Goal: Information Seeking & Learning: Learn about a topic

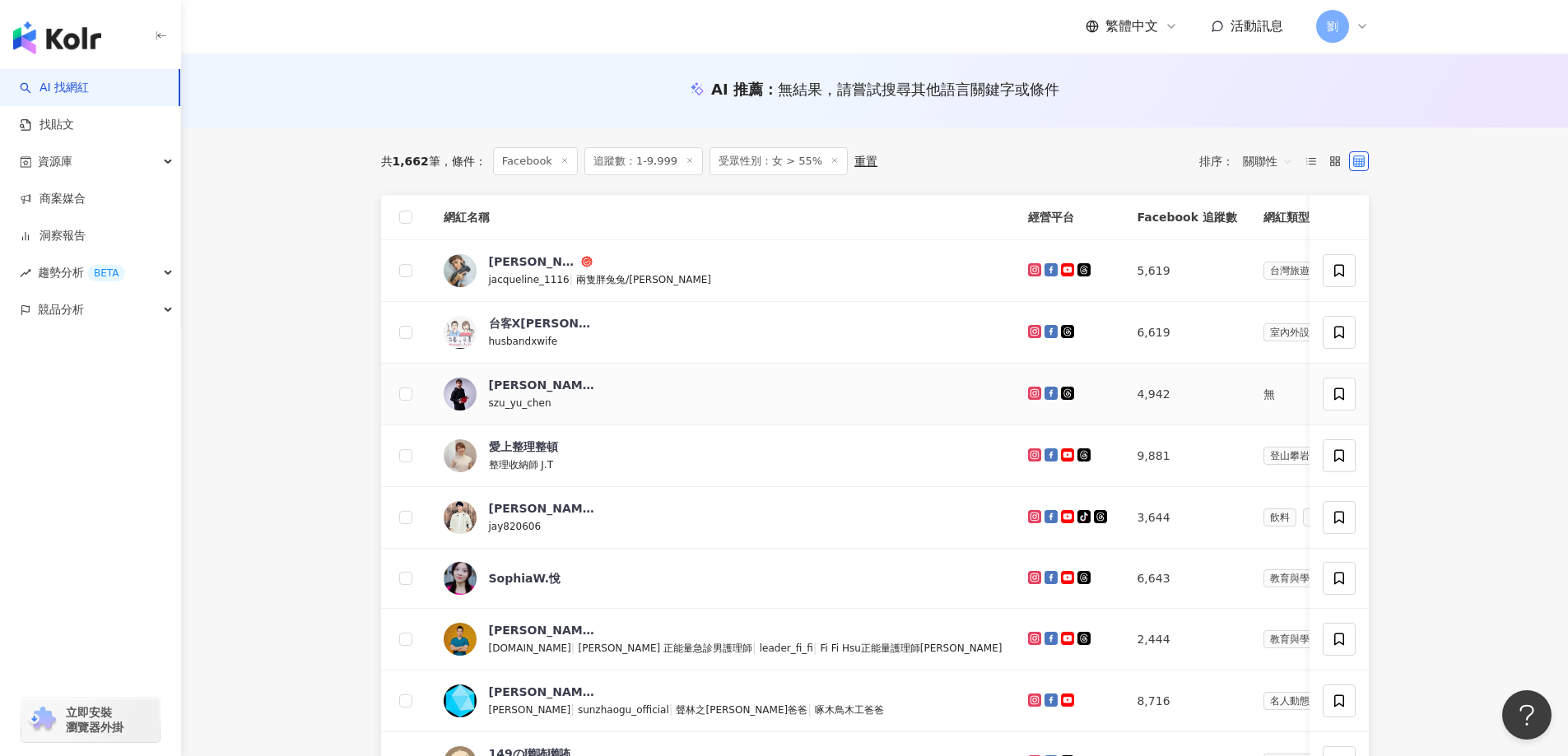
scroll to position [493, 0]
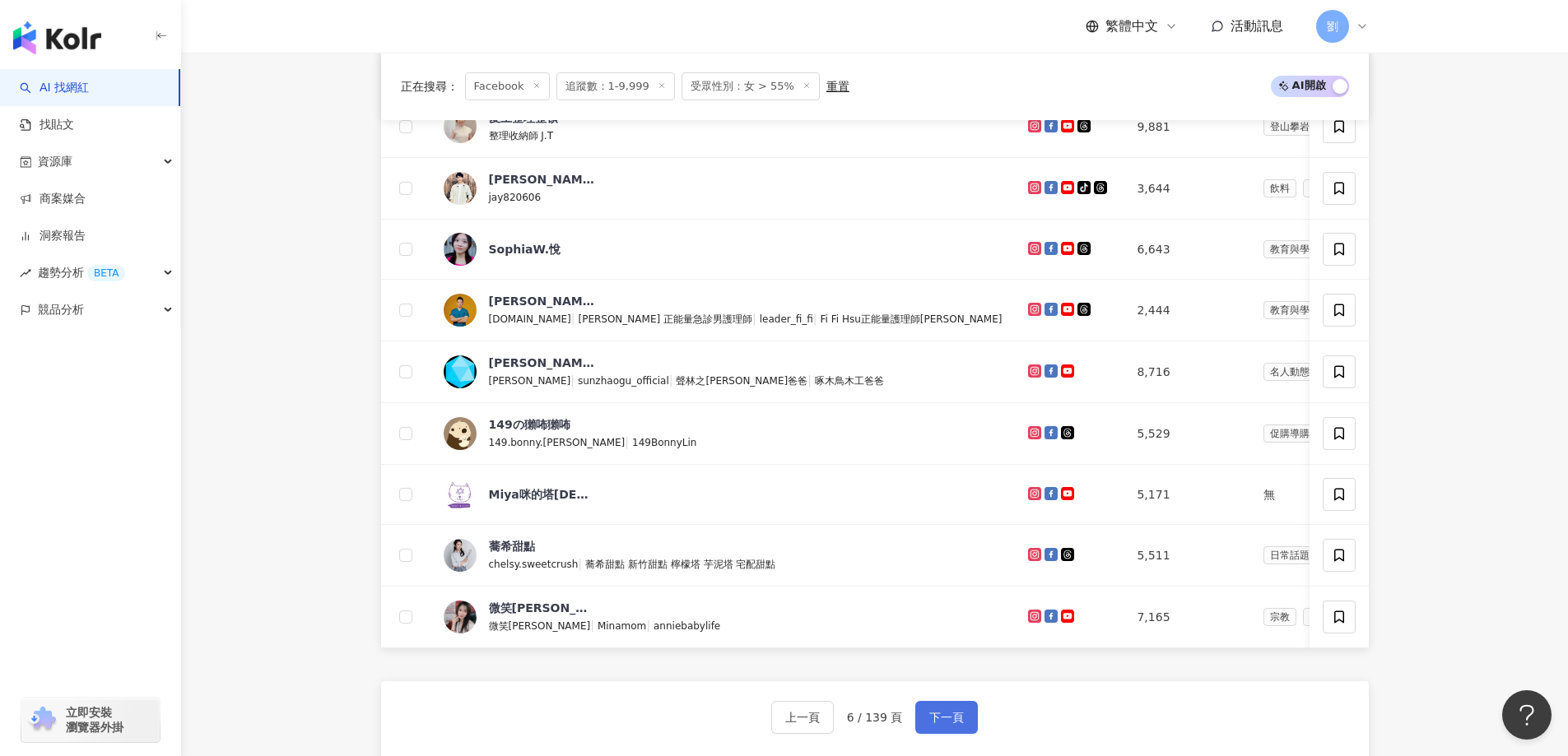
click at [965, 728] on button "下一頁" at bounding box center [946, 717] width 63 height 33
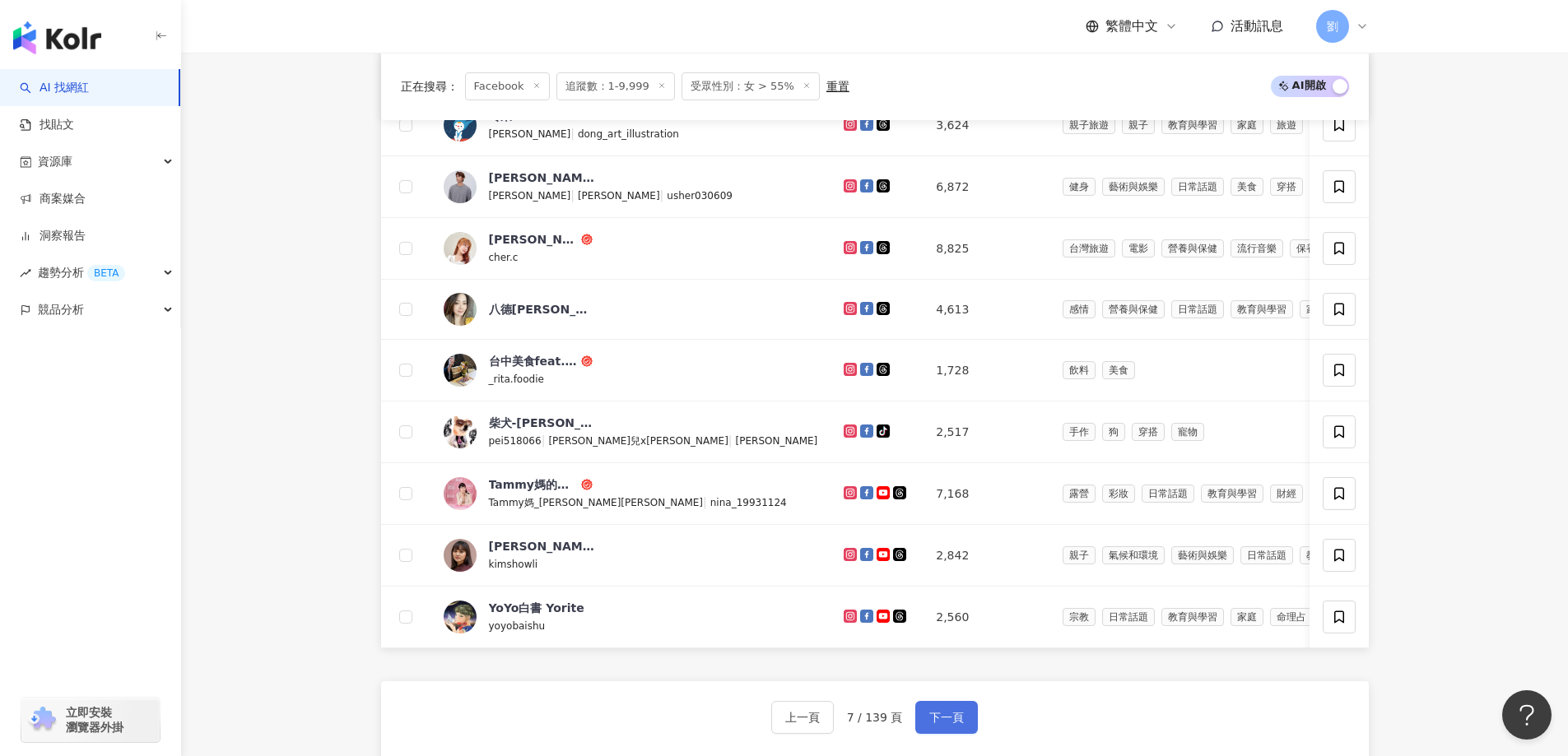
click at [945, 724] on span "下一頁" at bounding box center [946, 717] width 34 height 13
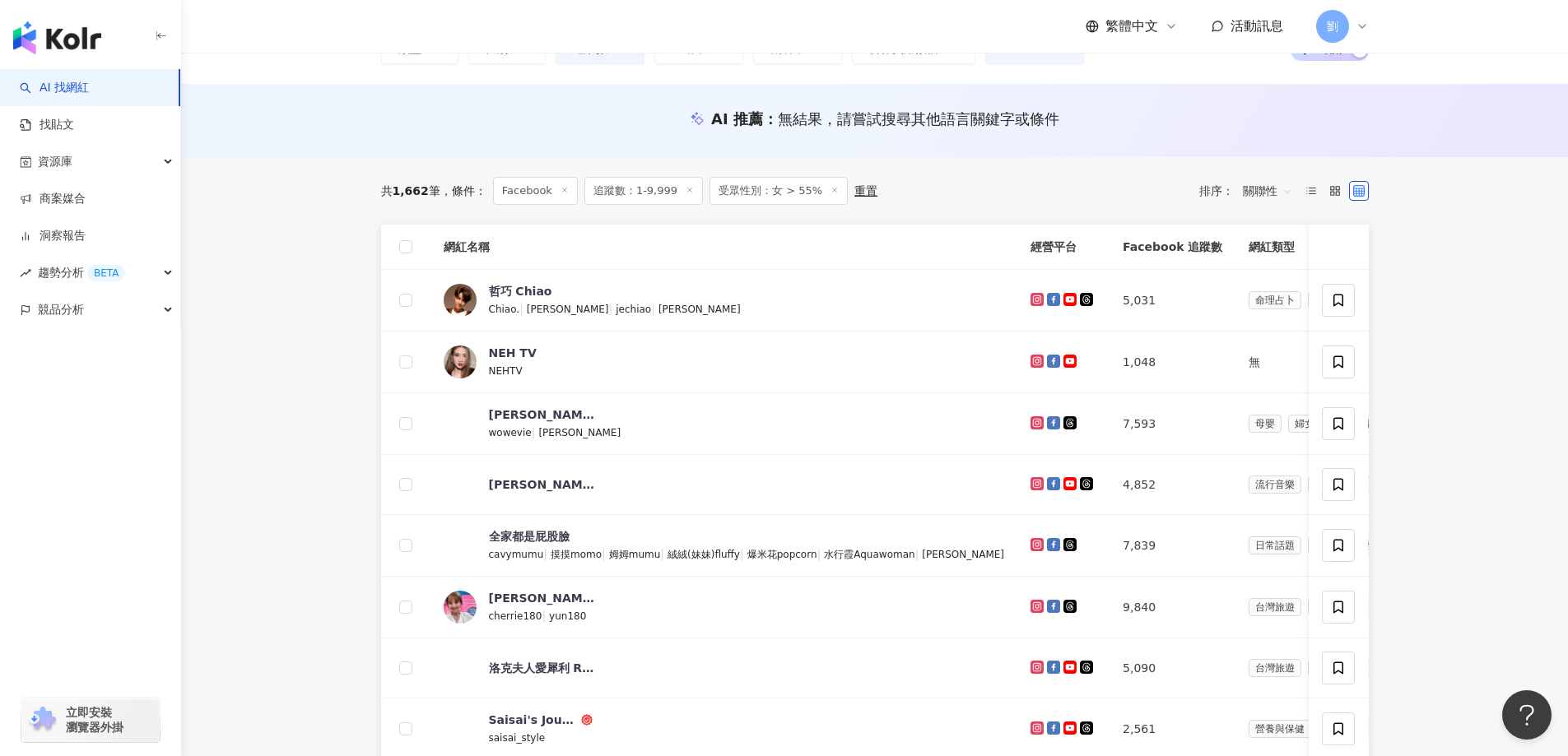
scroll to position [0, 0]
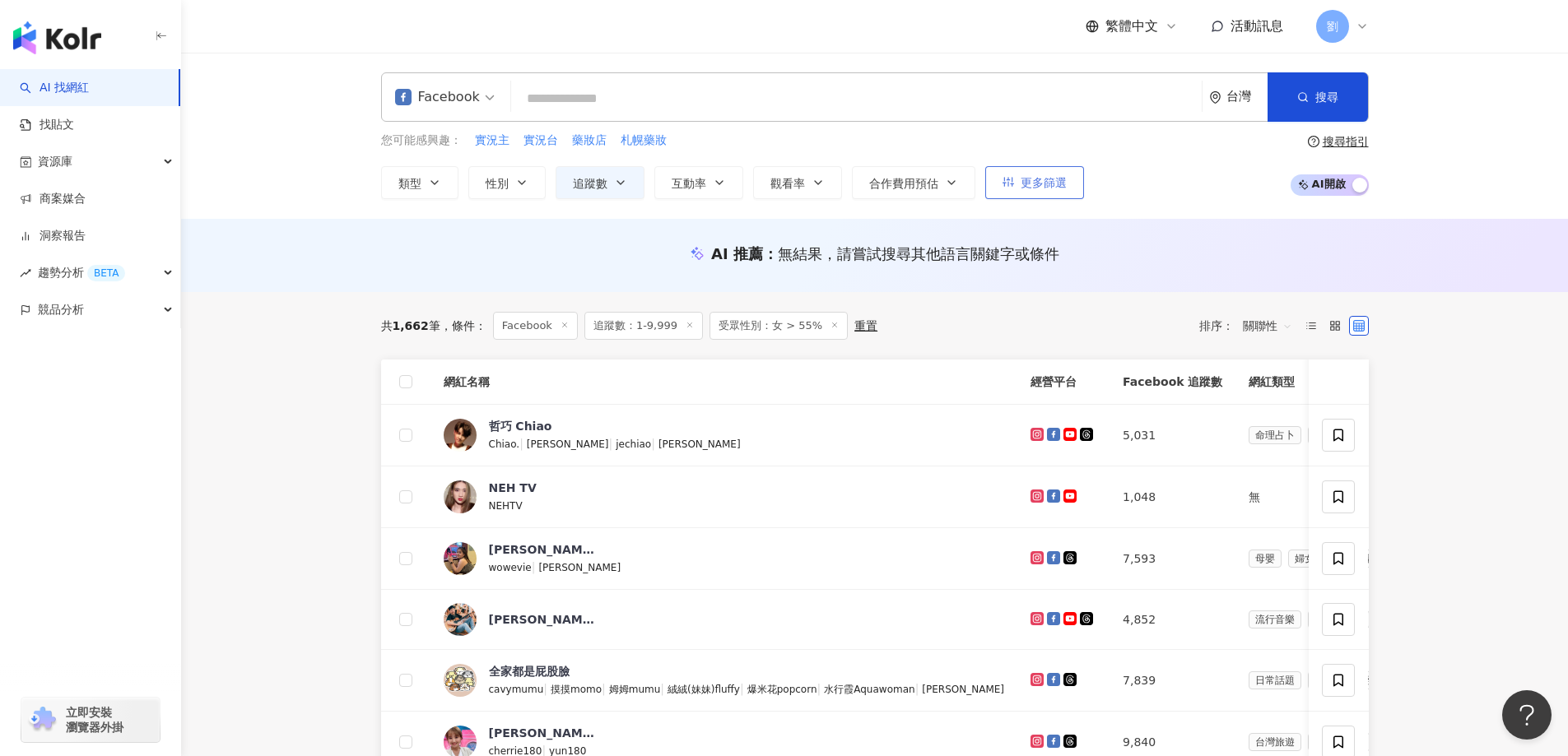
click at [1048, 191] on button "更多篩選" at bounding box center [1035, 182] width 99 height 33
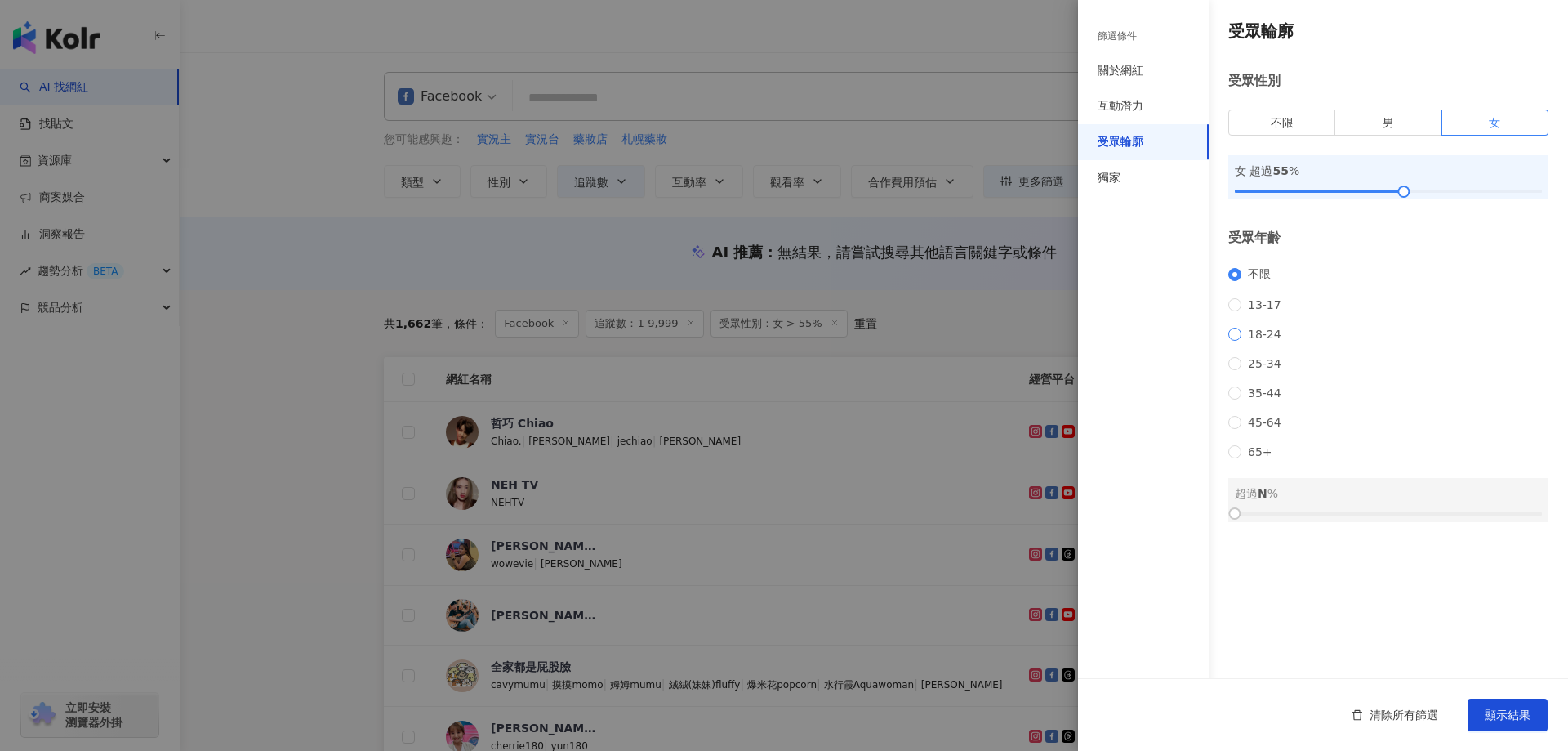
click at [1261, 332] on span "18-24" at bounding box center [1264, 335] width 46 height 13
drag, startPoint x: 1237, startPoint y: 535, endPoint x: 1391, endPoint y: 532, distance: 154.0
click at [1391, 518] on div at bounding box center [1388, 514] width 9 height 9
click at [1539, 716] on button "顯示結果" at bounding box center [1507, 714] width 80 height 33
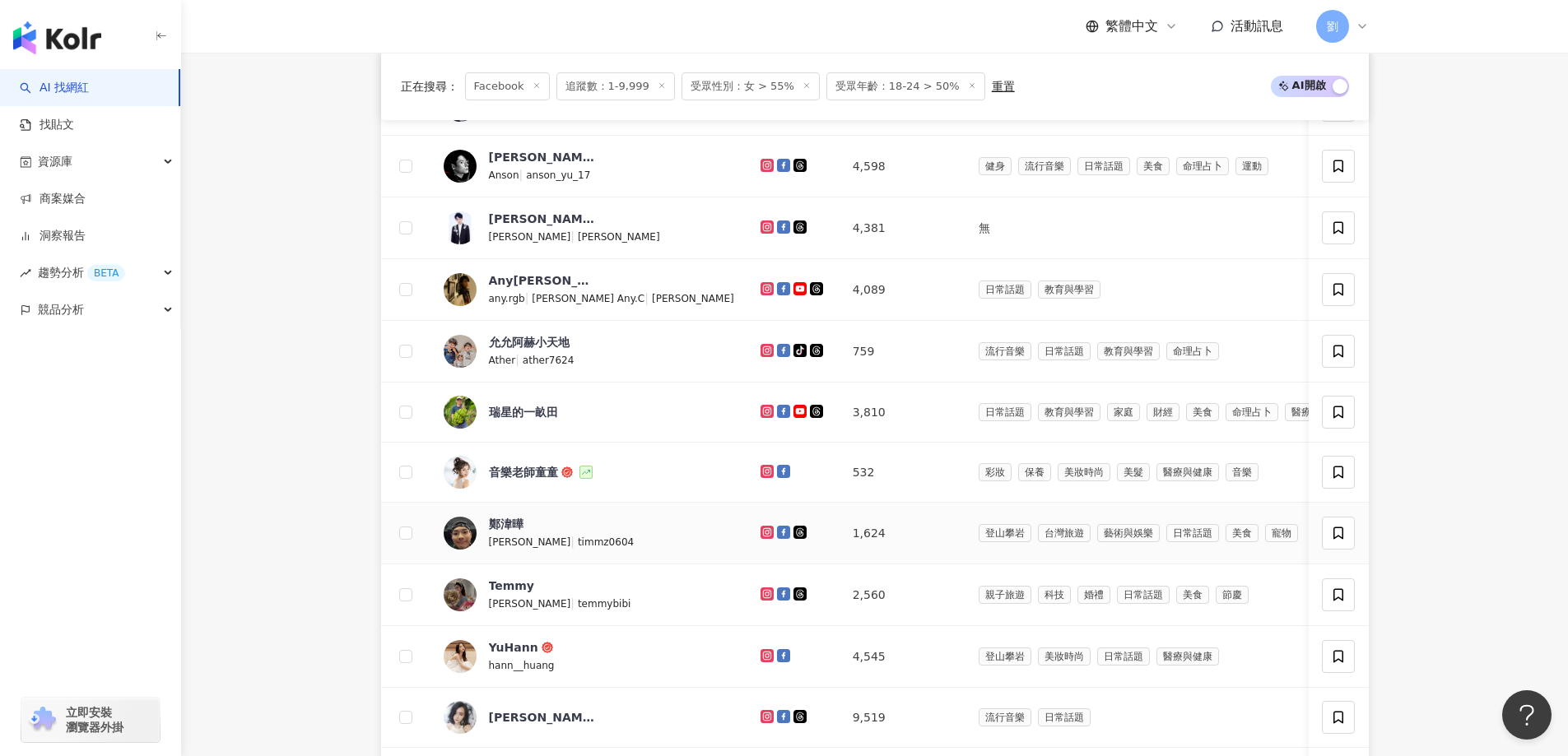
scroll to position [658, 0]
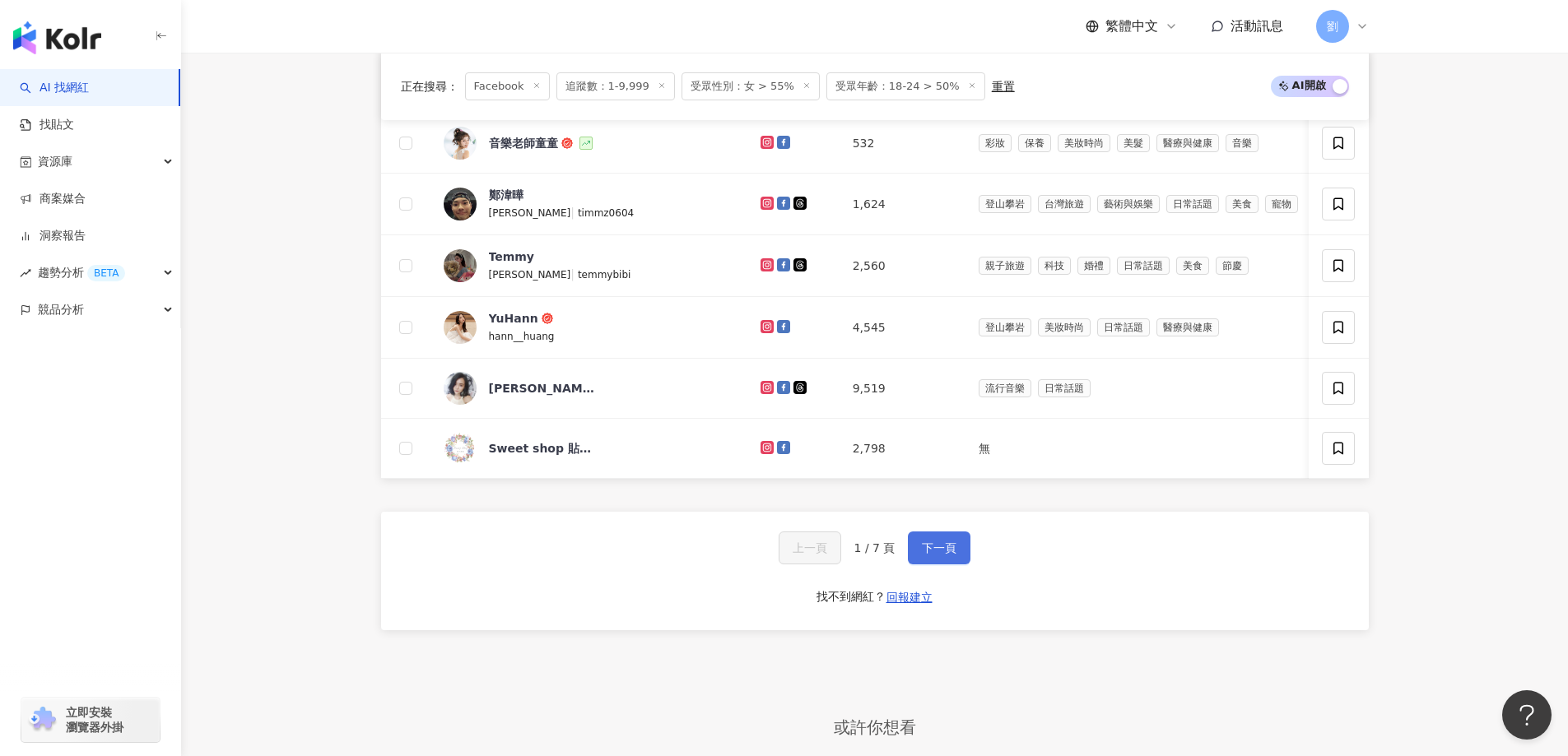
click at [919, 564] on button "下一頁" at bounding box center [939, 547] width 63 height 33
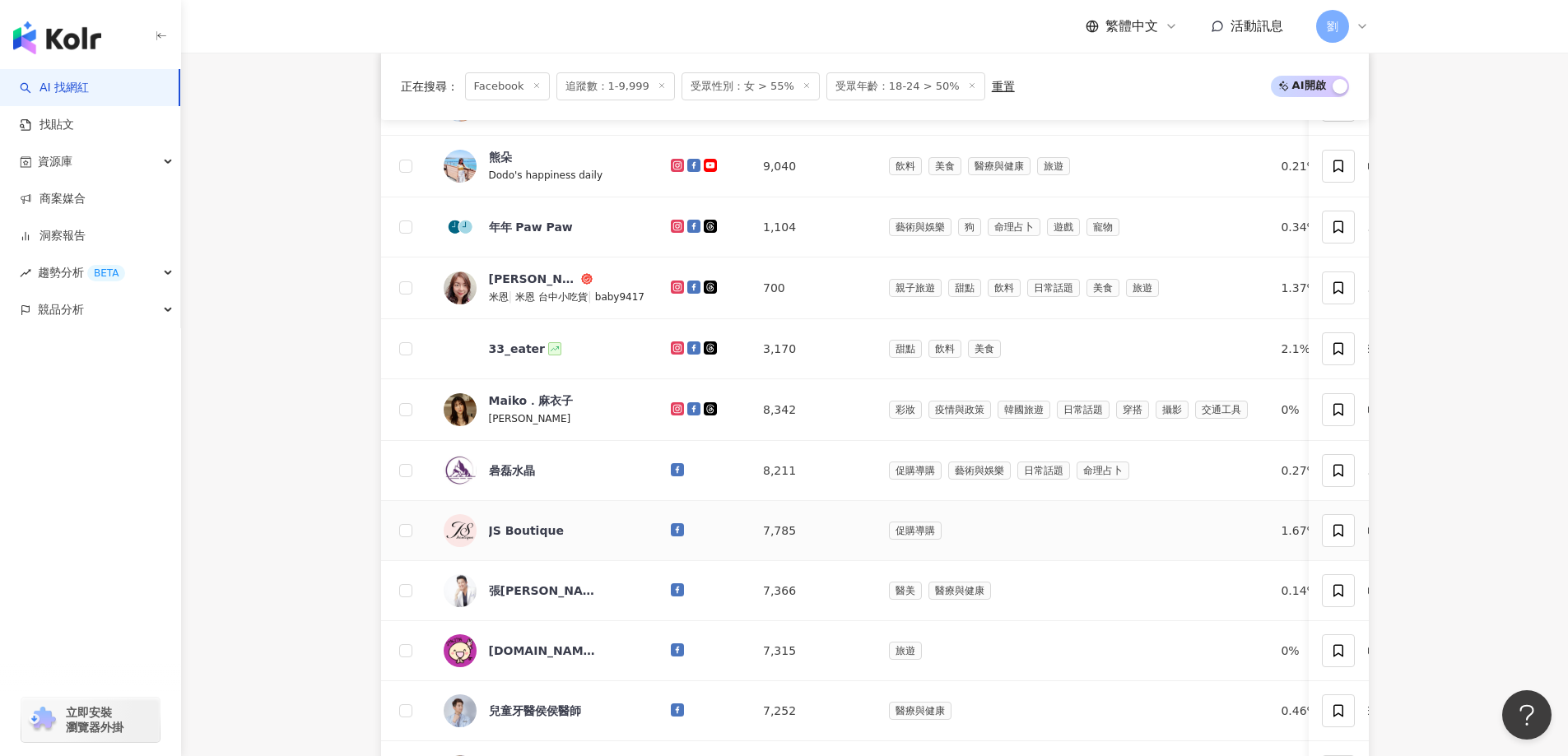
scroll to position [822, 0]
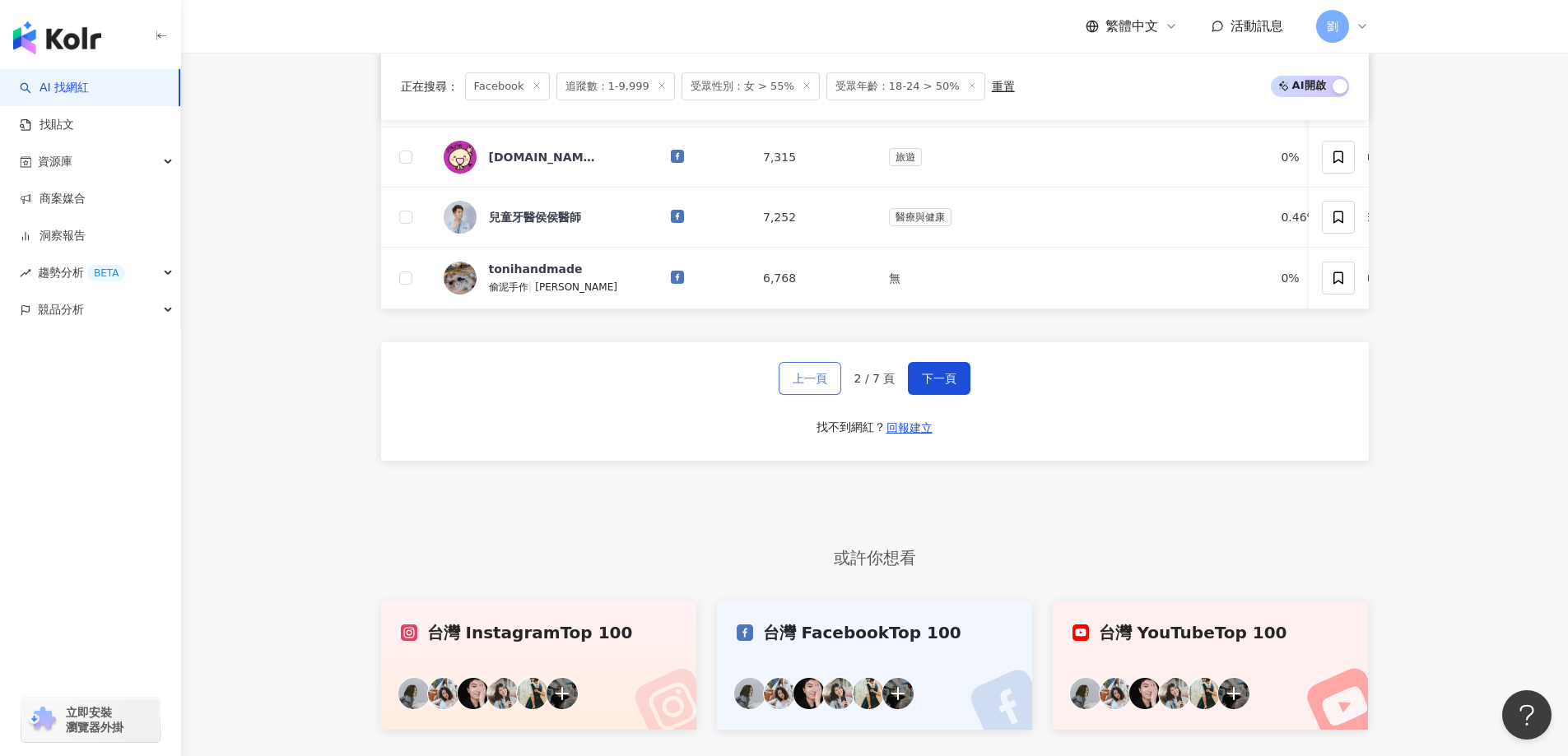
click at [823, 385] on span "上一頁" at bounding box center [810, 378] width 34 height 13
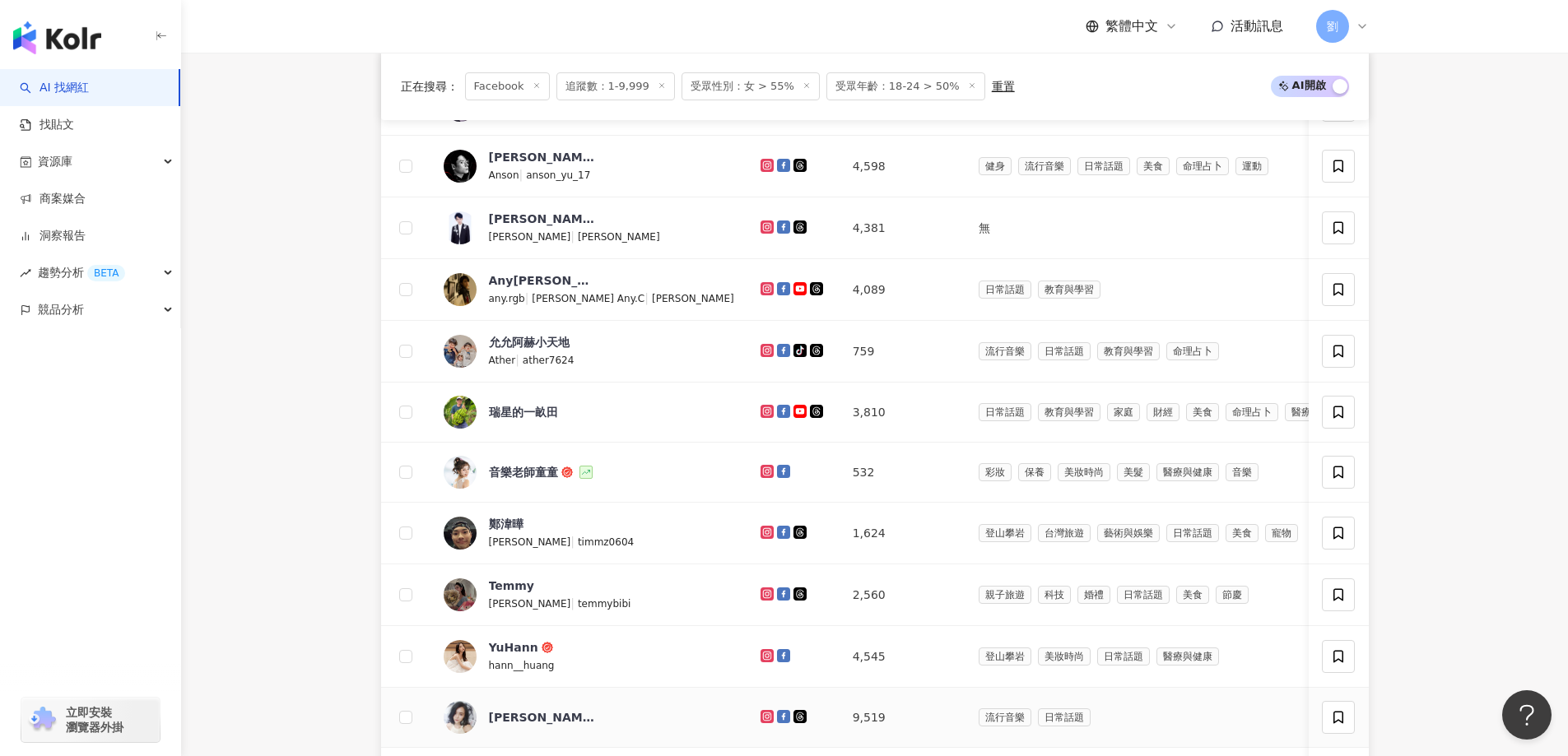
scroll to position [493, 0]
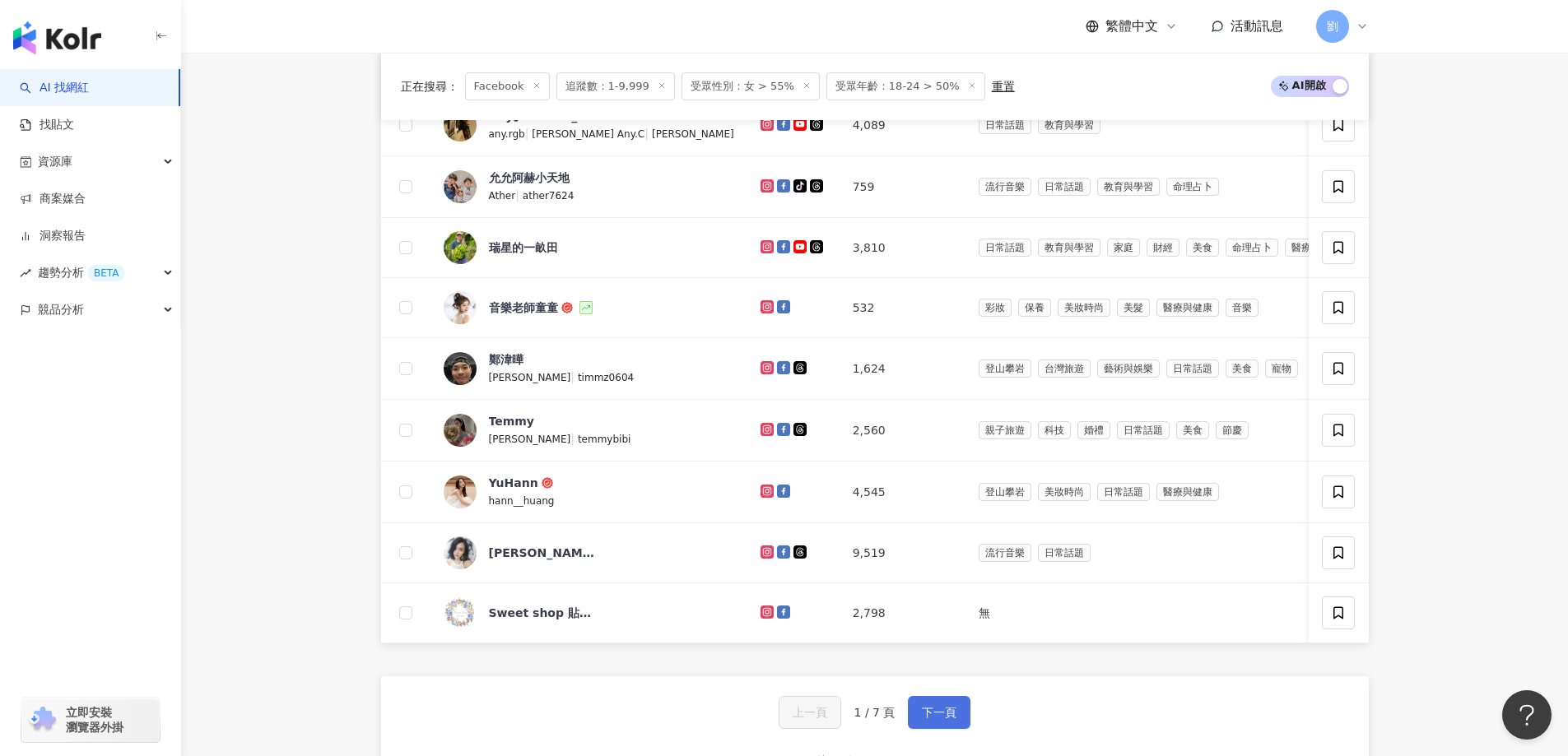
click at [939, 719] on span "下一頁" at bounding box center [939, 712] width 34 height 13
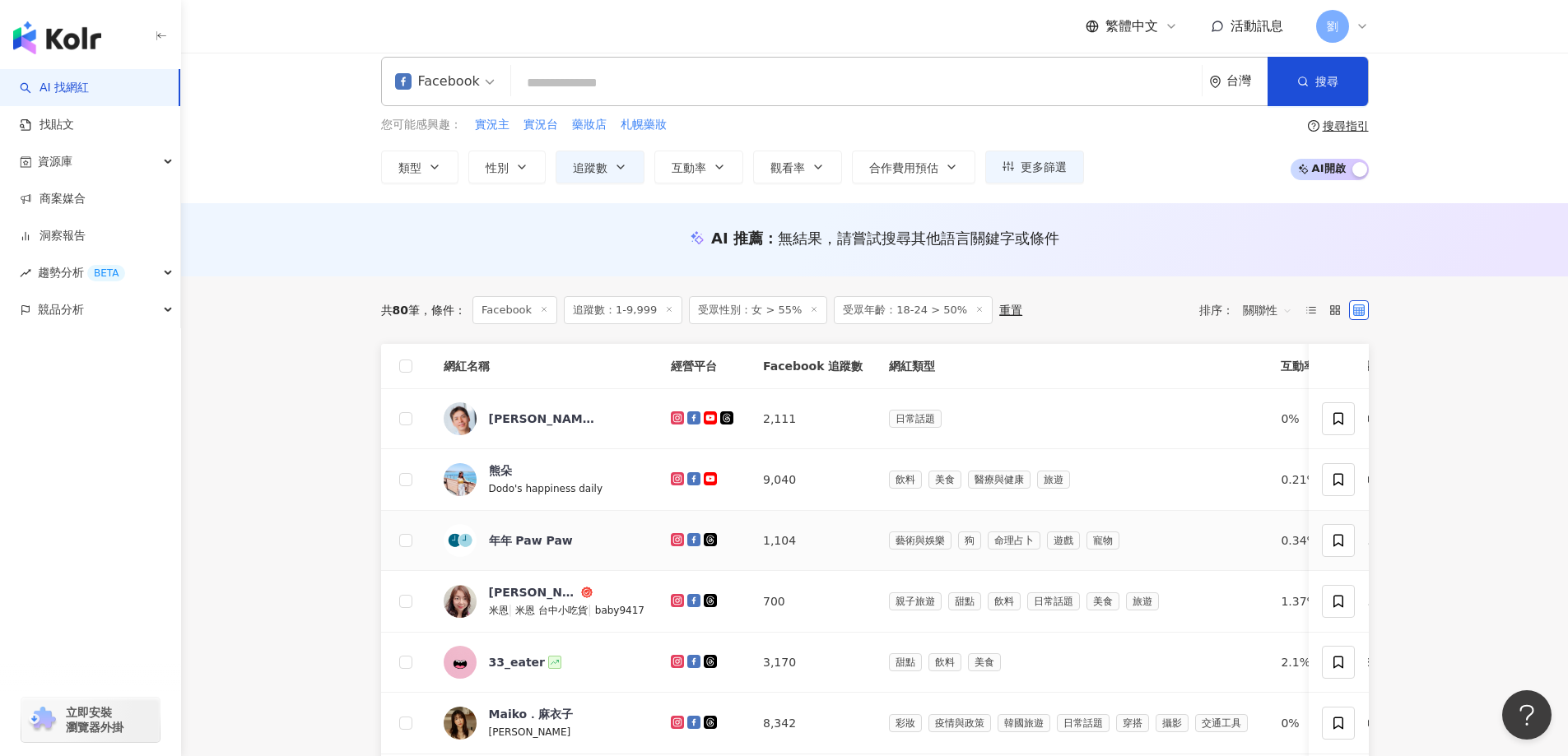
scroll to position [0, 0]
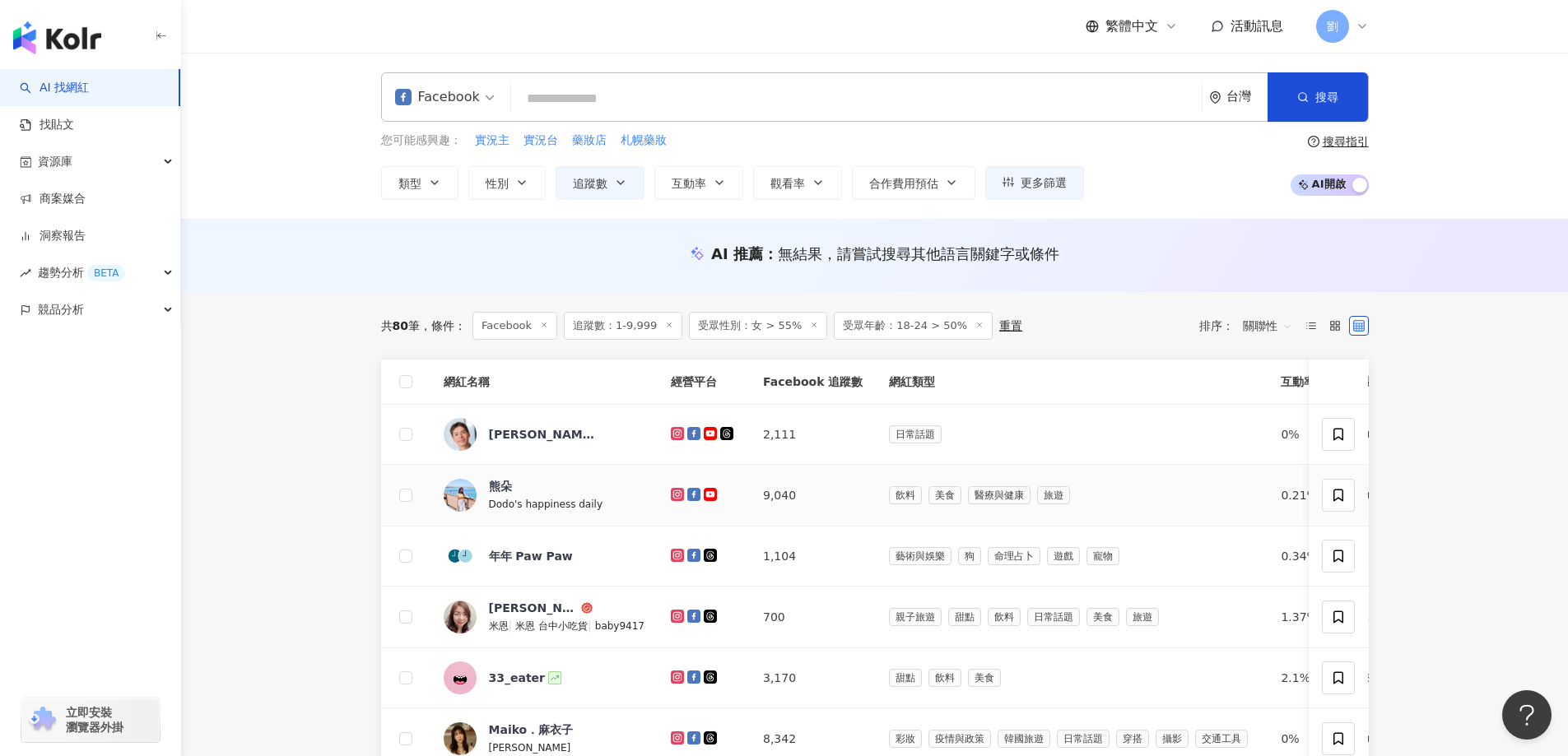
drag, startPoint x: 674, startPoint y: 492, endPoint x: 680, endPoint y: 526, distance: 34.5
drag, startPoint x: 689, startPoint y: 553, endPoint x: 677, endPoint y: 551, distance: 12.2
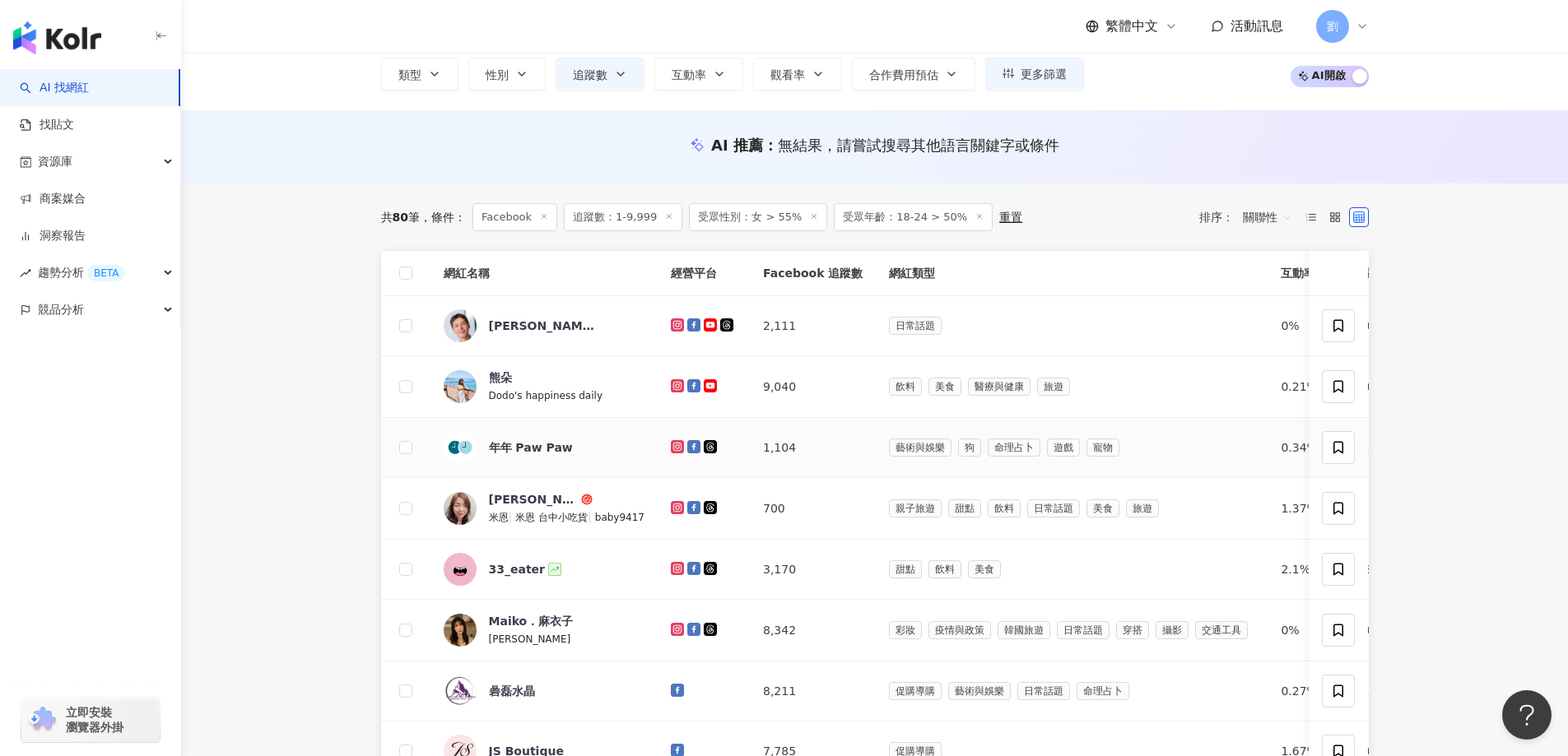
scroll to position [164, 0]
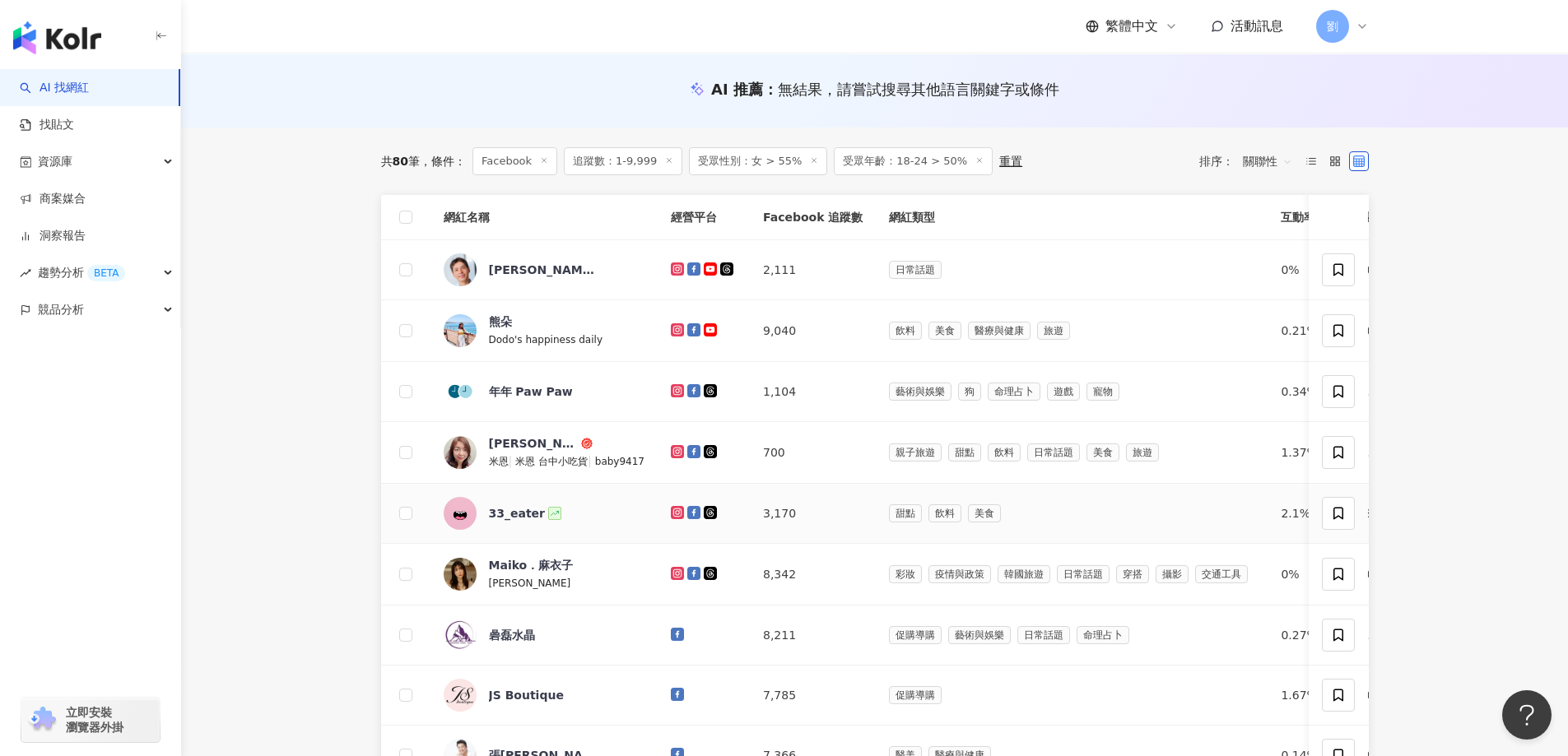
drag, startPoint x: 697, startPoint y: 509, endPoint x: 678, endPoint y: 514, distance: 19.6
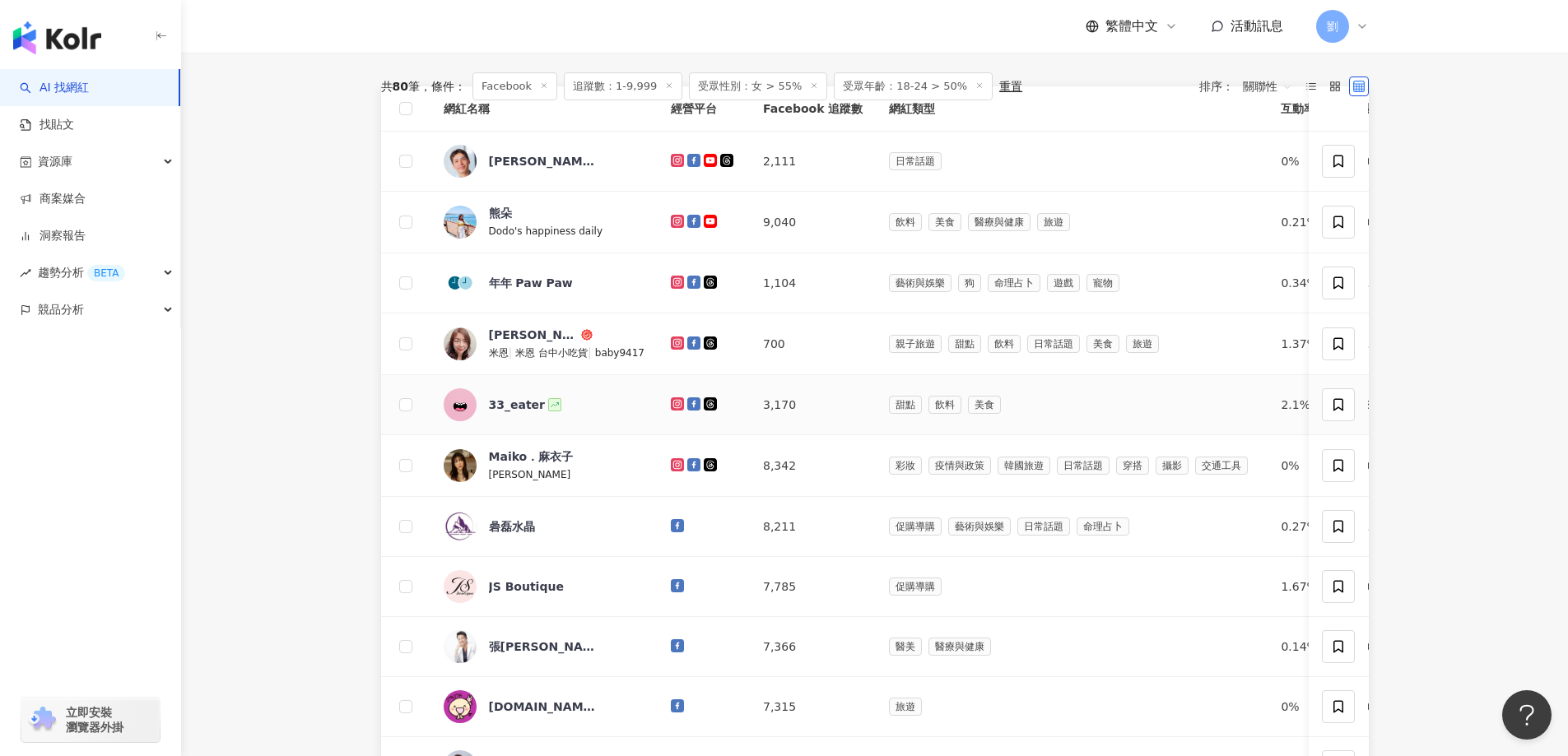
scroll to position [329, 0]
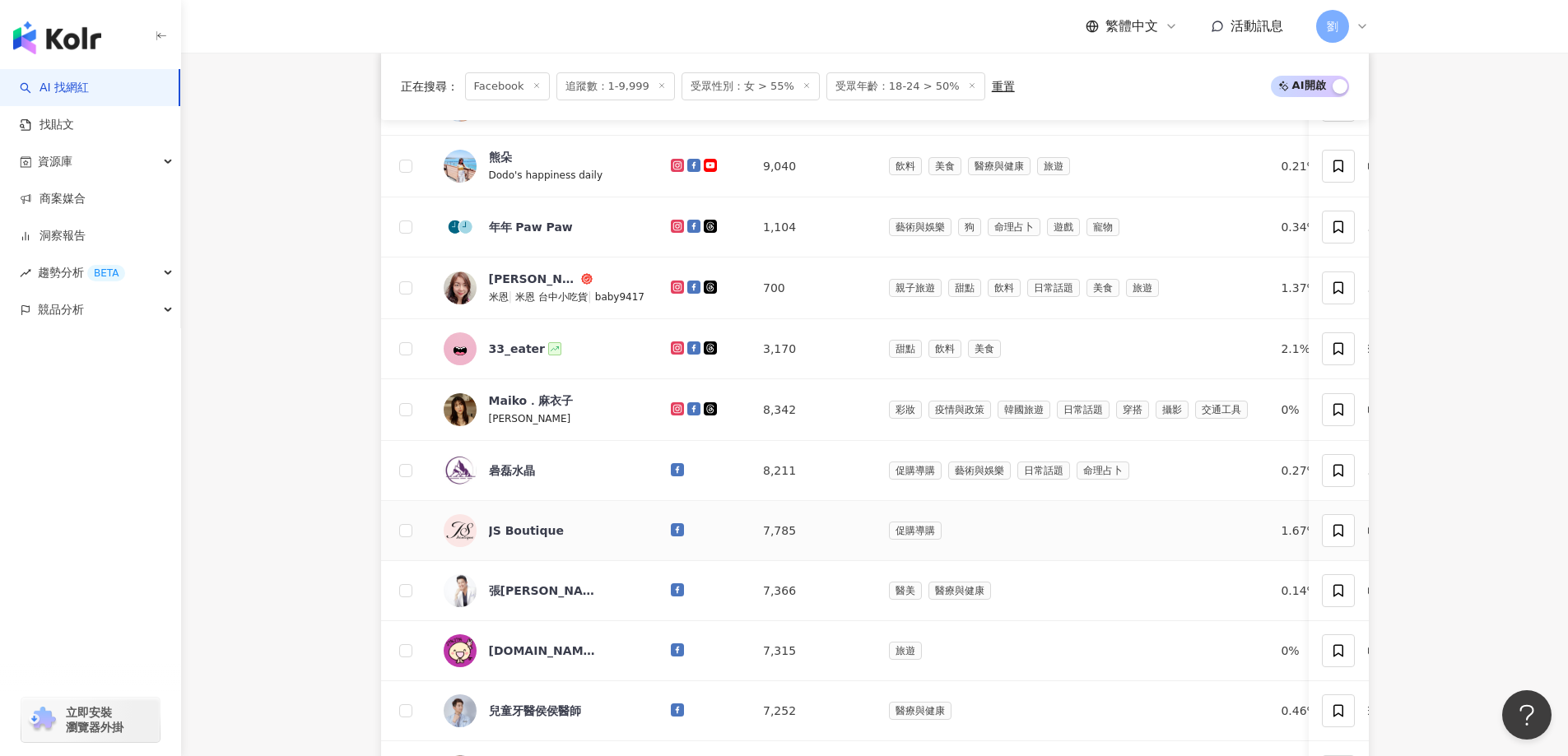
drag, startPoint x: 674, startPoint y: 532, endPoint x: 674, endPoint y: 565, distance: 33.0
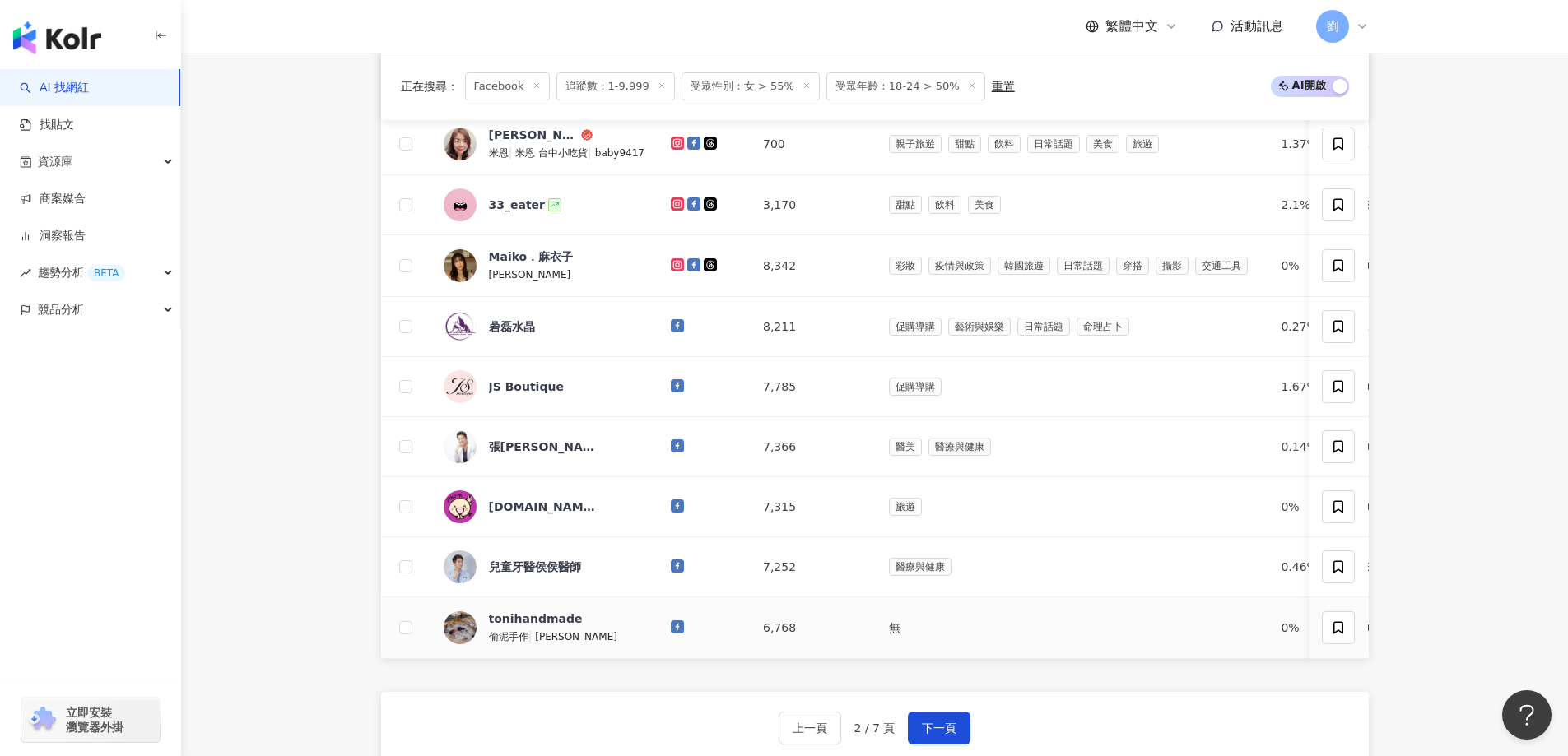
scroll to position [493, 0]
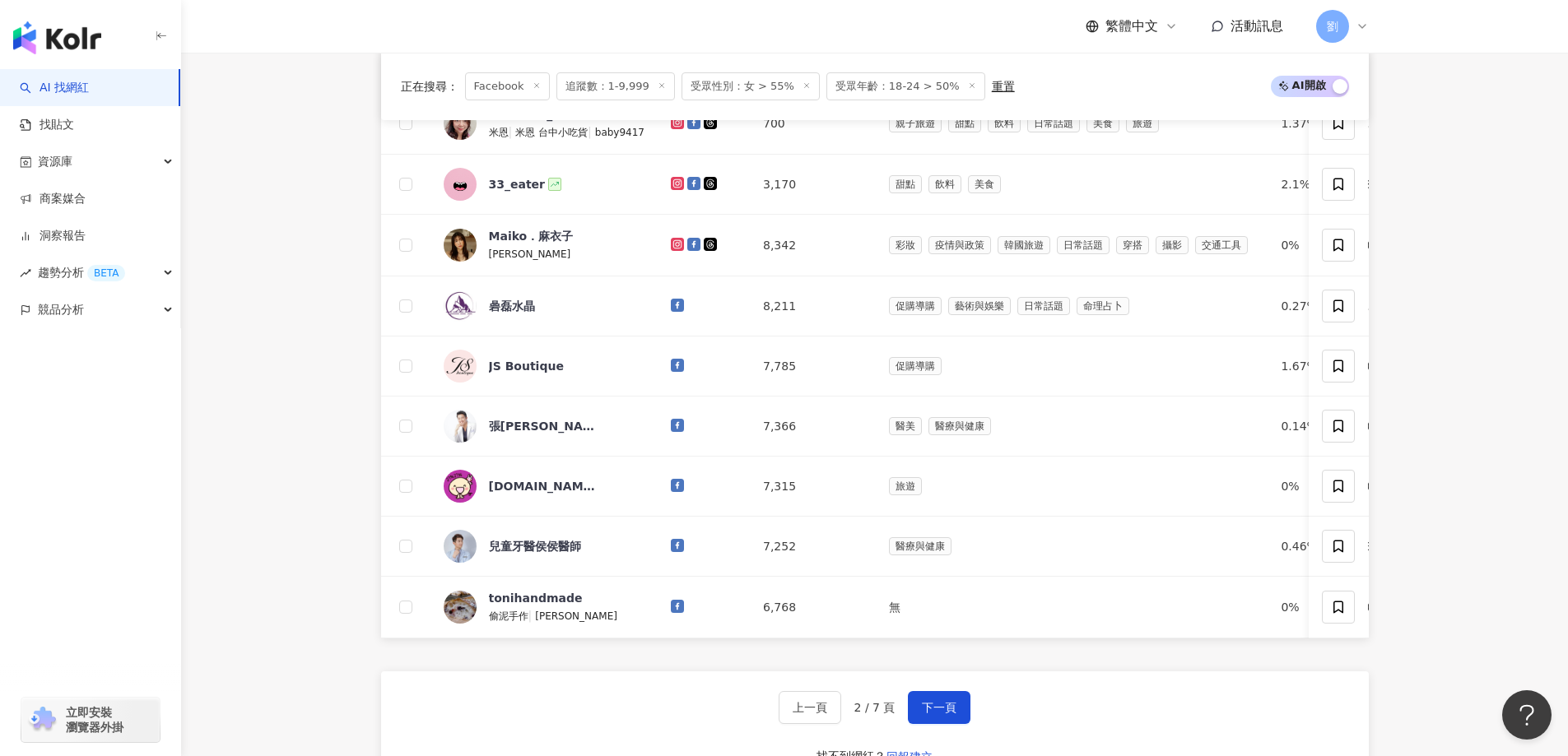
drag, startPoint x: 949, startPoint y: 724, endPoint x: 849, endPoint y: 535, distance: 213.8
click at [949, 714] on span "下一頁" at bounding box center [939, 708] width 34 height 13
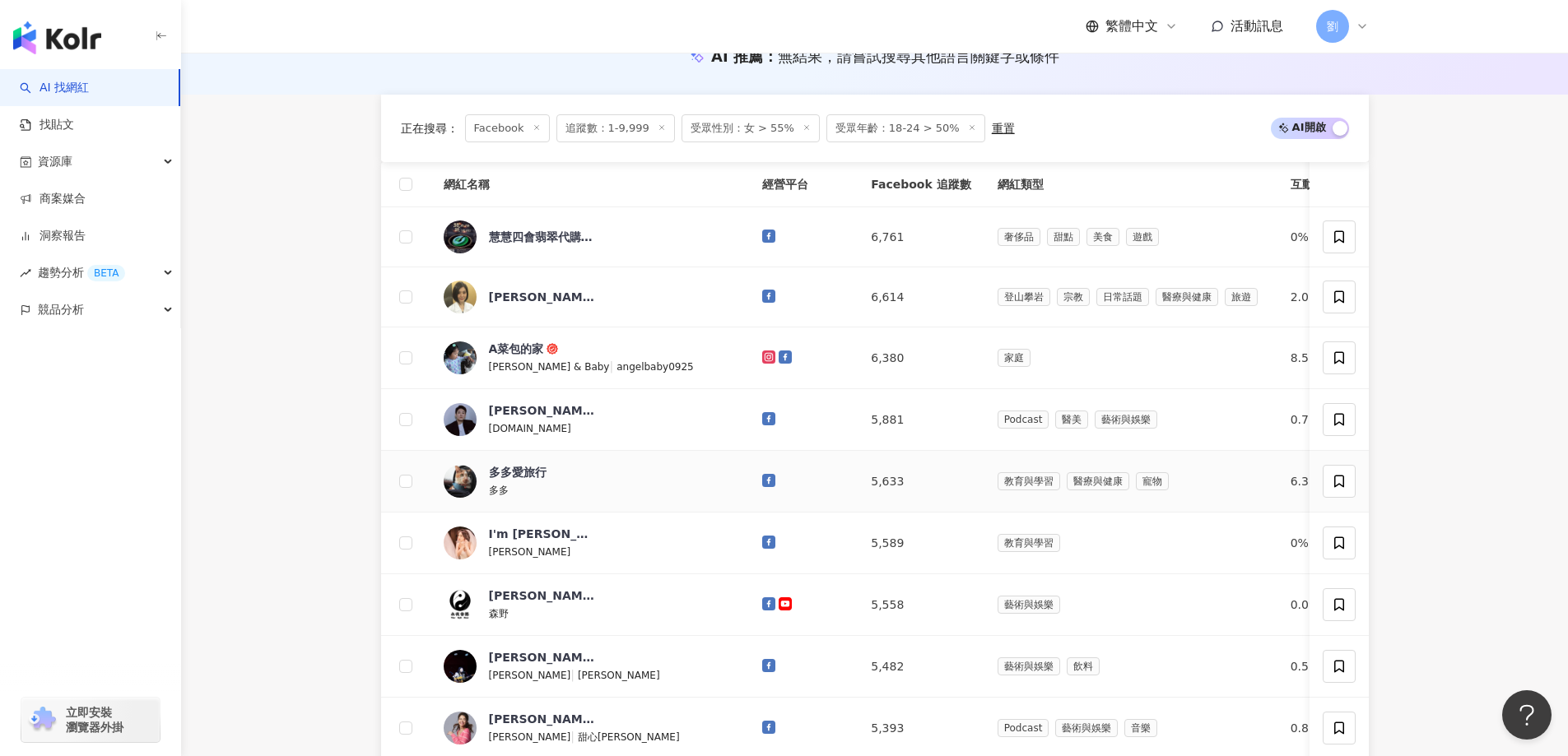
scroll to position [164, 0]
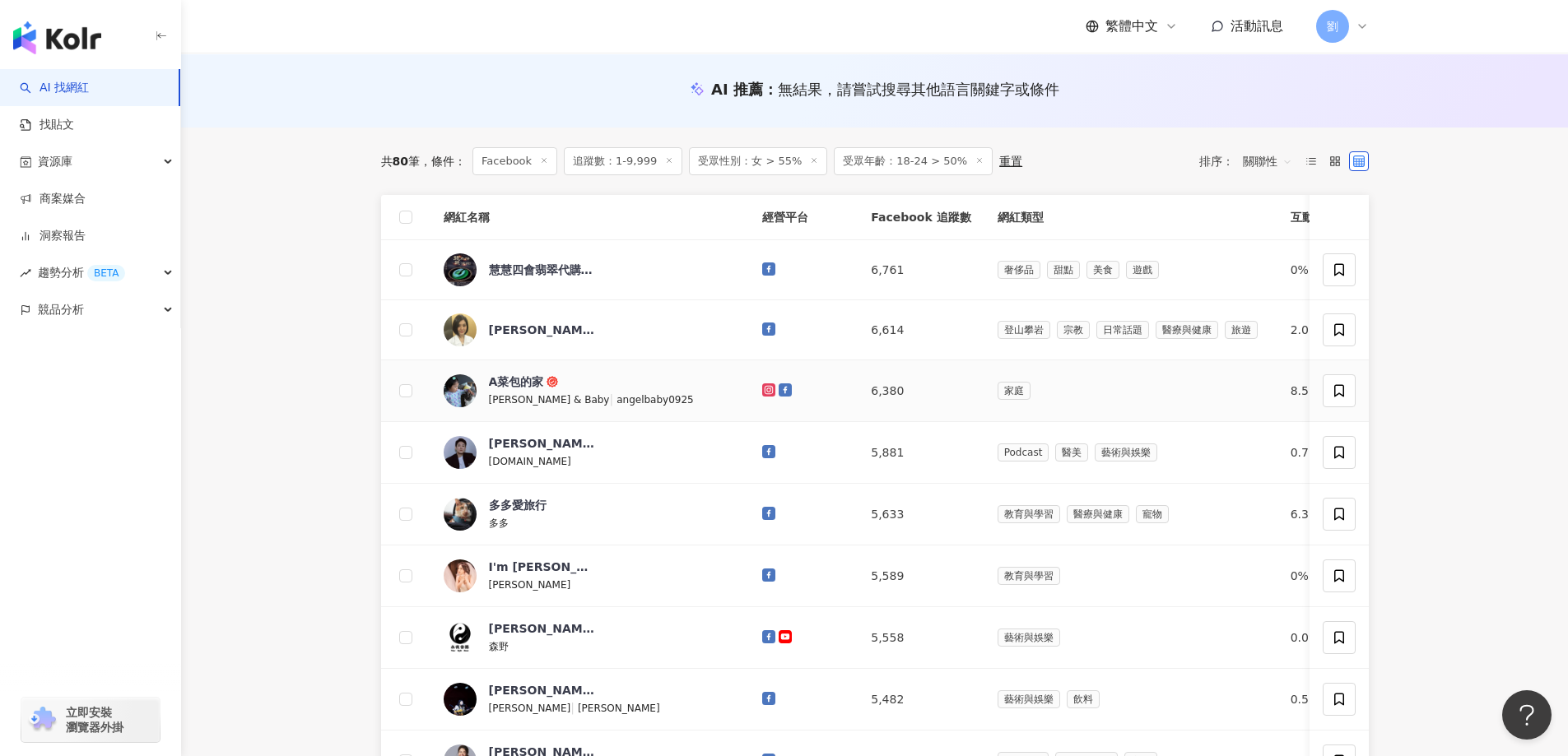
drag, startPoint x: 732, startPoint y: 390, endPoint x: 738, endPoint y: 404, distance: 15.2
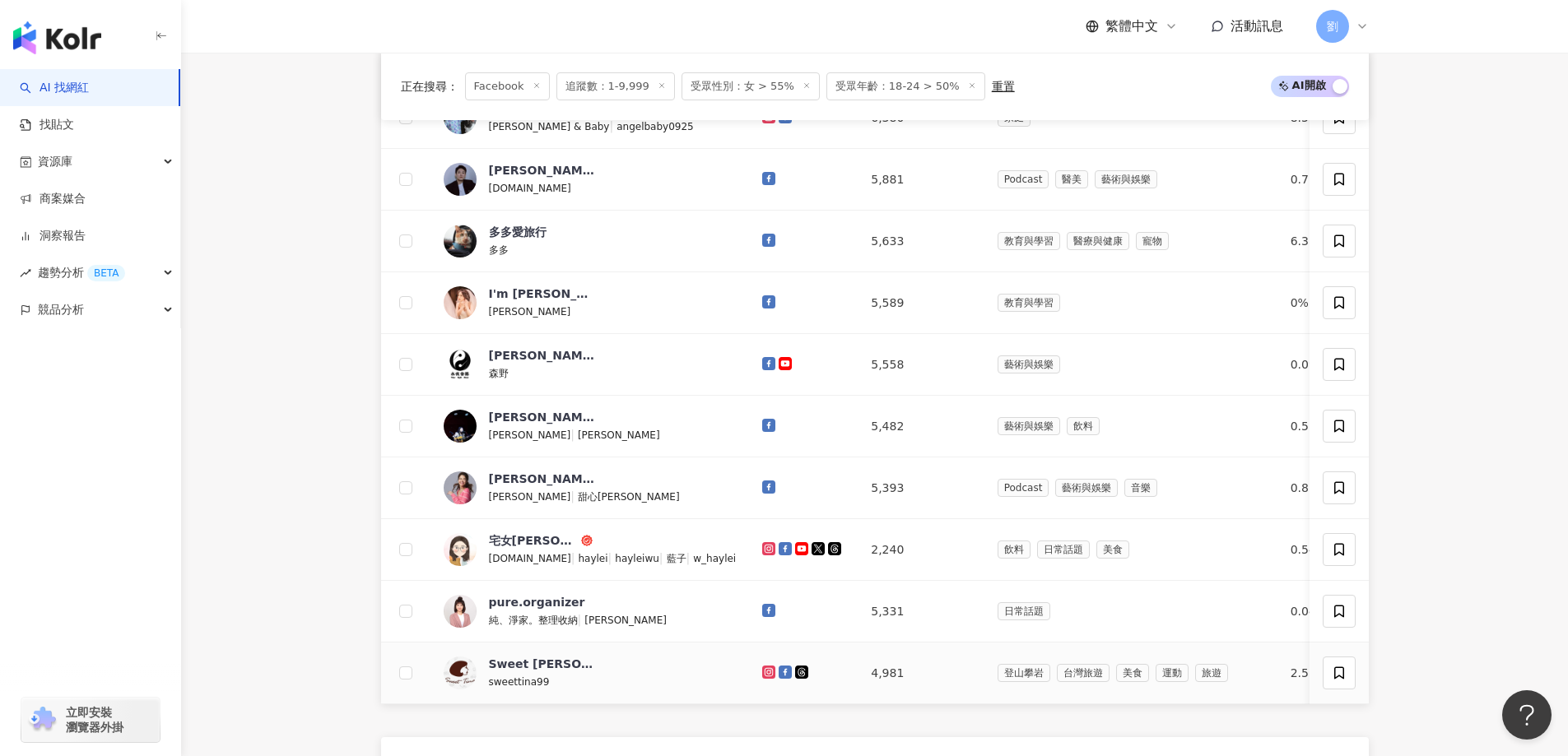
scroll to position [493, 0]
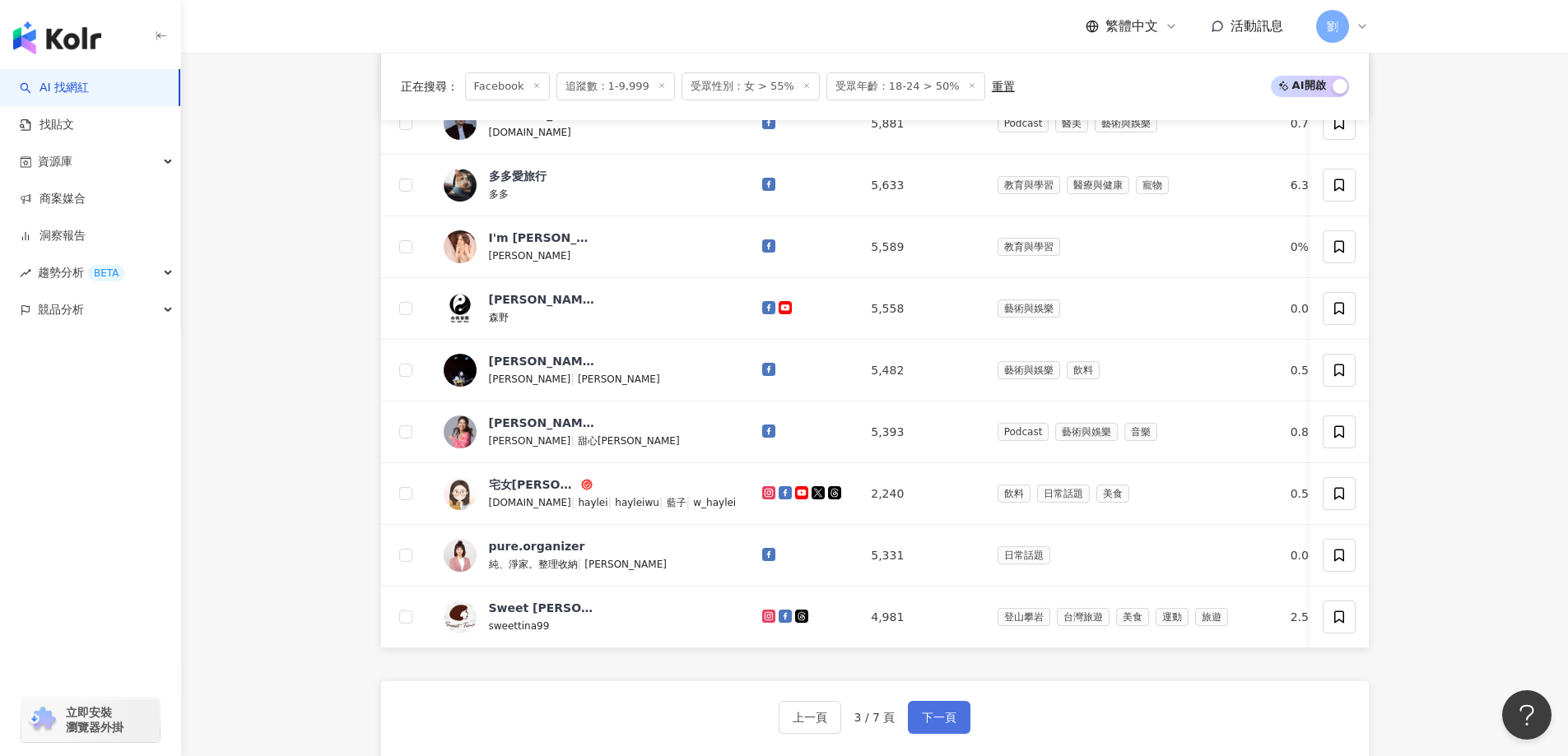
click at [925, 724] on span "下一頁" at bounding box center [939, 717] width 34 height 13
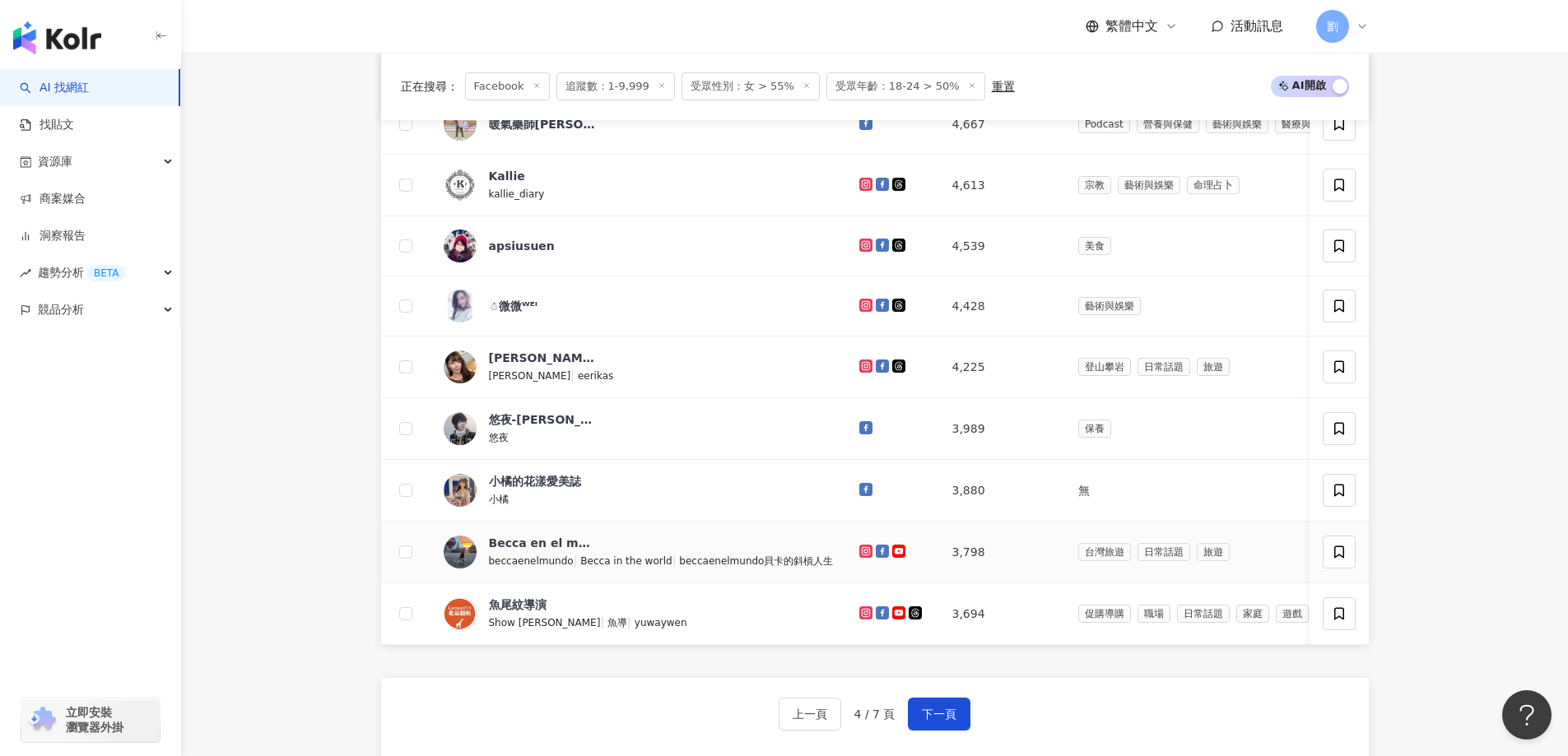
drag, startPoint x: 854, startPoint y: 550, endPoint x: 856, endPoint y: 579, distance: 29.1
click at [932, 713] on button "下一頁" at bounding box center [939, 713] width 63 height 33
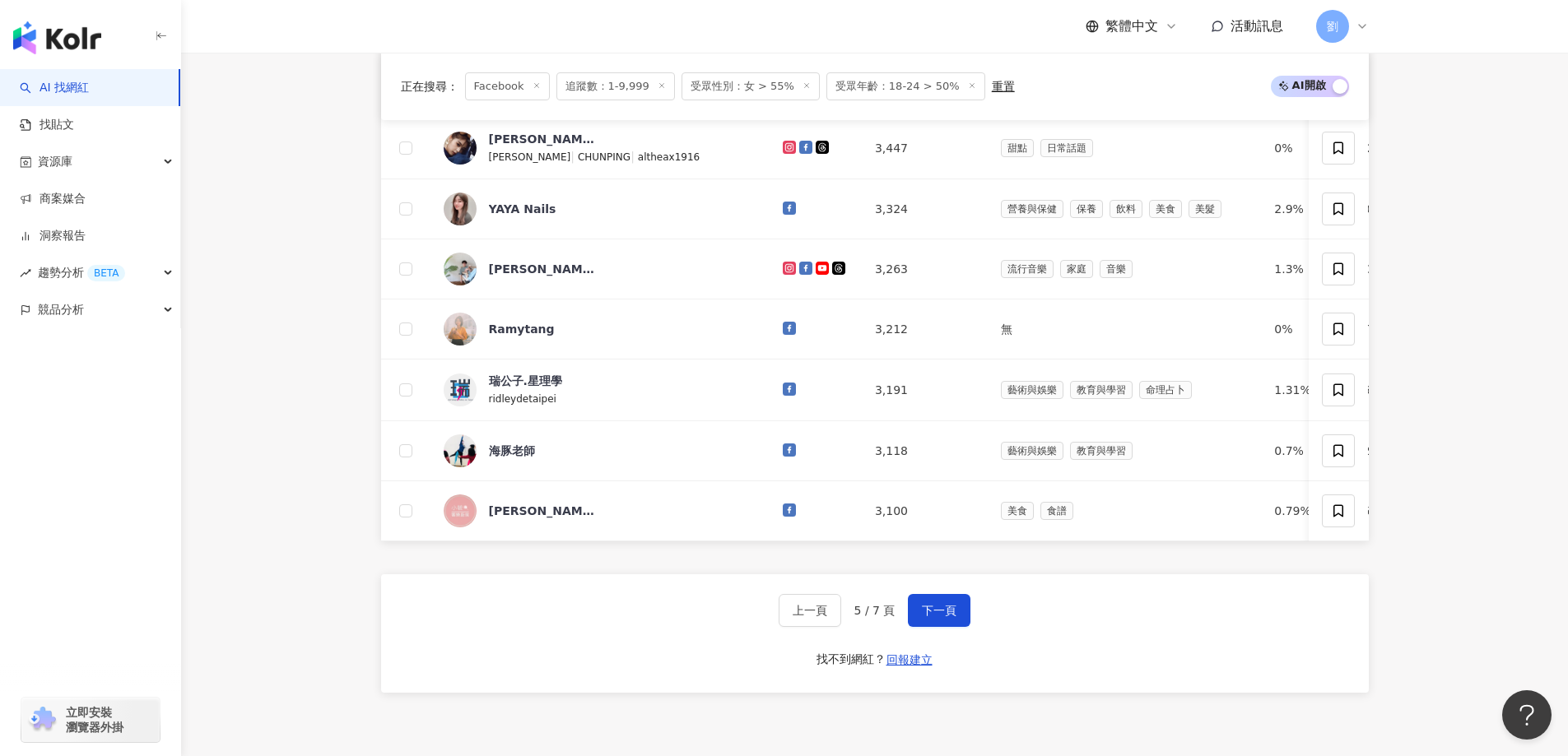
scroll to position [658, 0]
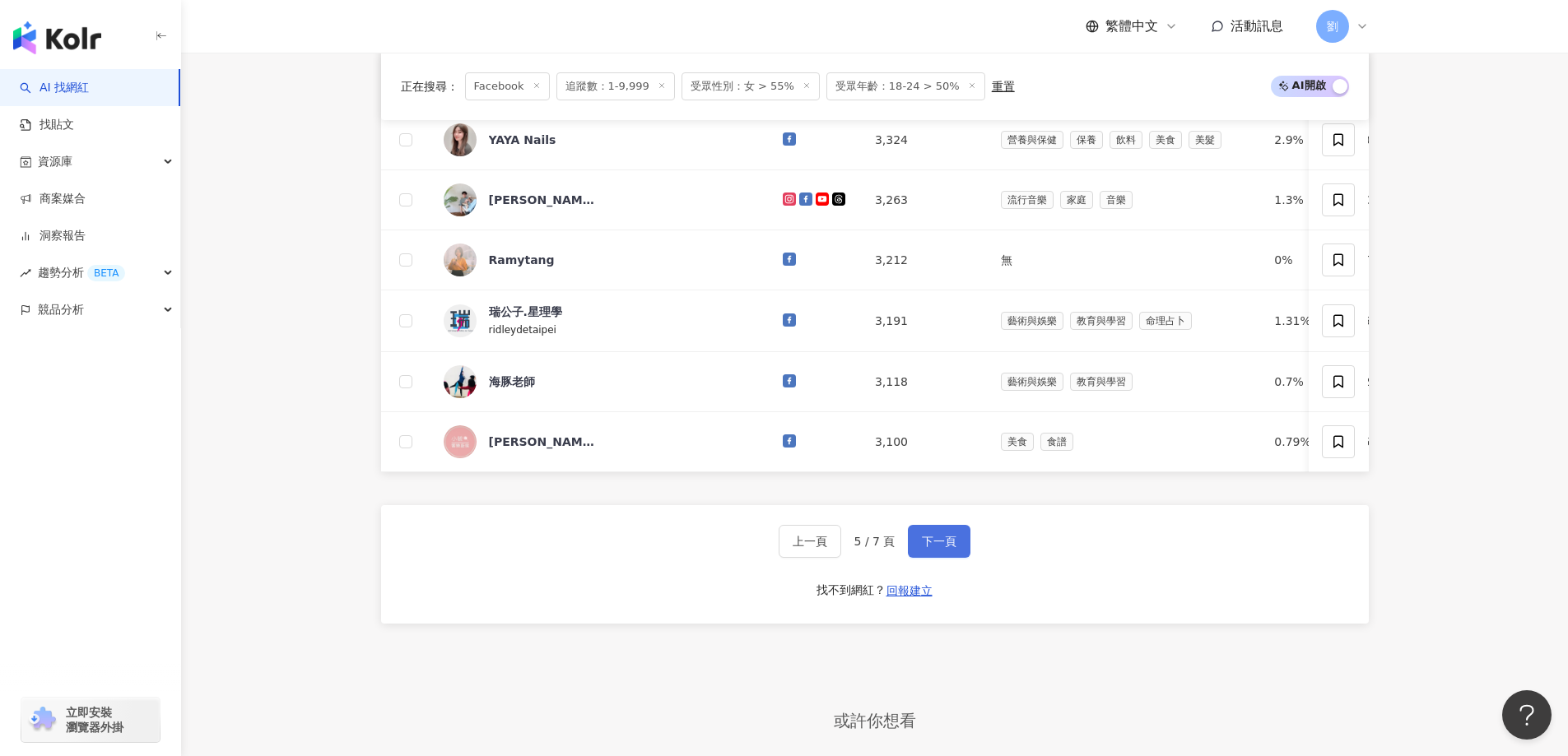
click at [922, 558] on button "下一頁" at bounding box center [939, 541] width 63 height 33
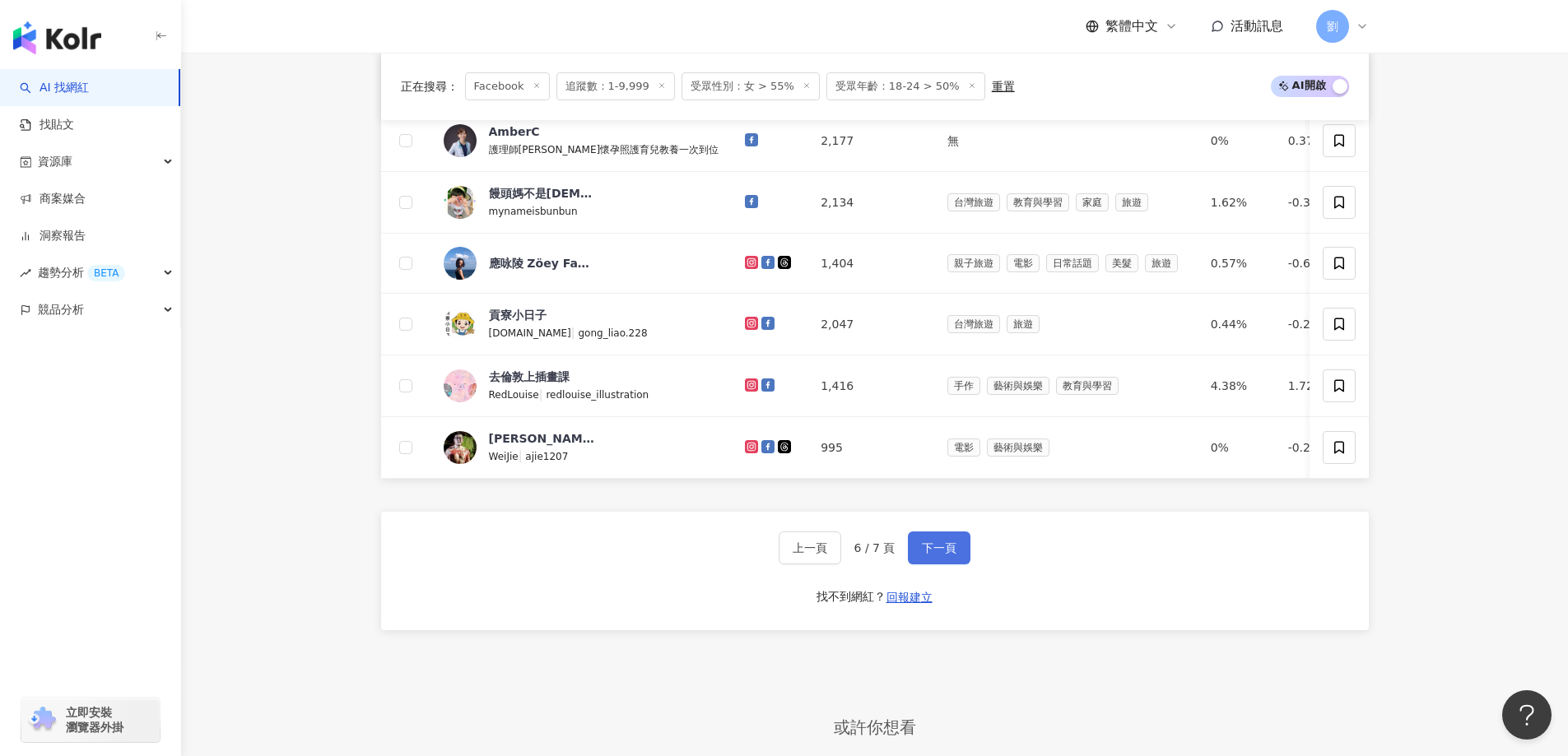
click at [943, 564] on button "下一頁" at bounding box center [939, 547] width 63 height 33
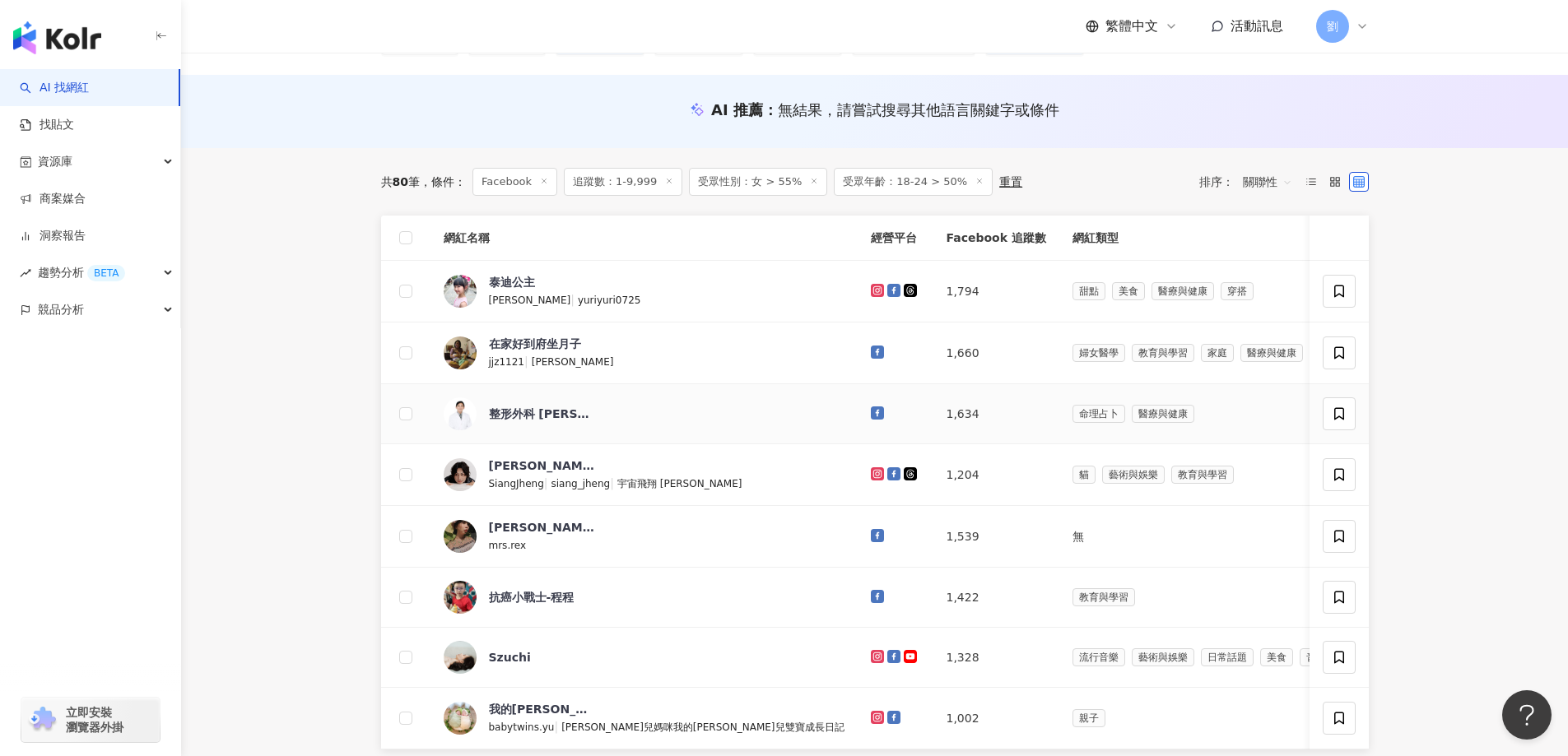
scroll to position [164, 0]
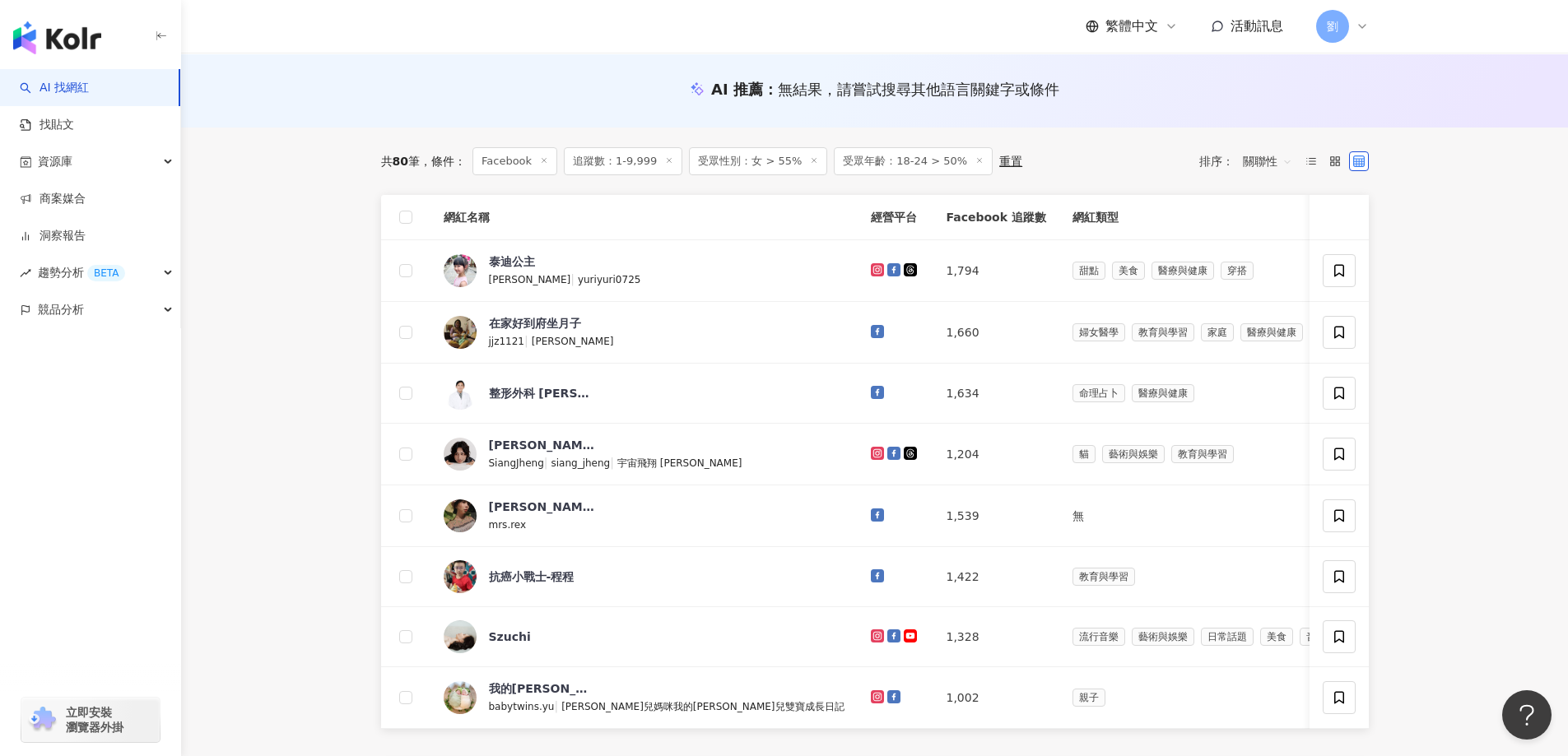
click at [667, 158] on line at bounding box center [669, 159] width 4 height 4
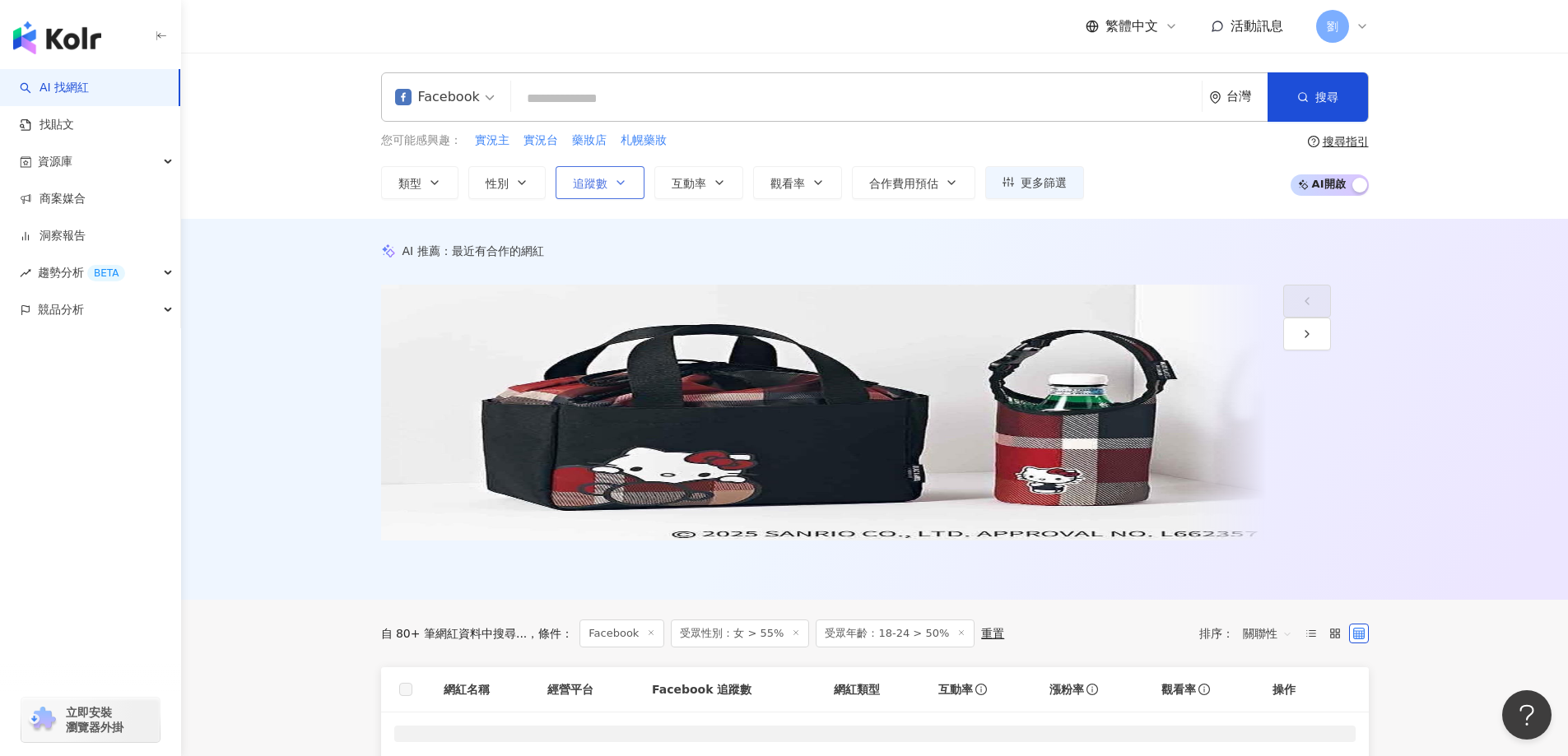
click at [616, 183] on icon "button" at bounding box center [621, 183] width 13 height 13
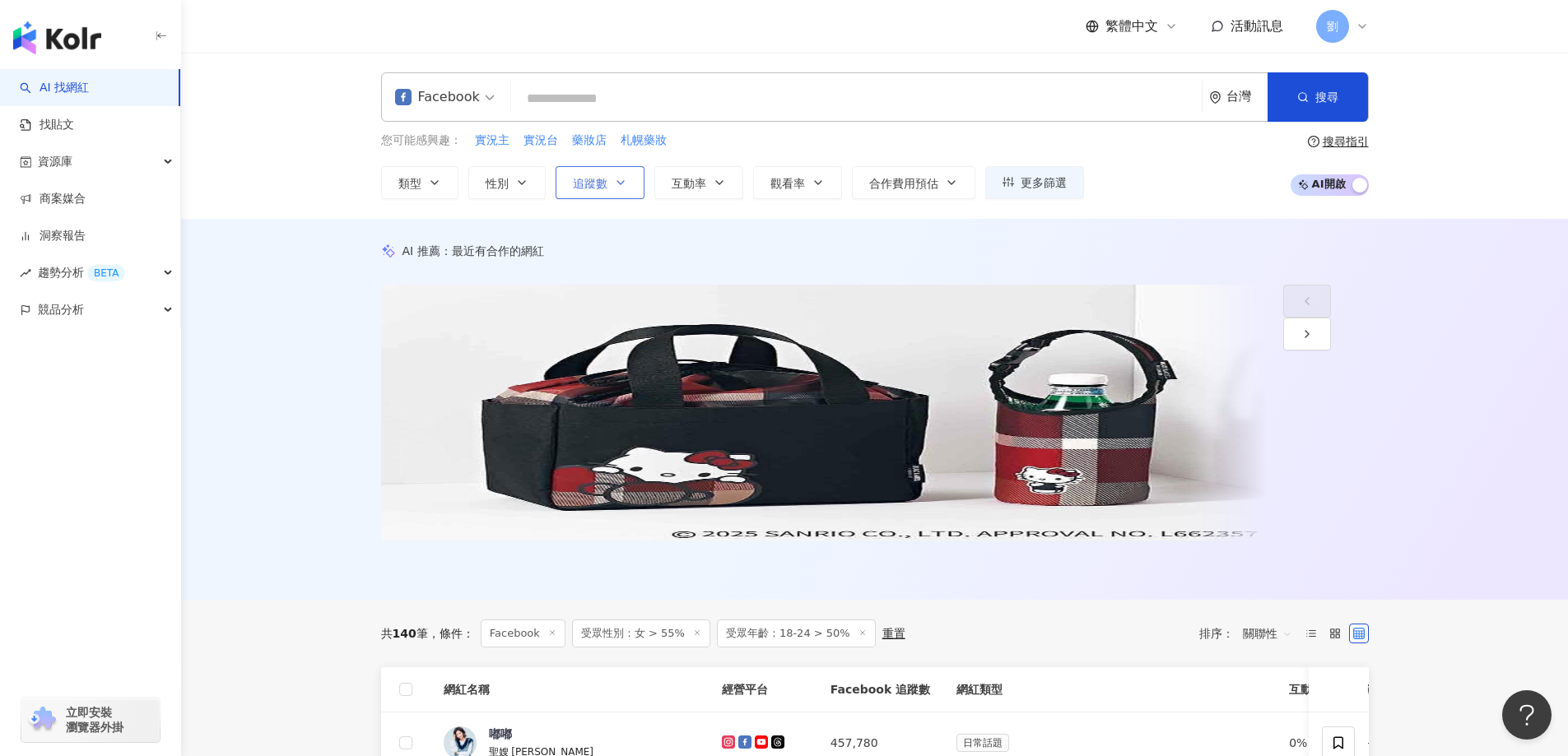
type input "*******"
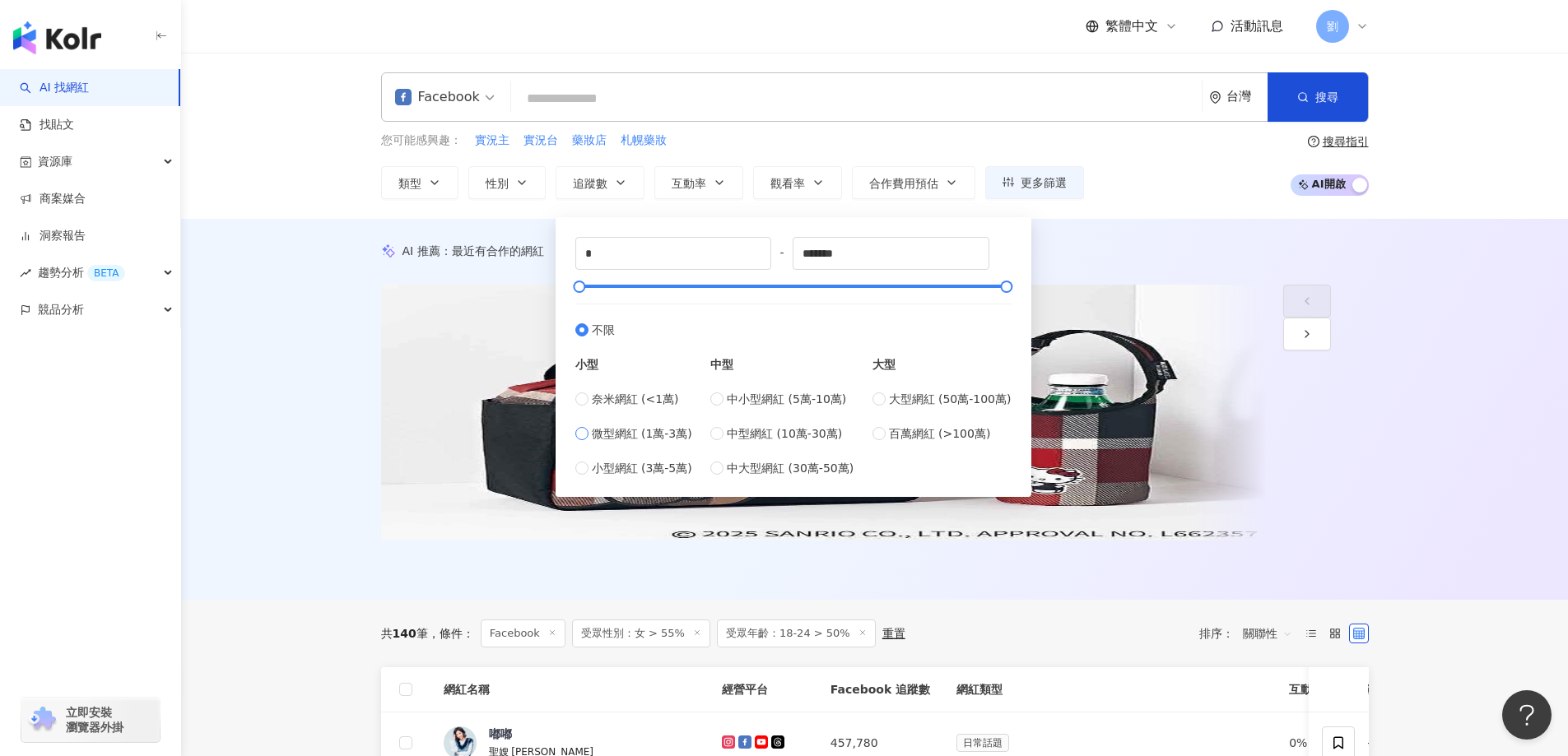
click at [601, 436] on span "微型網紅 (1萬-3萬)" at bounding box center [642, 433] width 101 height 18
type input "*****"
click at [1313, 104] on button "搜尋" at bounding box center [1317, 97] width 101 height 49
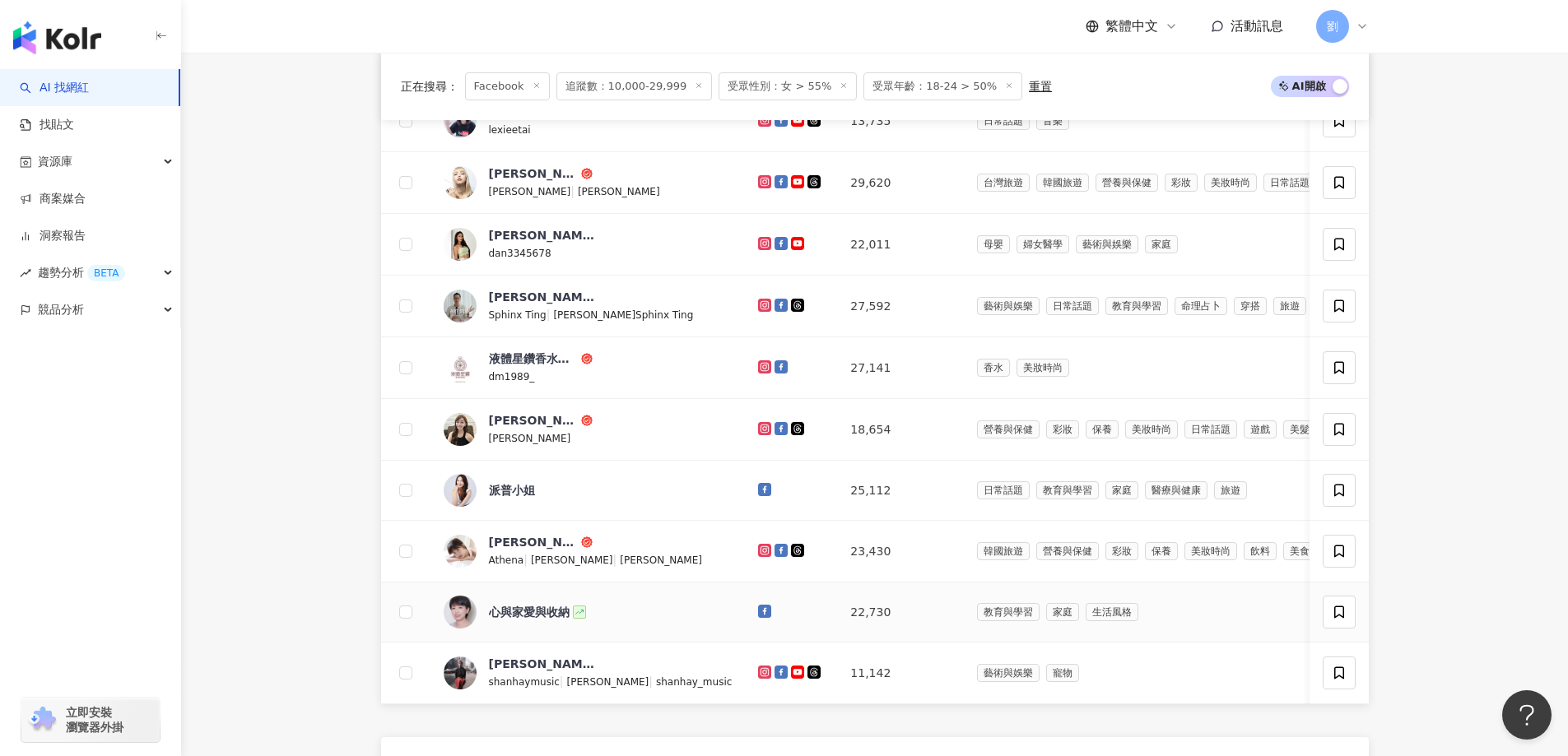
scroll to position [822, 0]
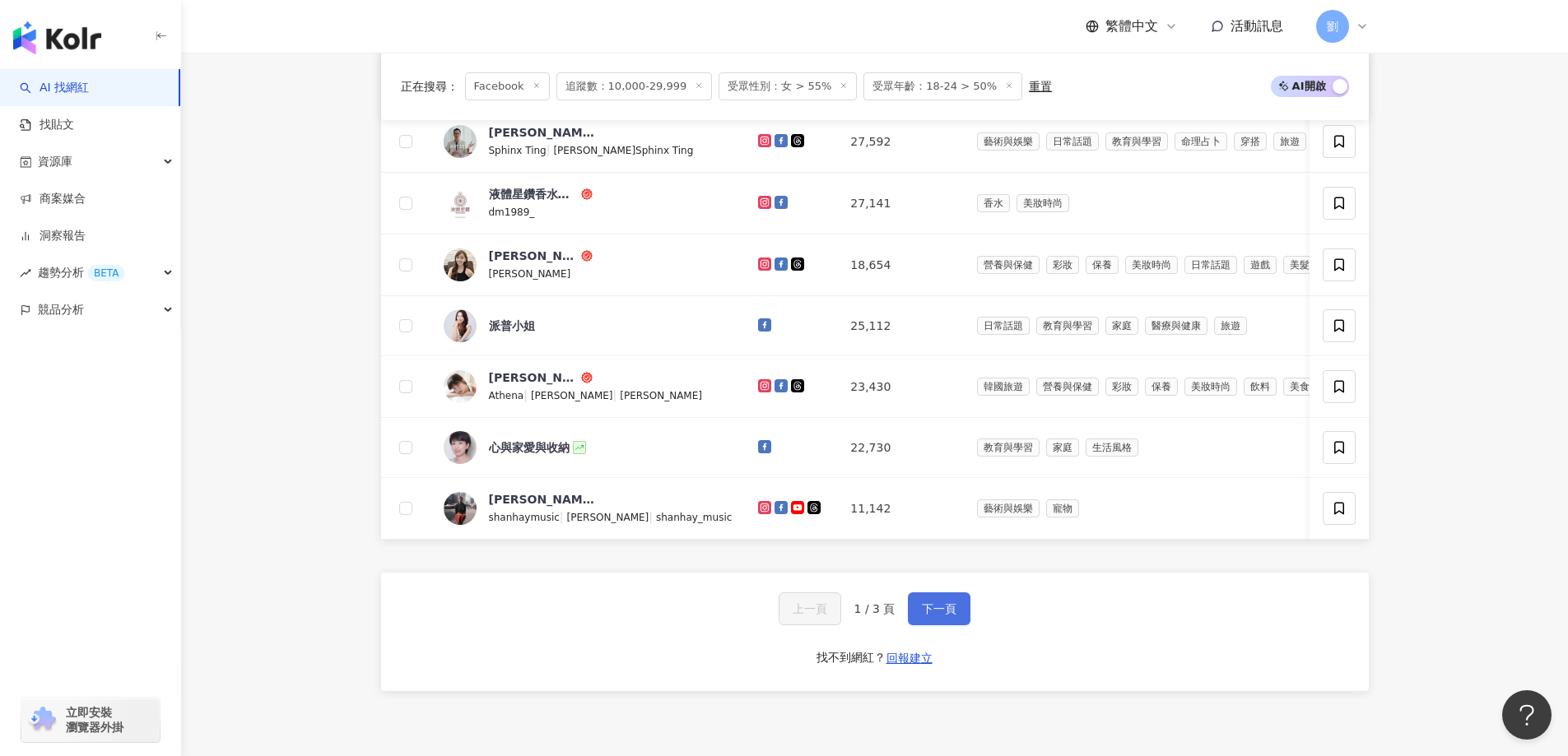
click at [962, 625] on button "下一頁" at bounding box center [939, 608] width 63 height 33
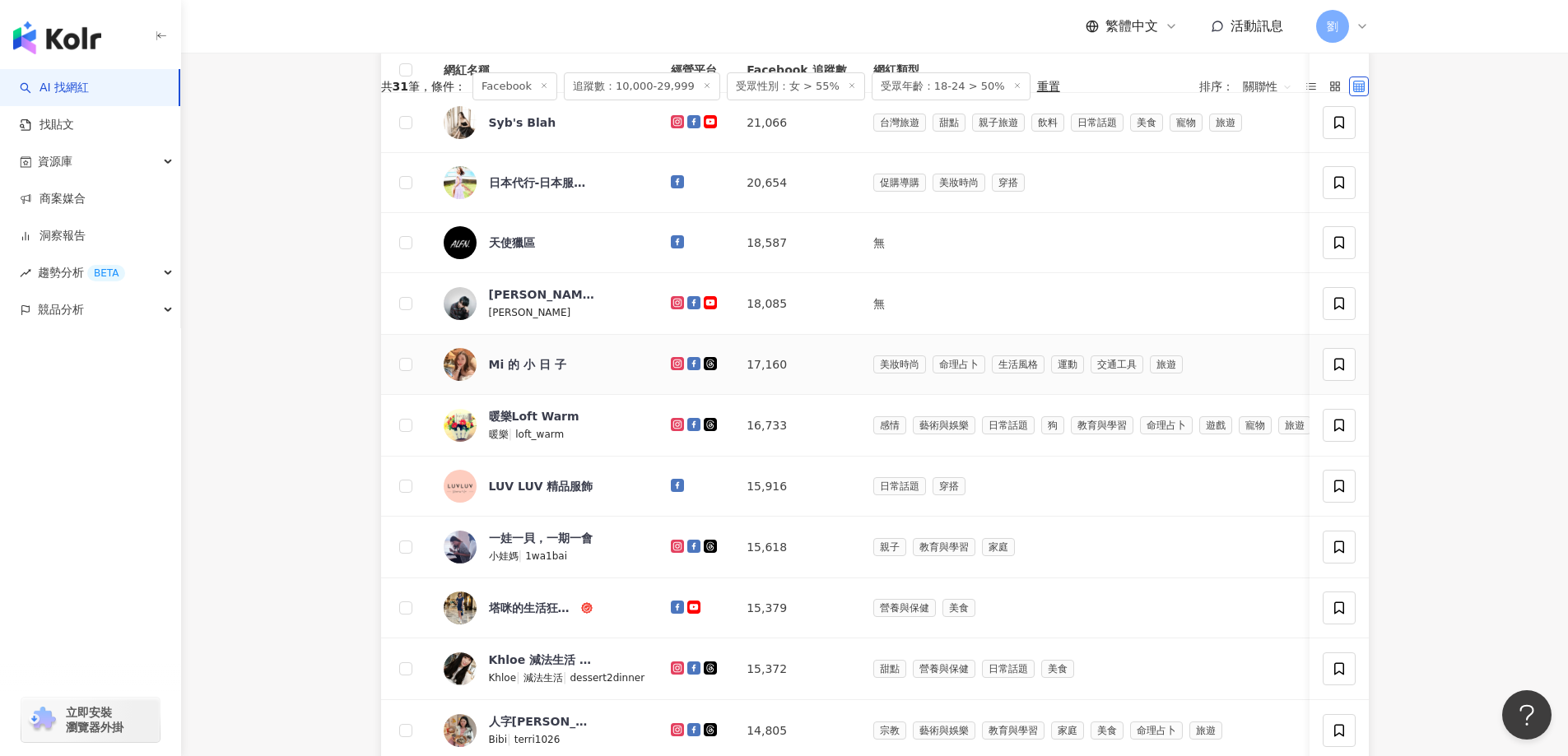
scroll to position [329, 0]
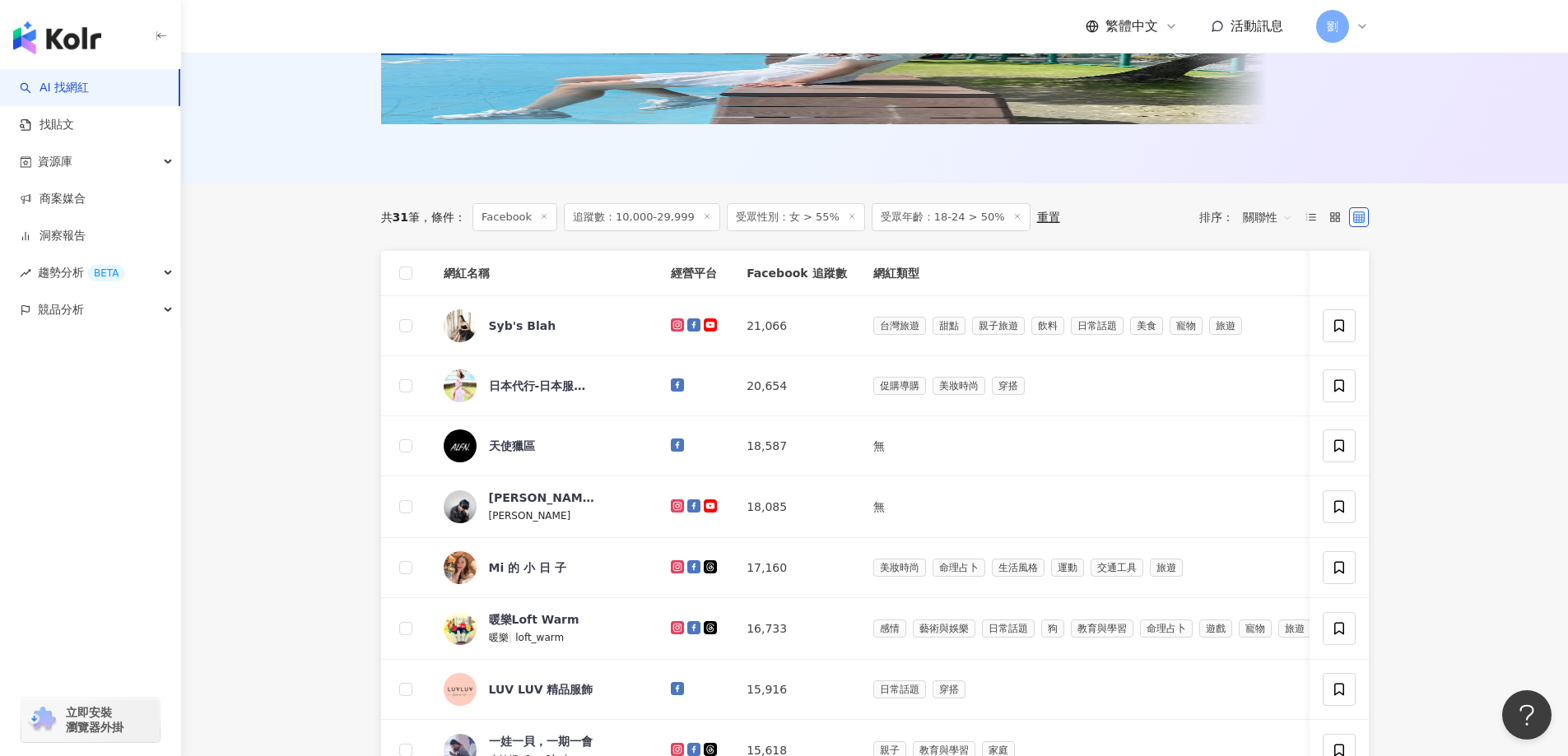
click at [848, 220] on icon at bounding box center [851, 216] width 9 height 9
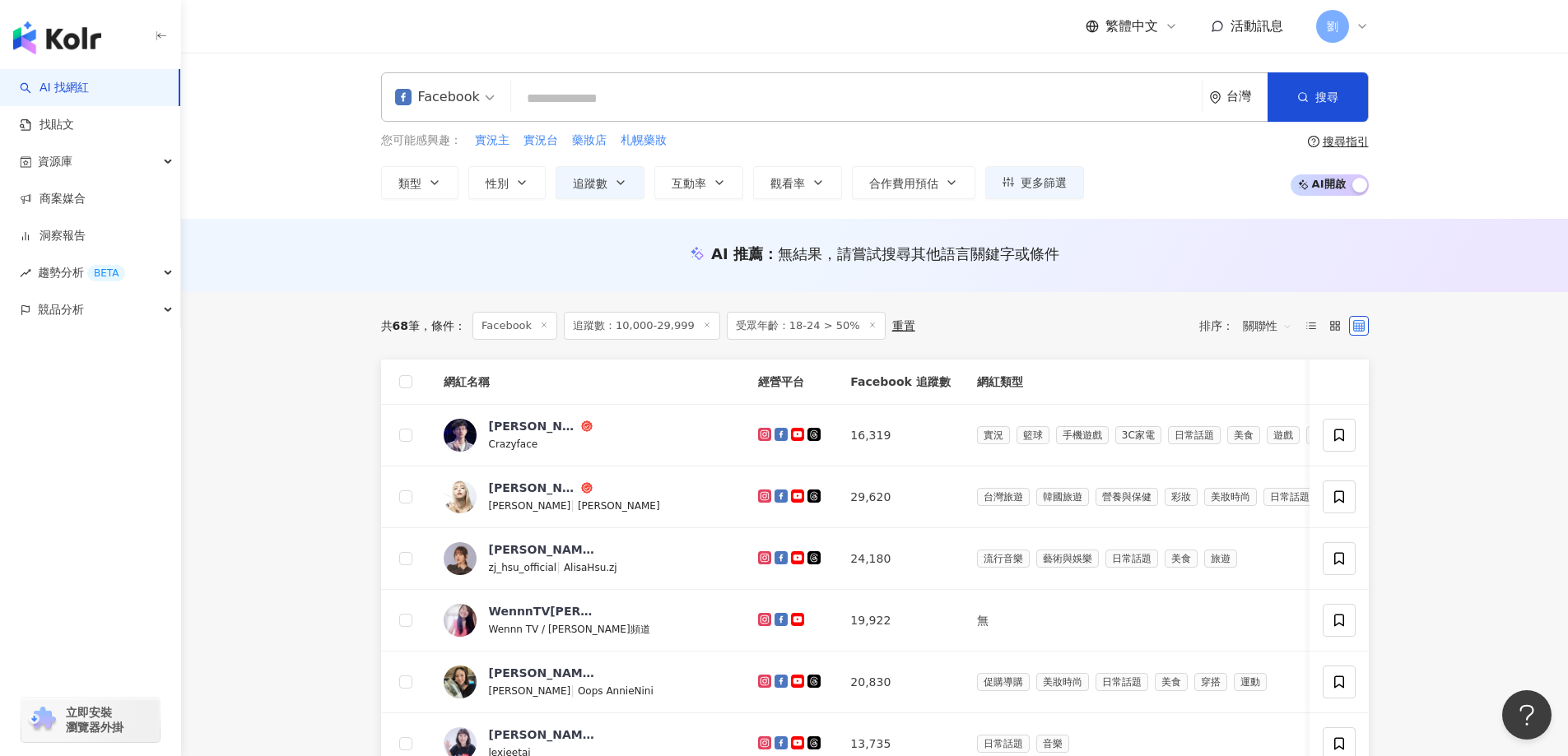
click at [1260, 326] on span "關聯性" at bounding box center [1267, 325] width 49 height 27
click at [1264, 480] on div "觀看率" at bounding box center [1267, 470] width 61 height 28
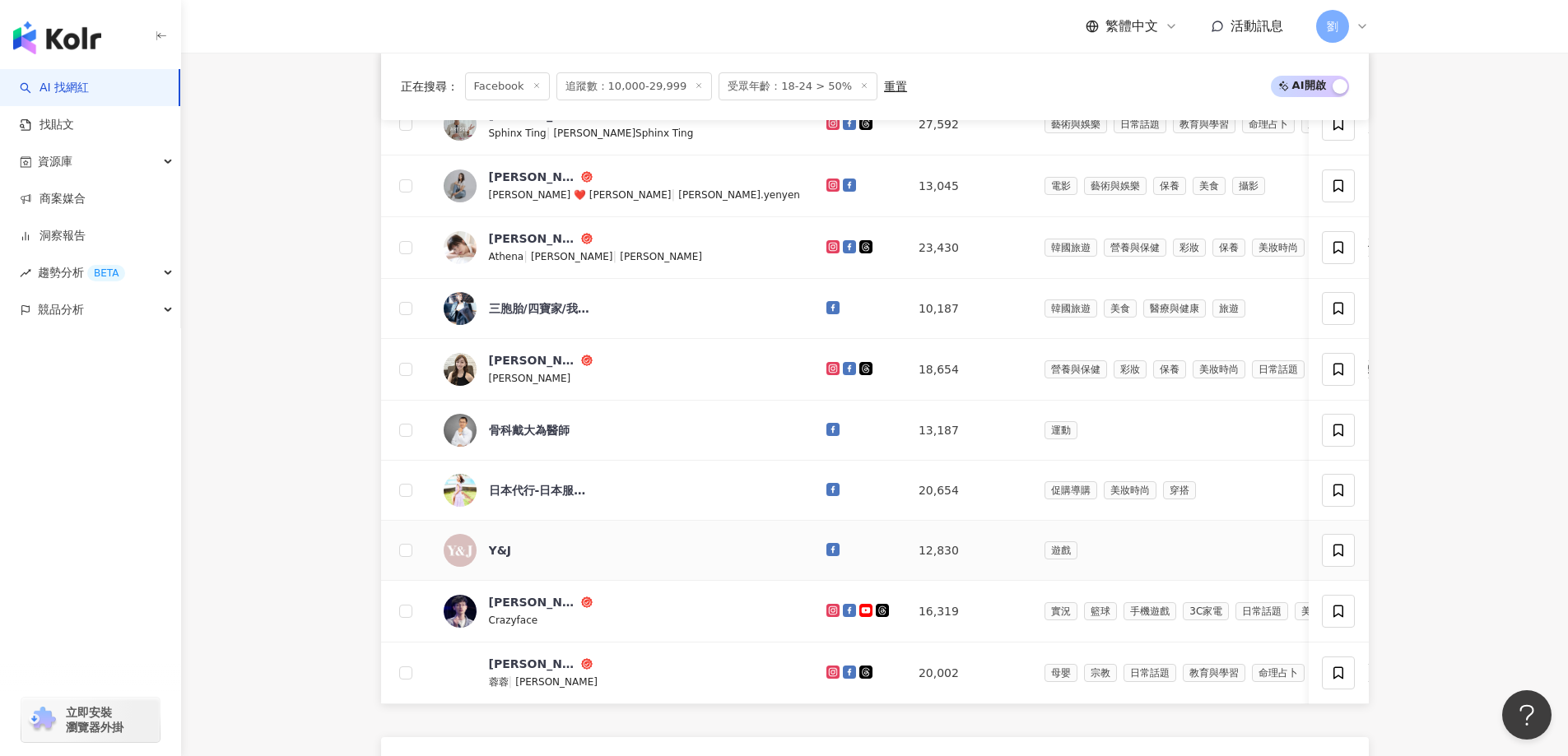
scroll to position [493, 0]
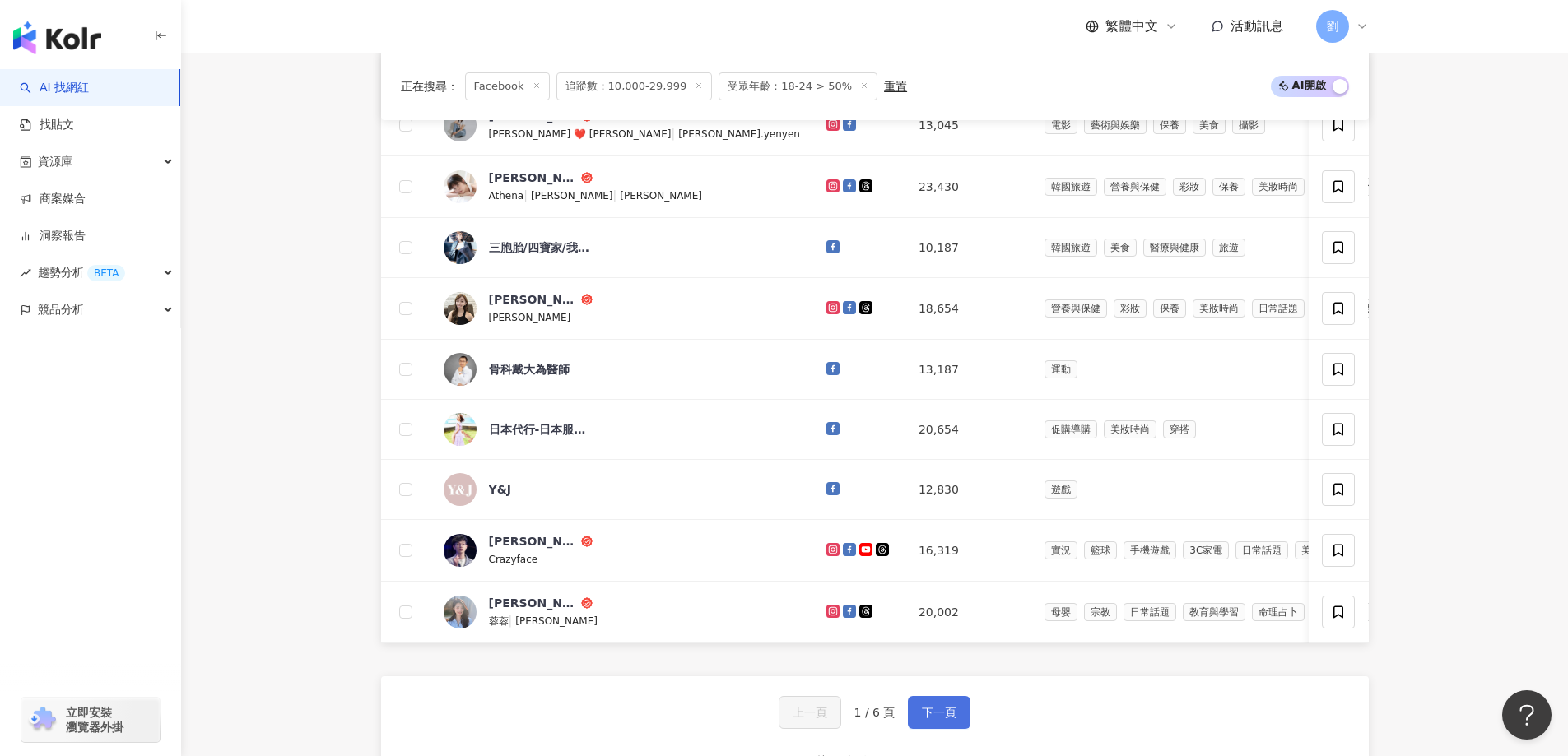
click at [943, 719] on span "下一頁" at bounding box center [939, 712] width 34 height 13
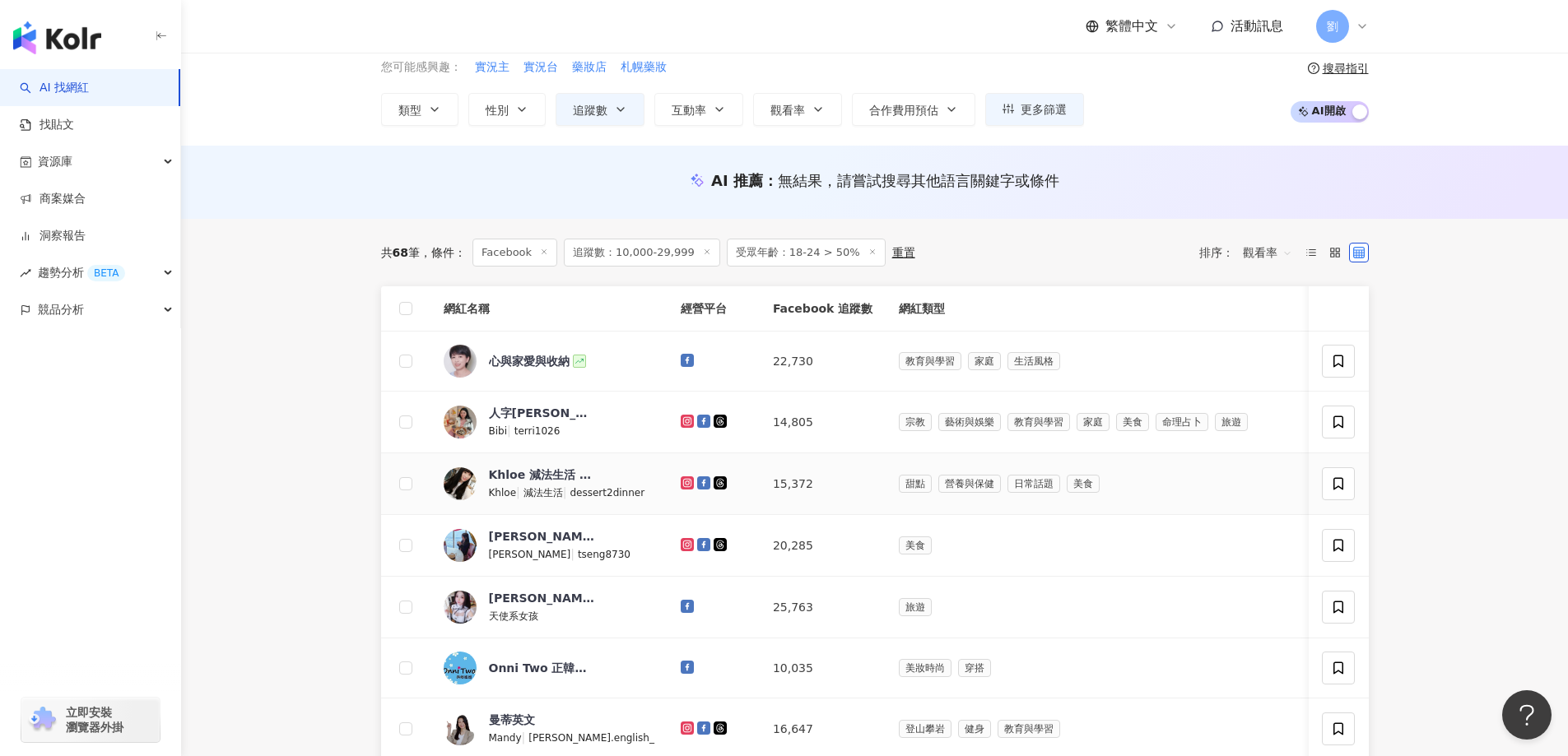
scroll to position [0, 0]
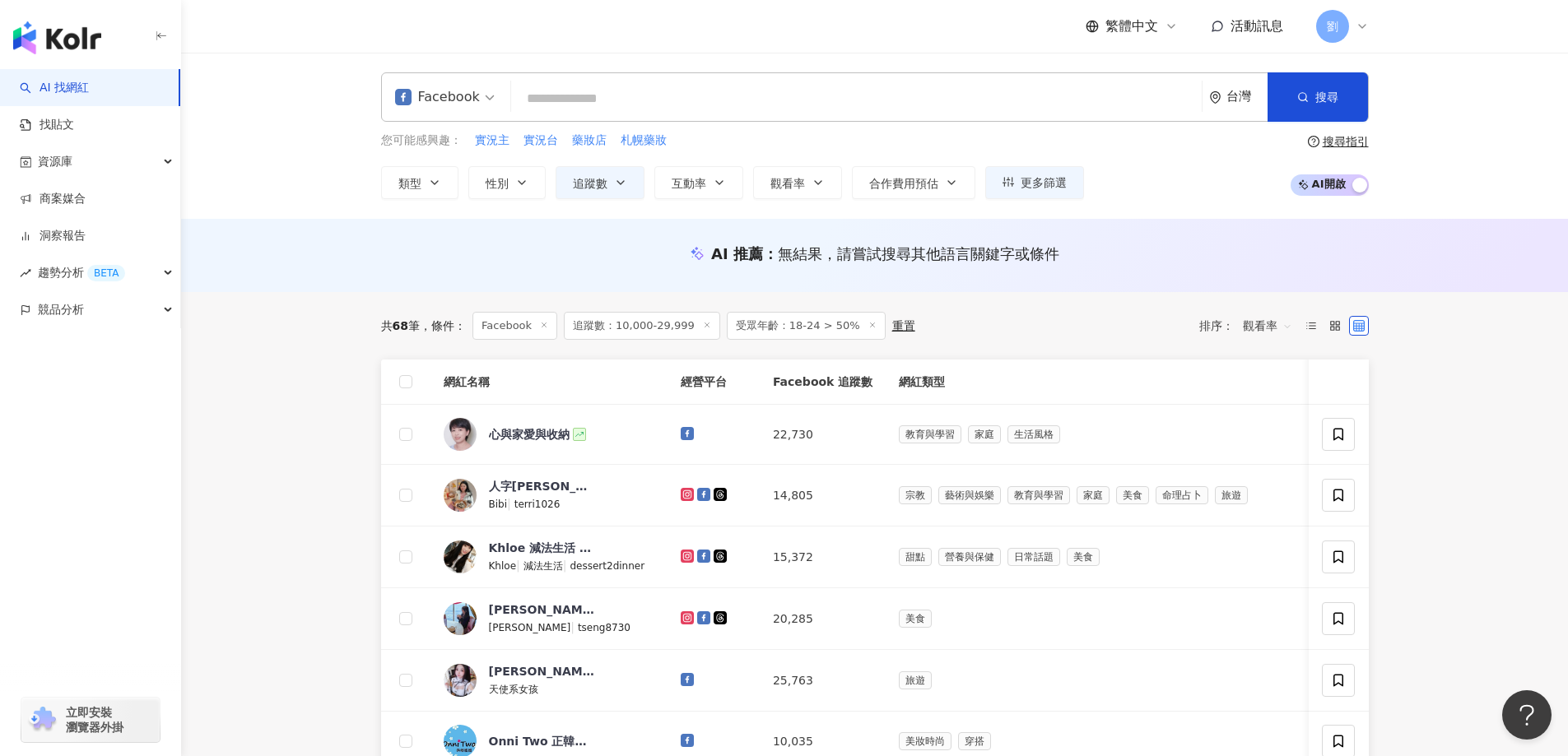
click at [702, 324] on icon at bounding box center [706, 324] width 9 height 9
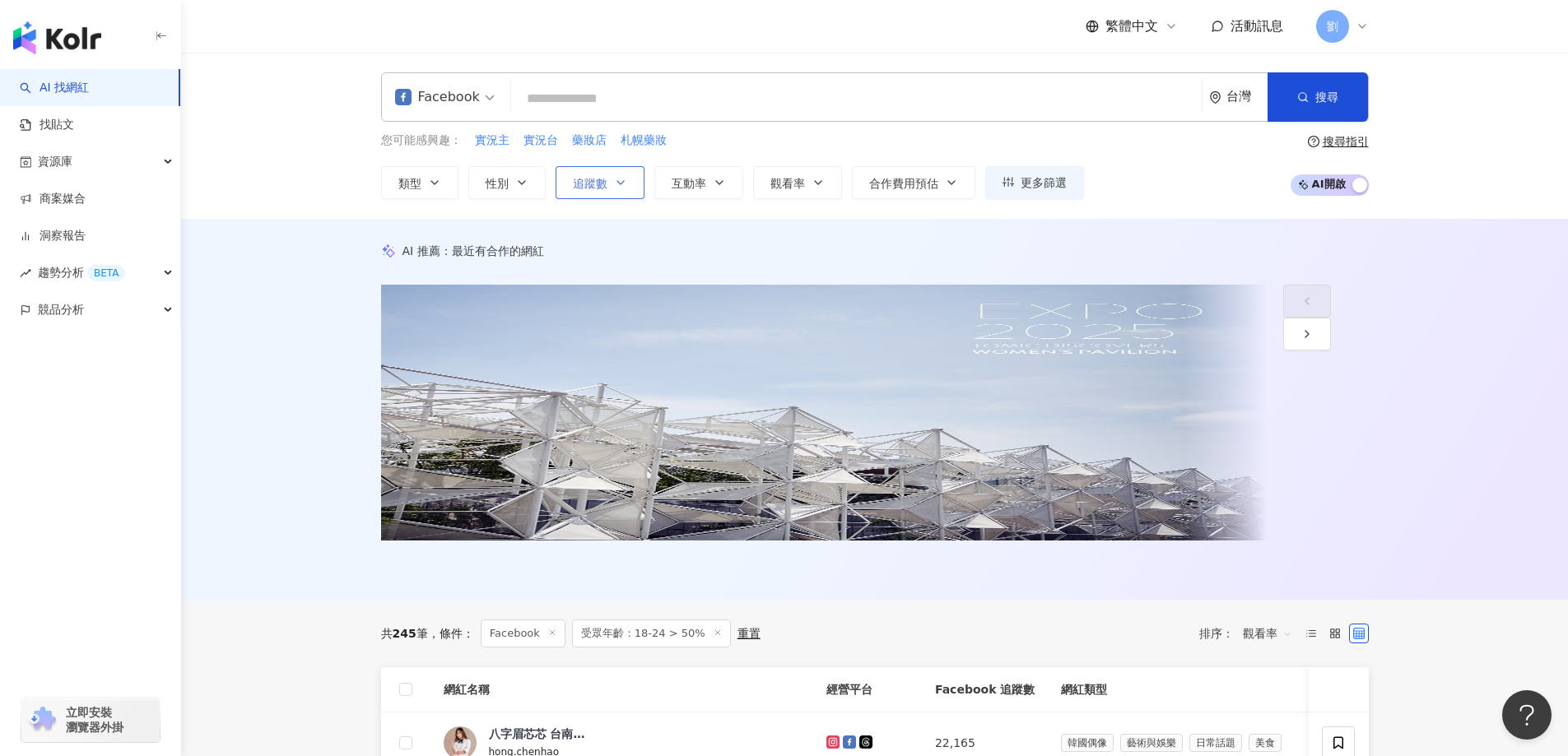
click at [596, 194] on button "追蹤數" at bounding box center [600, 182] width 89 height 33
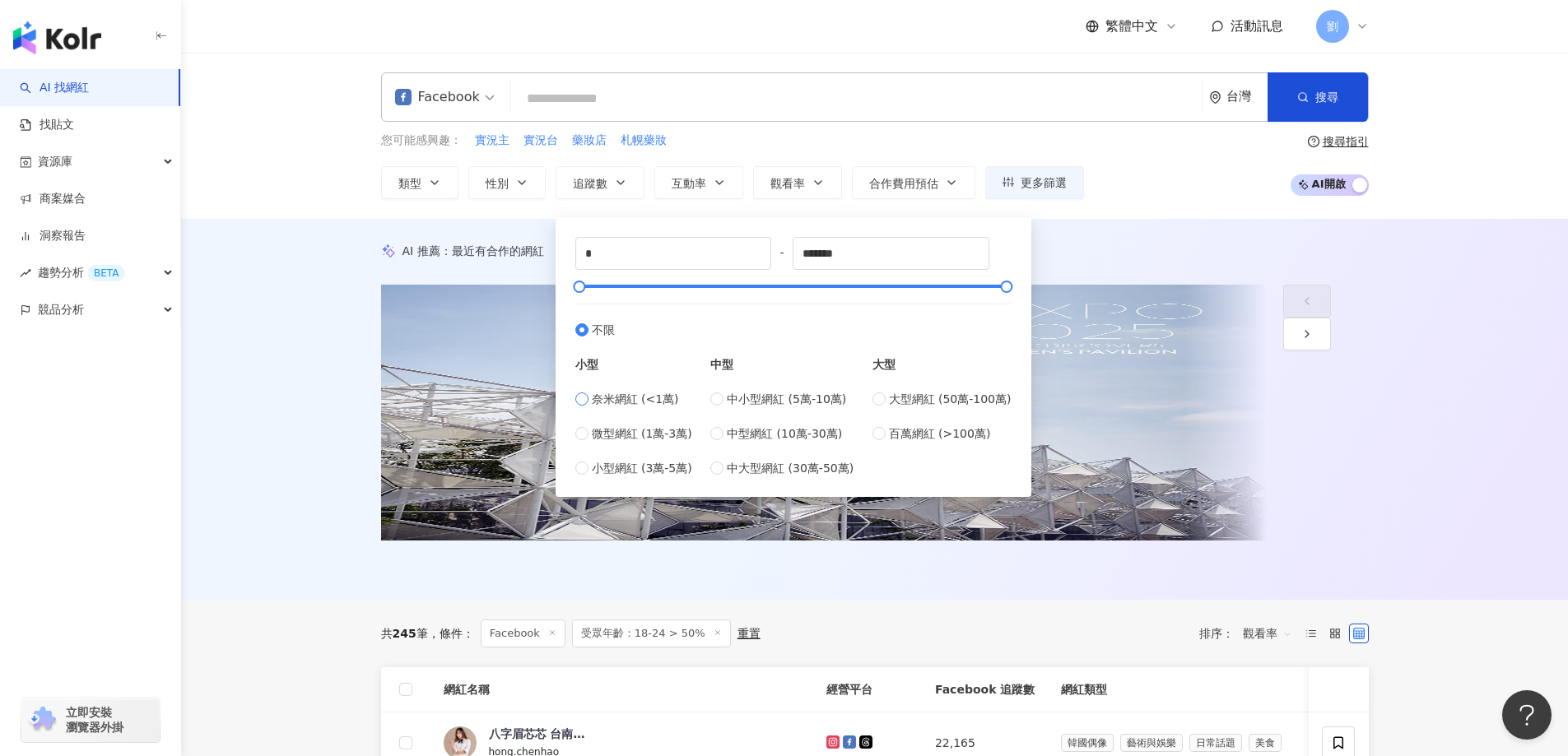
click at [599, 395] on span "奈米網紅 (<1萬)" at bounding box center [635, 398] width 87 height 18
type input "****"
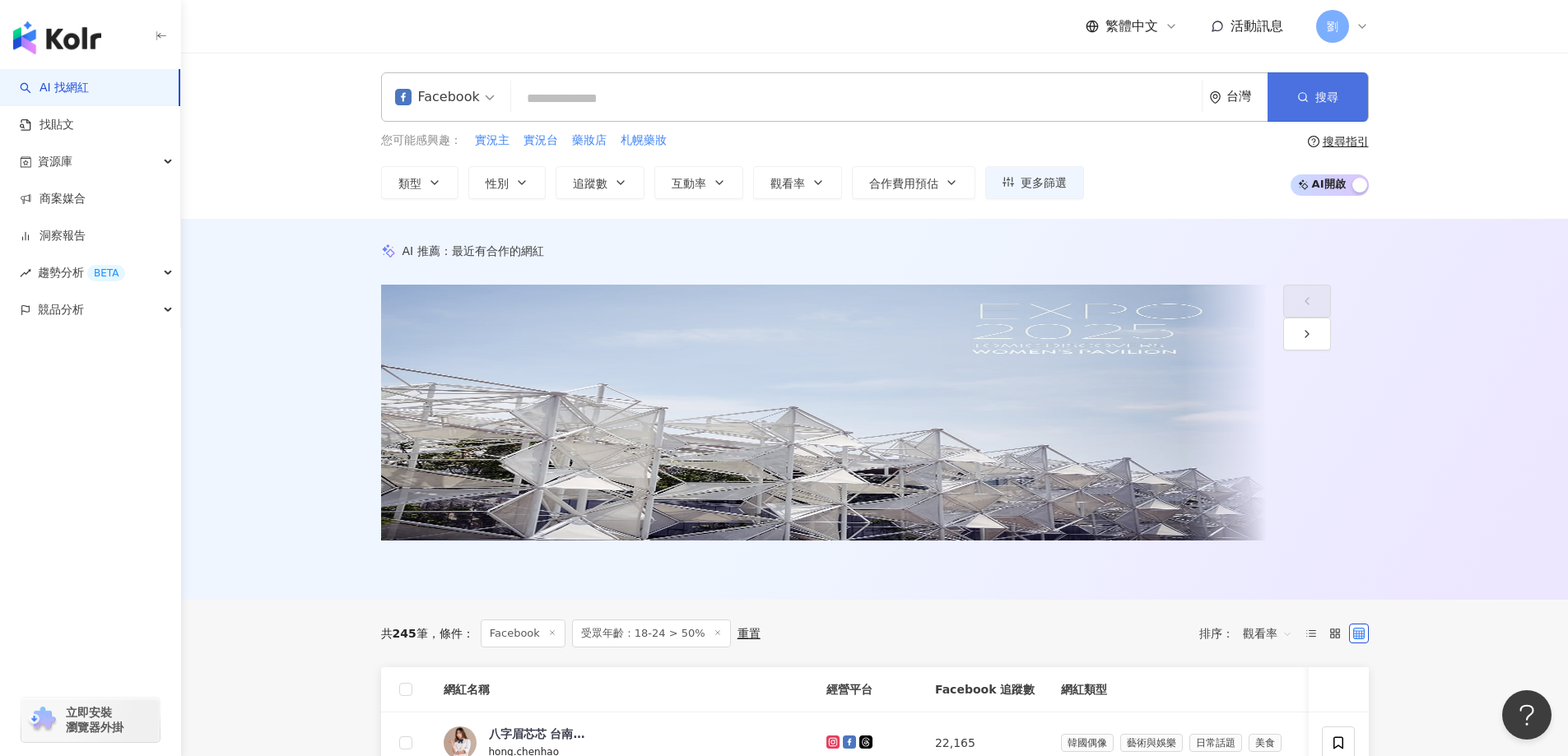
click at [1319, 111] on button "搜尋" at bounding box center [1317, 97] width 101 height 49
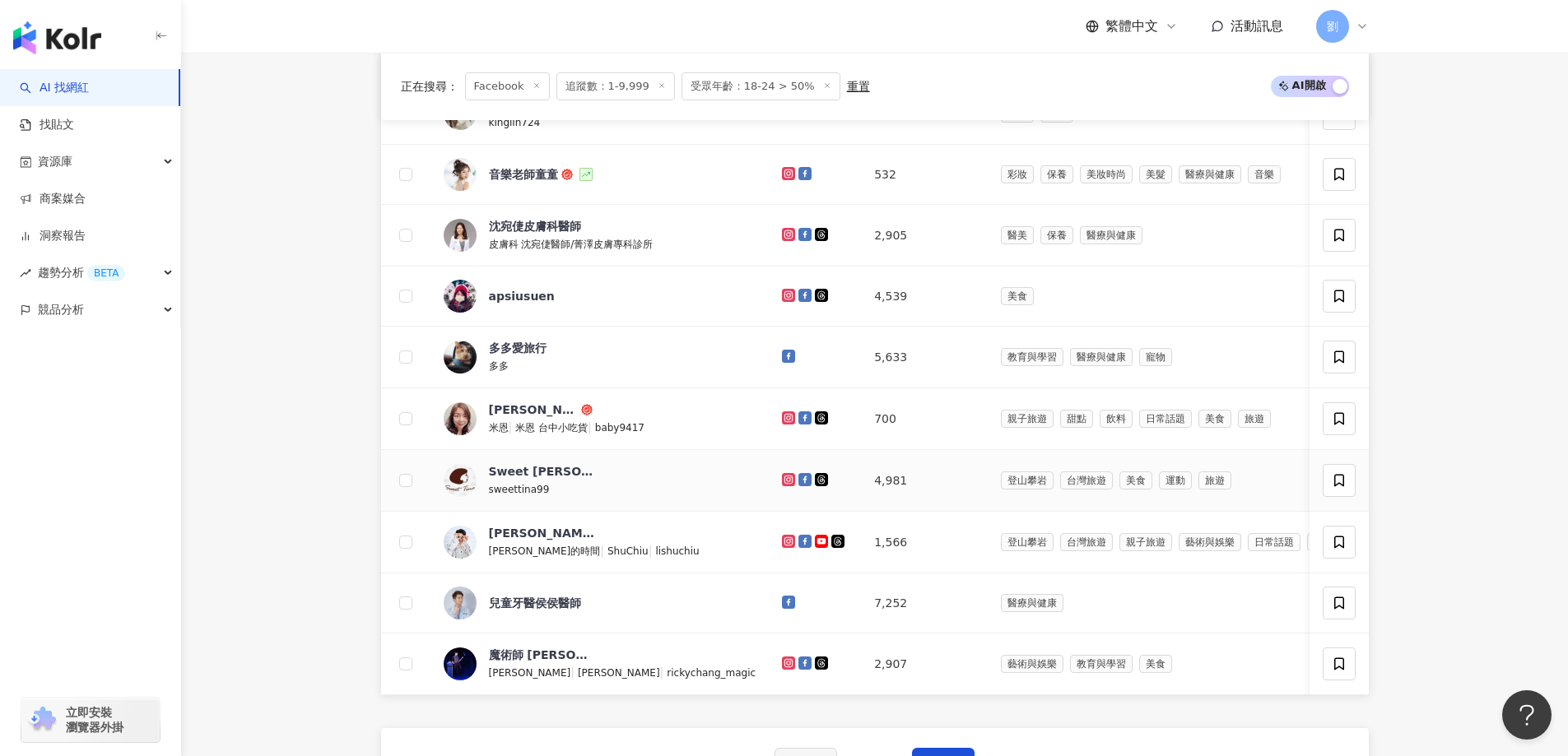
scroll to position [503, 0]
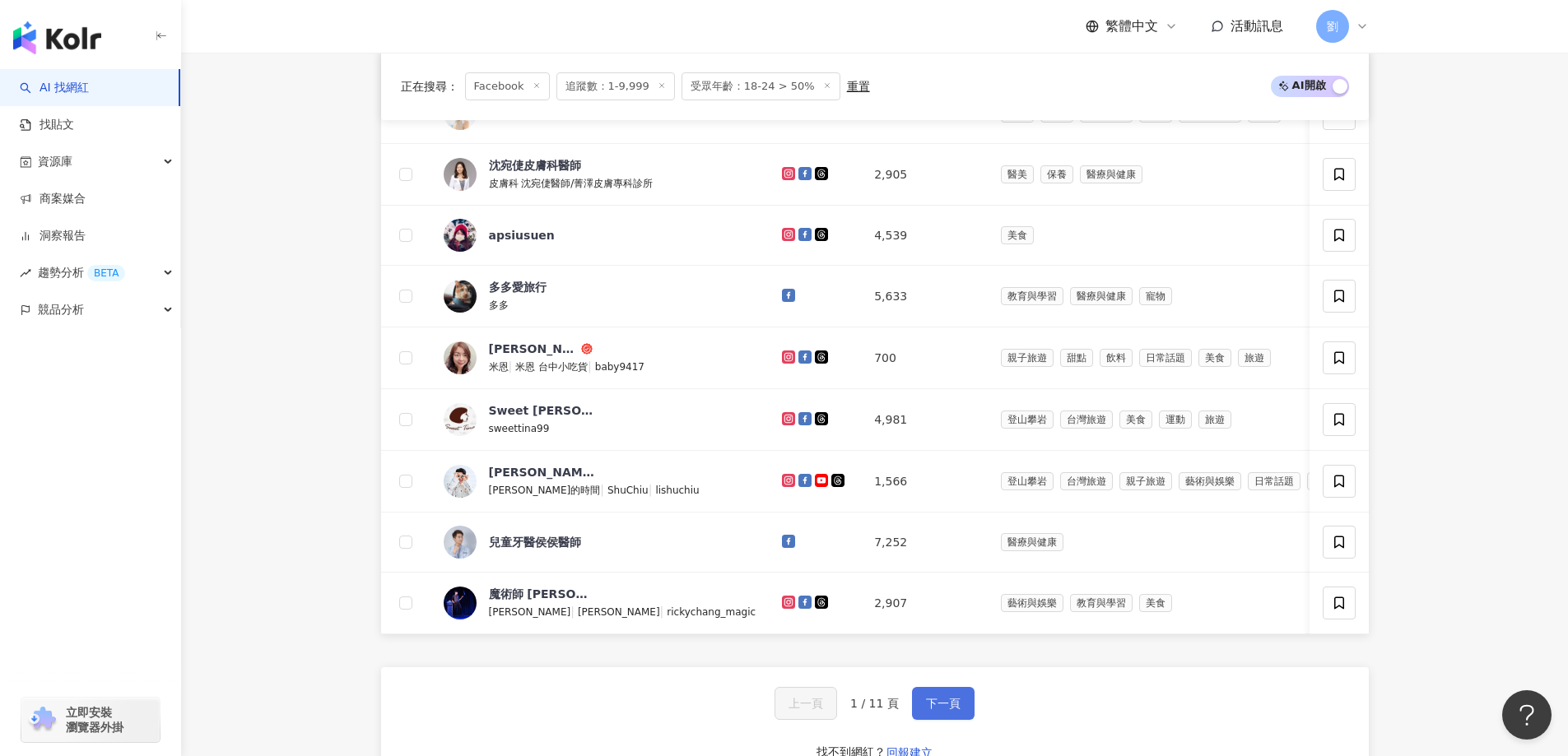
click at [925, 709] on span "下一頁" at bounding box center [943, 703] width 34 height 13
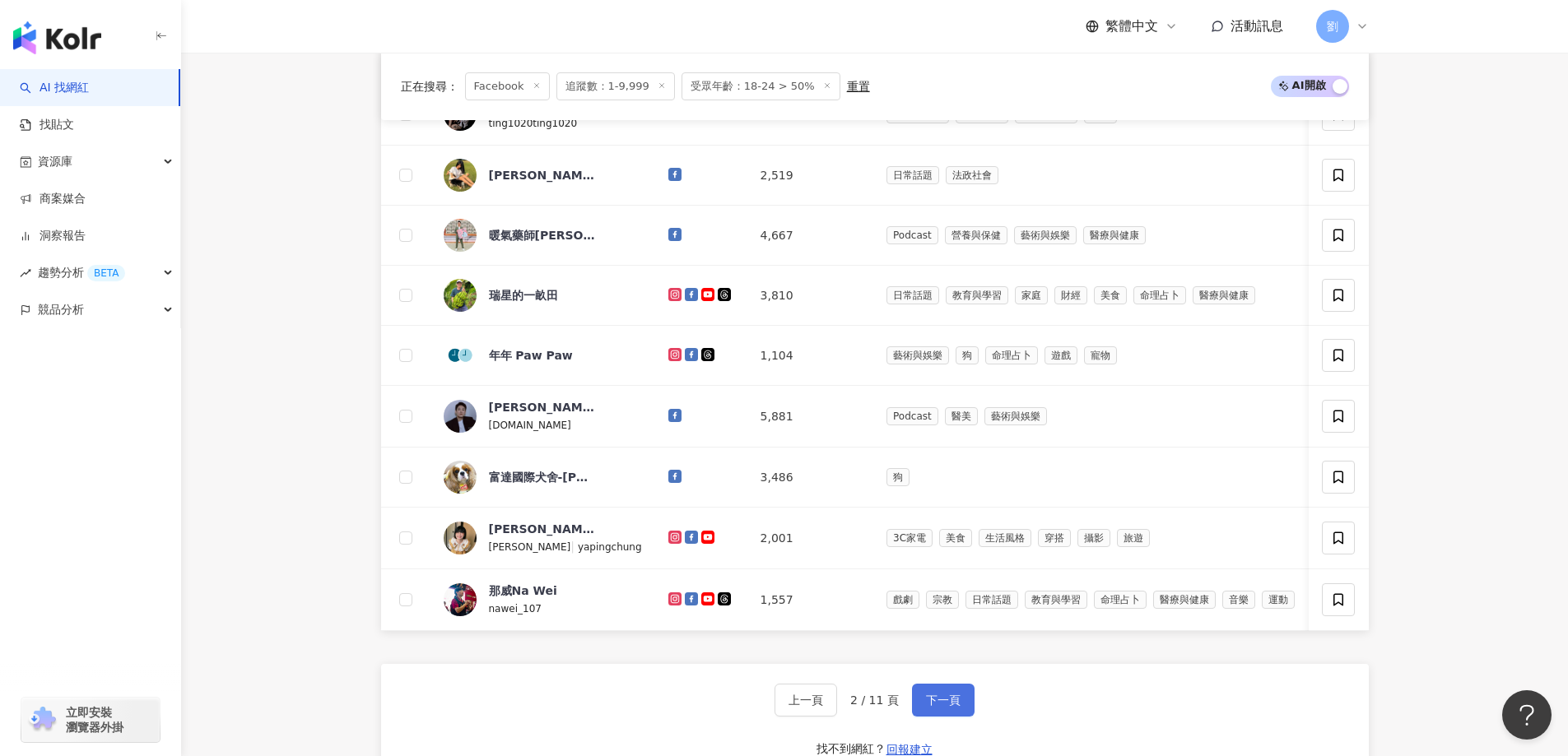
drag, startPoint x: 944, startPoint y: 719, endPoint x: 950, endPoint y: 700, distance: 19.9
click at [944, 707] on span "下一頁" at bounding box center [943, 700] width 34 height 13
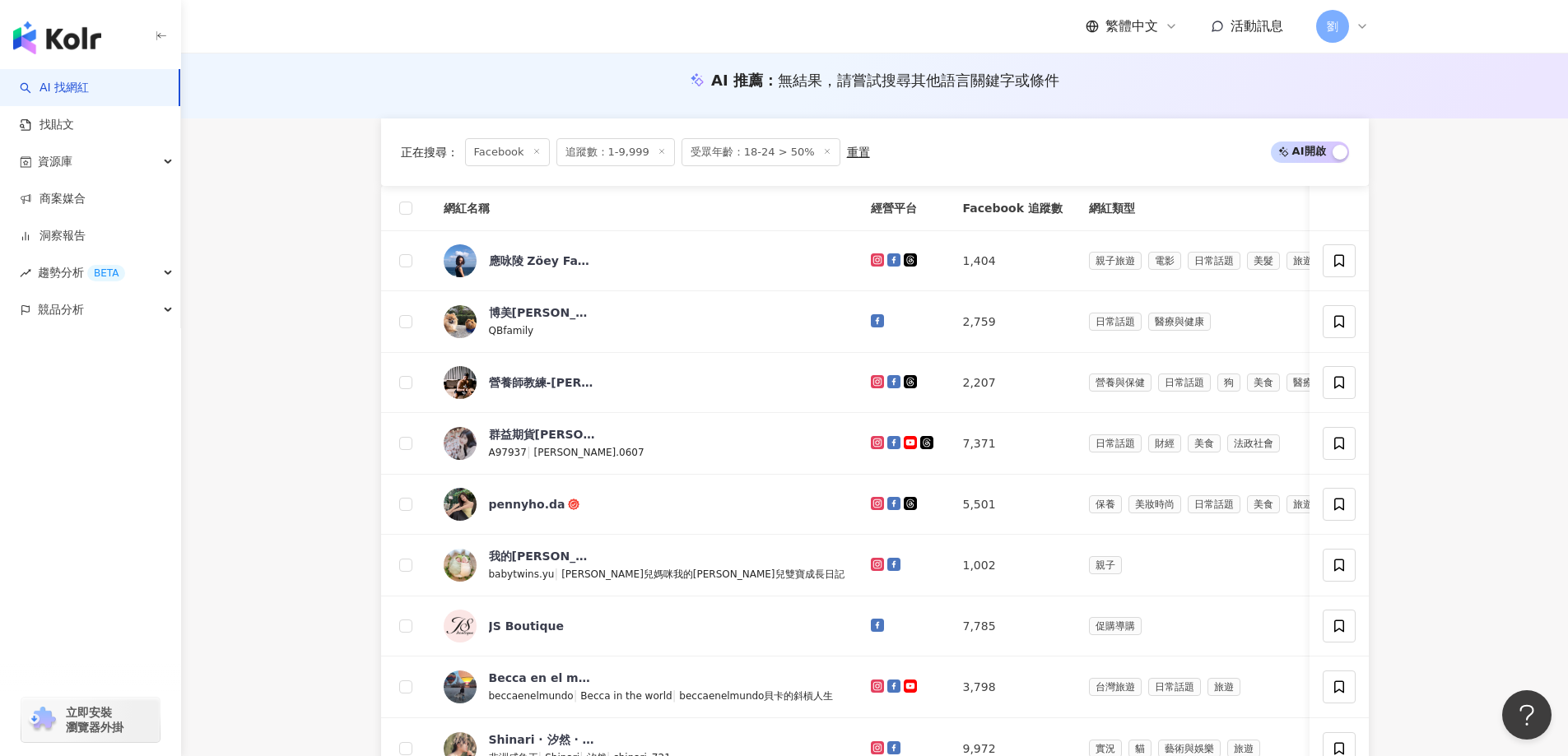
scroll to position [832, 0]
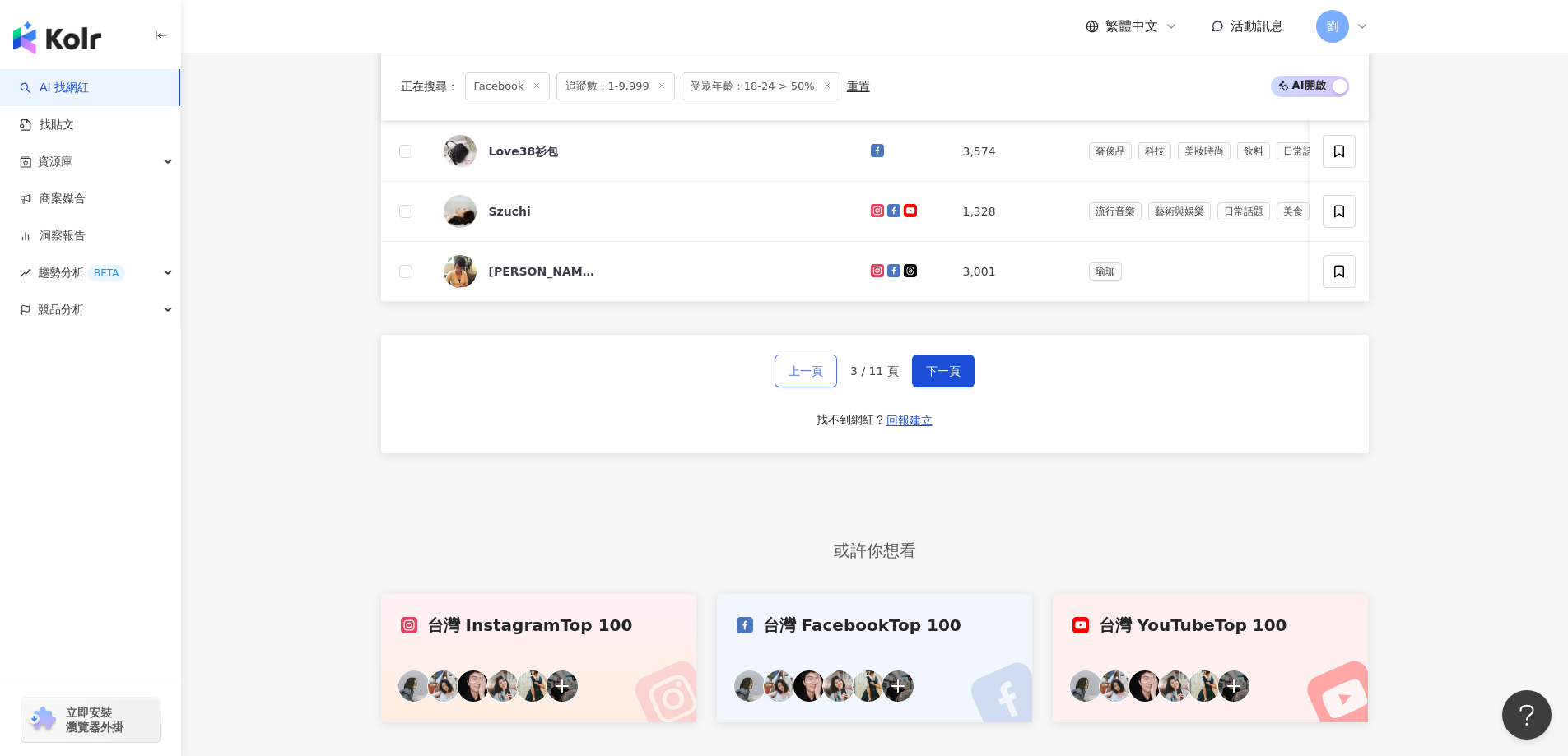
click at [798, 372] on button "上一頁" at bounding box center [806, 371] width 63 height 33
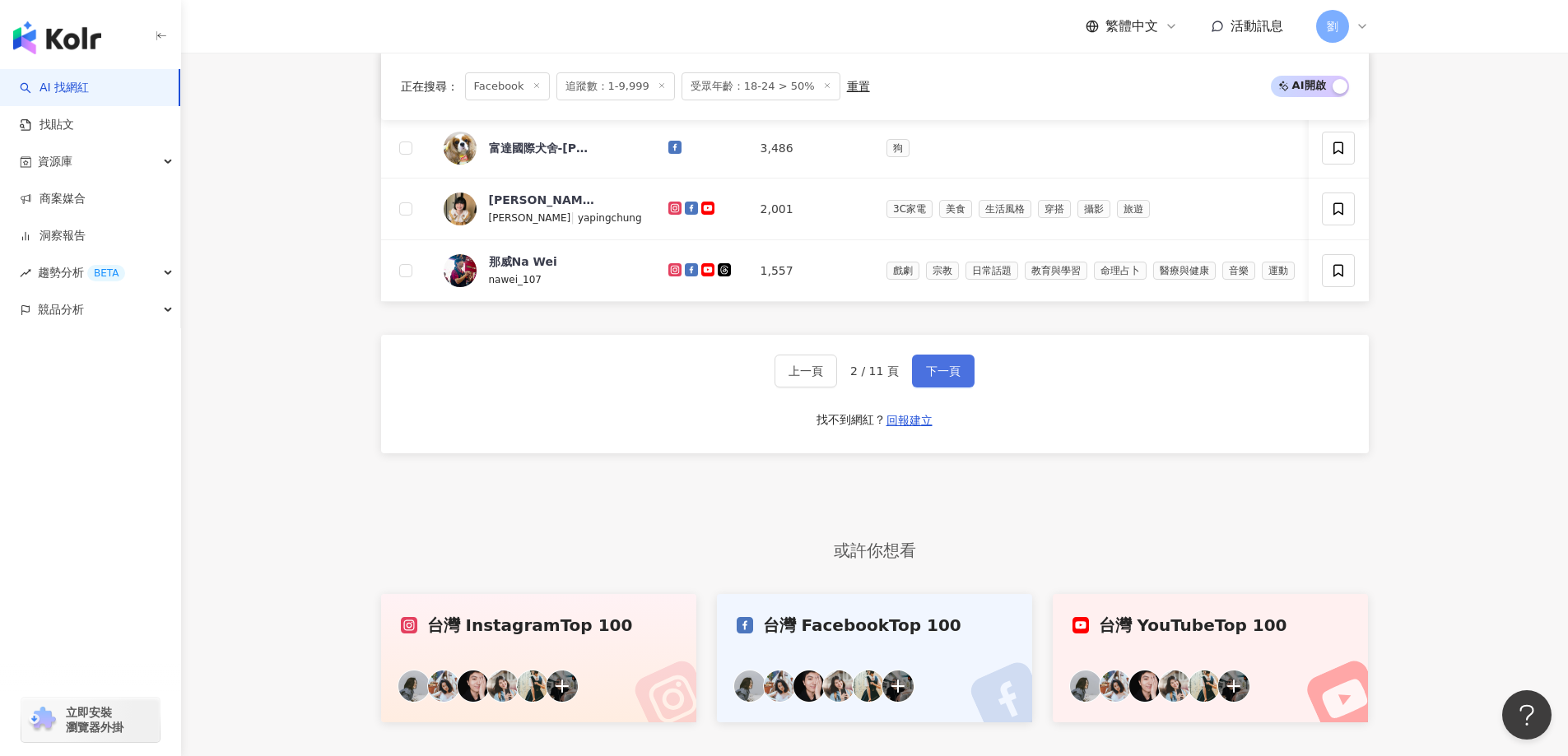
click at [938, 377] on span "下一頁" at bounding box center [943, 371] width 34 height 13
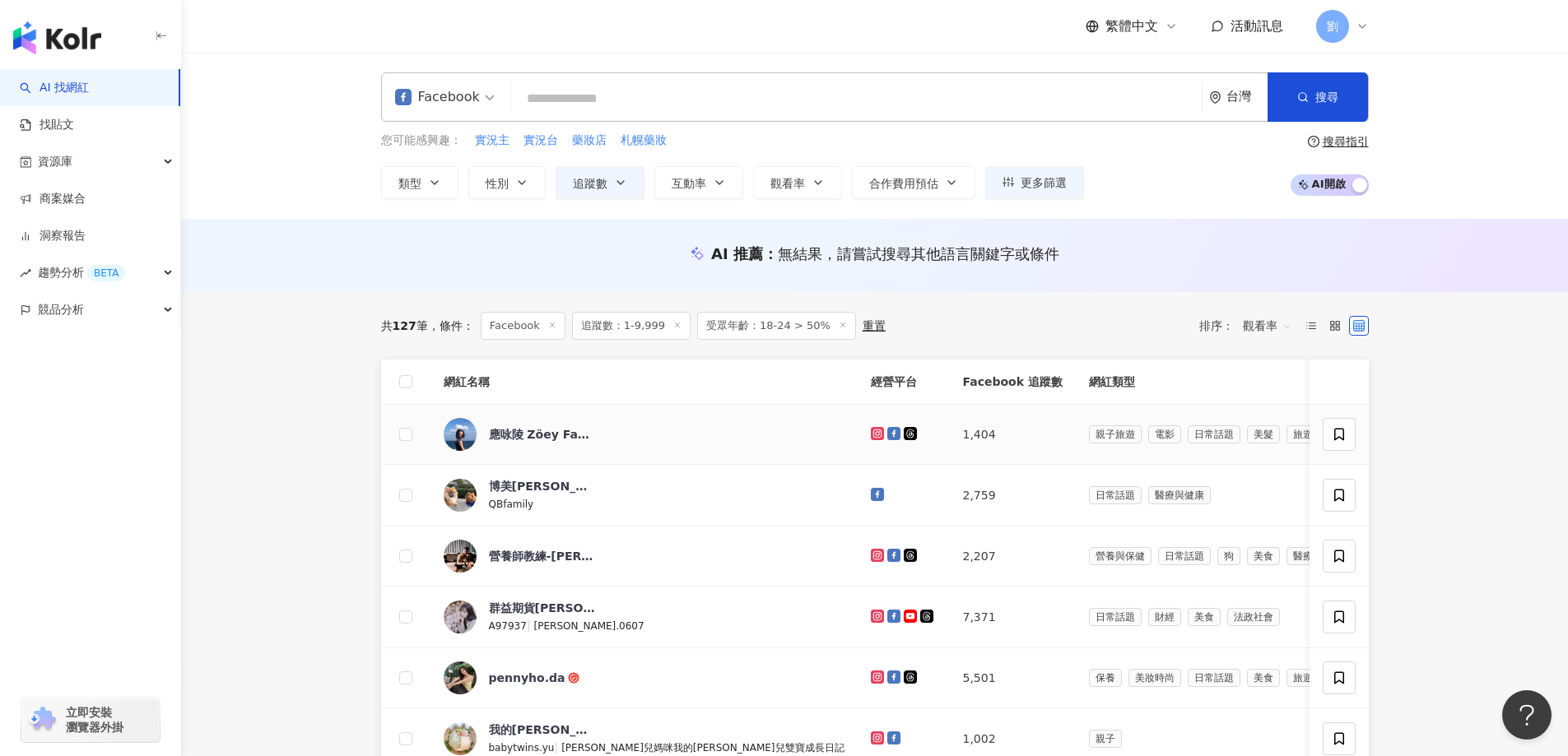
scroll to position [658, 0]
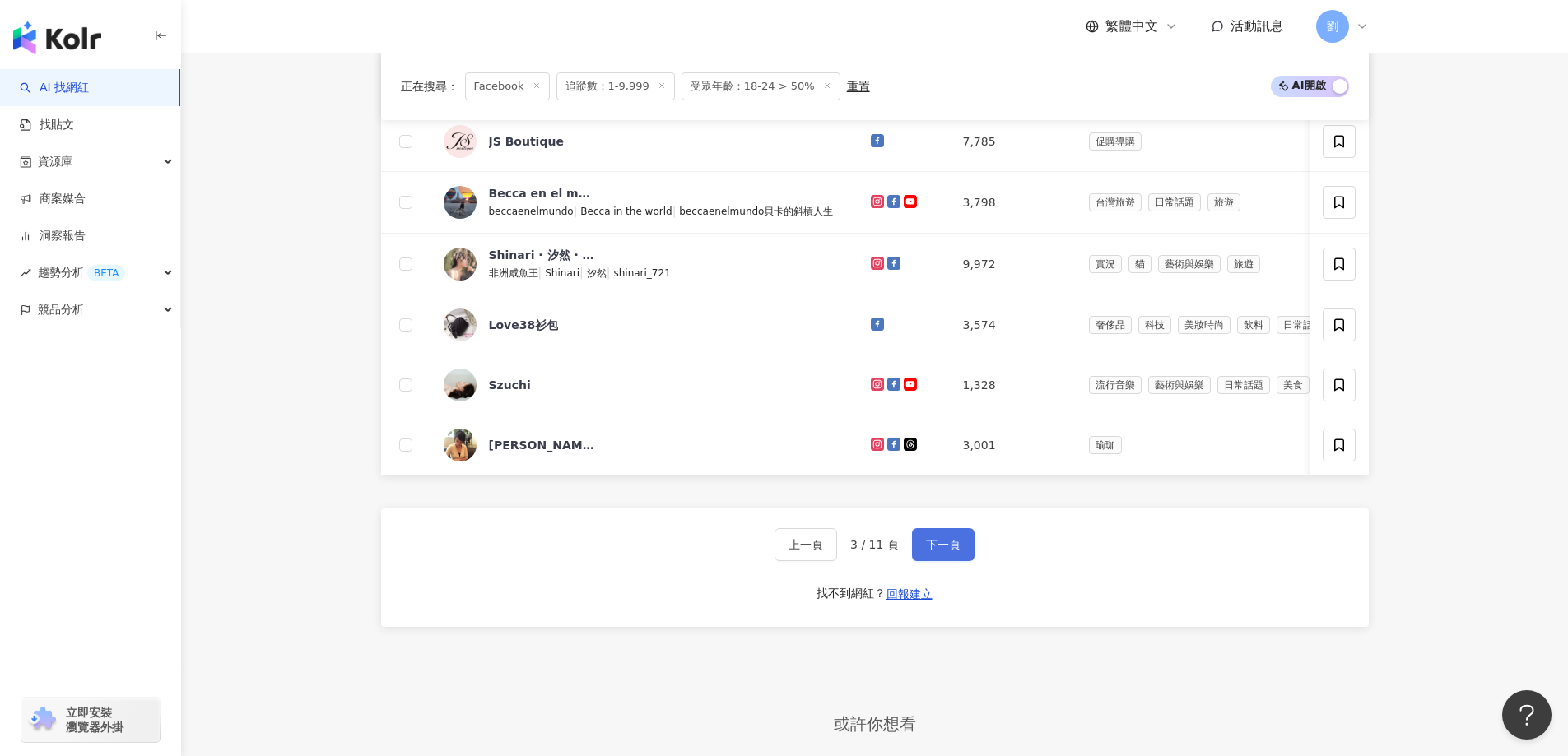
click at [938, 551] on span "下一頁" at bounding box center [943, 544] width 34 height 13
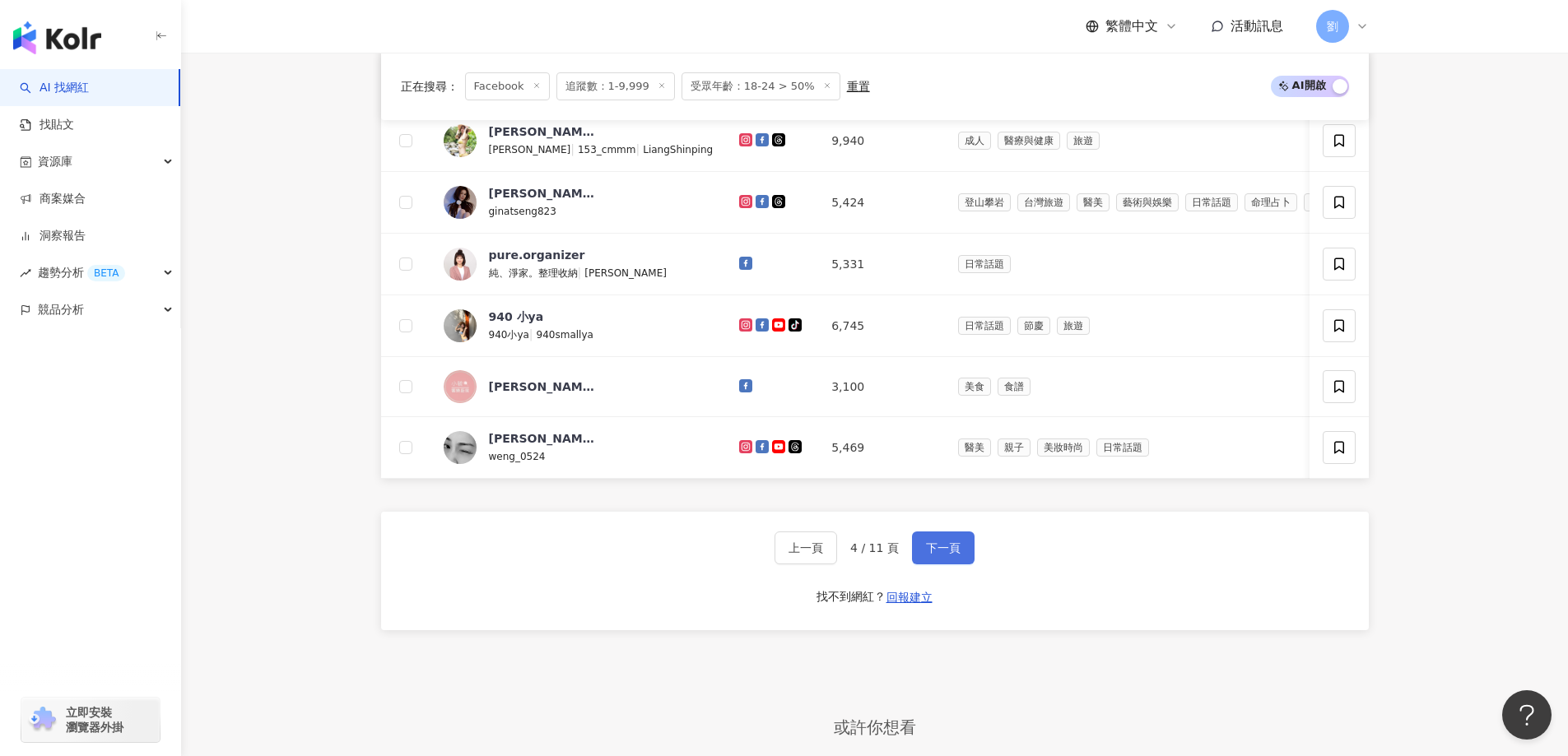
click at [924, 564] on button "下一頁" at bounding box center [943, 547] width 63 height 33
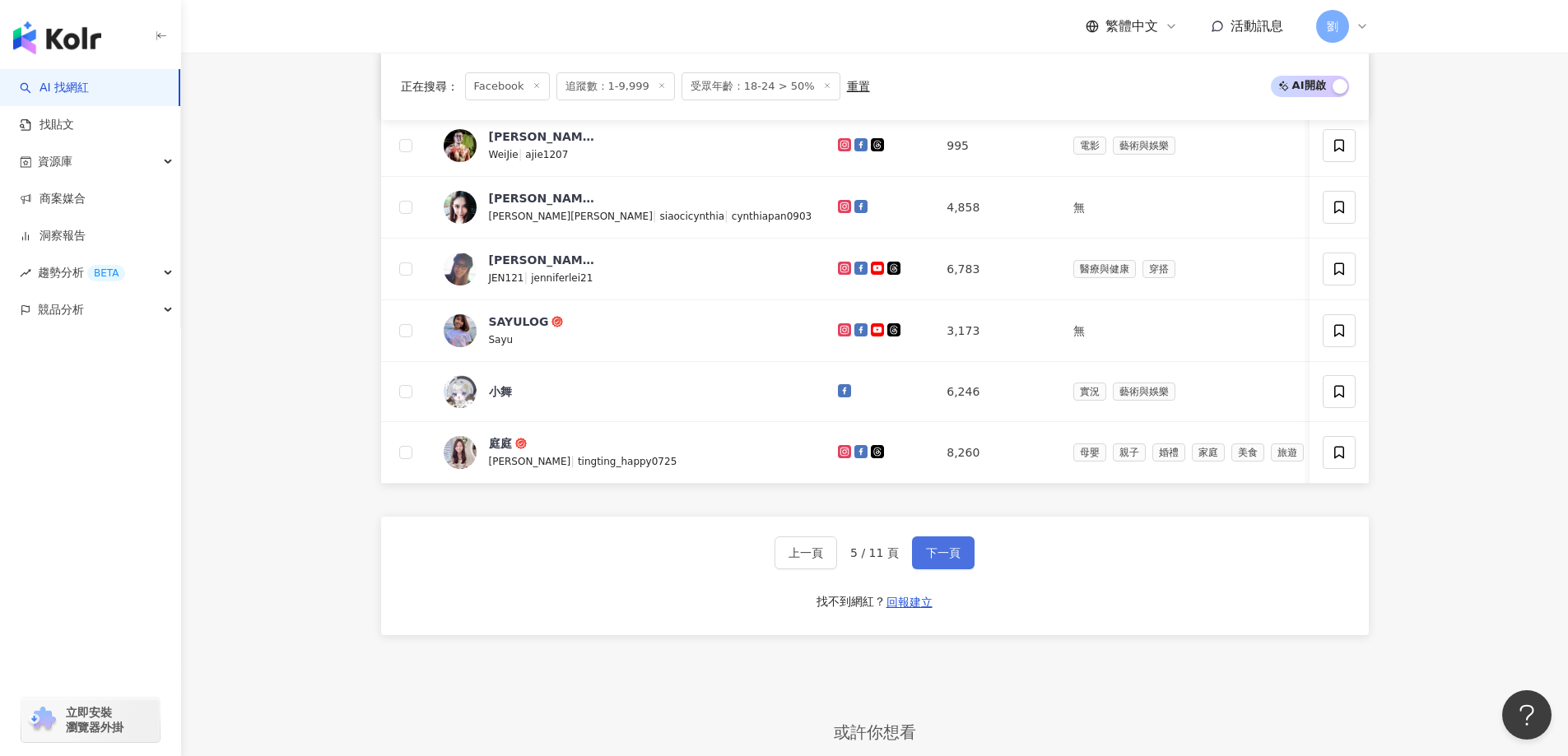
click at [955, 560] on span "下一頁" at bounding box center [943, 553] width 34 height 13
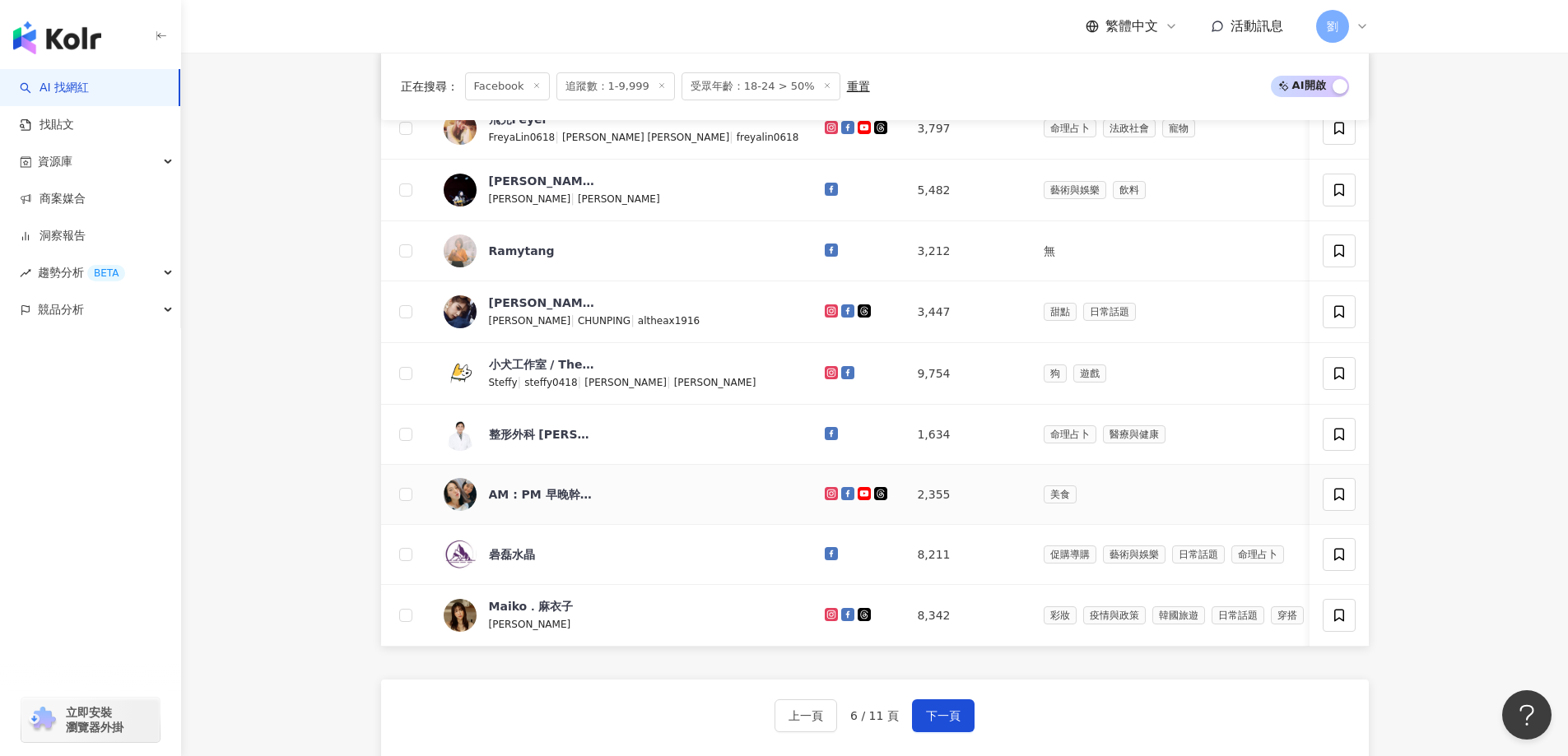
scroll to position [493, 0]
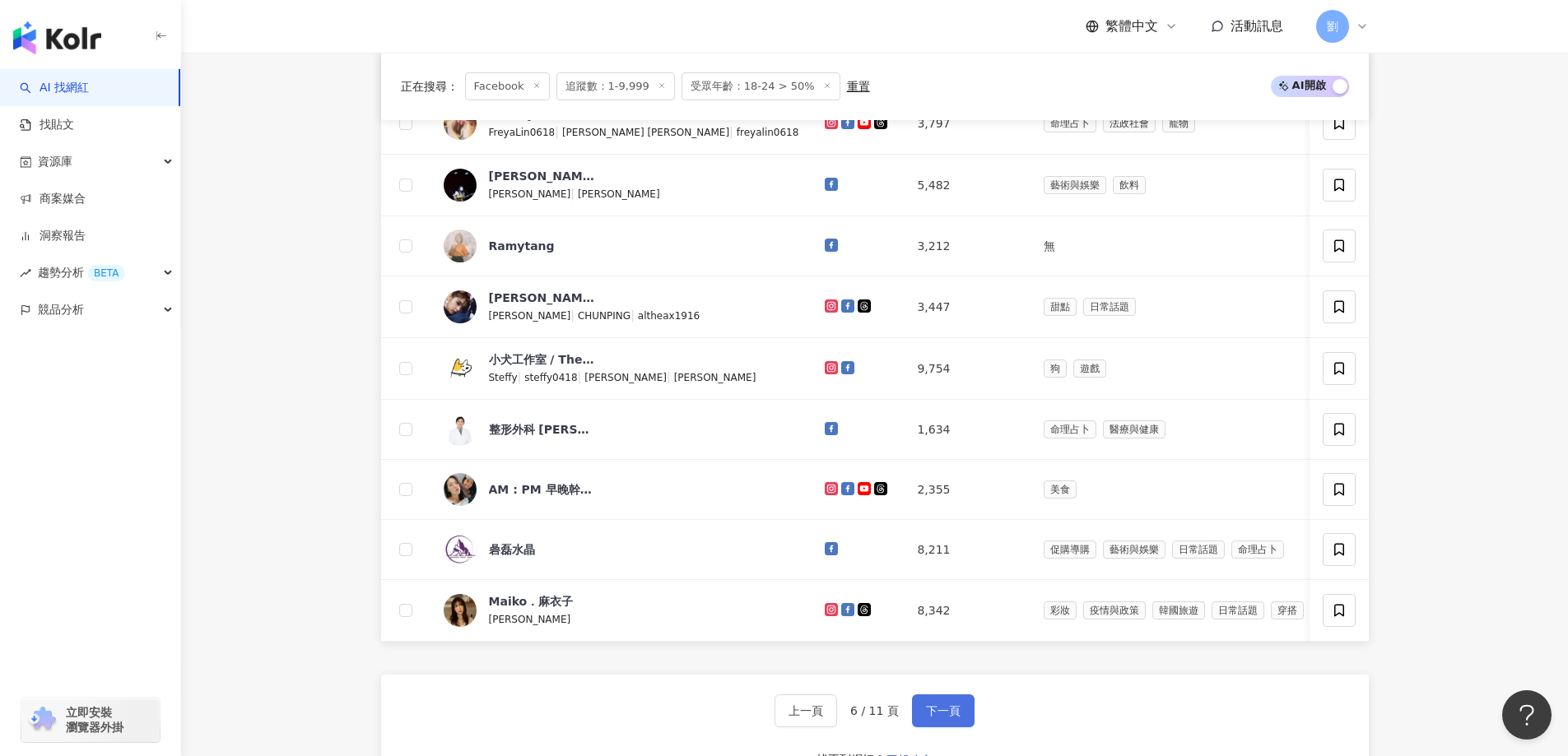
click at [930, 717] on span "下一頁" at bounding box center [943, 710] width 34 height 13
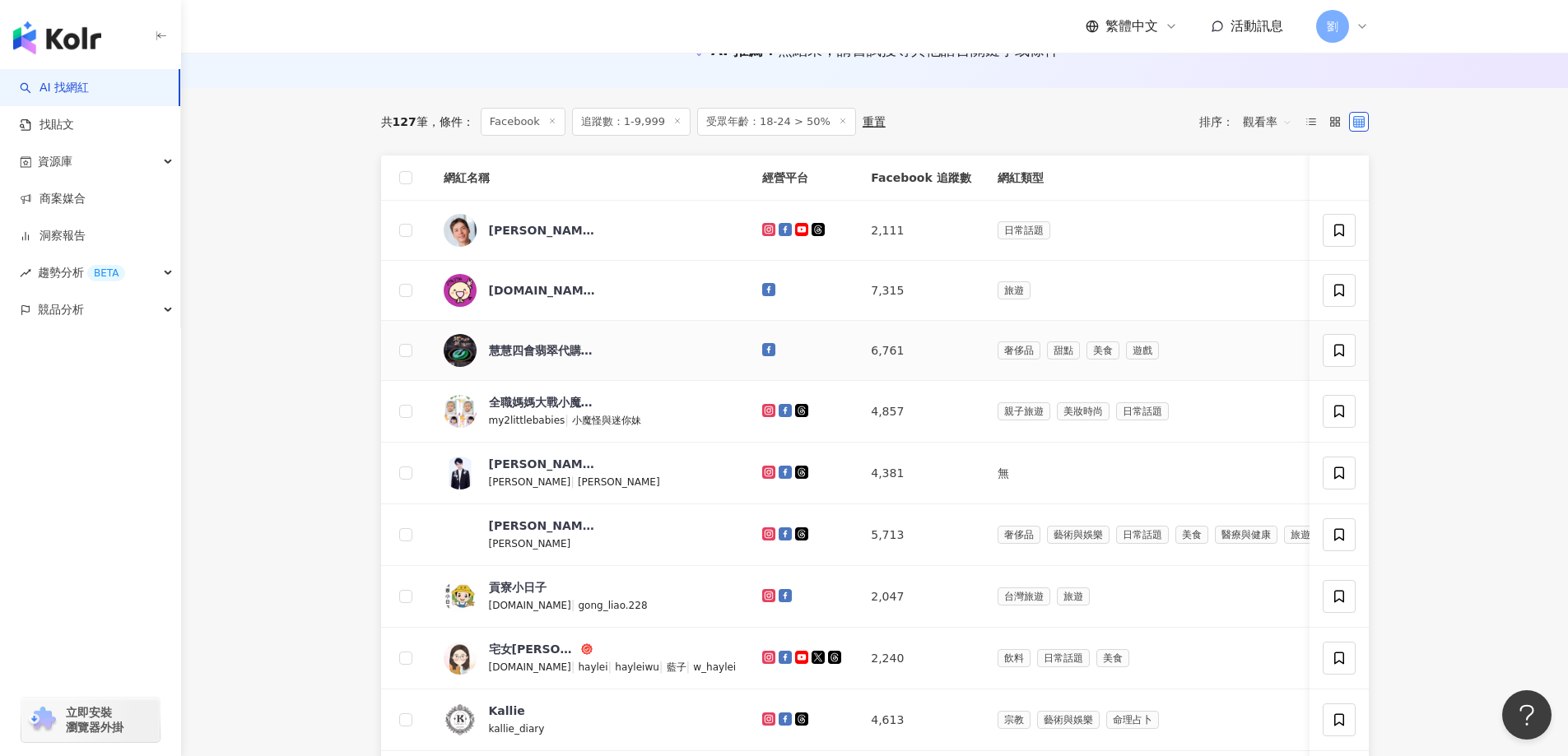
scroll to position [164, 0]
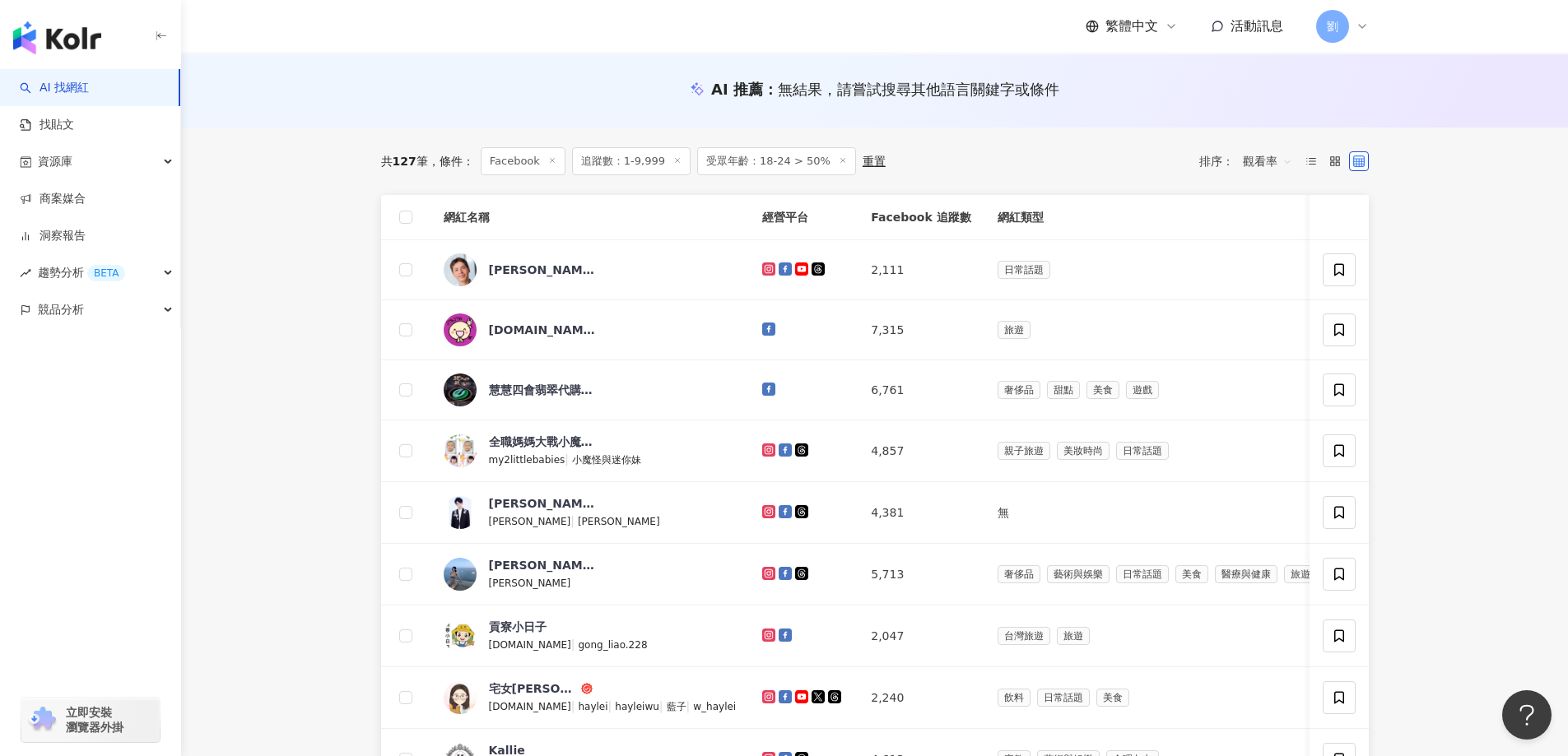
click at [839, 158] on icon at bounding box center [843, 160] width 9 height 9
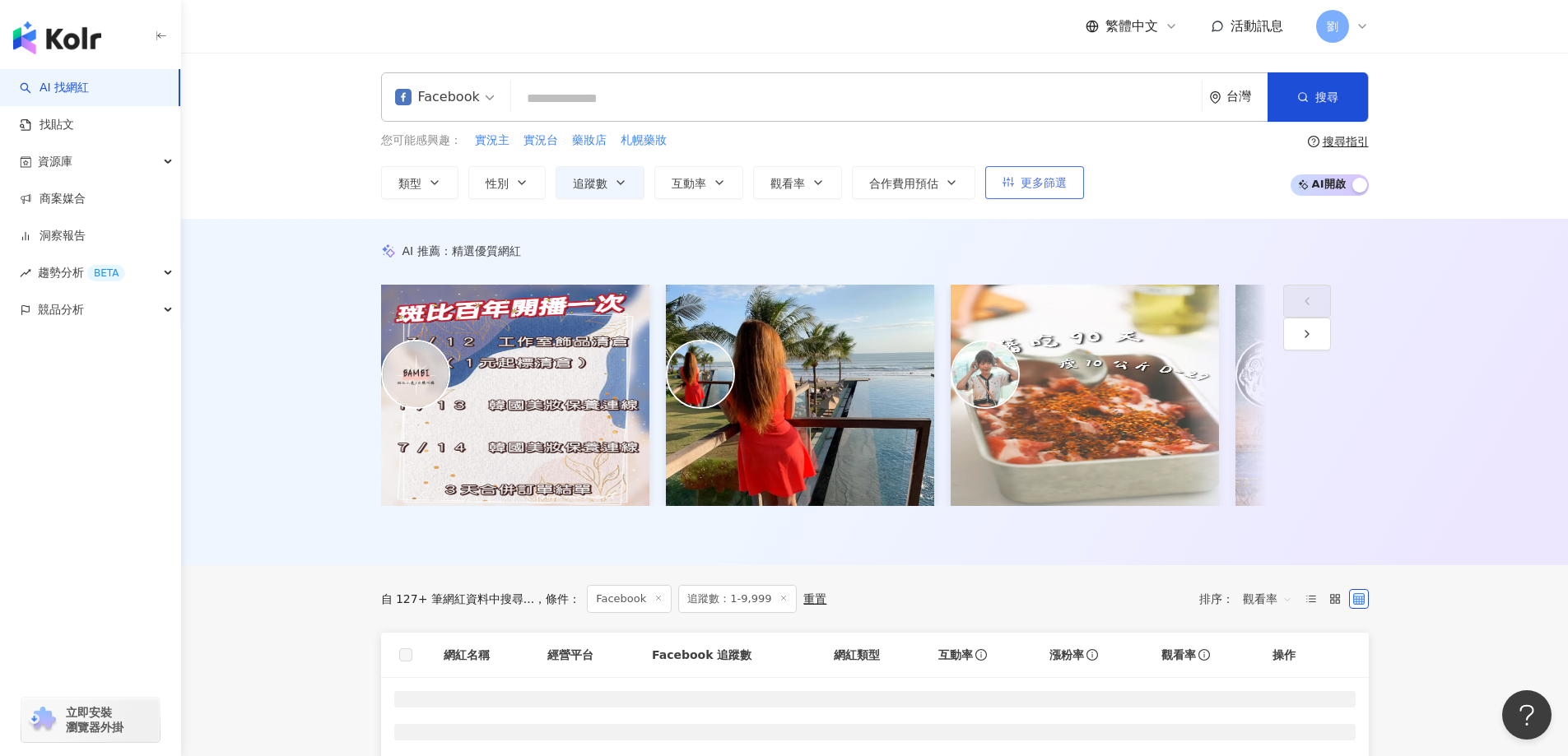
click at [1013, 194] on button "更多篩選" at bounding box center [1035, 182] width 99 height 33
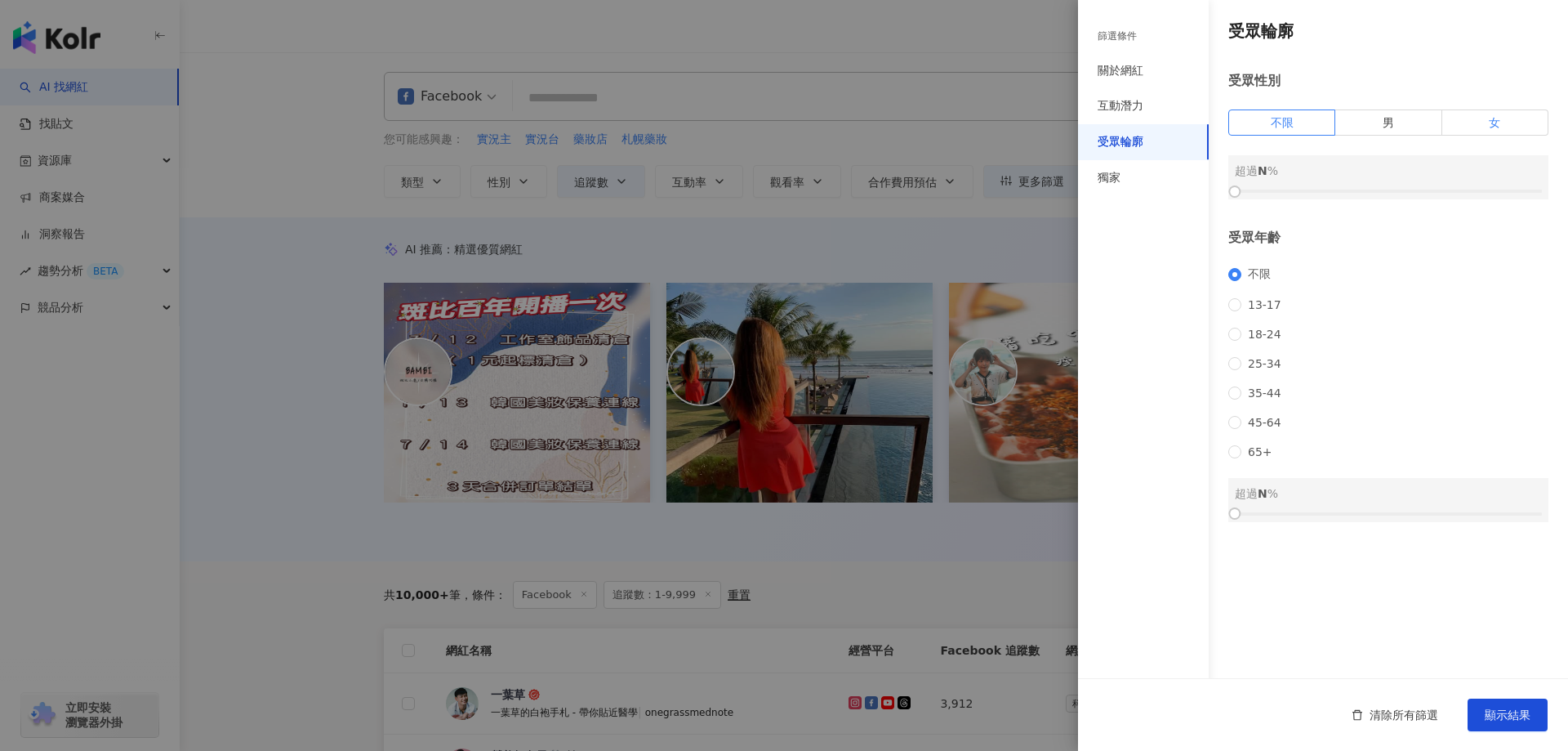
click at [1464, 126] on label "女" at bounding box center [1495, 122] width 106 height 26
drag, startPoint x: 1234, startPoint y: 187, endPoint x: 1387, endPoint y: 199, distance: 153.5
click at [1387, 196] on div at bounding box center [1388, 192] width 9 height 9
click at [1510, 712] on span "顯示結果" at bounding box center [1507, 715] width 46 height 13
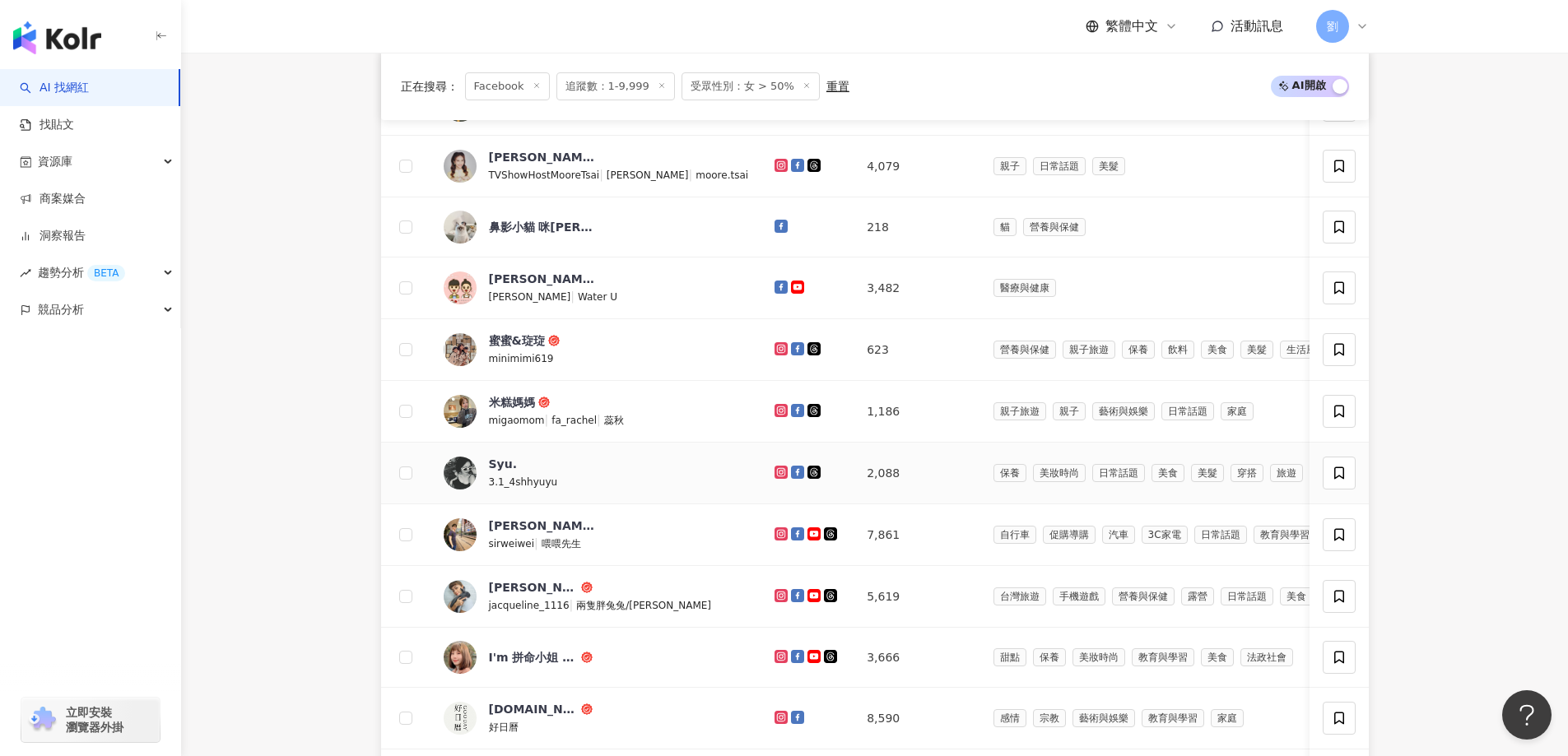
scroll to position [493, 0]
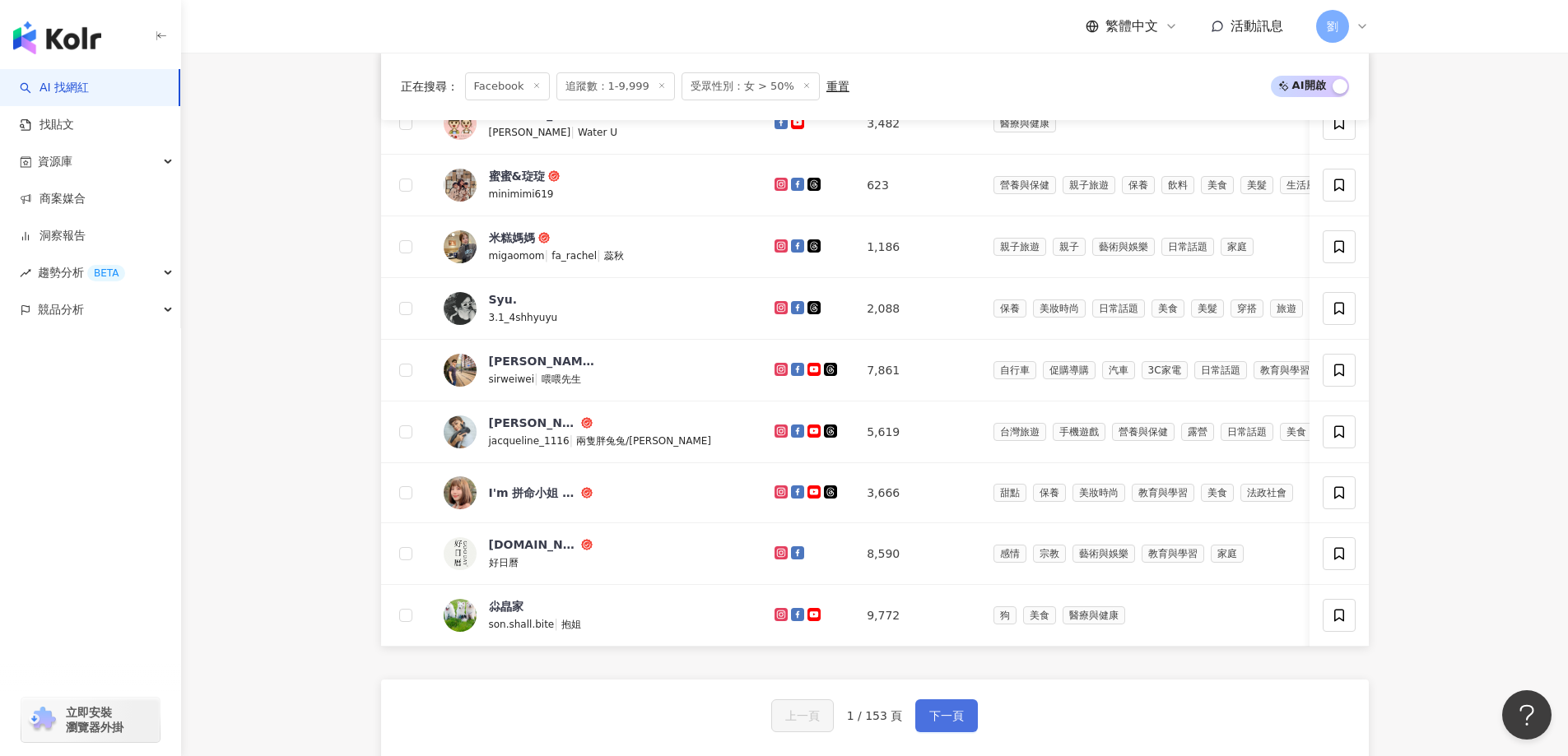
click at [943, 732] on button "下一頁" at bounding box center [946, 715] width 63 height 33
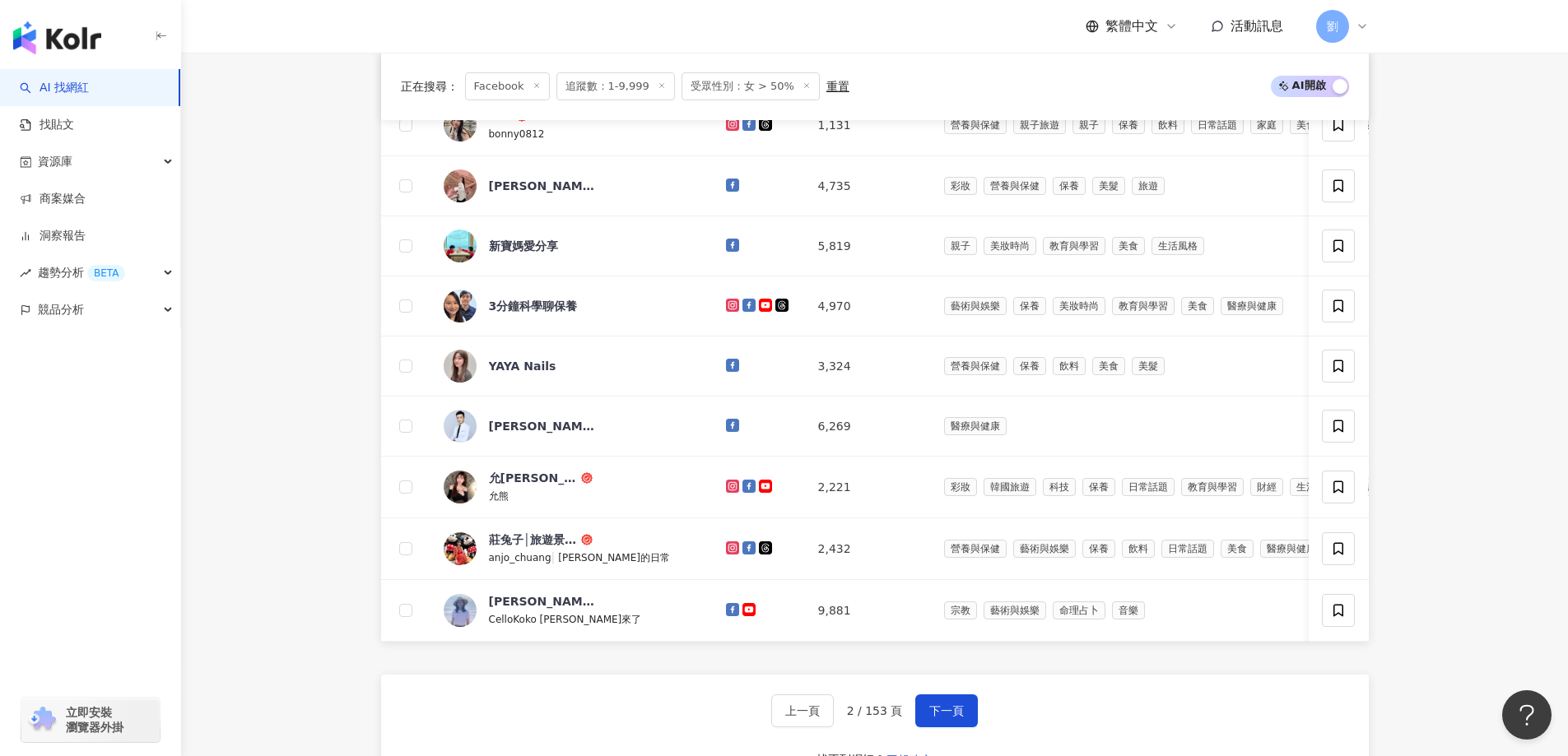
click at [975, 730] on div "上一頁 2 / 153 頁 下一頁 找不到網紅？ 回報建立" at bounding box center [874, 733] width 987 height 119
click at [966, 727] on button "下一頁" at bounding box center [946, 710] width 63 height 33
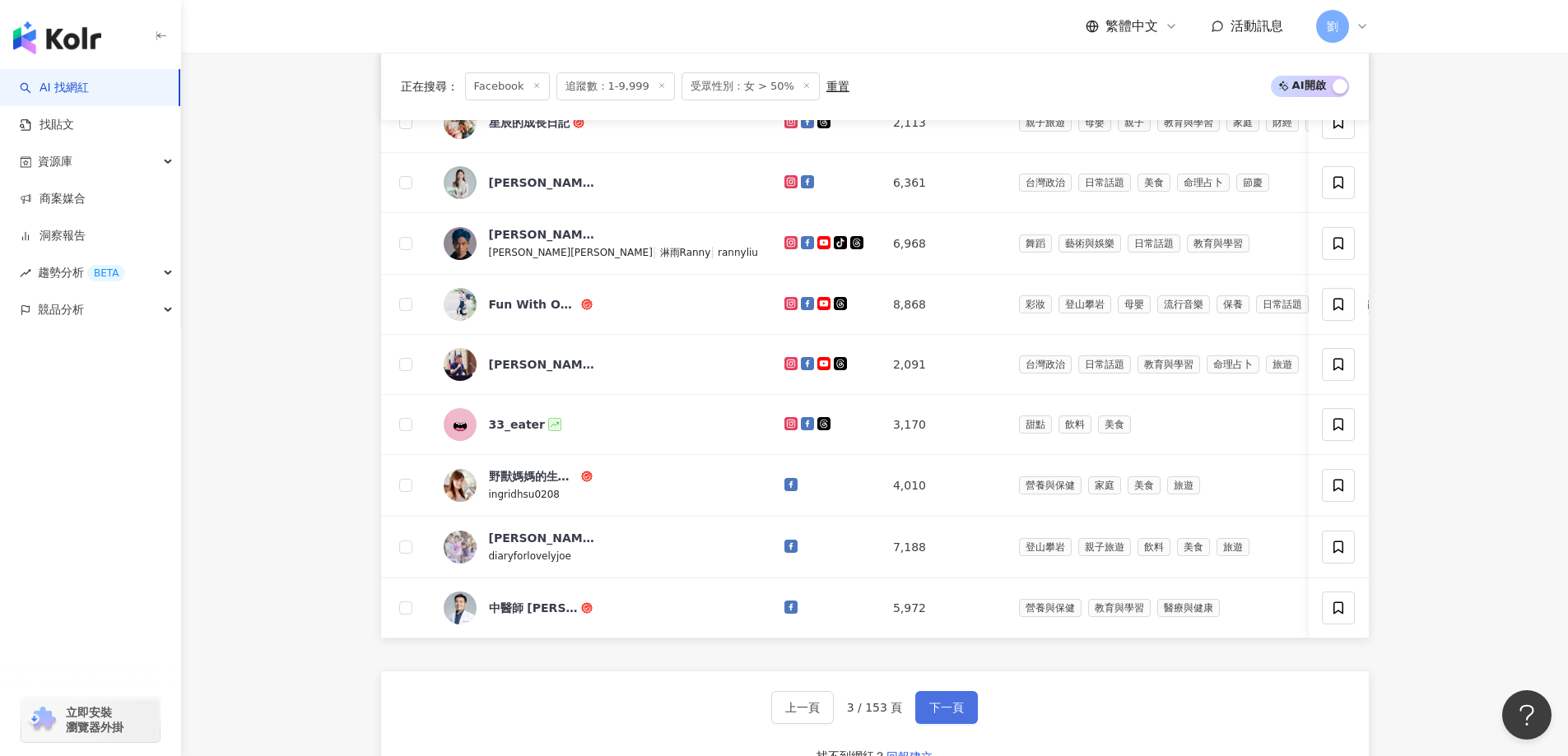
click at [943, 714] on span "下一頁" at bounding box center [946, 708] width 34 height 13
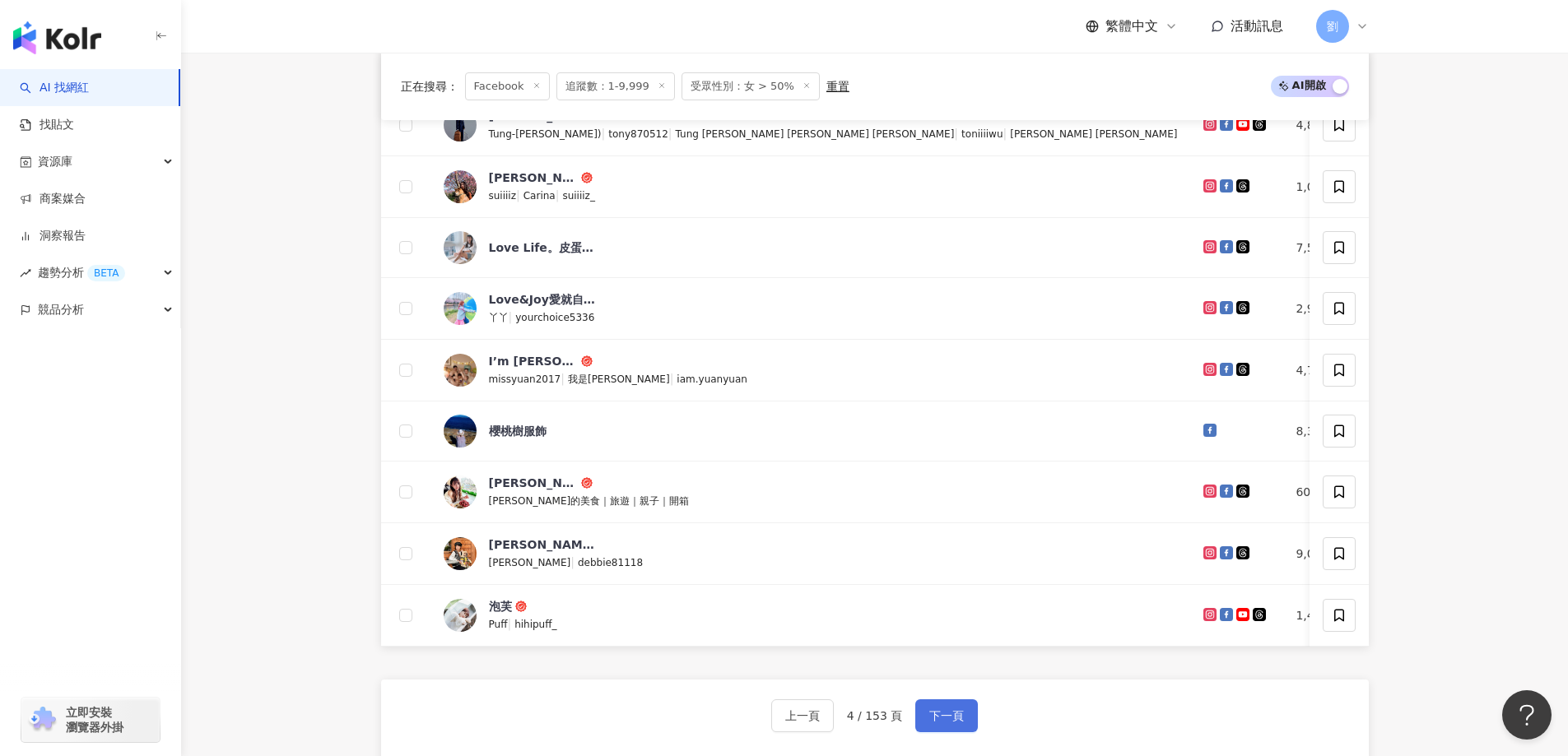
click at [944, 713] on button "下一頁" at bounding box center [946, 715] width 63 height 33
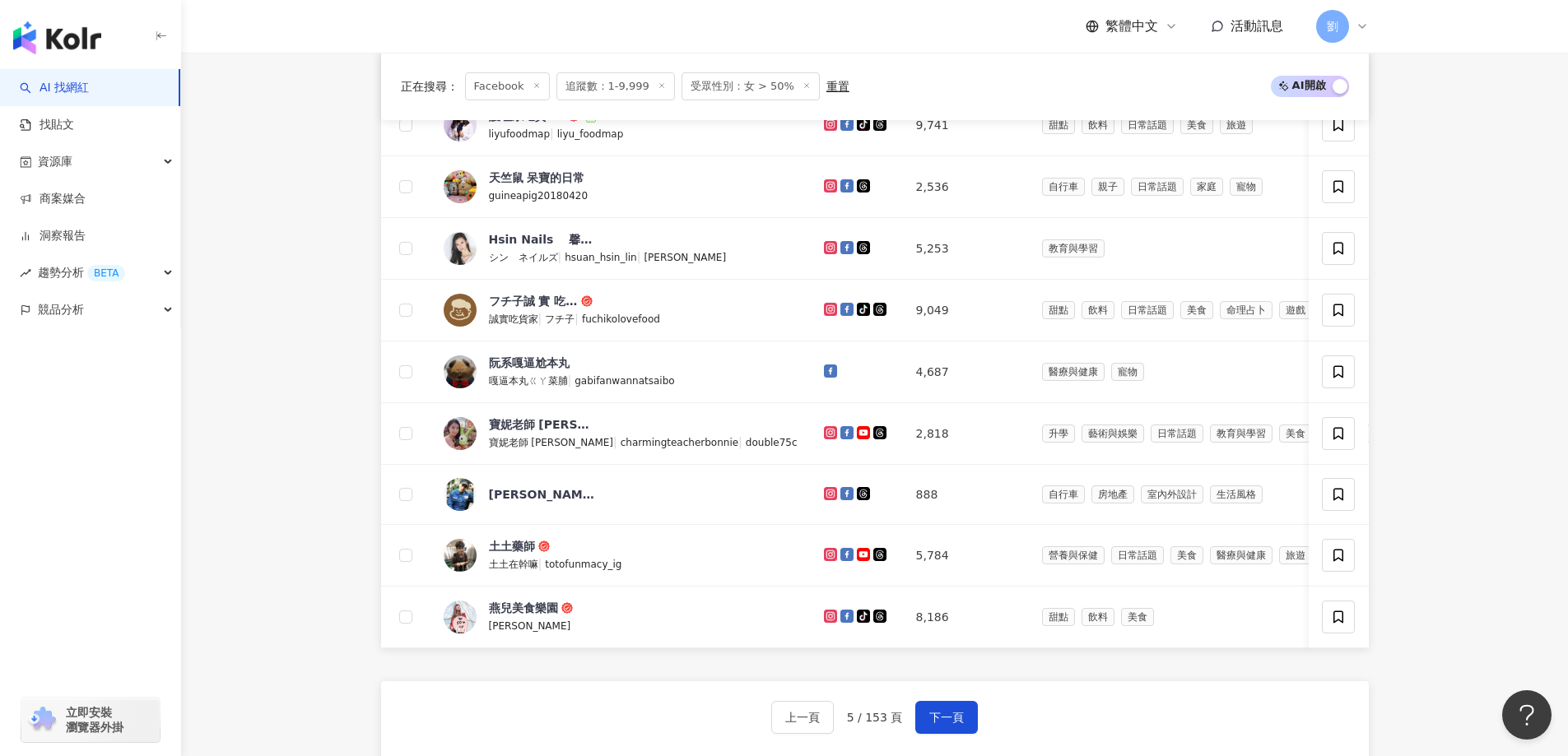
drag, startPoint x: 938, startPoint y: 721, endPoint x: 938, endPoint y: 702, distance: 19.0
click at [938, 721] on button "下一頁" at bounding box center [946, 717] width 63 height 33
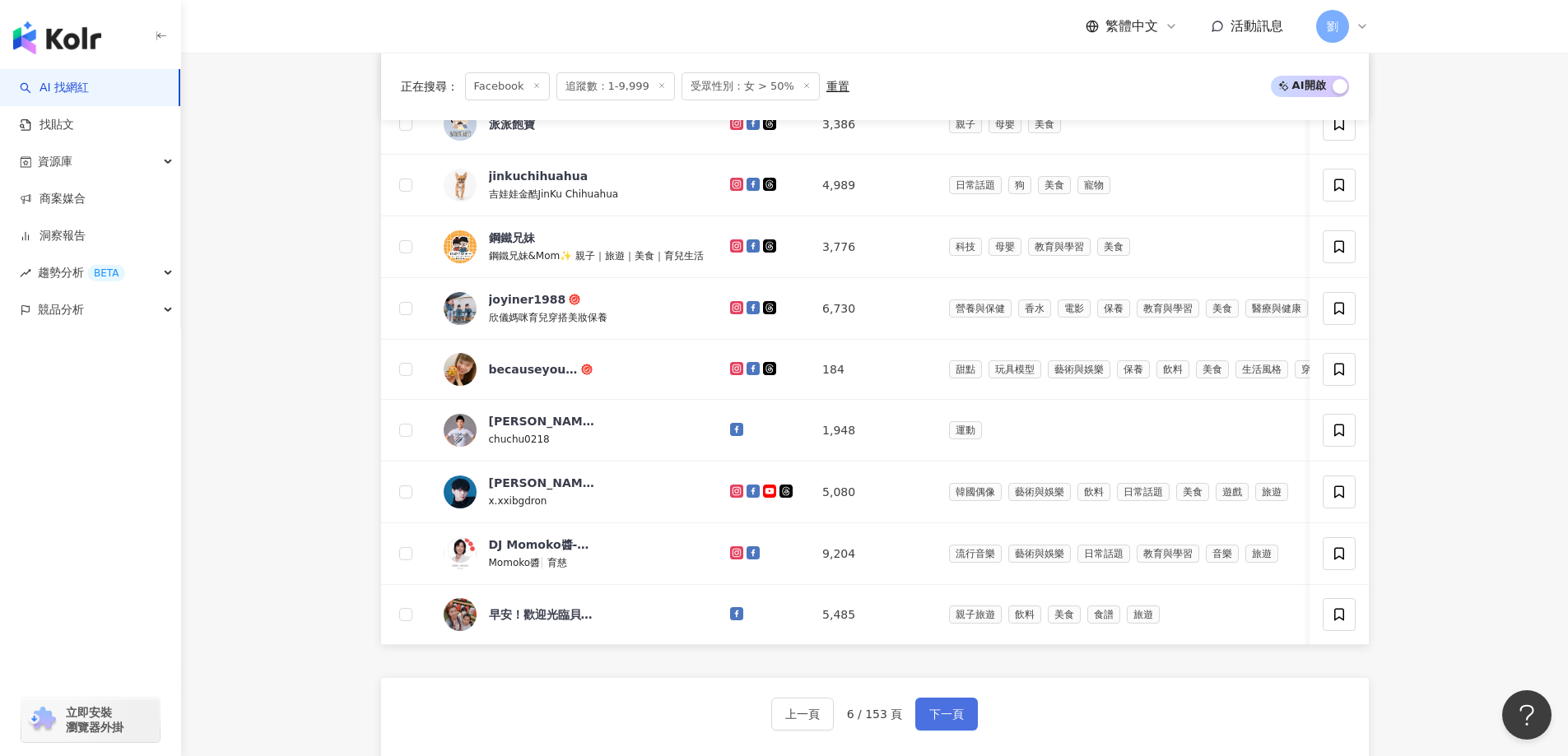
click at [955, 721] on span "下一頁" at bounding box center [946, 714] width 34 height 13
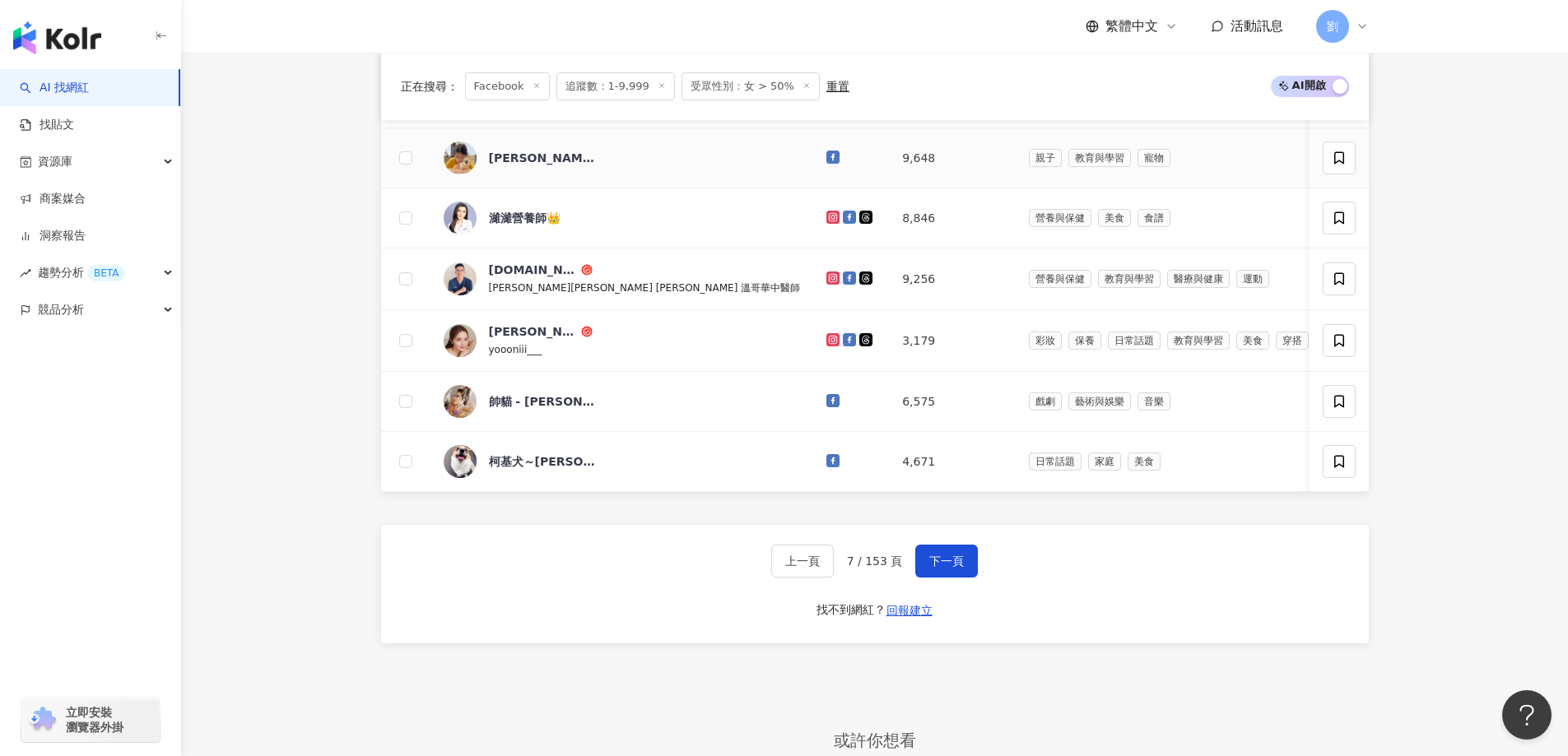
scroll to position [658, 0]
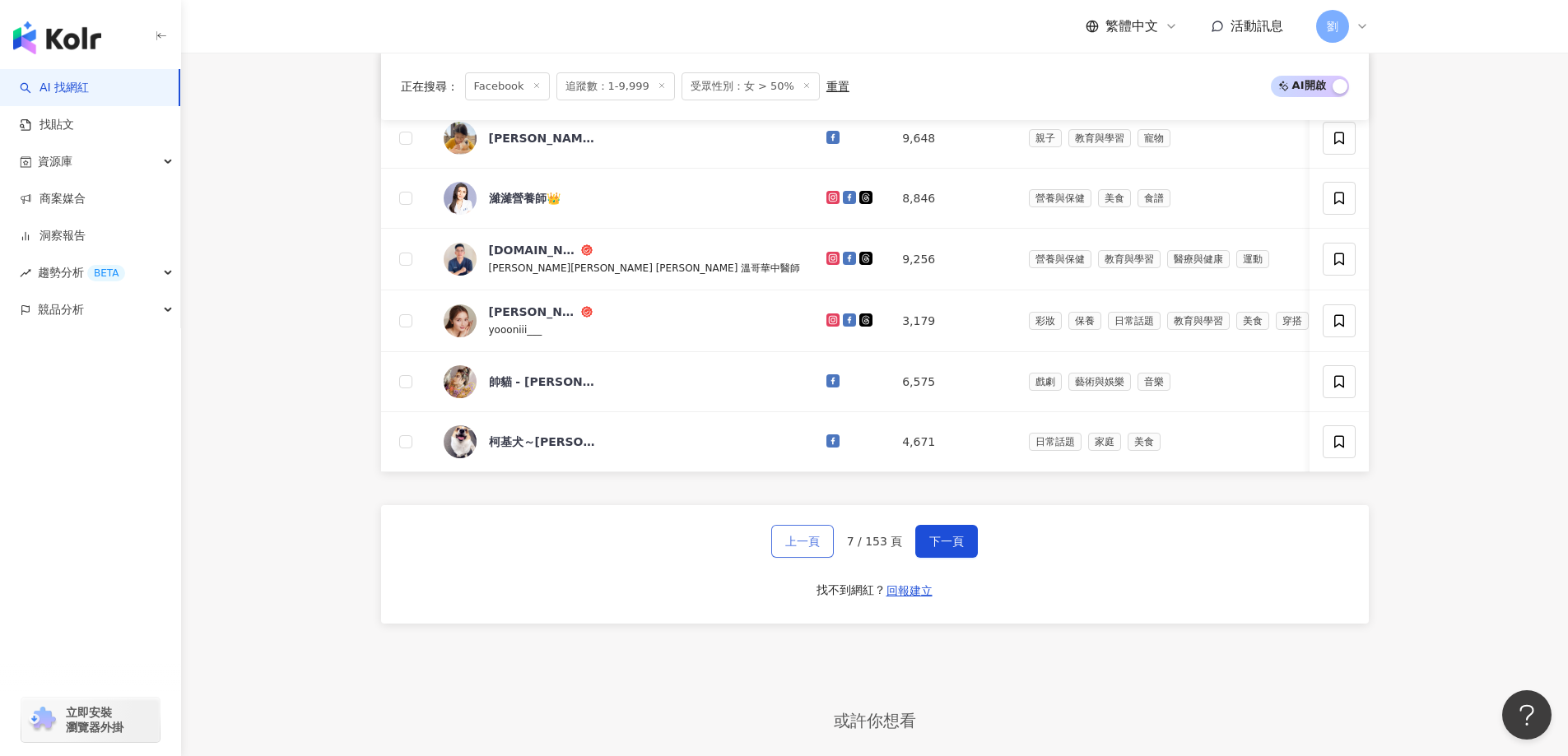
click at [811, 547] on span "上一頁" at bounding box center [802, 542] width 34 height 13
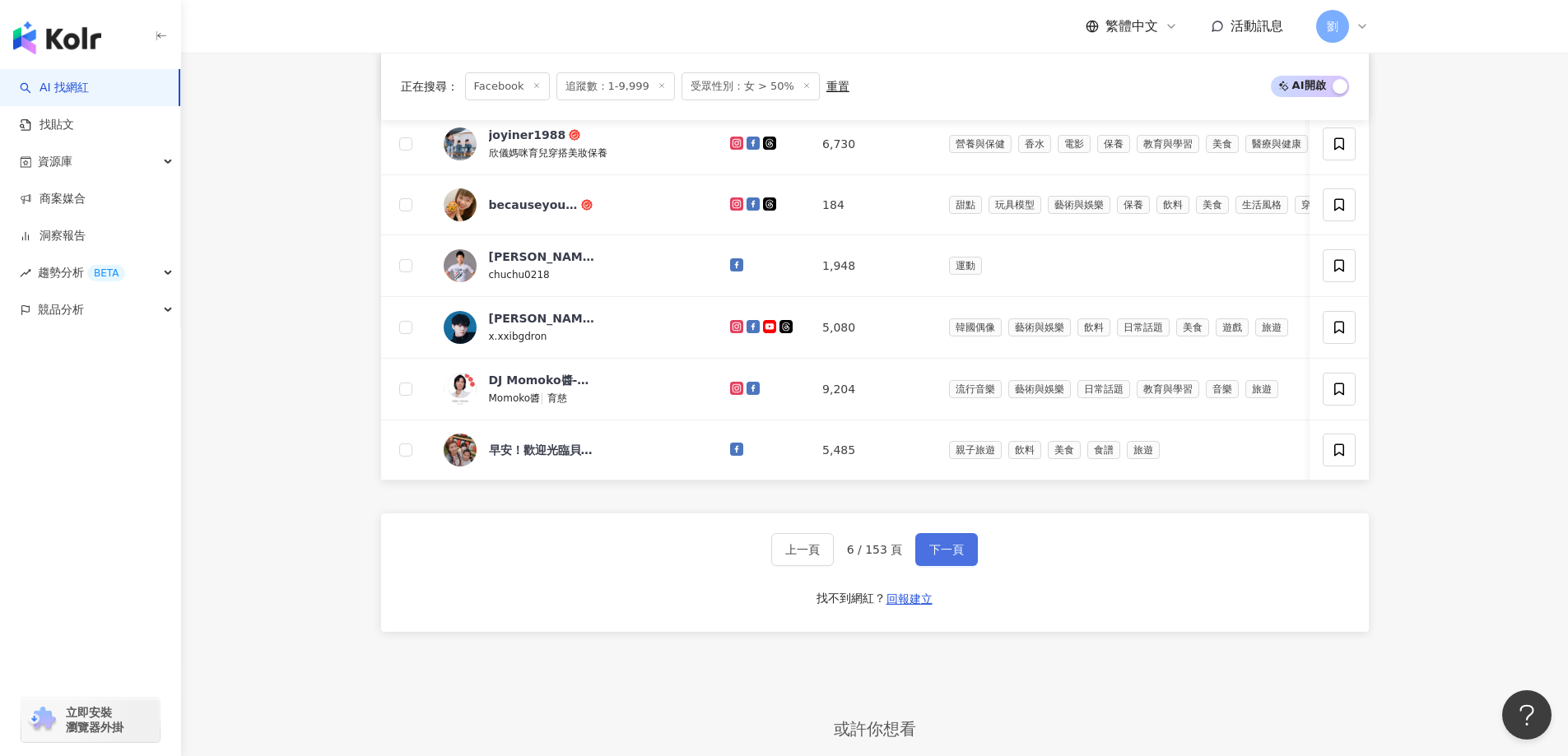
click at [944, 555] on span "下一頁" at bounding box center [946, 549] width 34 height 13
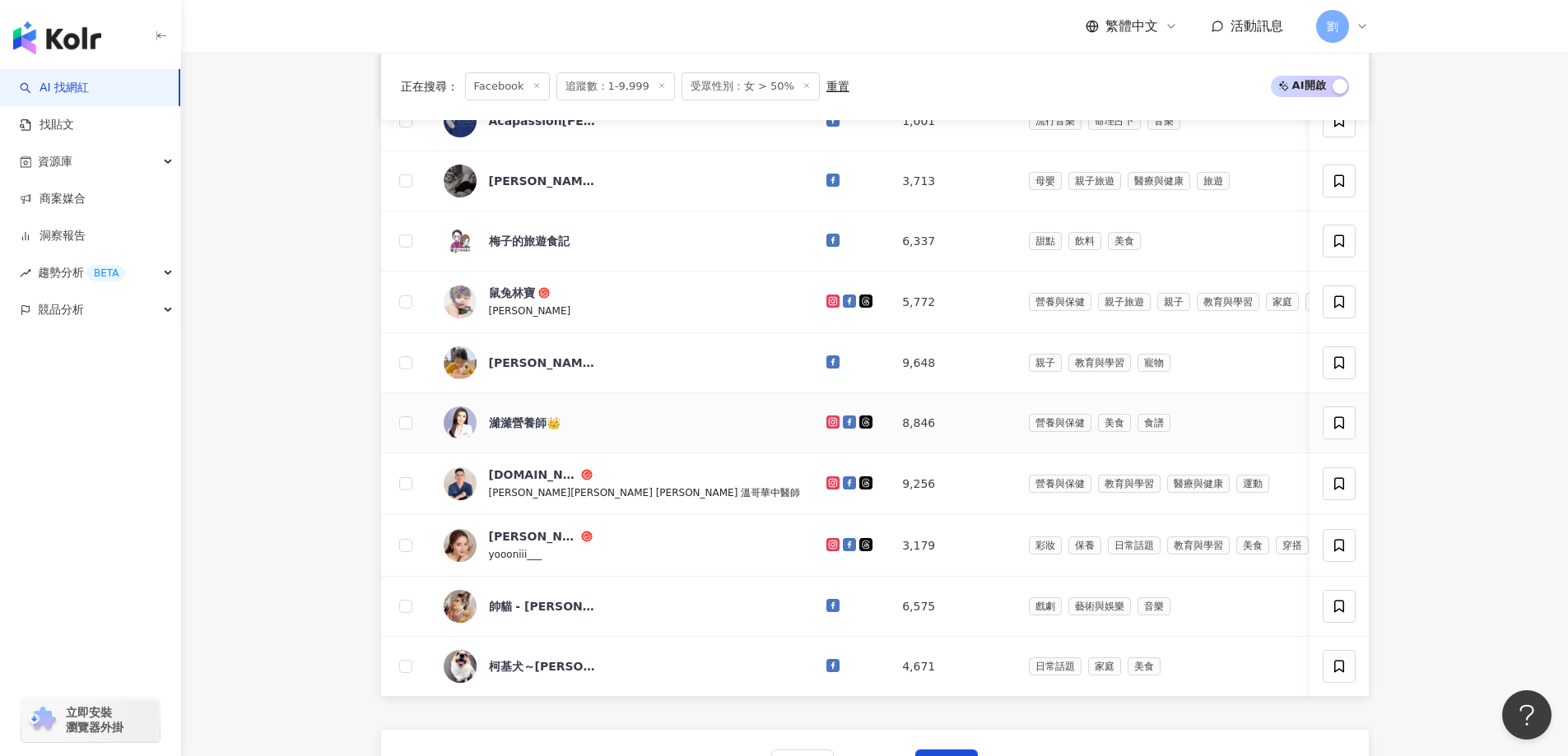
scroll to position [493, 0]
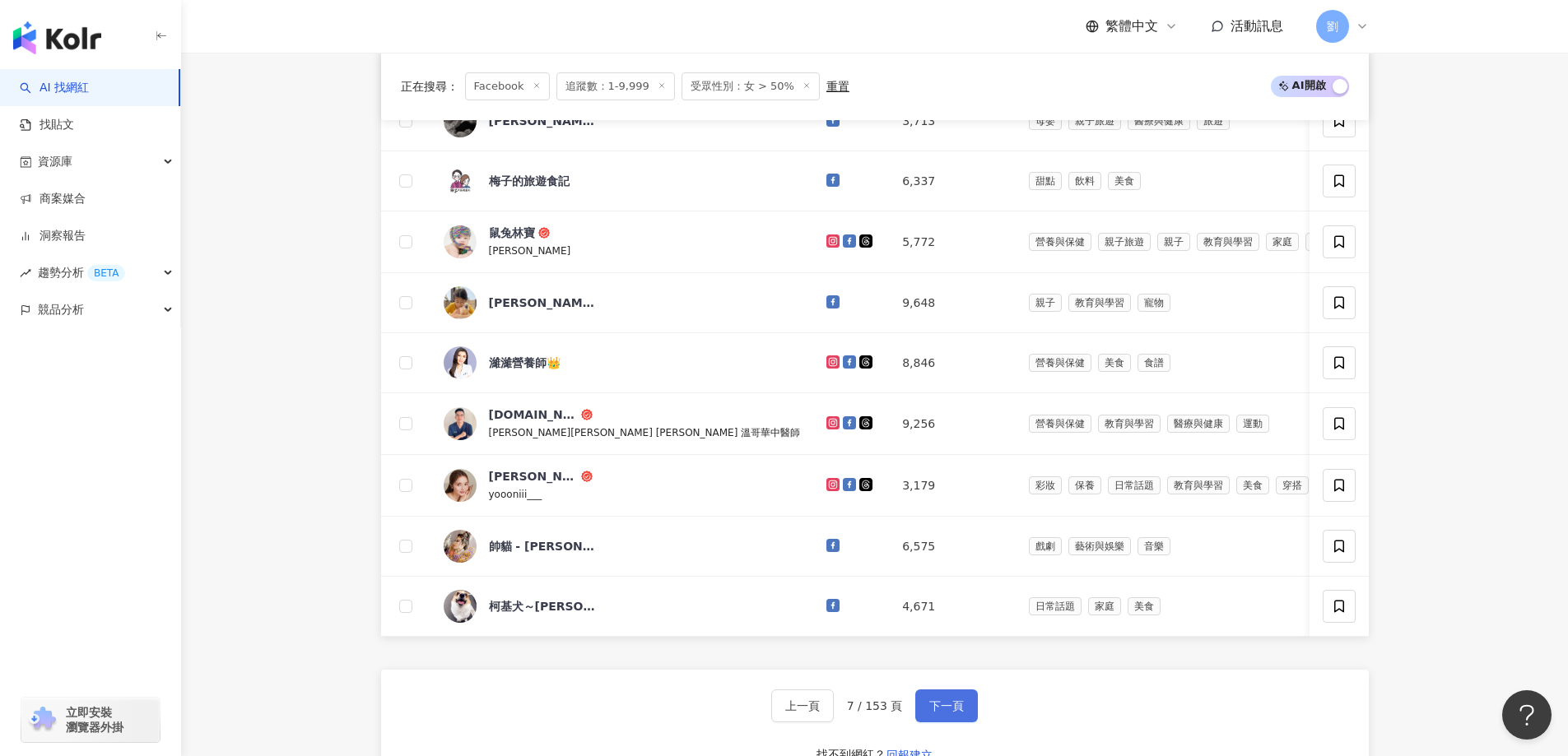
click at [943, 711] on span "下一頁" at bounding box center [946, 706] width 34 height 13
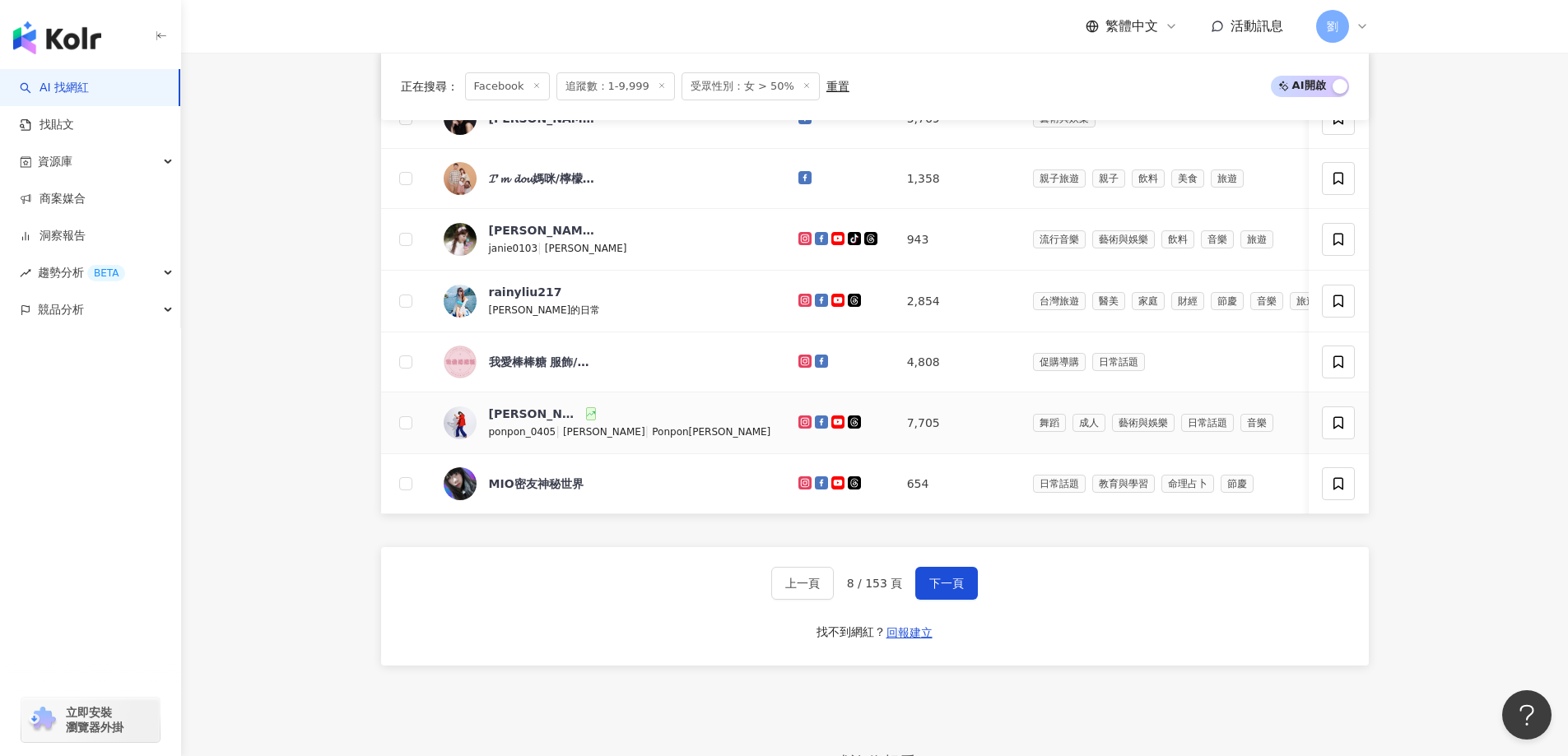
scroll to position [658, 0]
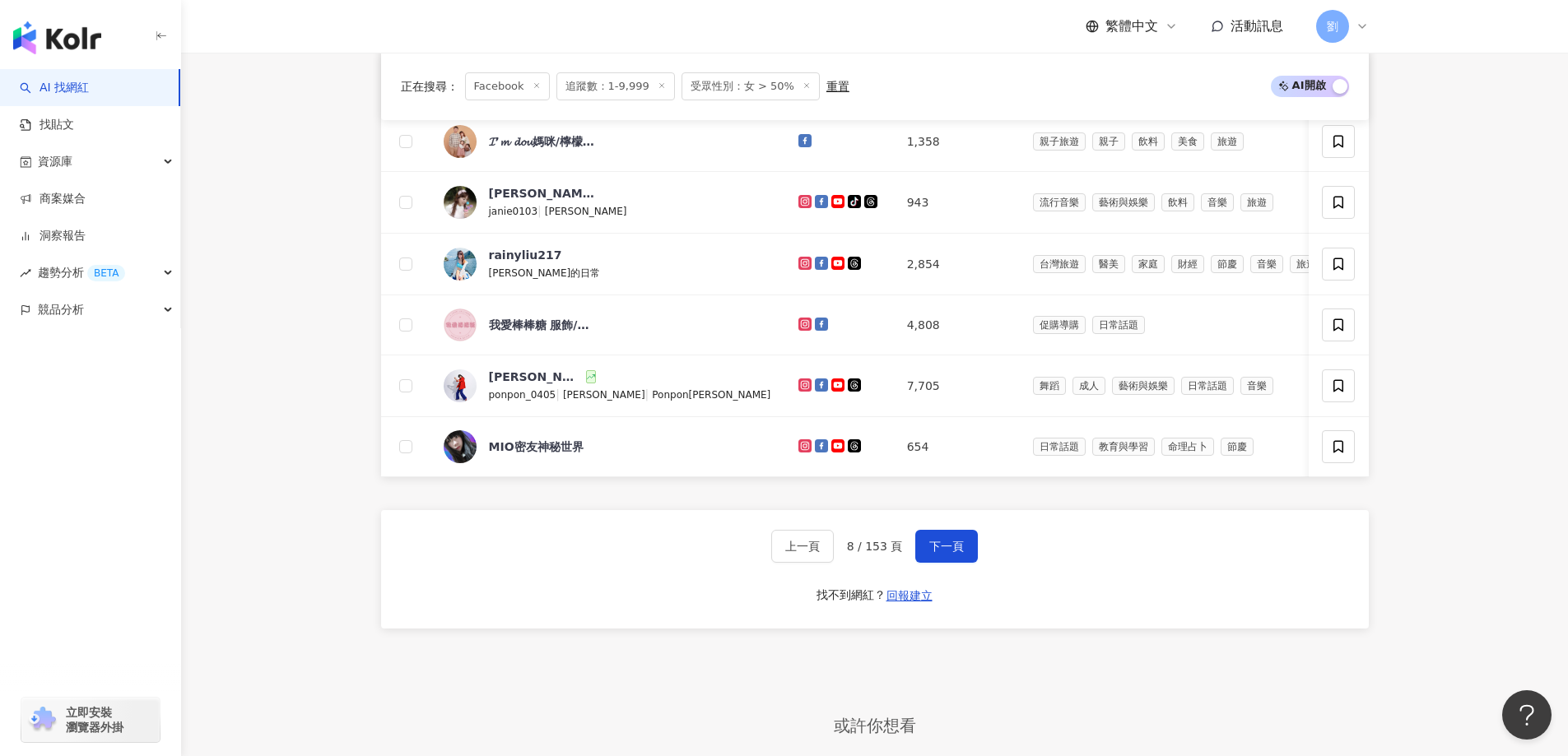
drag, startPoint x: 939, startPoint y: 562, endPoint x: 932, endPoint y: 530, distance: 32.8
click at [939, 553] on span "下一頁" at bounding box center [946, 546] width 34 height 13
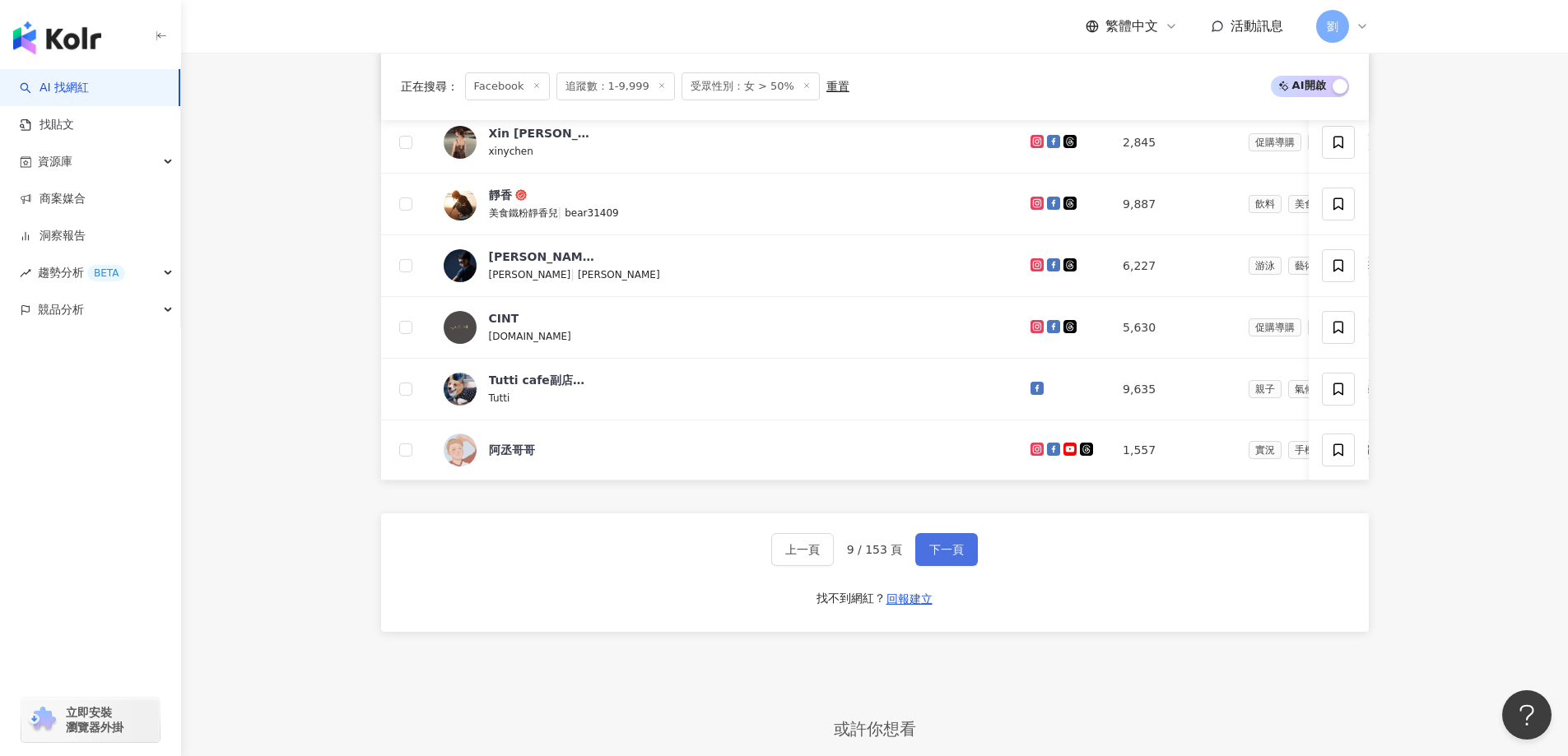
click at [938, 555] on span "下一頁" at bounding box center [946, 549] width 34 height 13
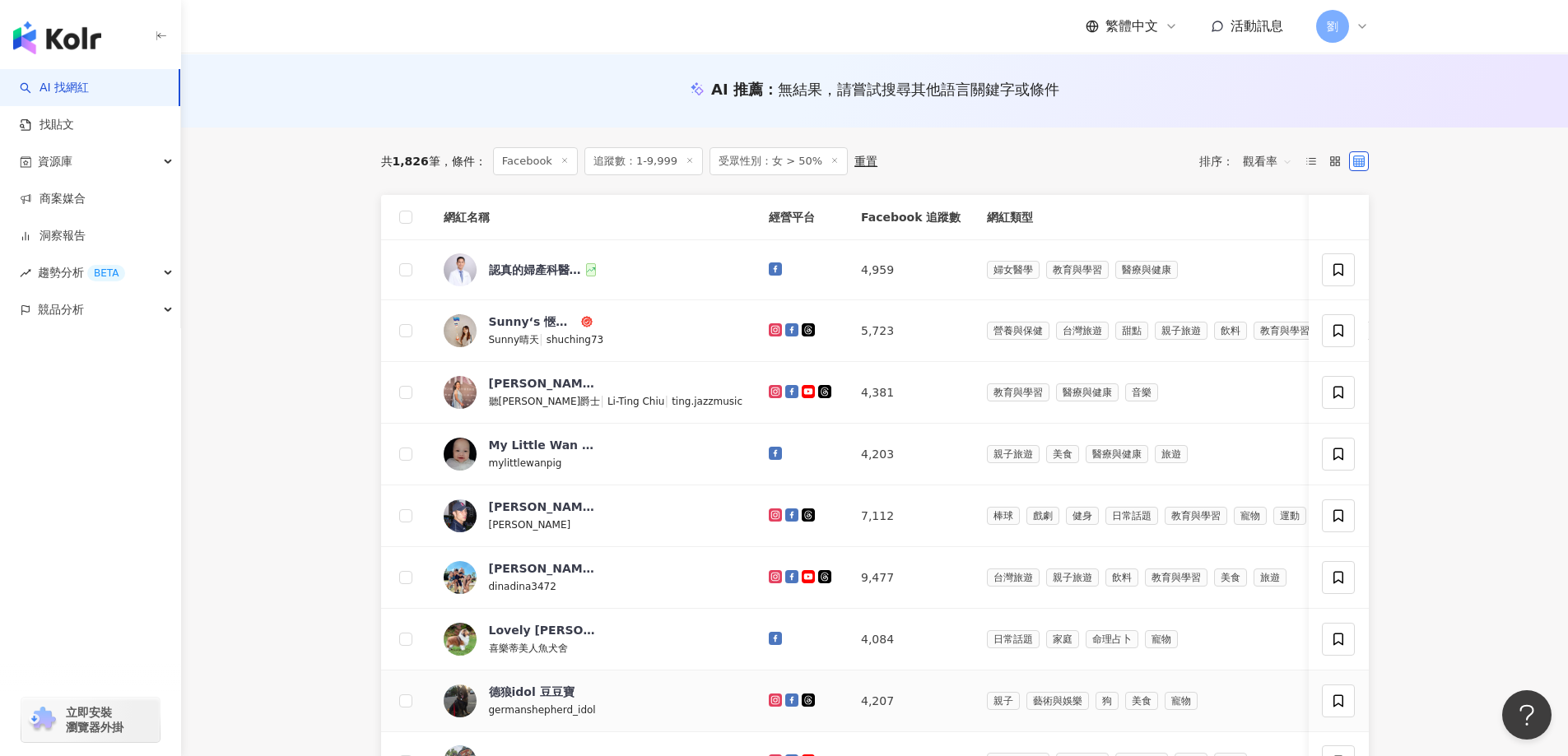
scroll to position [493, 0]
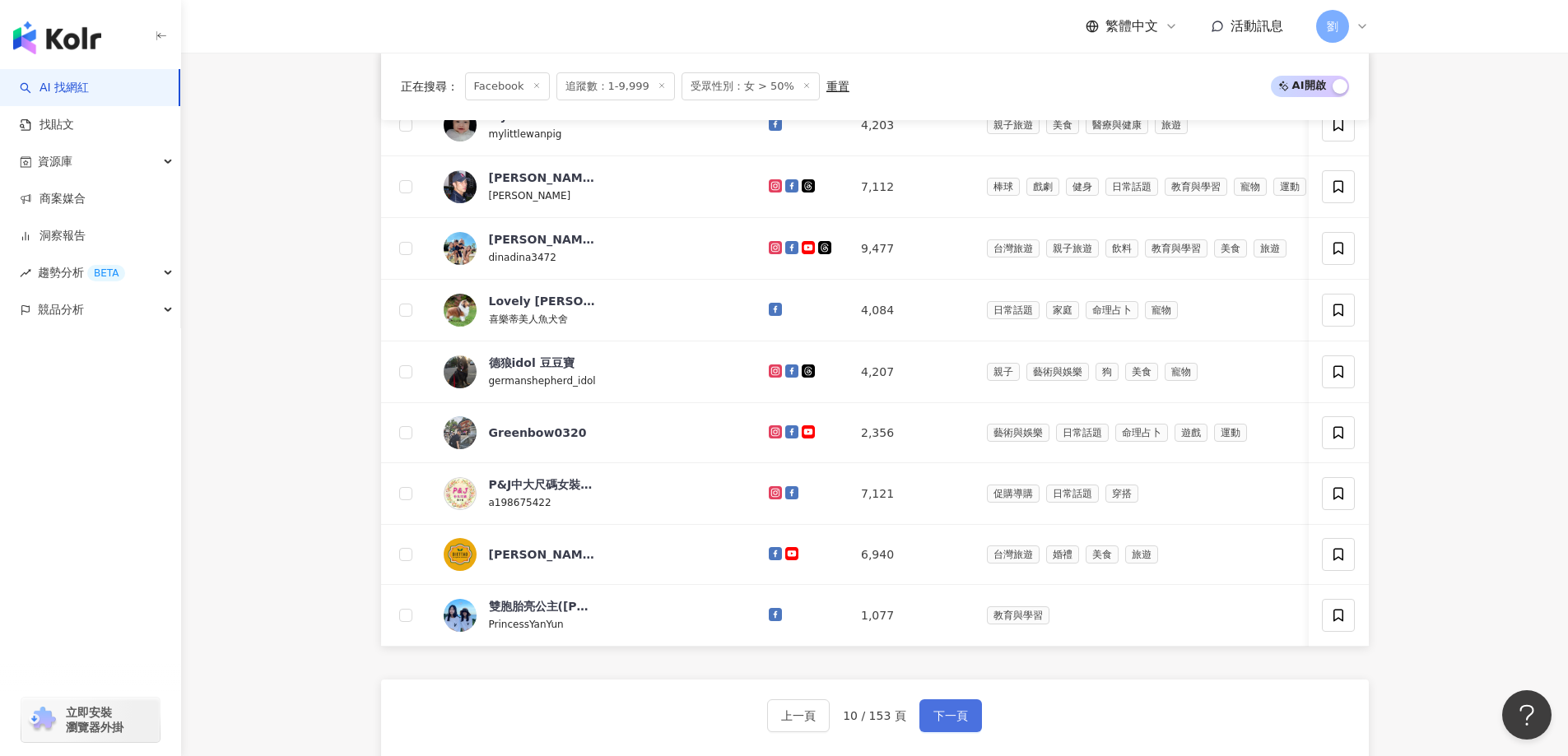
click at [944, 722] on span "下一頁" at bounding box center [950, 715] width 34 height 13
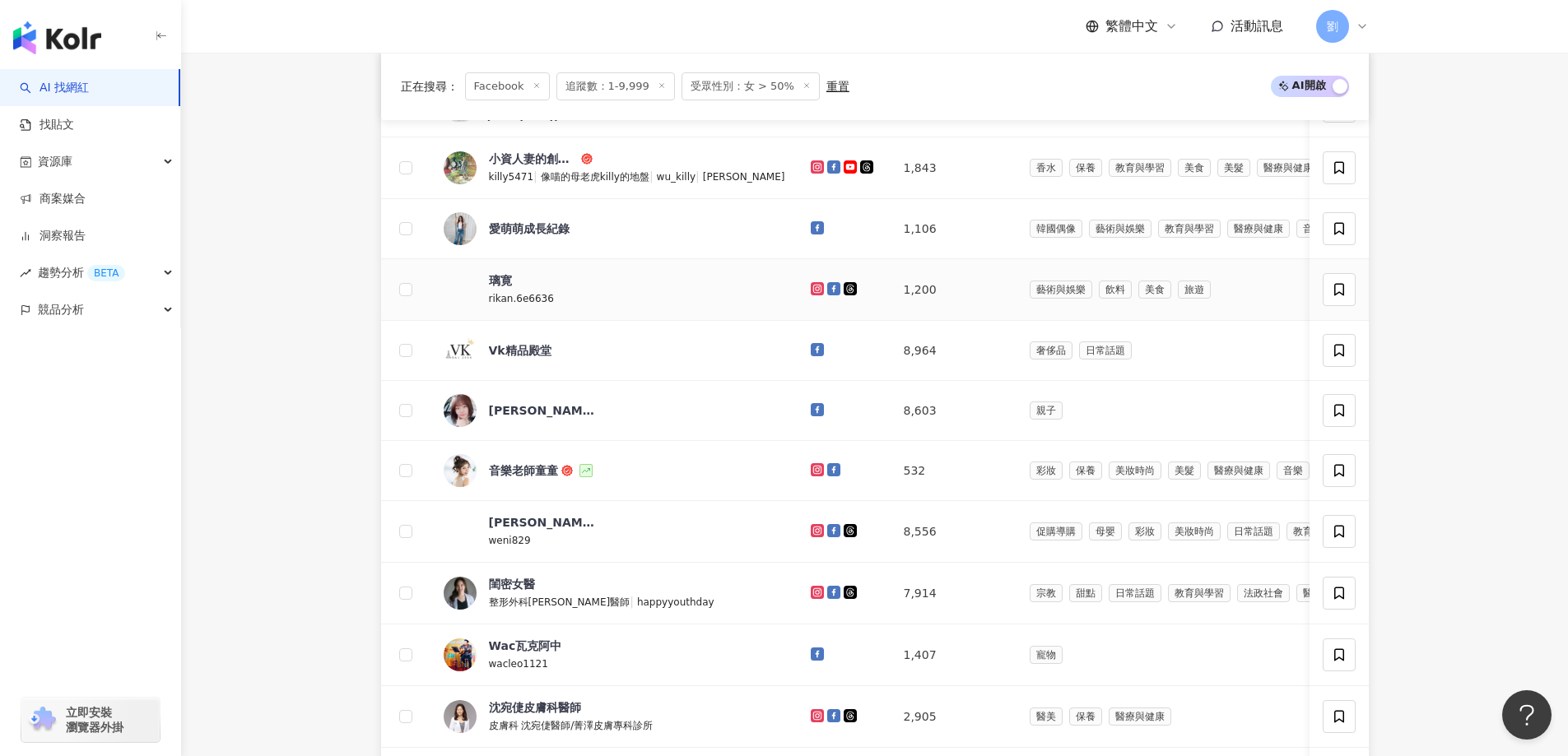
scroll to position [164, 0]
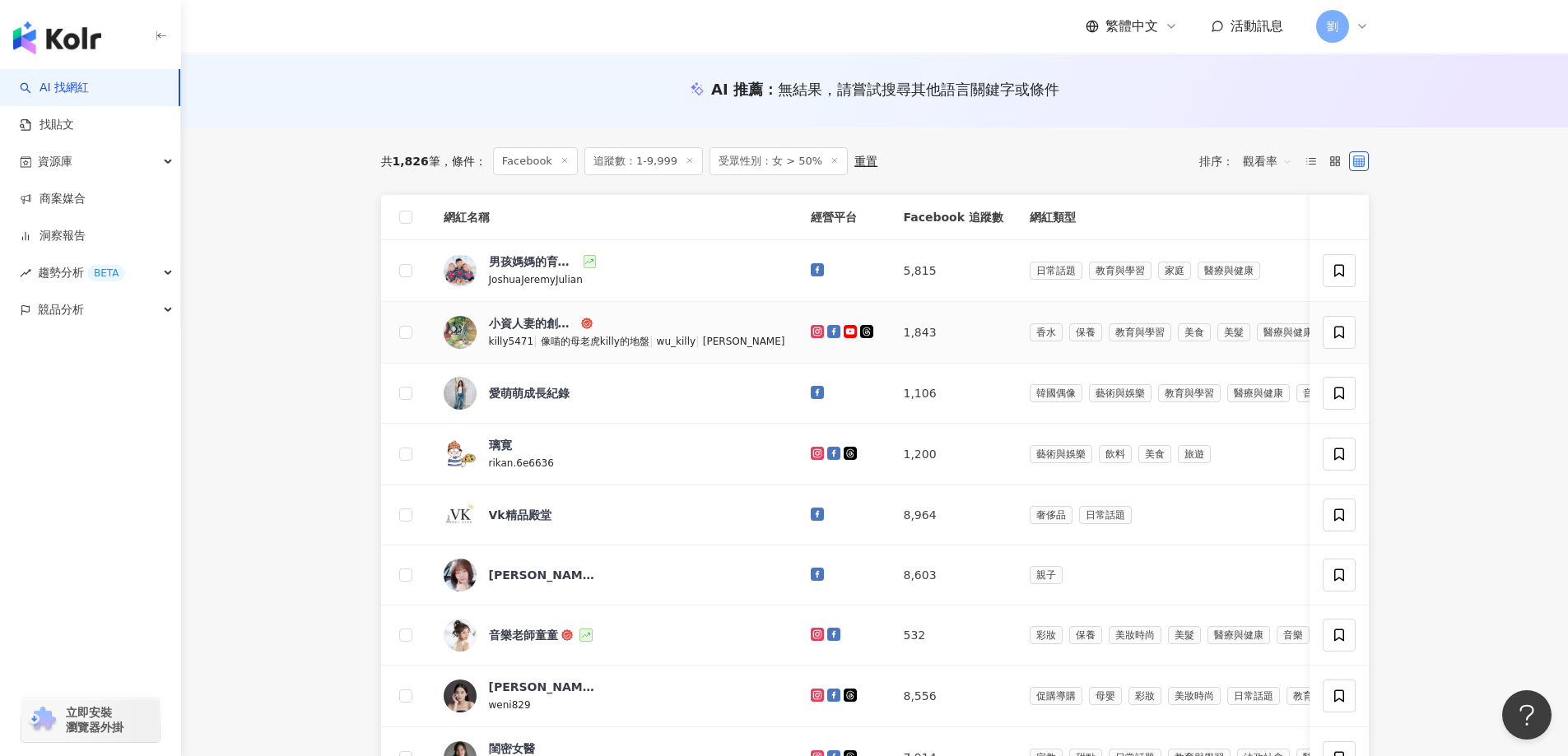
click at [827, 328] on icon at bounding box center [833, 331] width 13 height 13
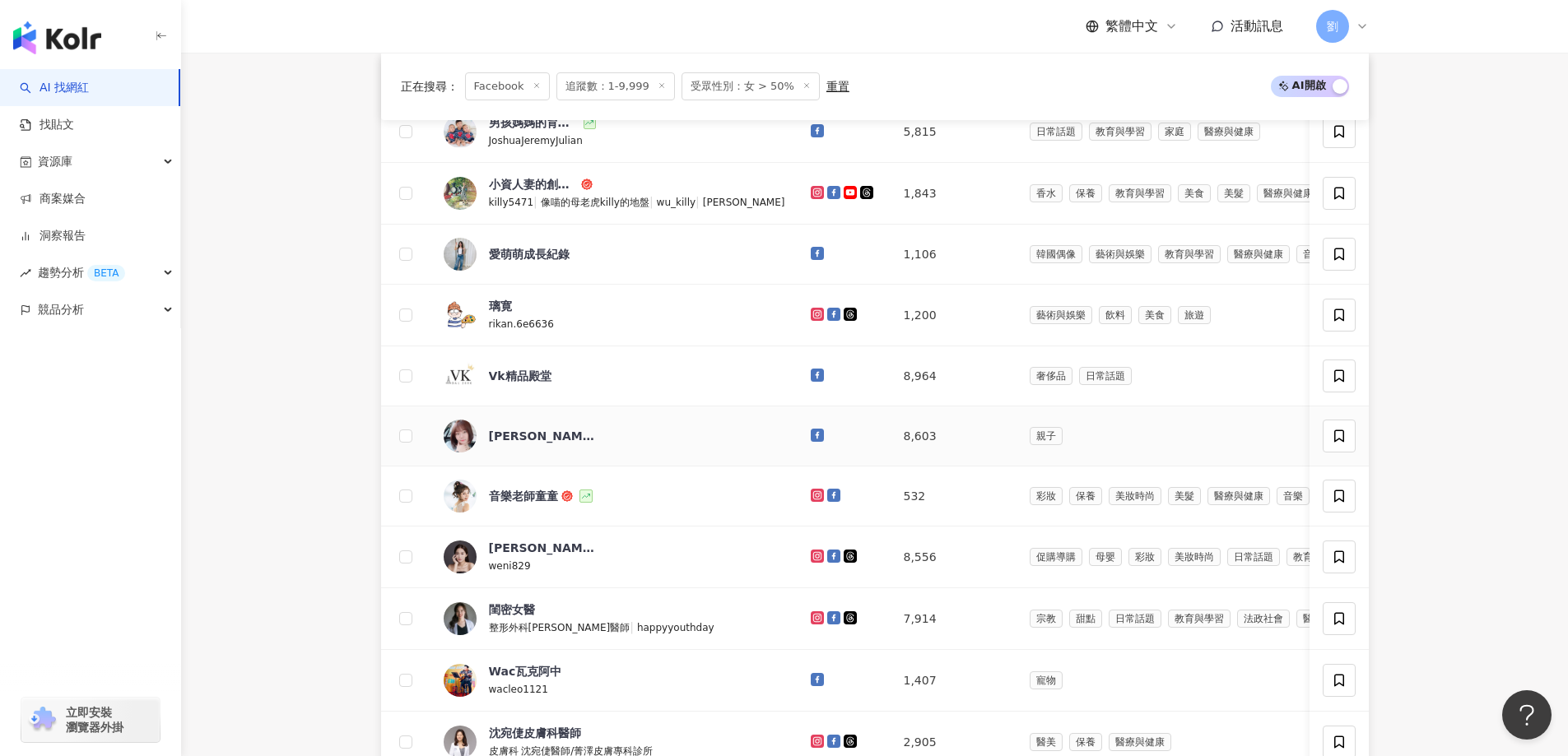
scroll to position [493, 0]
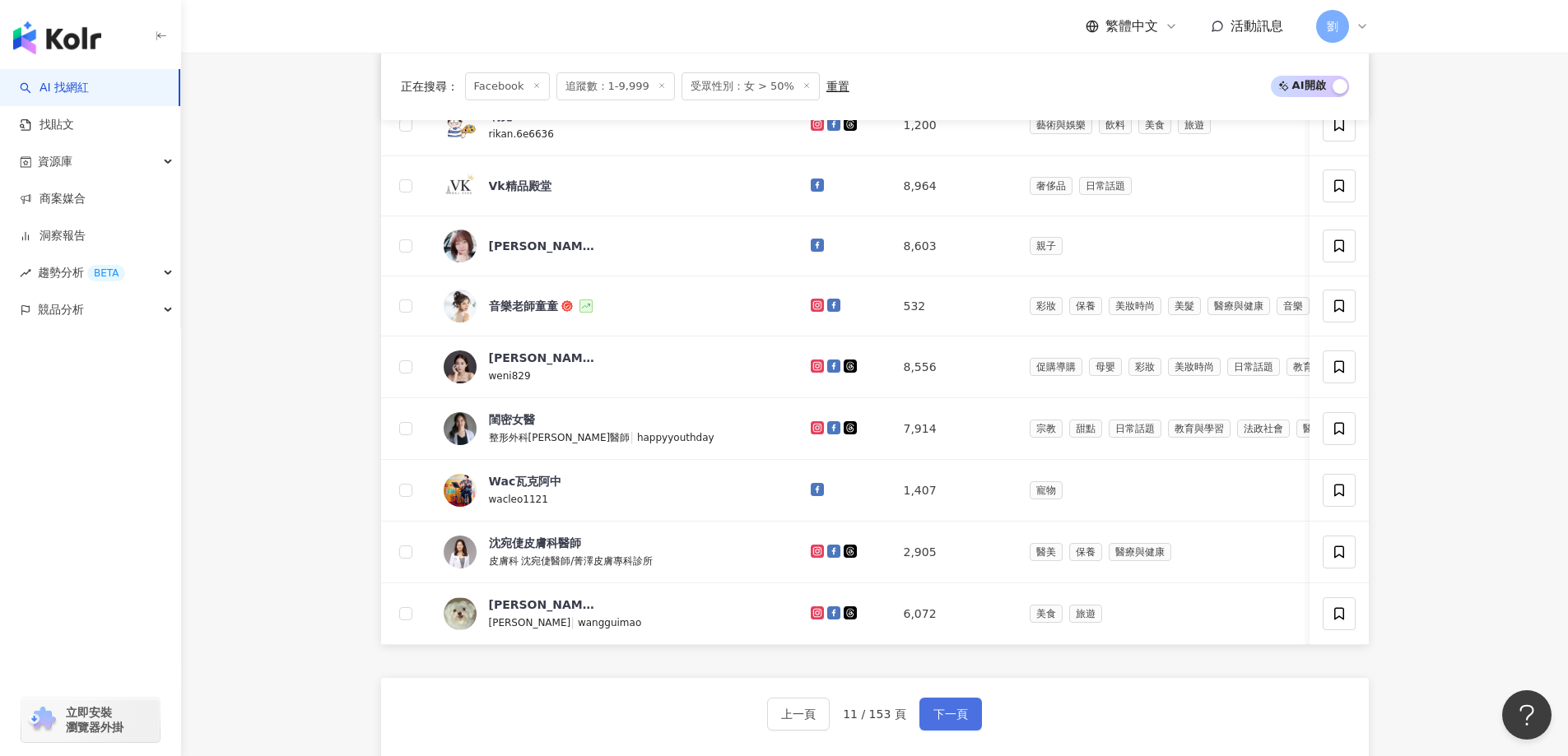
click at [930, 710] on button "下一頁" at bounding box center [951, 713] width 63 height 33
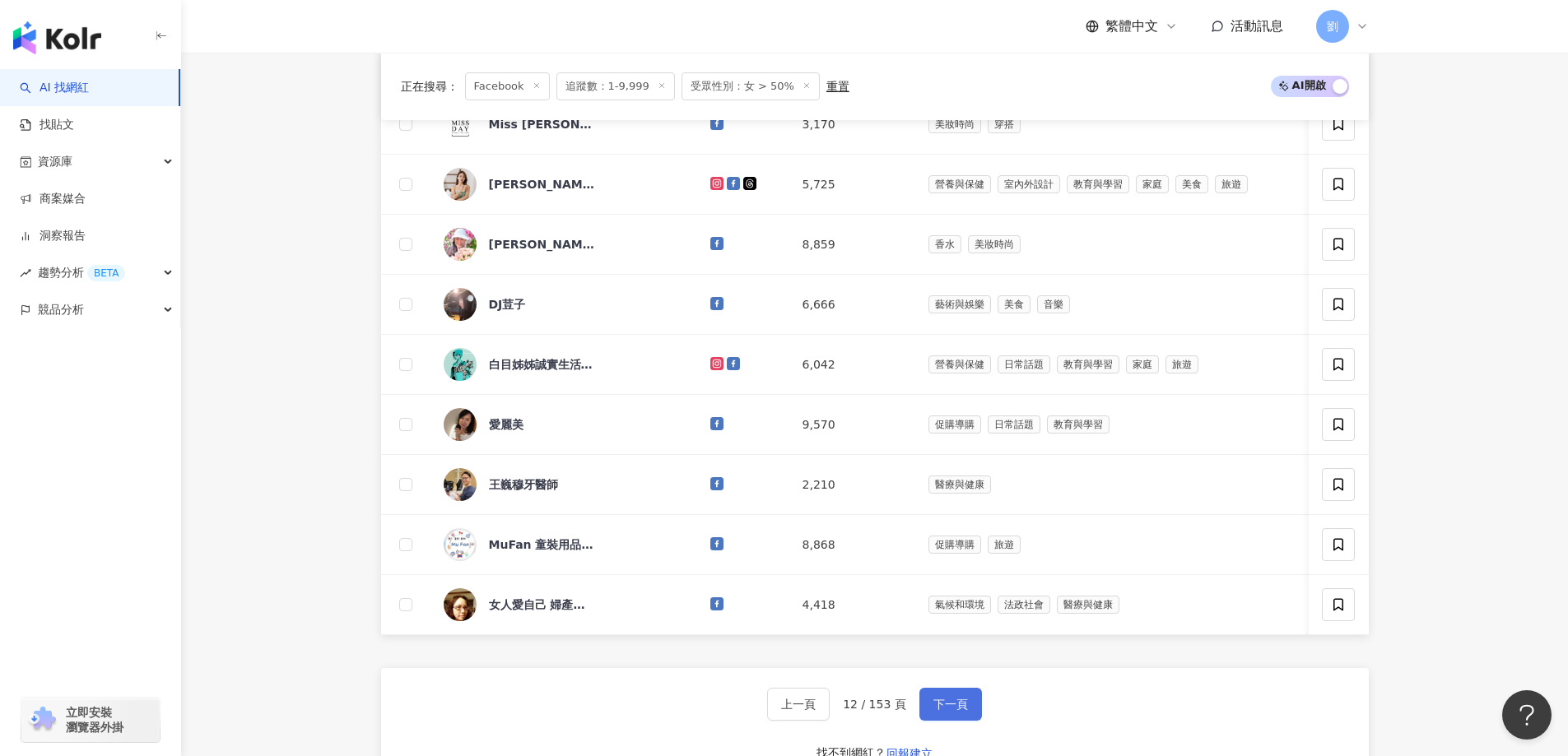
click at [949, 710] on span "下一頁" at bounding box center [950, 704] width 34 height 13
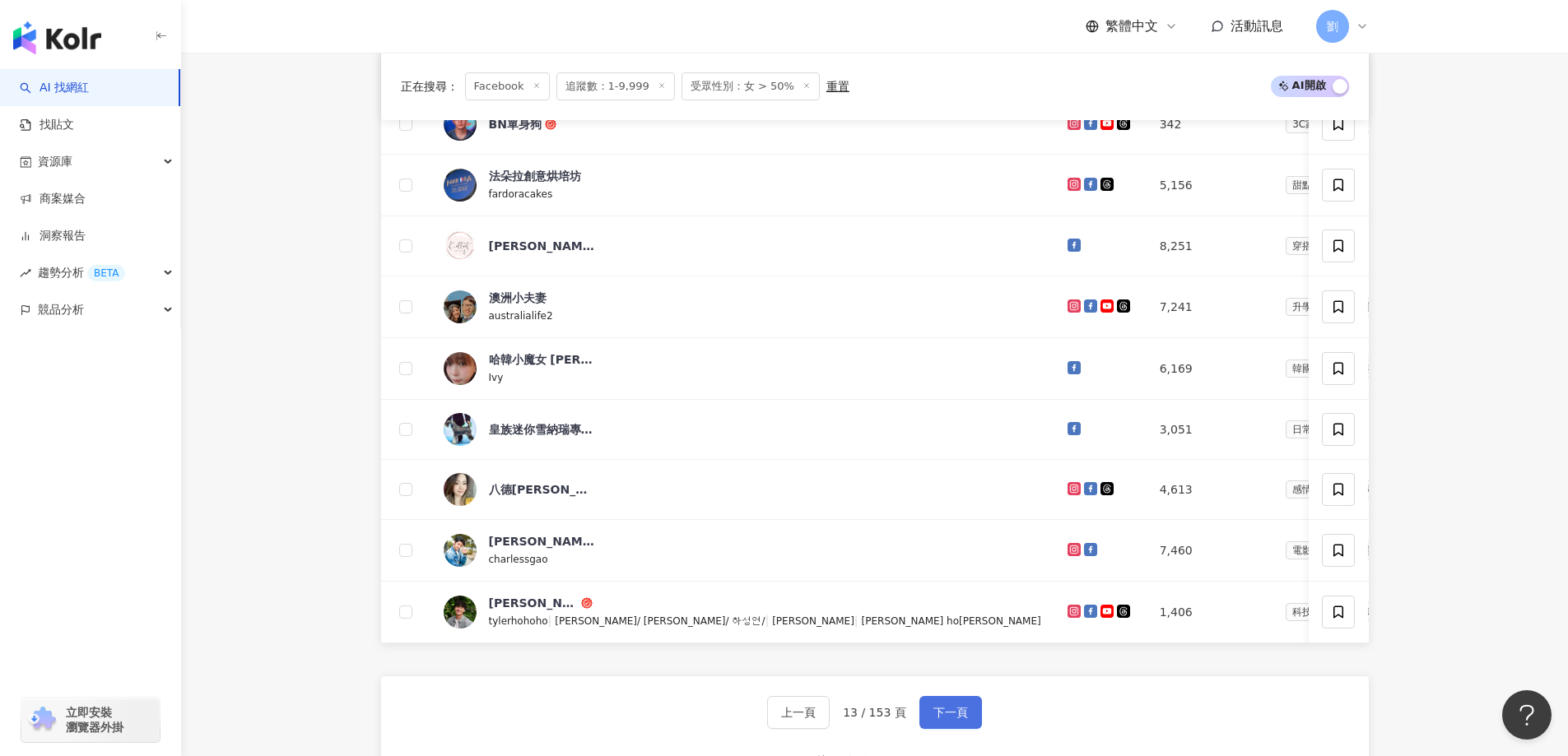
click at [935, 714] on button "下一頁" at bounding box center [951, 712] width 63 height 33
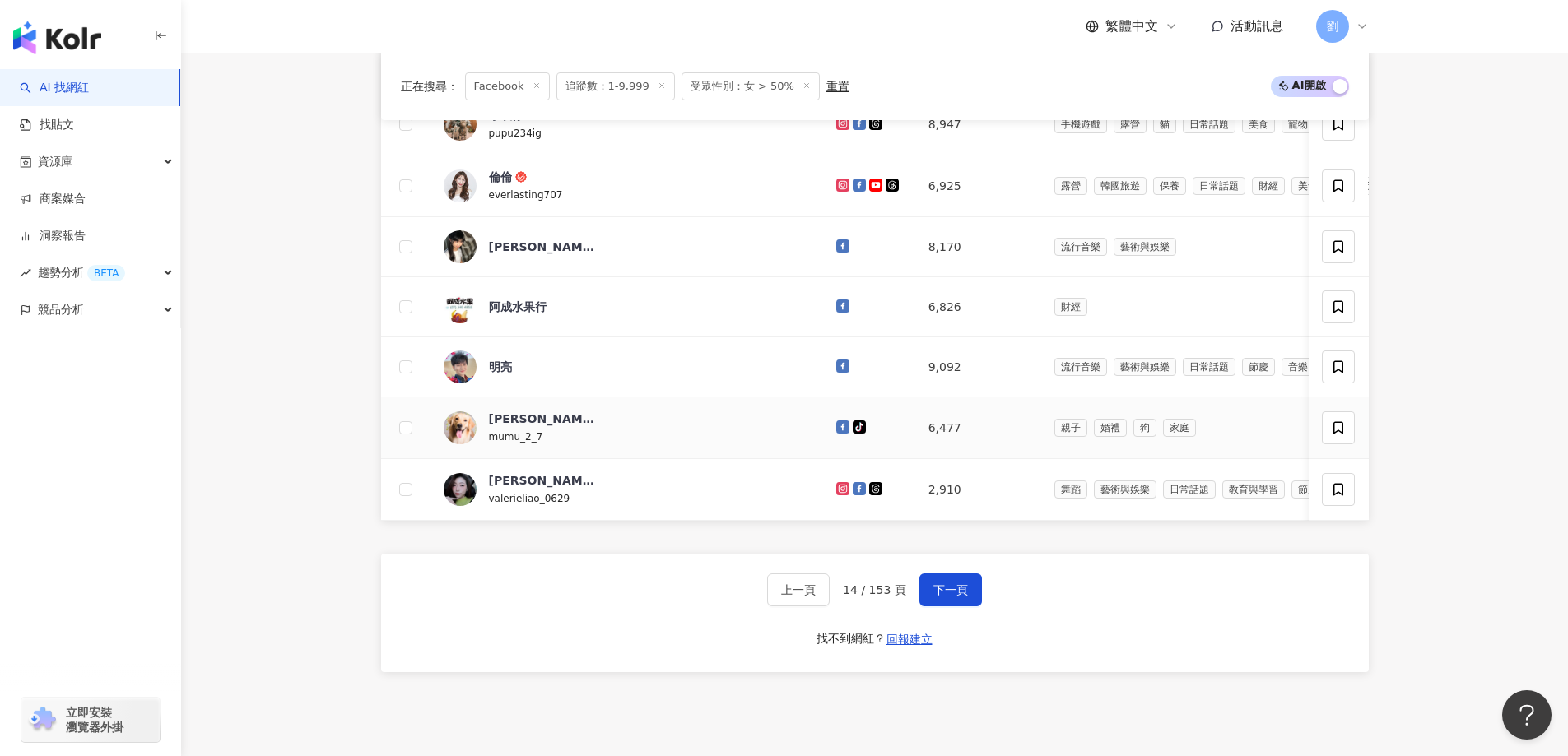
scroll to position [658, 0]
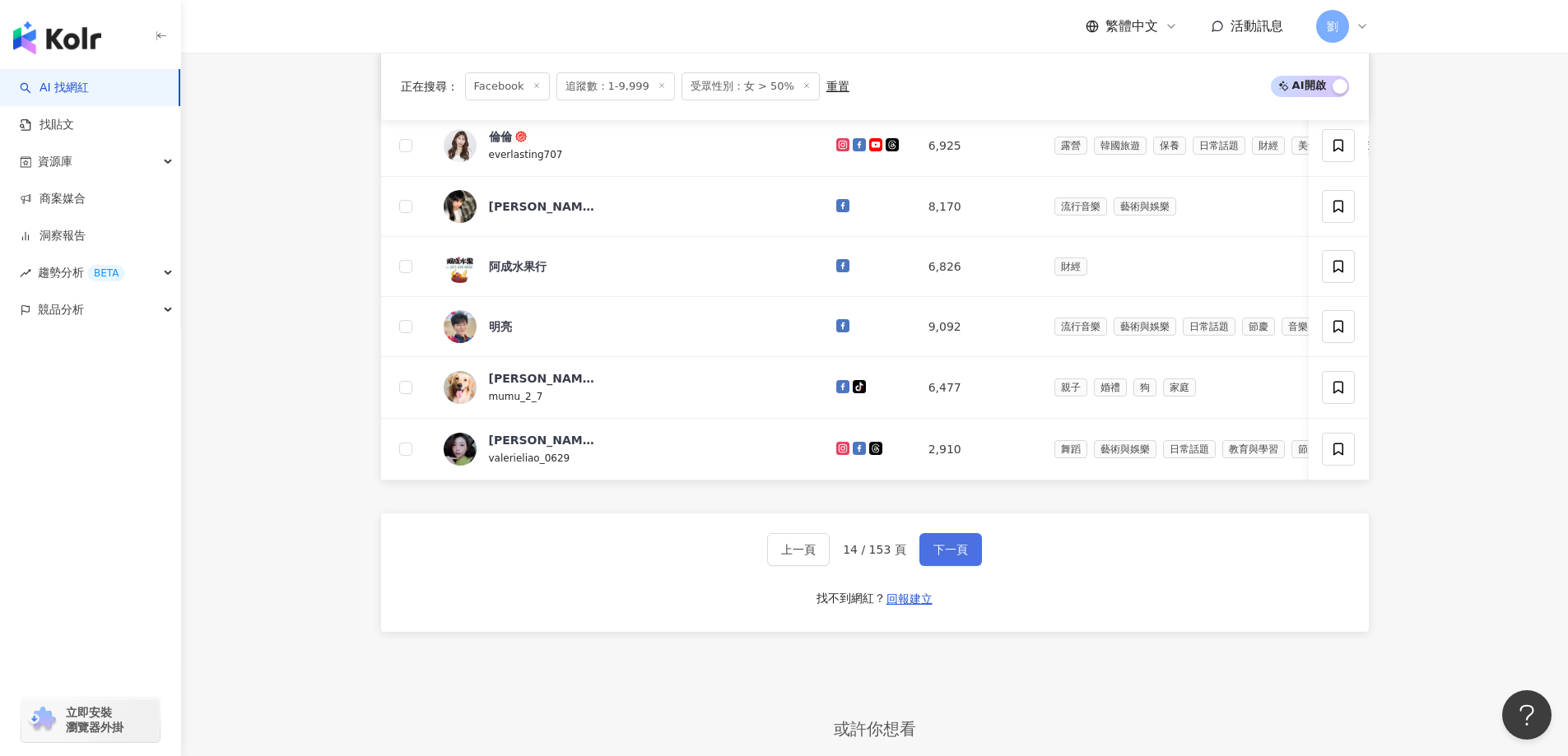
click at [946, 552] on button "下一頁" at bounding box center [951, 549] width 63 height 33
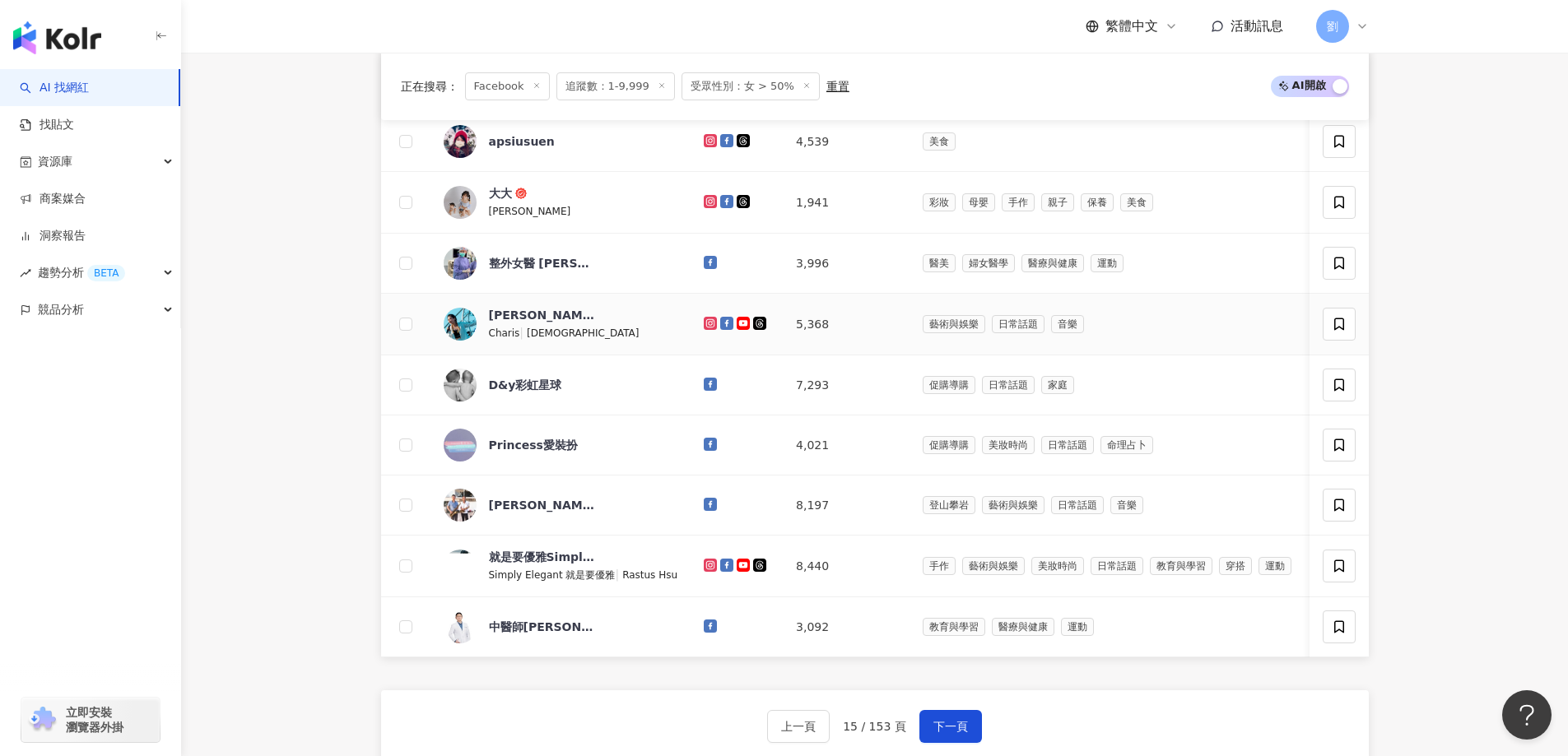
scroll to position [493, 0]
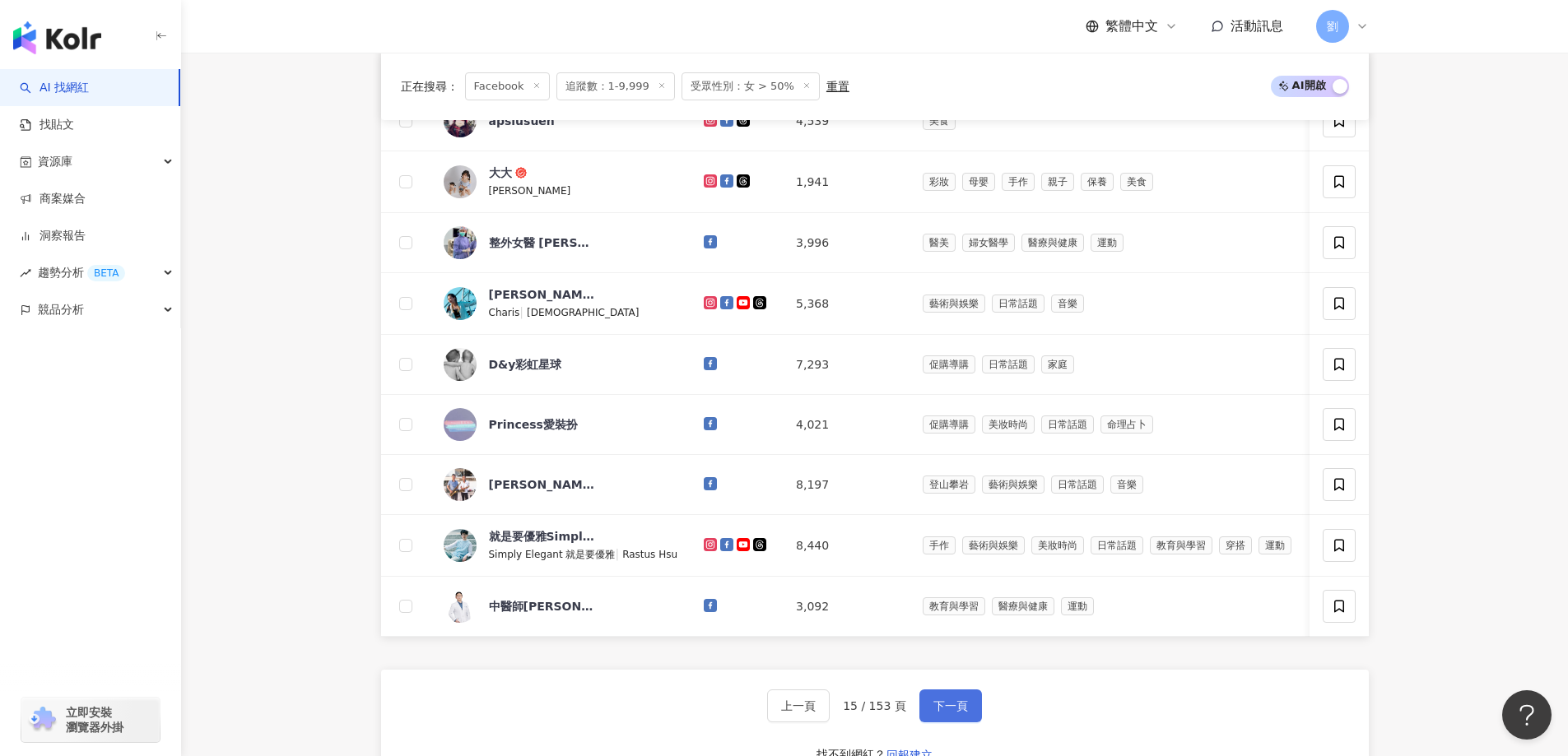
click at [942, 712] on span "下一頁" at bounding box center [950, 706] width 34 height 13
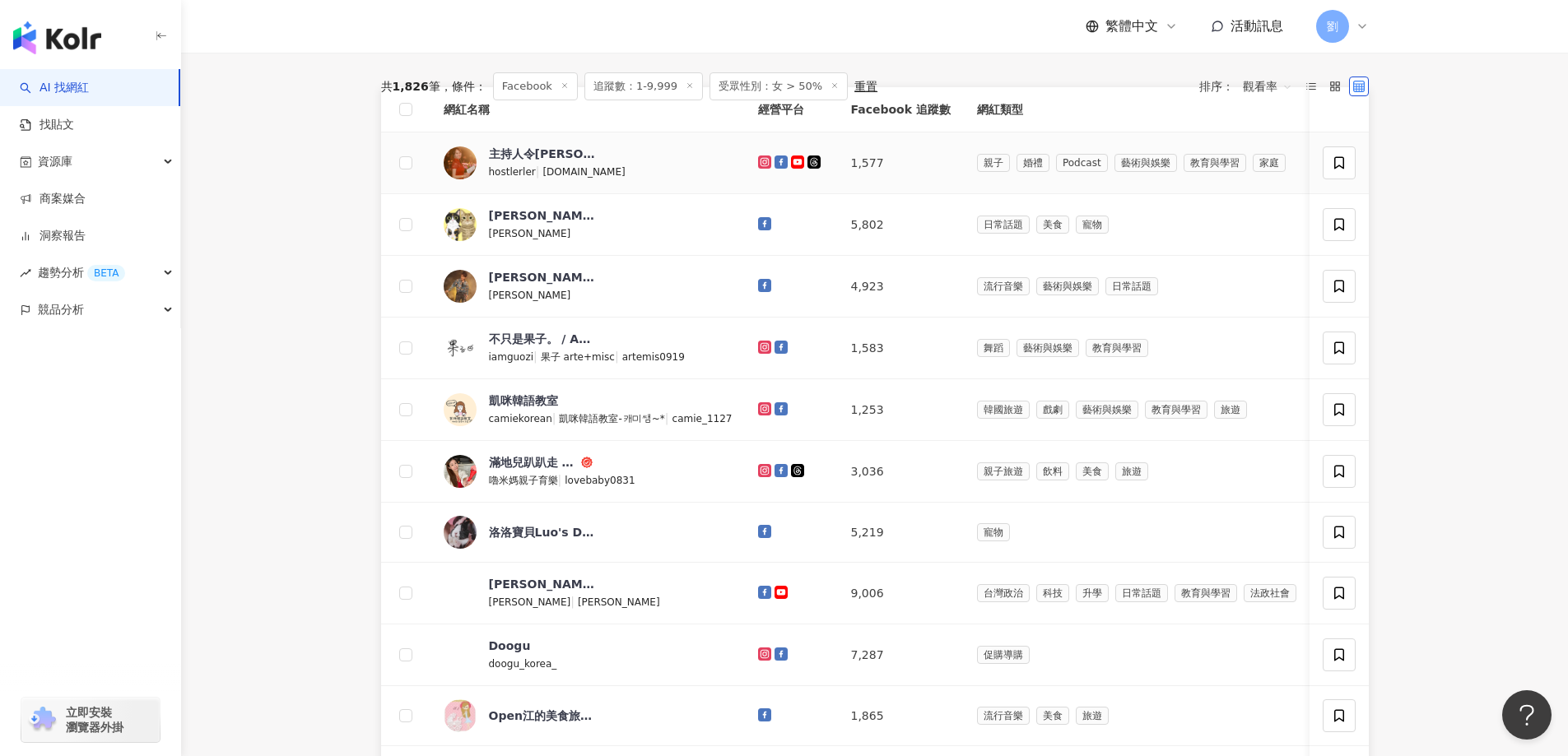
scroll to position [164, 0]
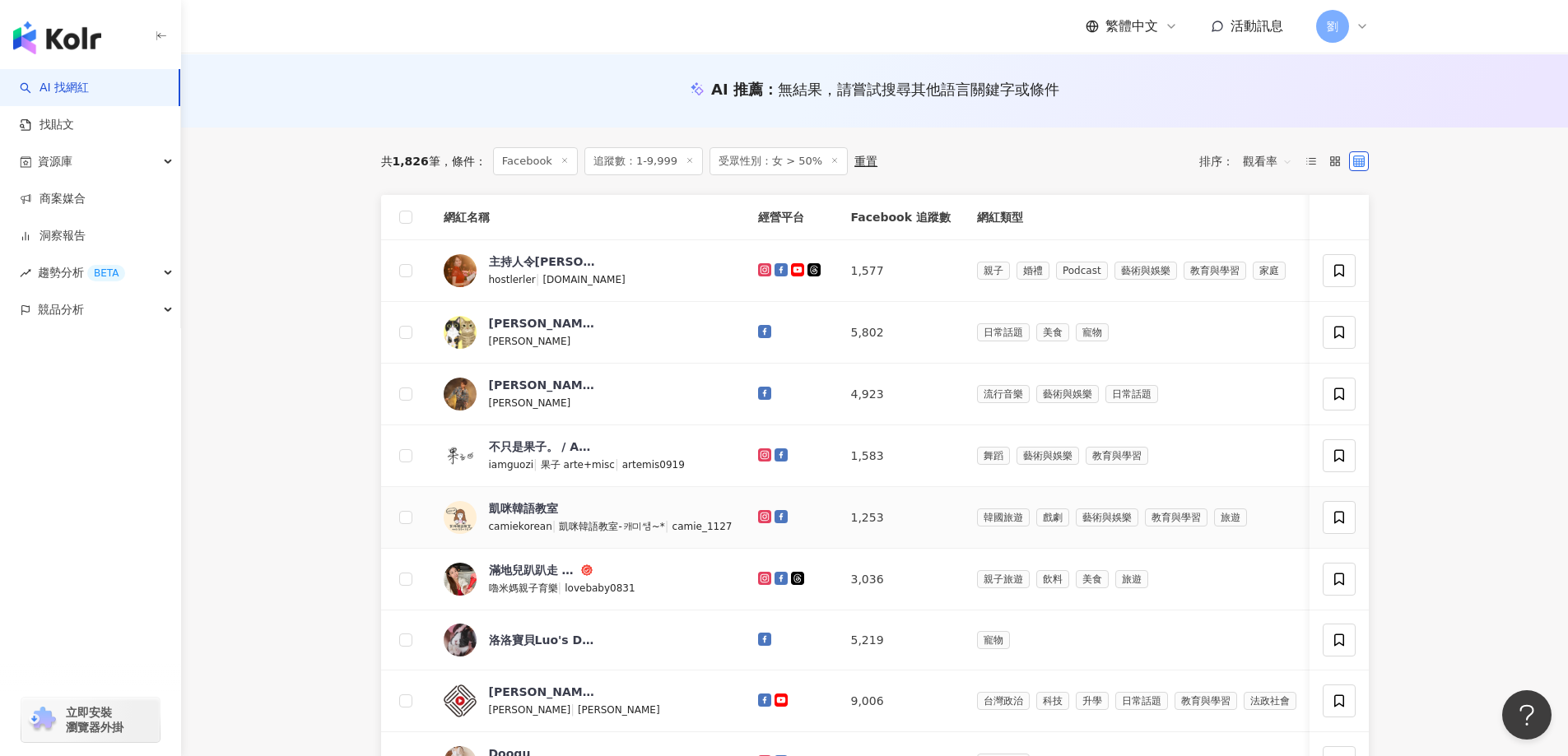
drag, startPoint x: 754, startPoint y: 512, endPoint x: 780, endPoint y: 514, distance: 26.1
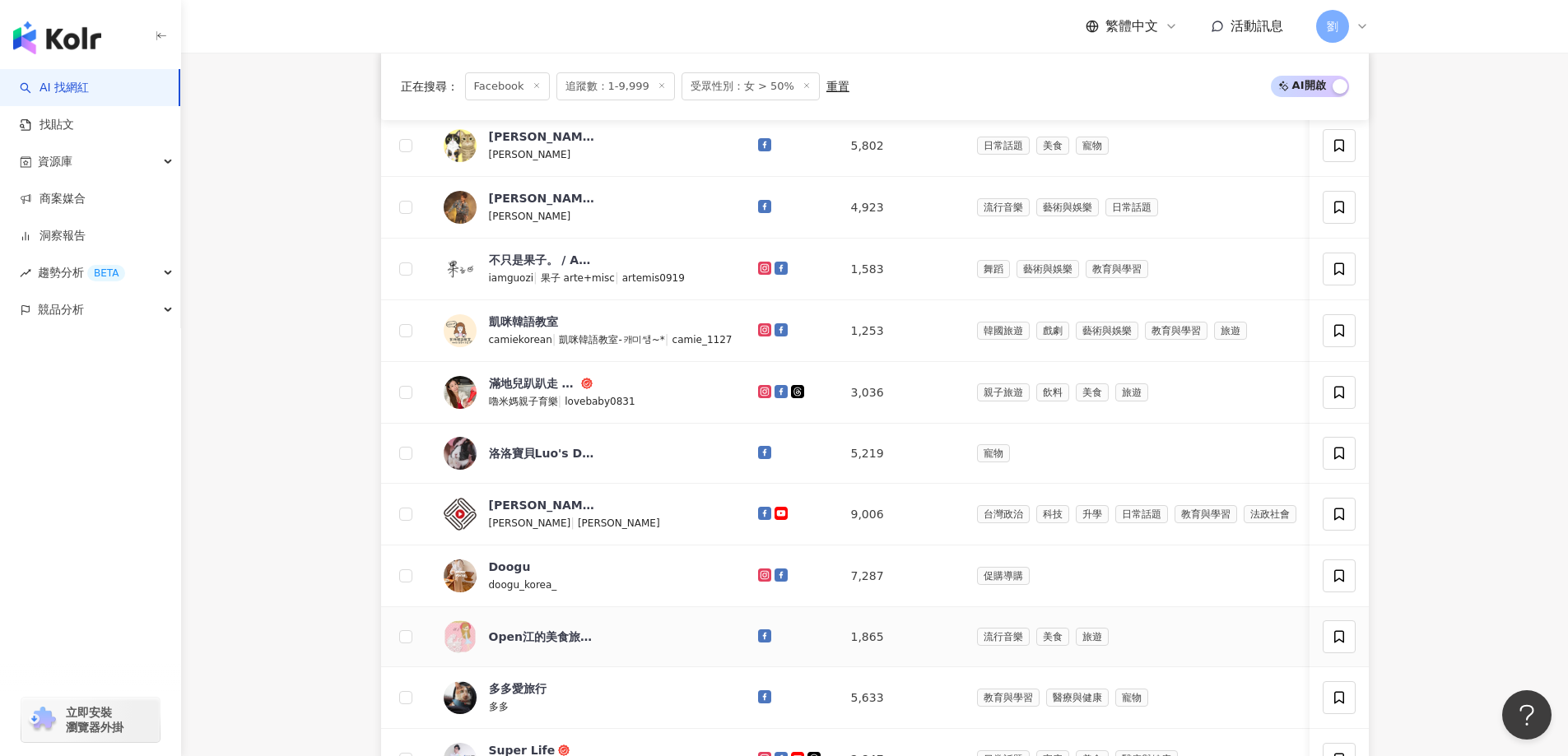
scroll to position [493, 0]
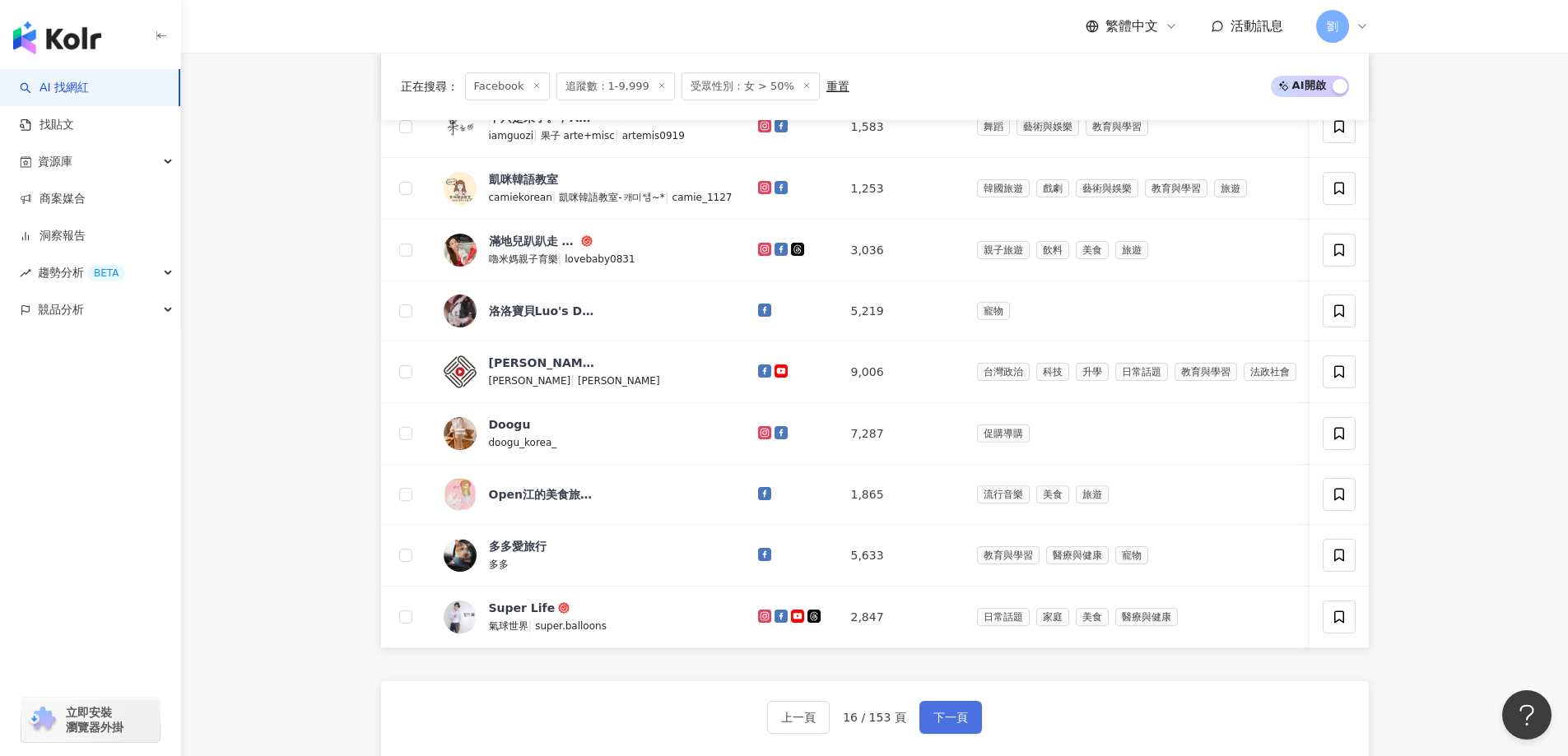
click at [933, 724] on span "下一頁" at bounding box center [950, 717] width 34 height 13
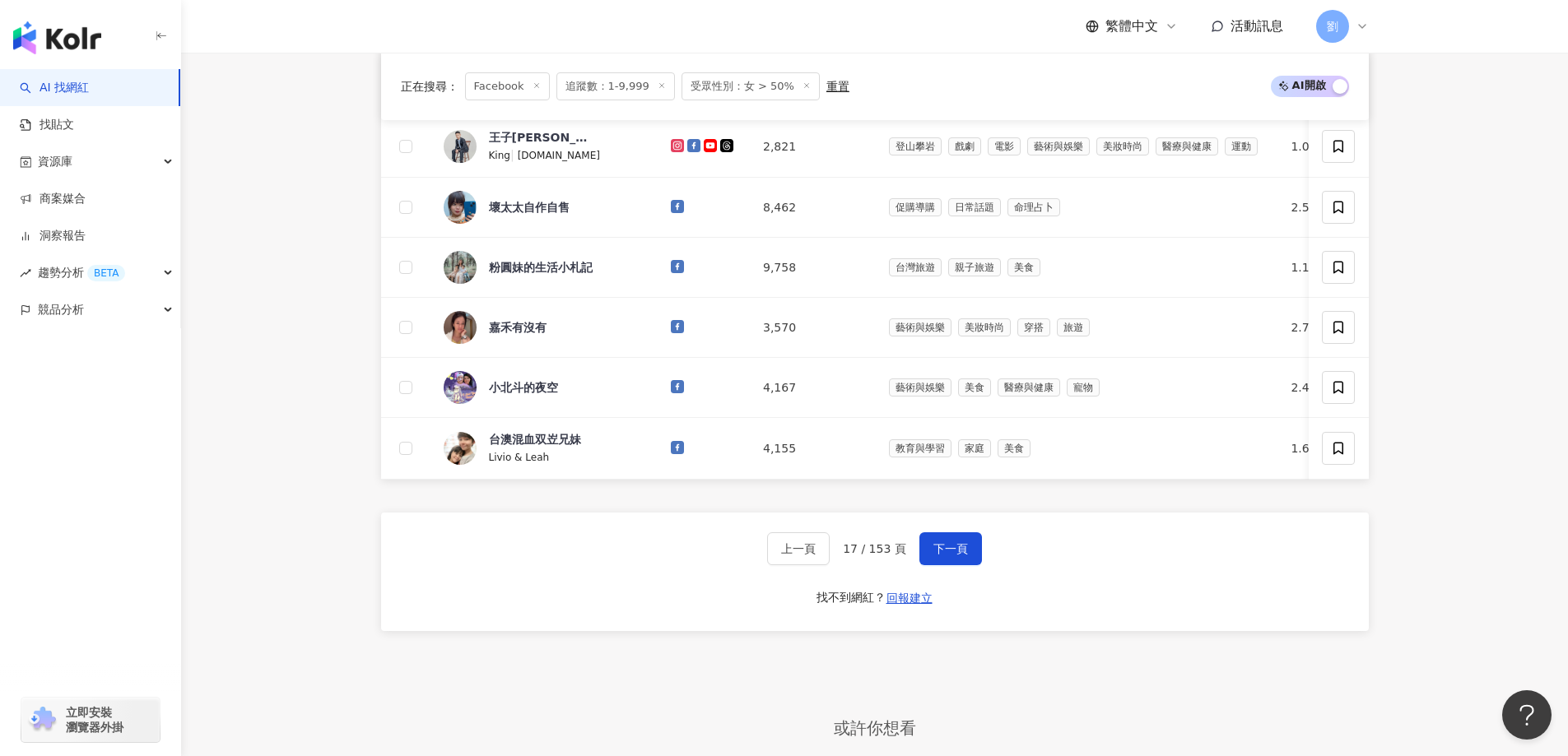
scroll to position [658, 0]
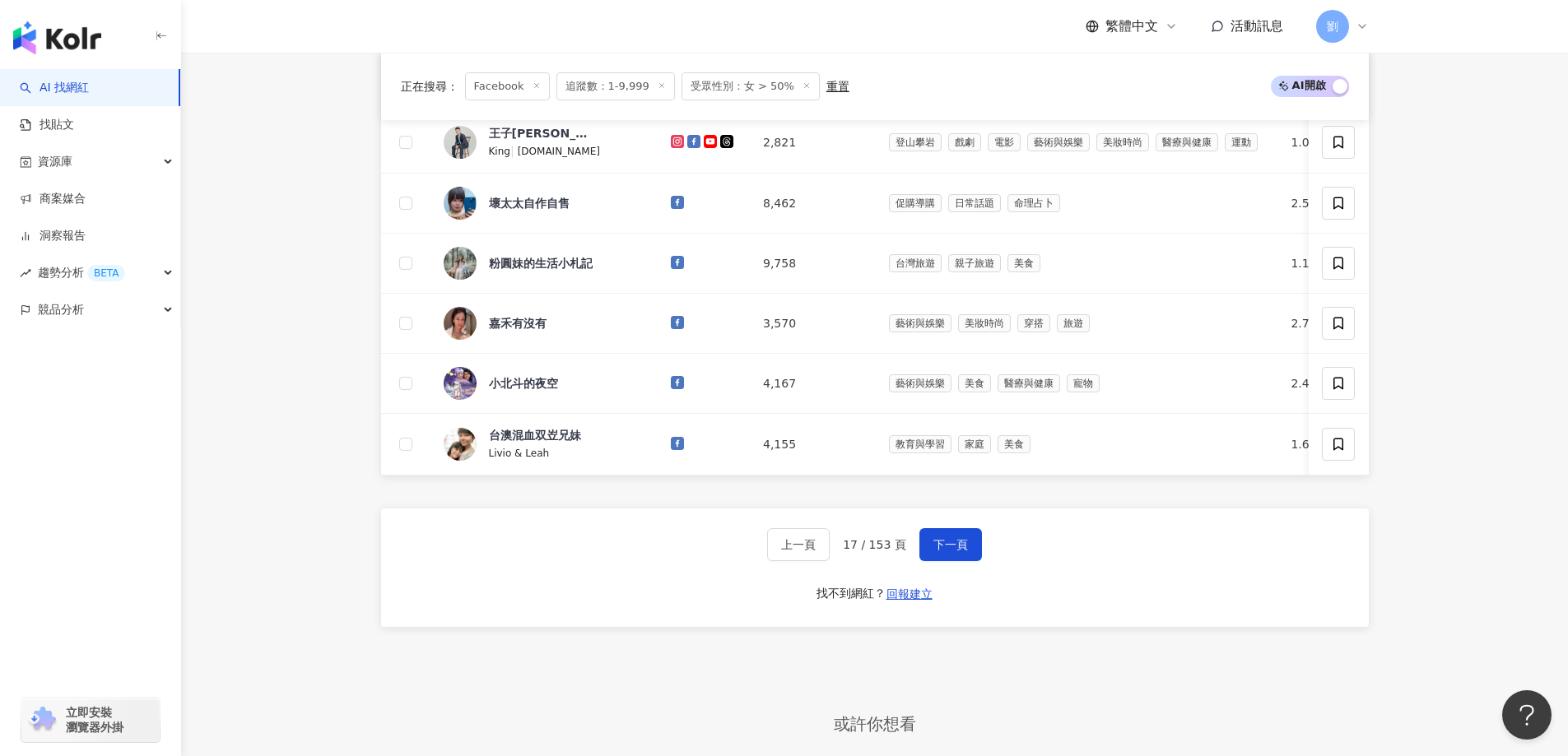
click at [980, 554] on div "上一頁 17 / 153 頁 下一頁 找不到網紅？ 回報建立" at bounding box center [874, 567] width 987 height 119
click at [961, 551] on span "下一頁" at bounding box center [950, 544] width 34 height 13
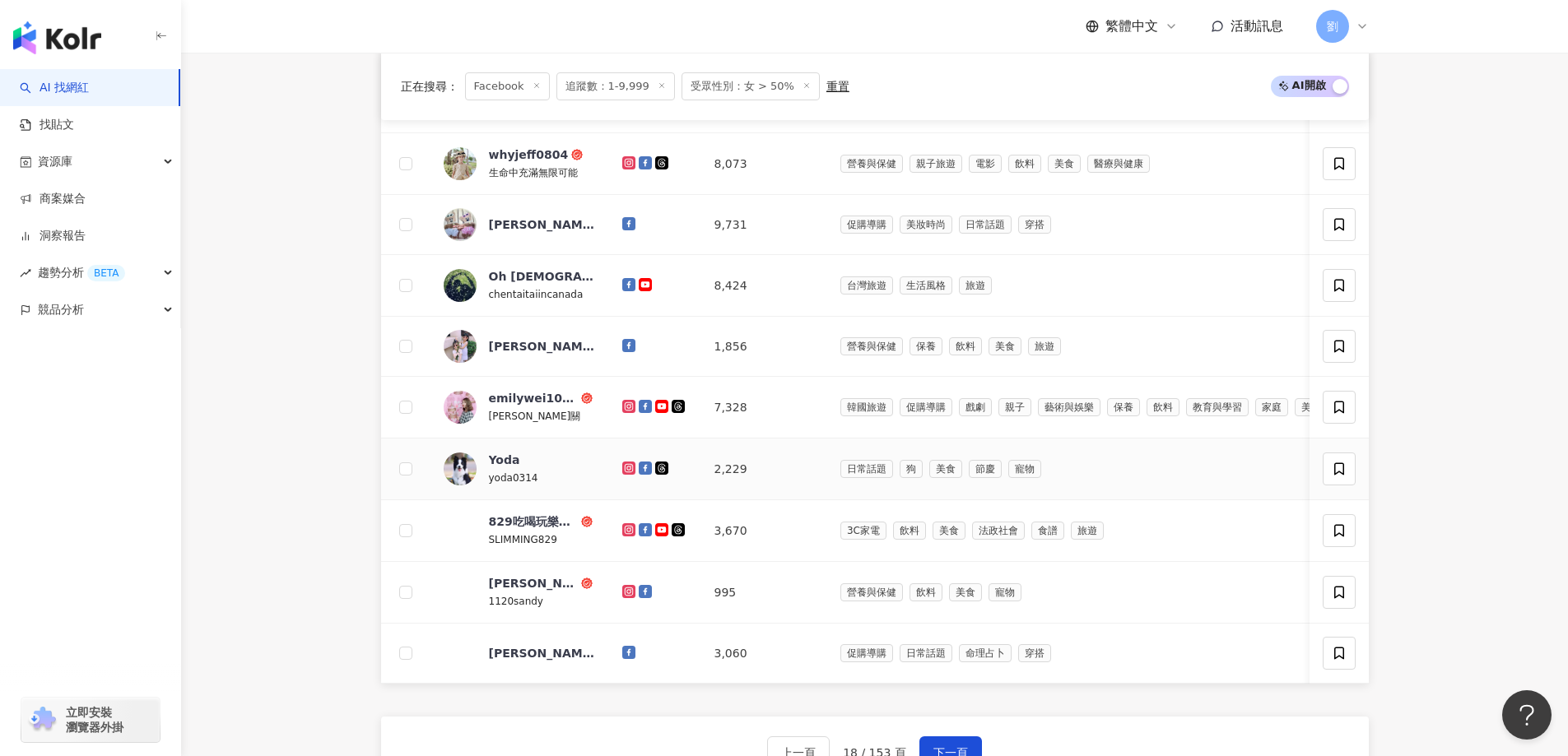
scroll to position [493, 0]
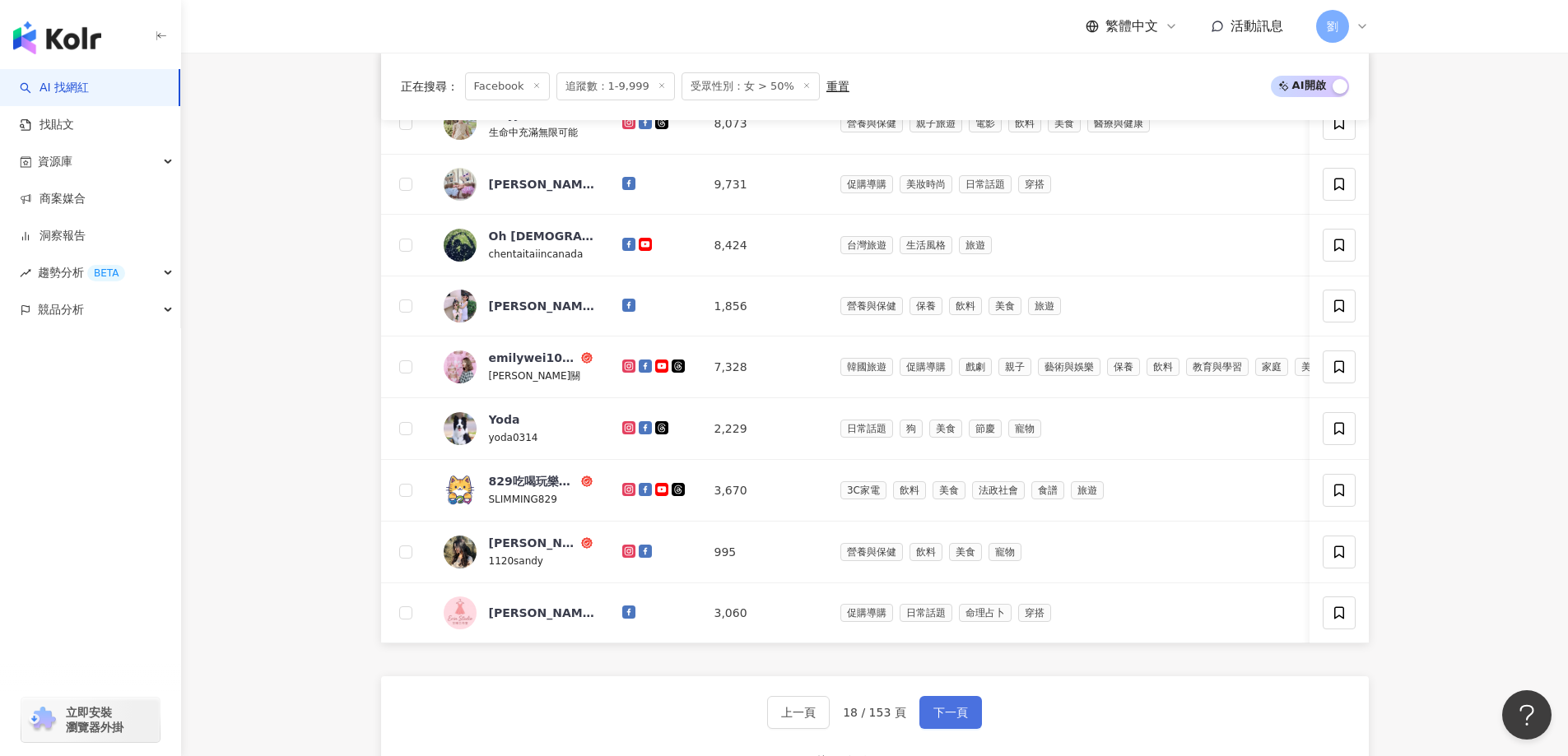
click at [956, 728] on button "下一頁" at bounding box center [951, 712] width 63 height 33
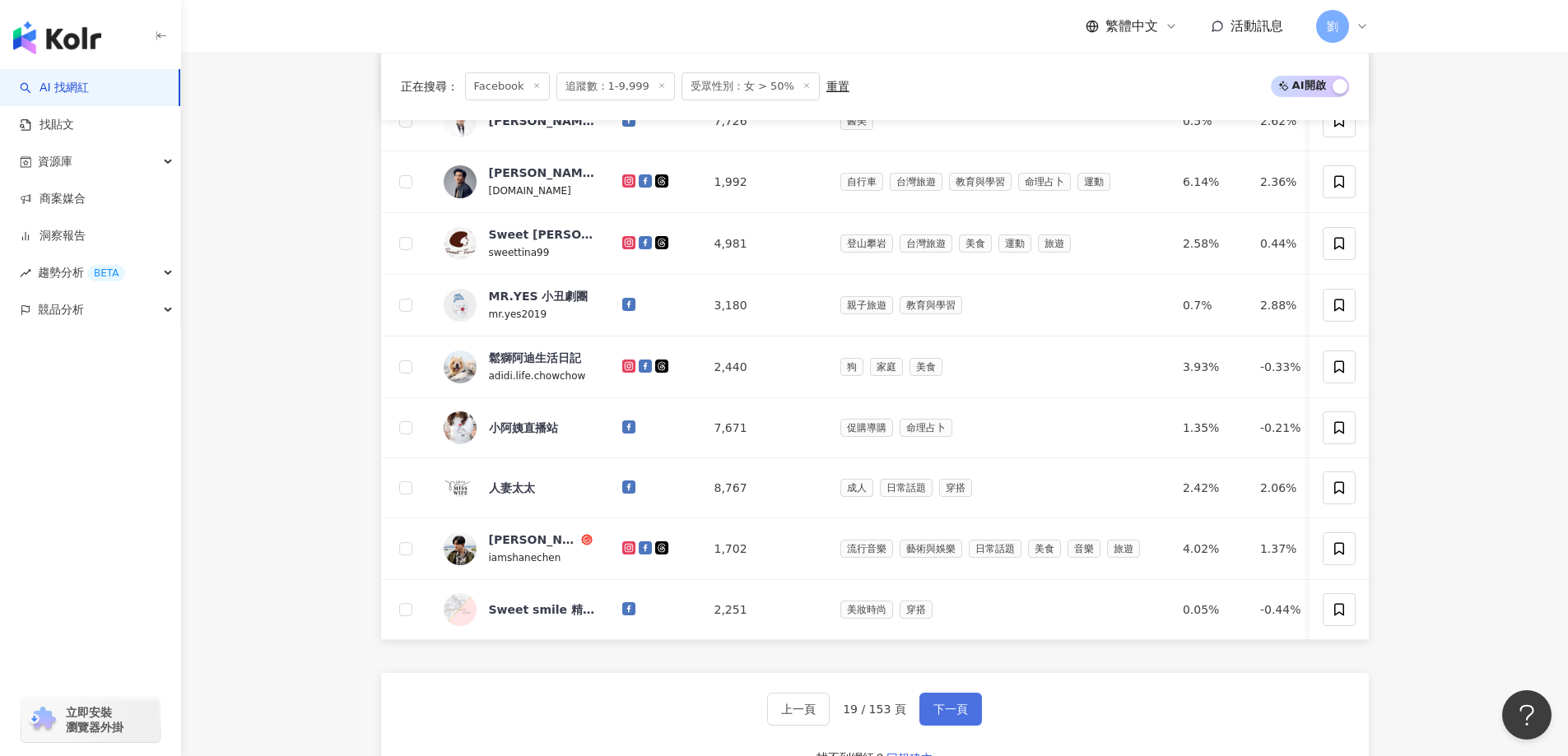
click at [950, 715] on span "下一頁" at bounding box center [950, 709] width 34 height 13
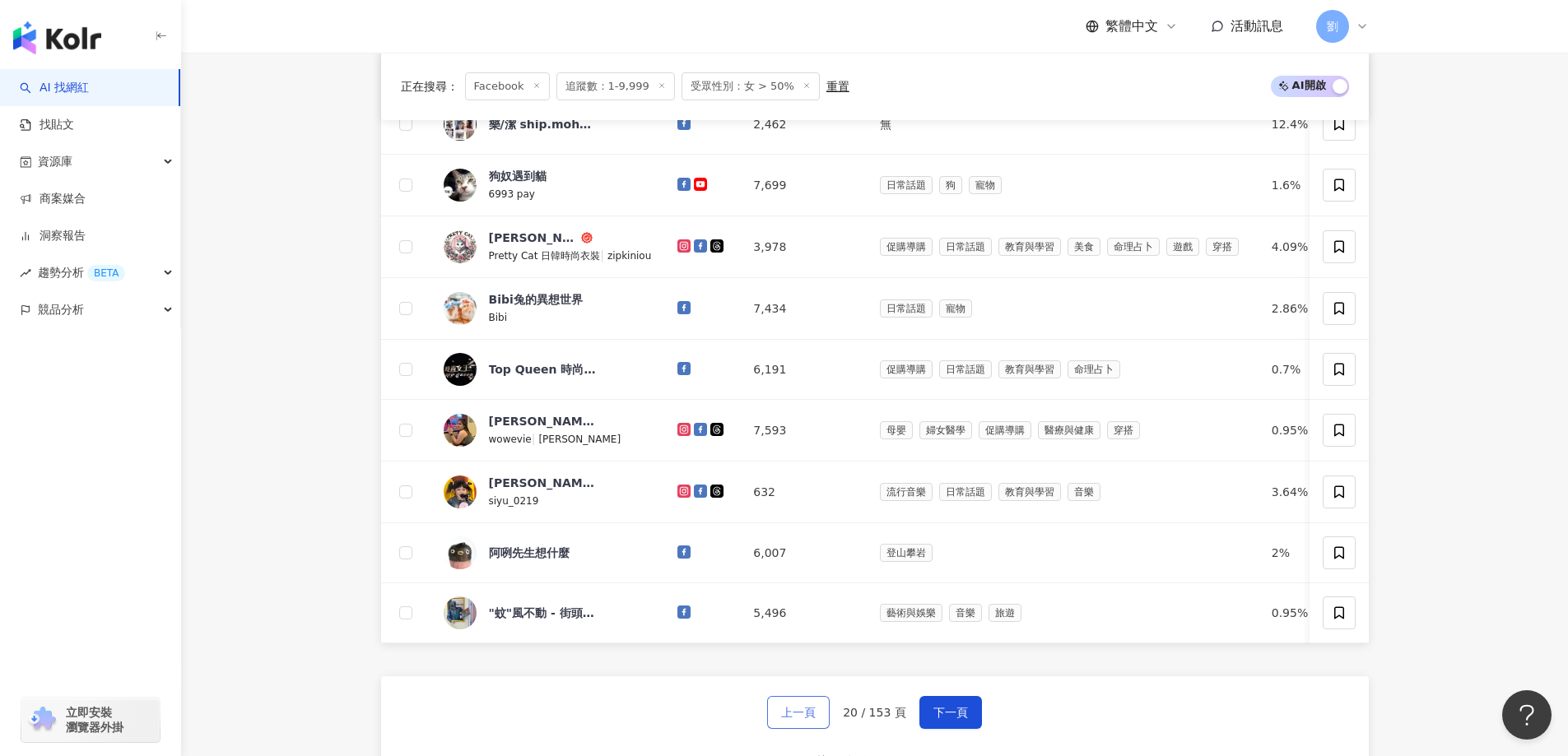
click at [823, 728] on button "上一頁" at bounding box center [798, 712] width 63 height 33
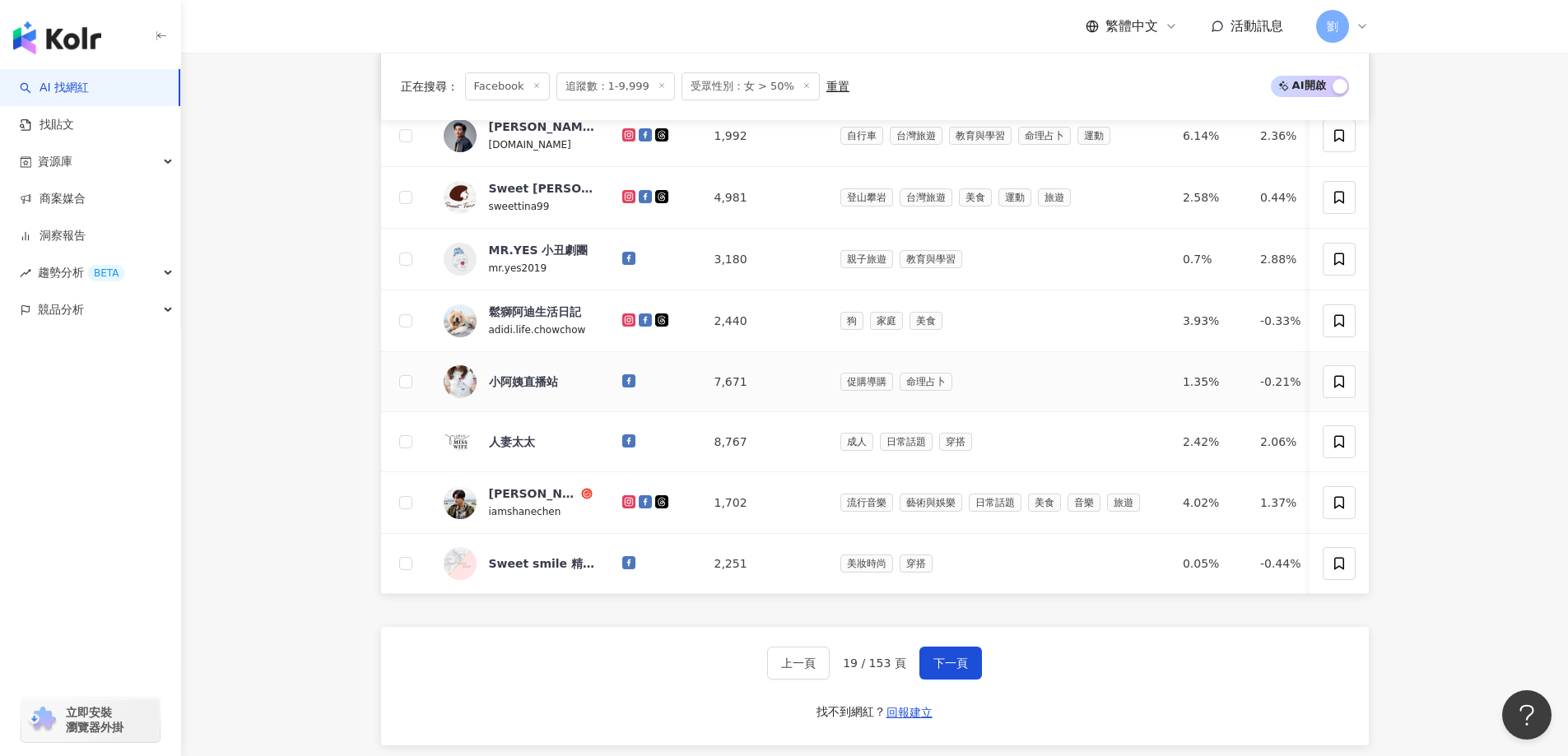
scroll to position [822, 0]
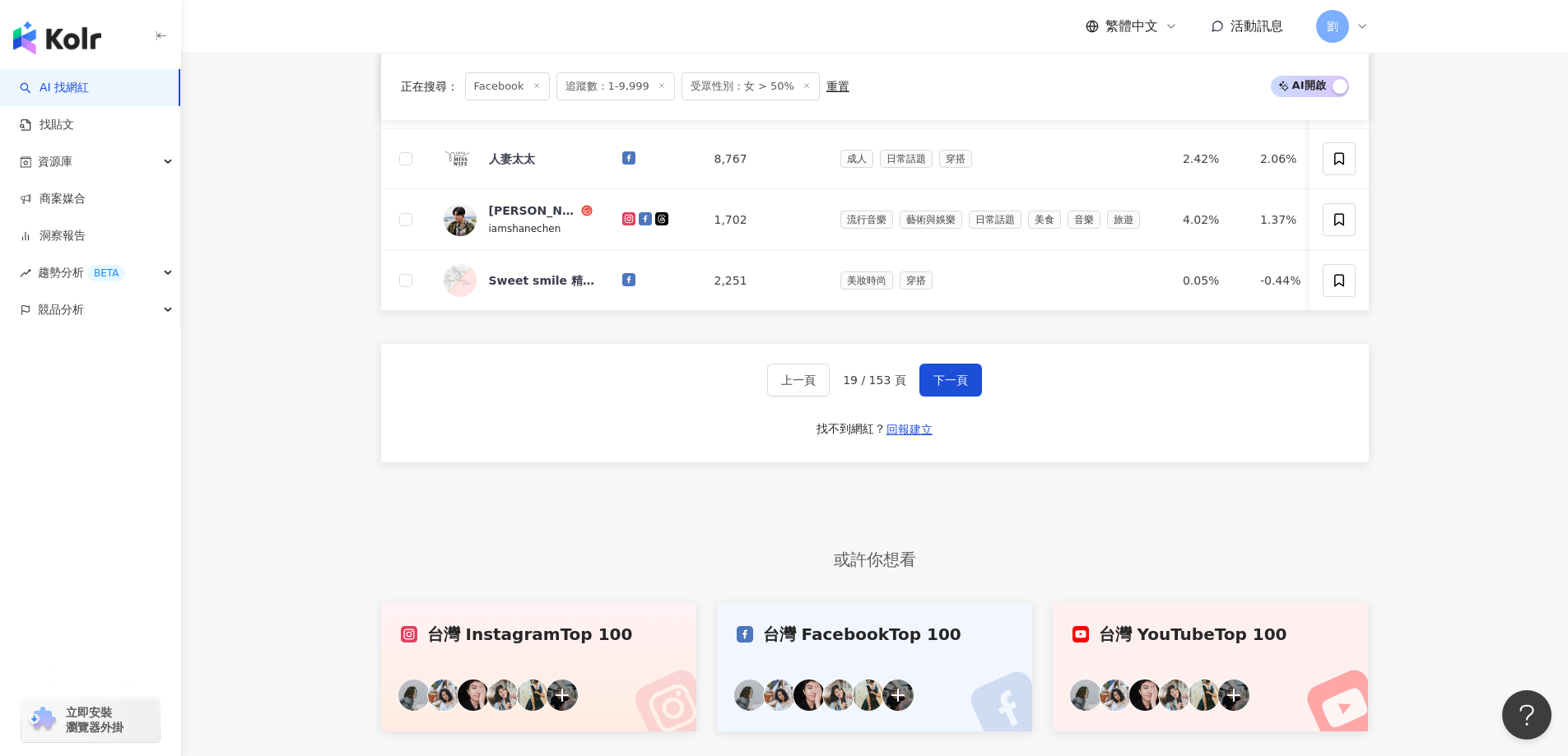
drag, startPoint x: 920, startPoint y: 388, endPoint x: 900, endPoint y: 308, distance: 82.5
click at [920, 388] on button "下一頁" at bounding box center [951, 379] width 63 height 33
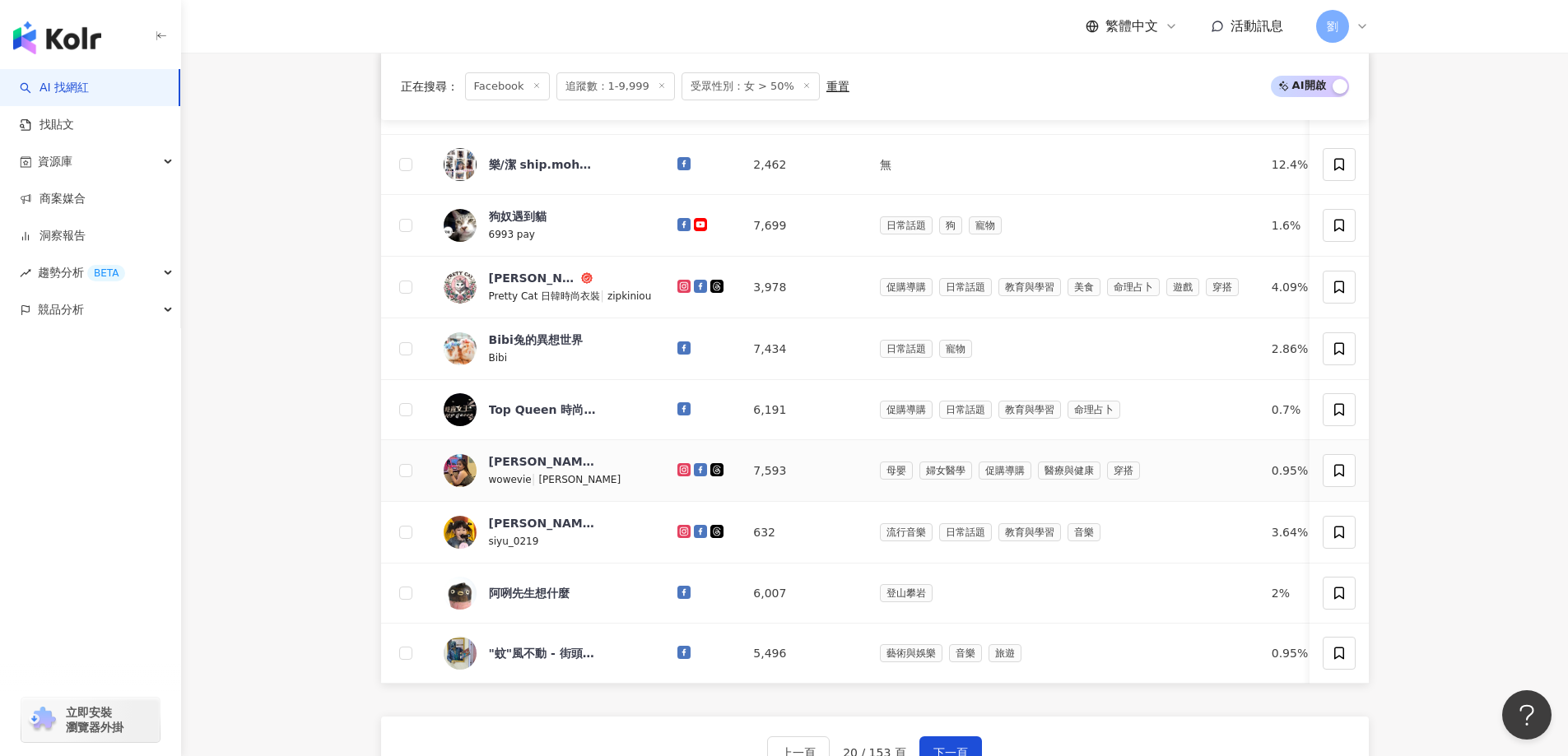
scroll to position [493, 0]
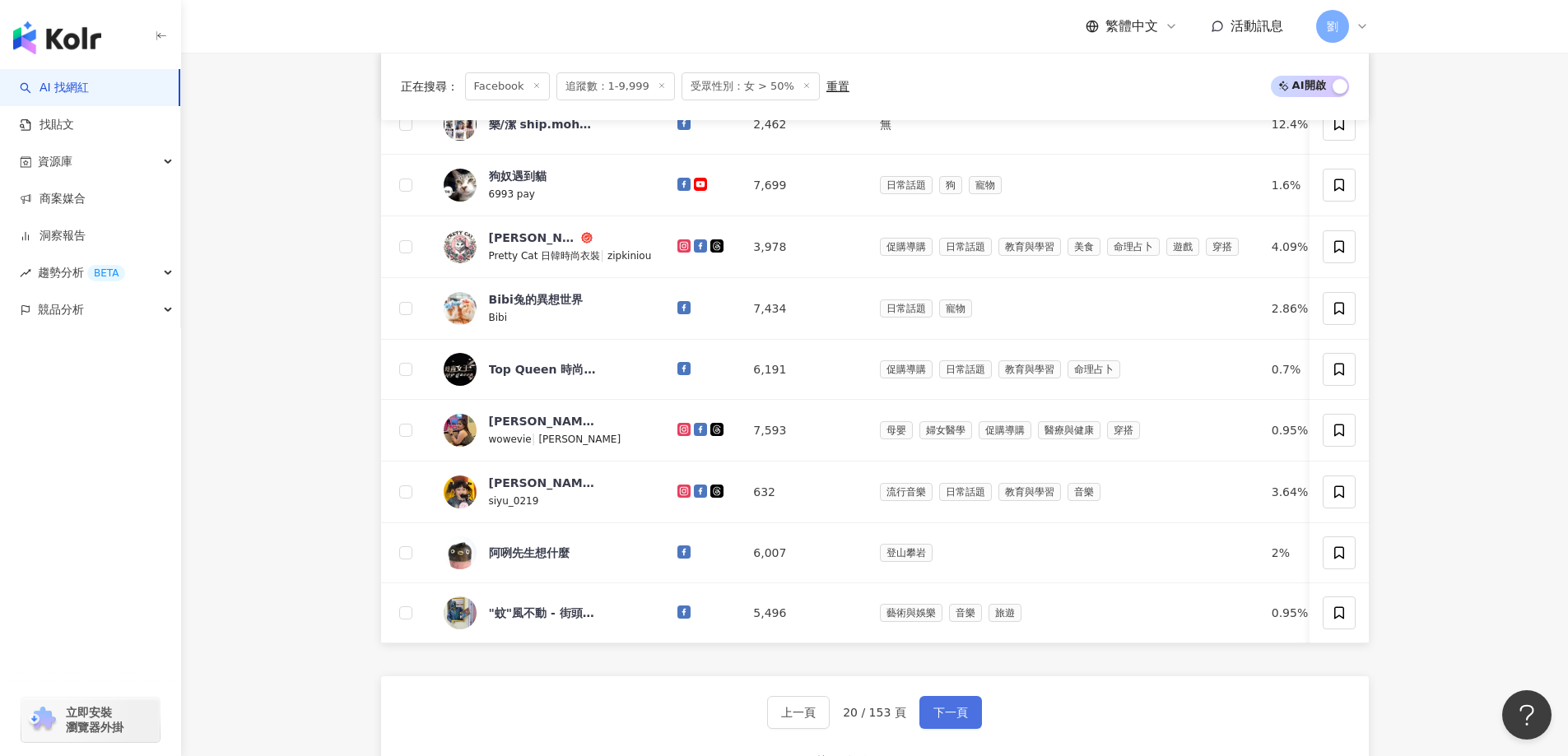
click at [958, 719] on span "下一頁" at bounding box center [950, 712] width 34 height 13
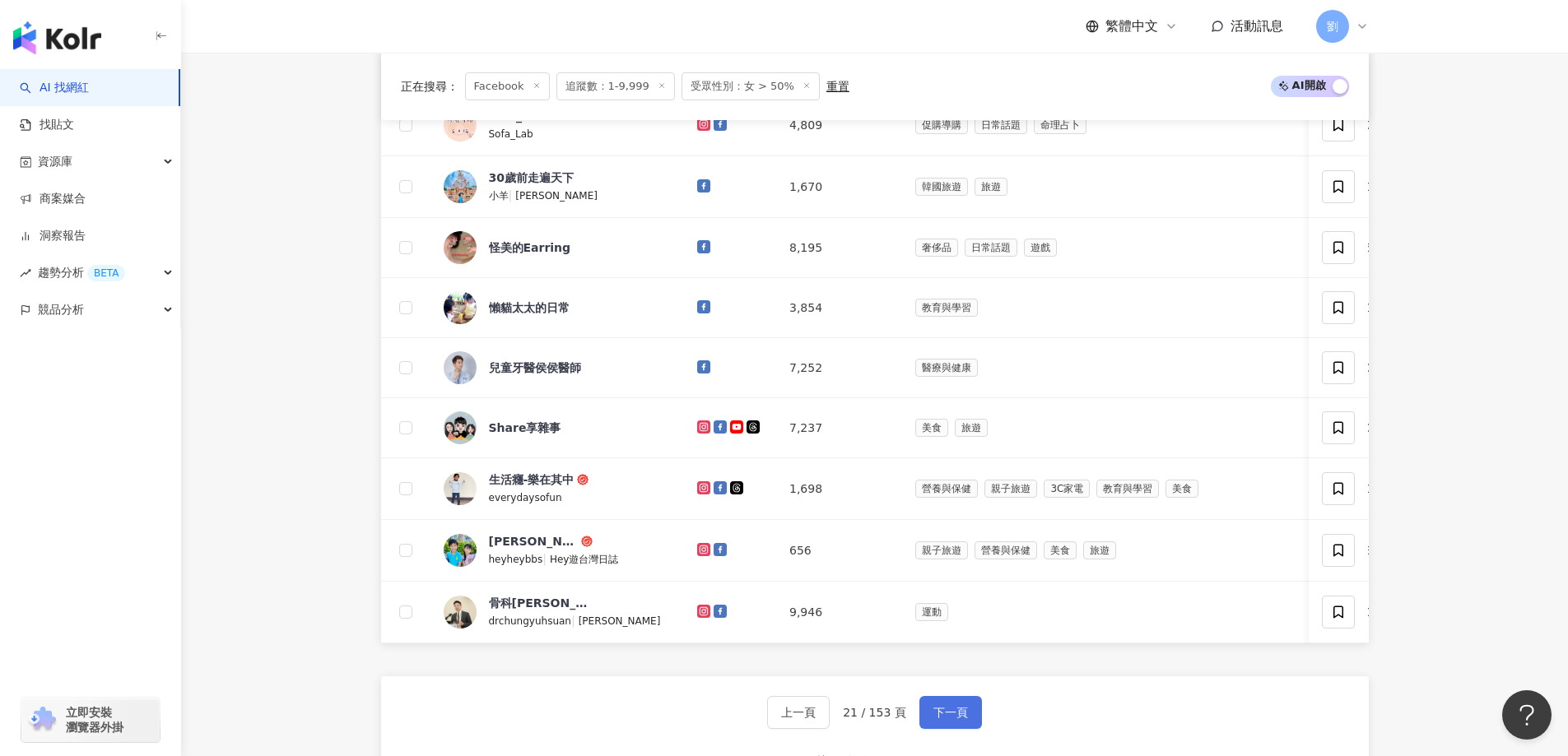
click at [923, 727] on button "下一頁" at bounding box center [951, 712] width 63 height 33
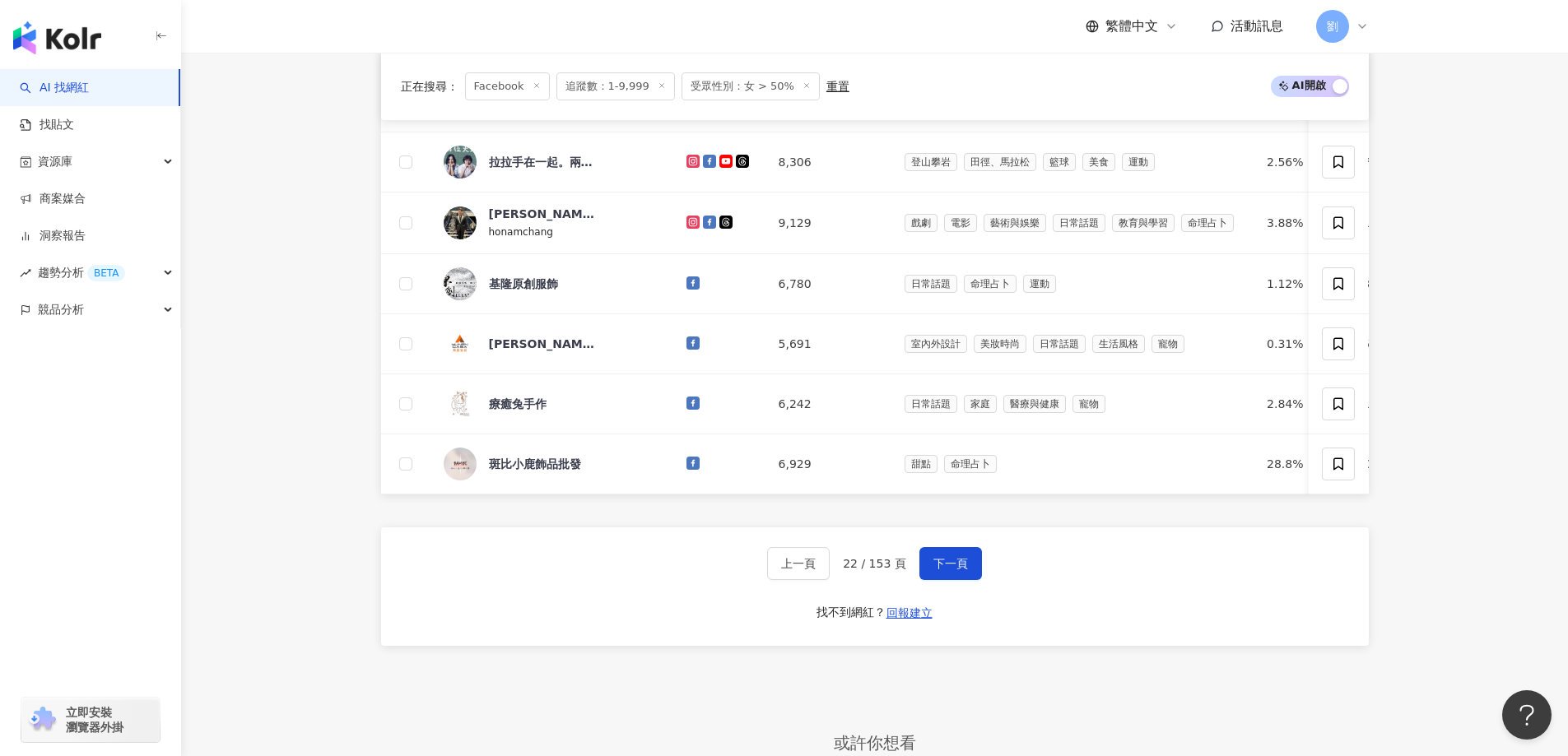
scroll to position [658, 0]
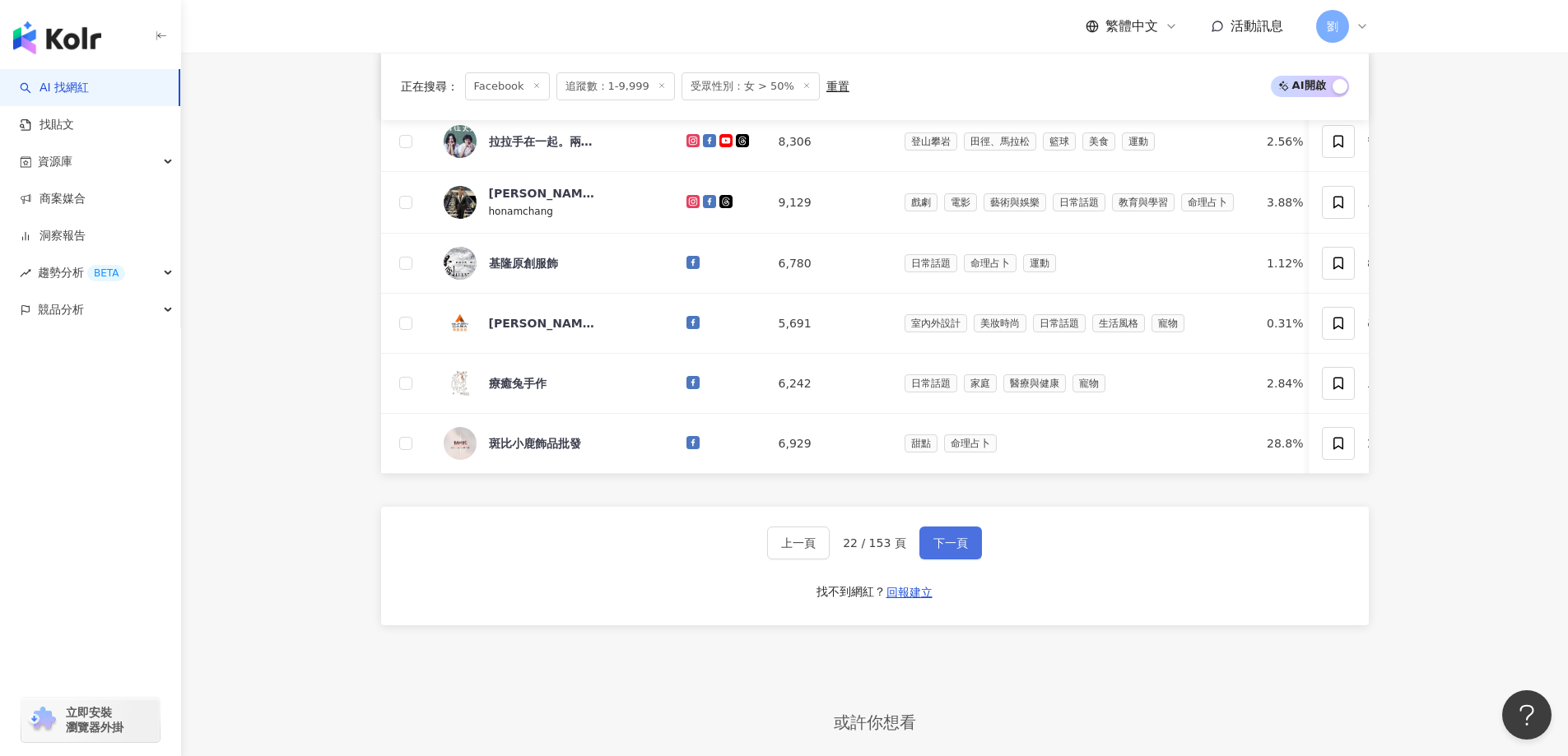
click at [920, 545] on button "下一頁" at bounding box center [951, 543] width 63 height 33
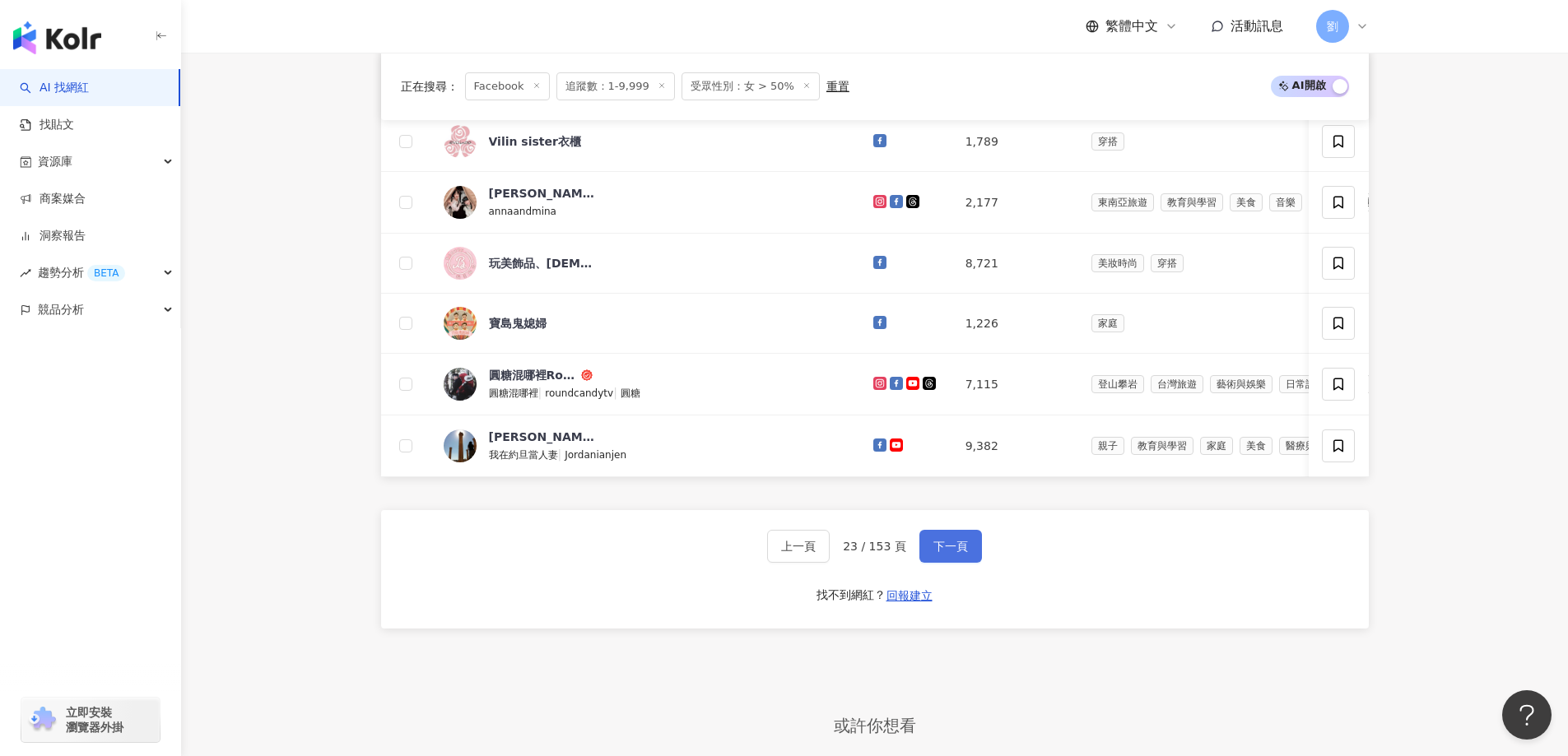
click at [935, 547] on button "下一頁" at bounding box center [951, 545] width 63 height 33
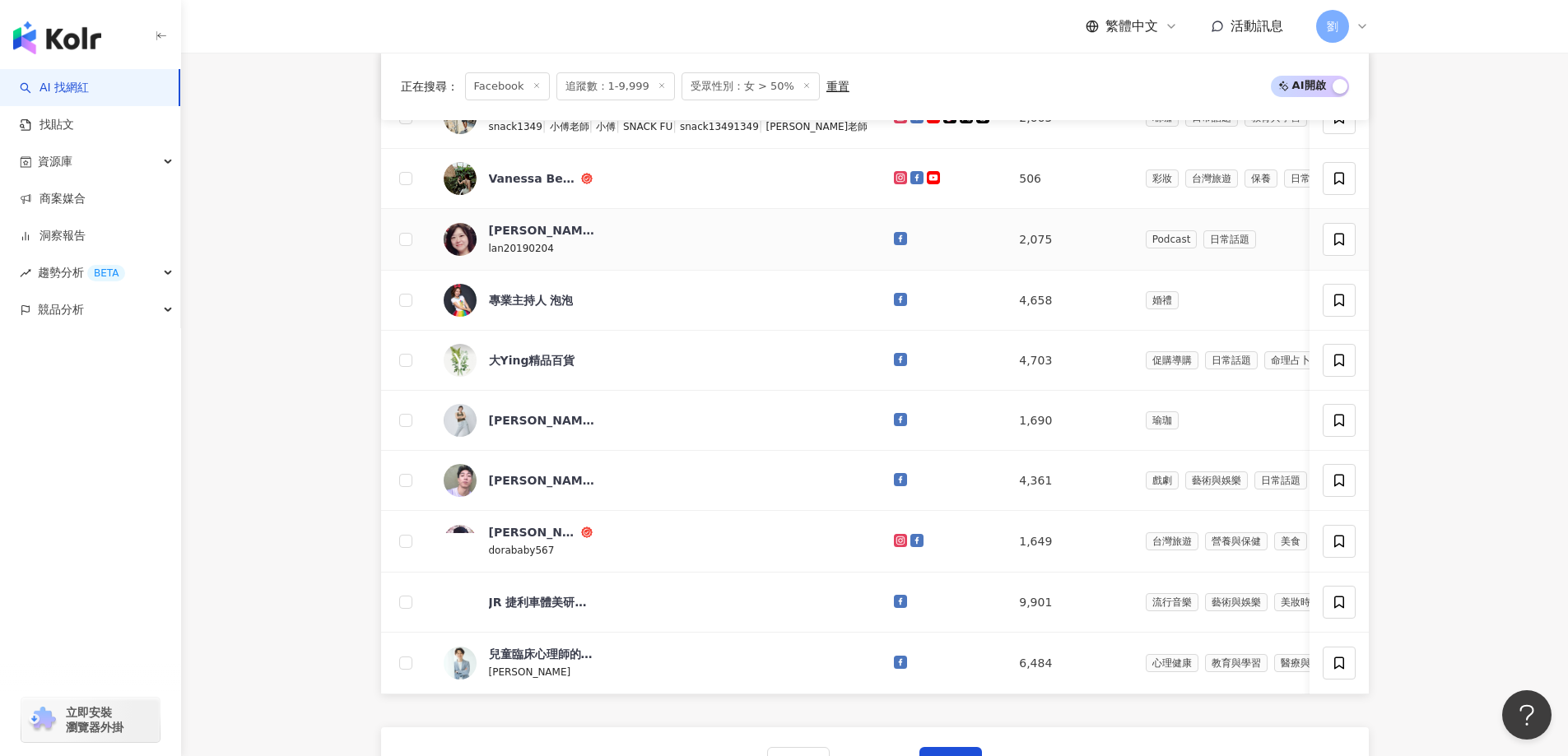
scroll to position [493, 0]
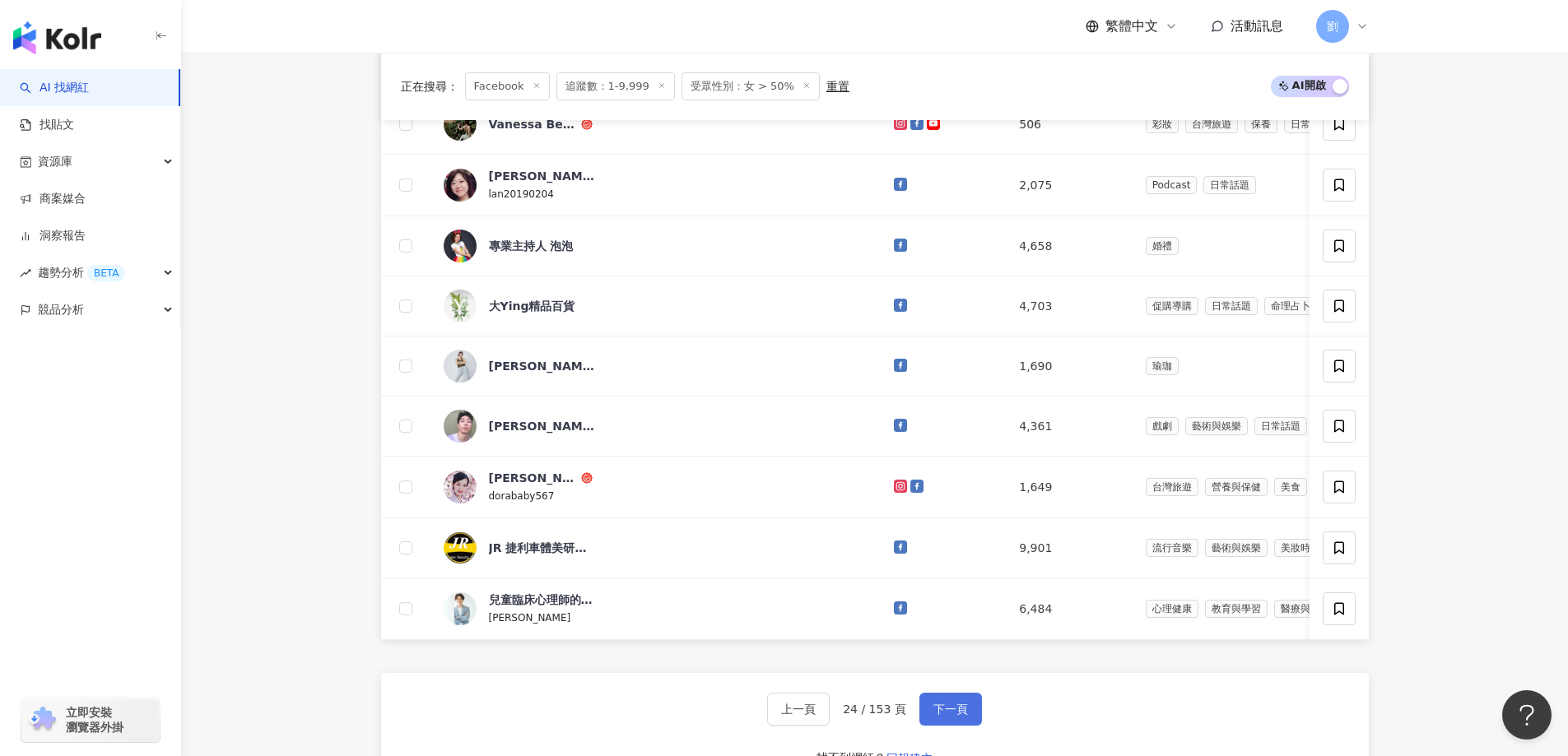
click at [959, 715] on span "下一頁" at bounding box center [950, 709] width 34 height 13
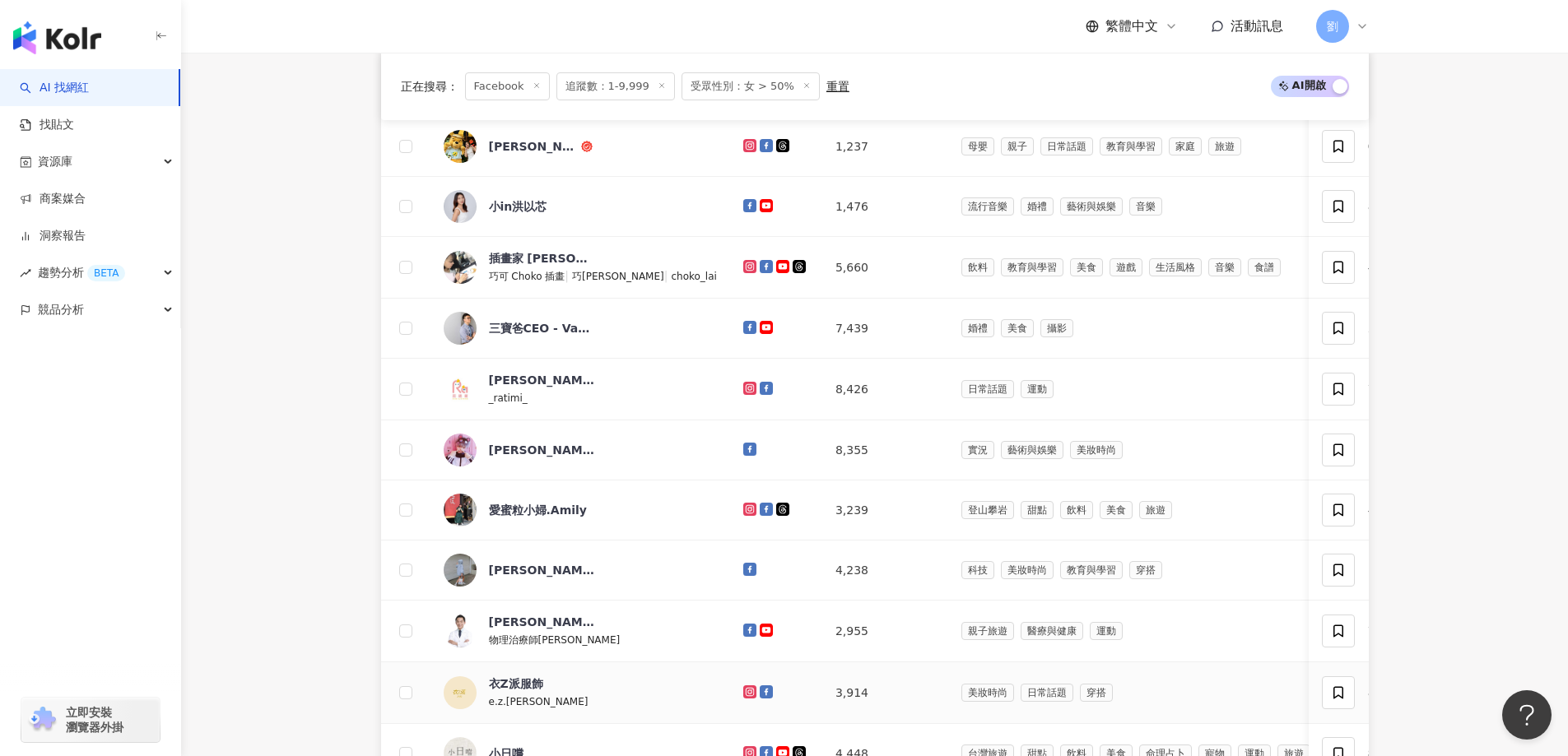
scroll to position [658, 0]
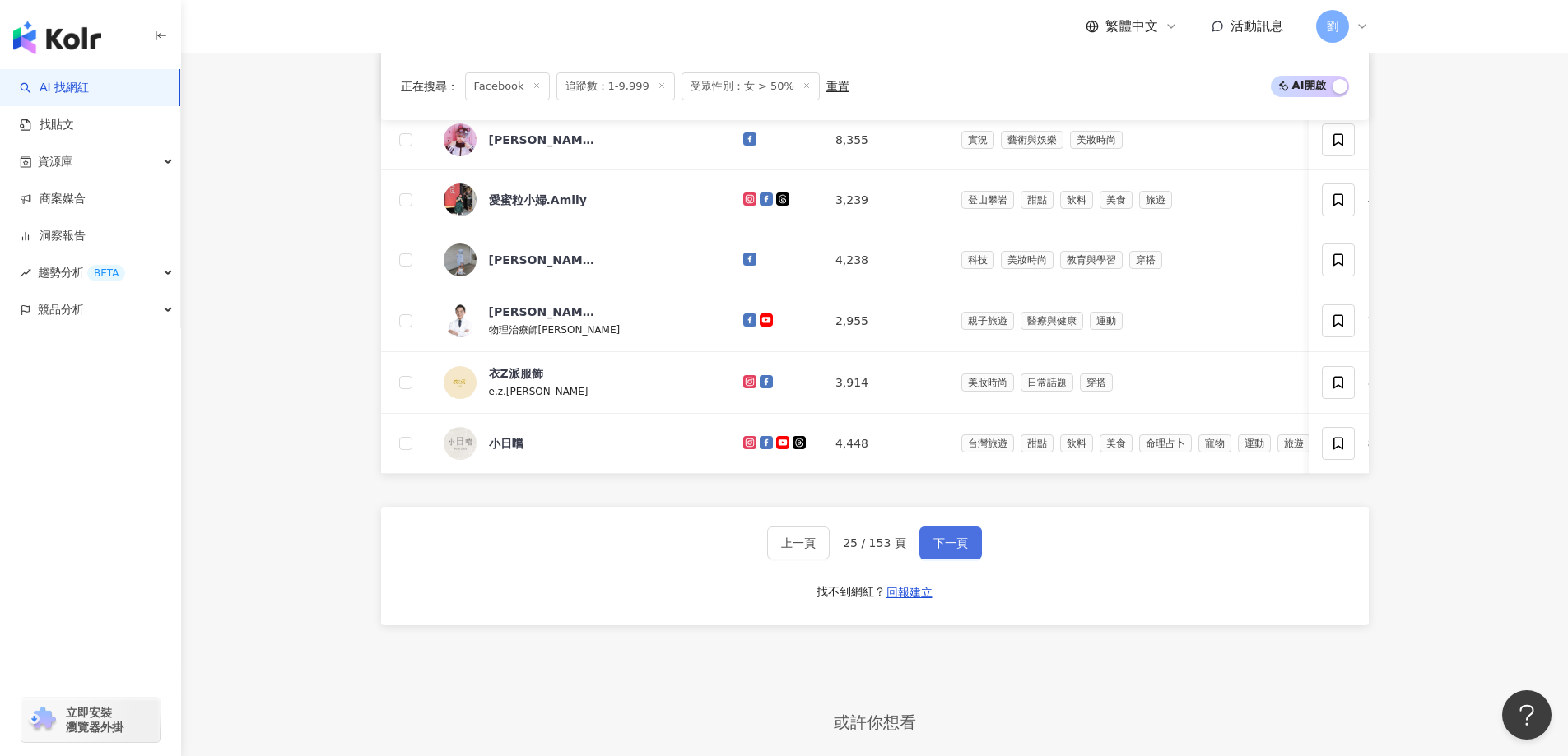
click at [954, 545] on button "下一頁" at bounding box center [951, 543] width 63 height 33
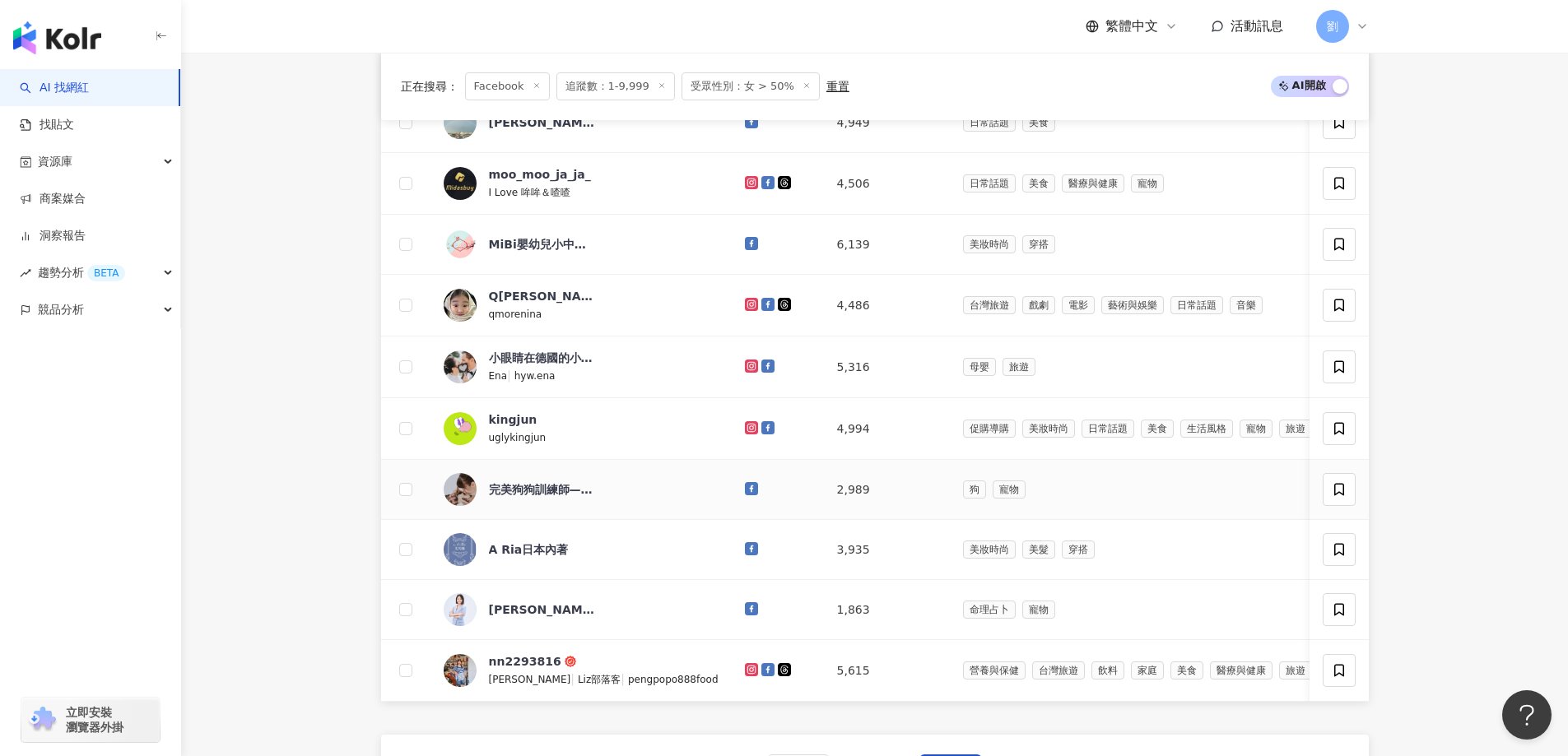
scroll to position [493, 0]
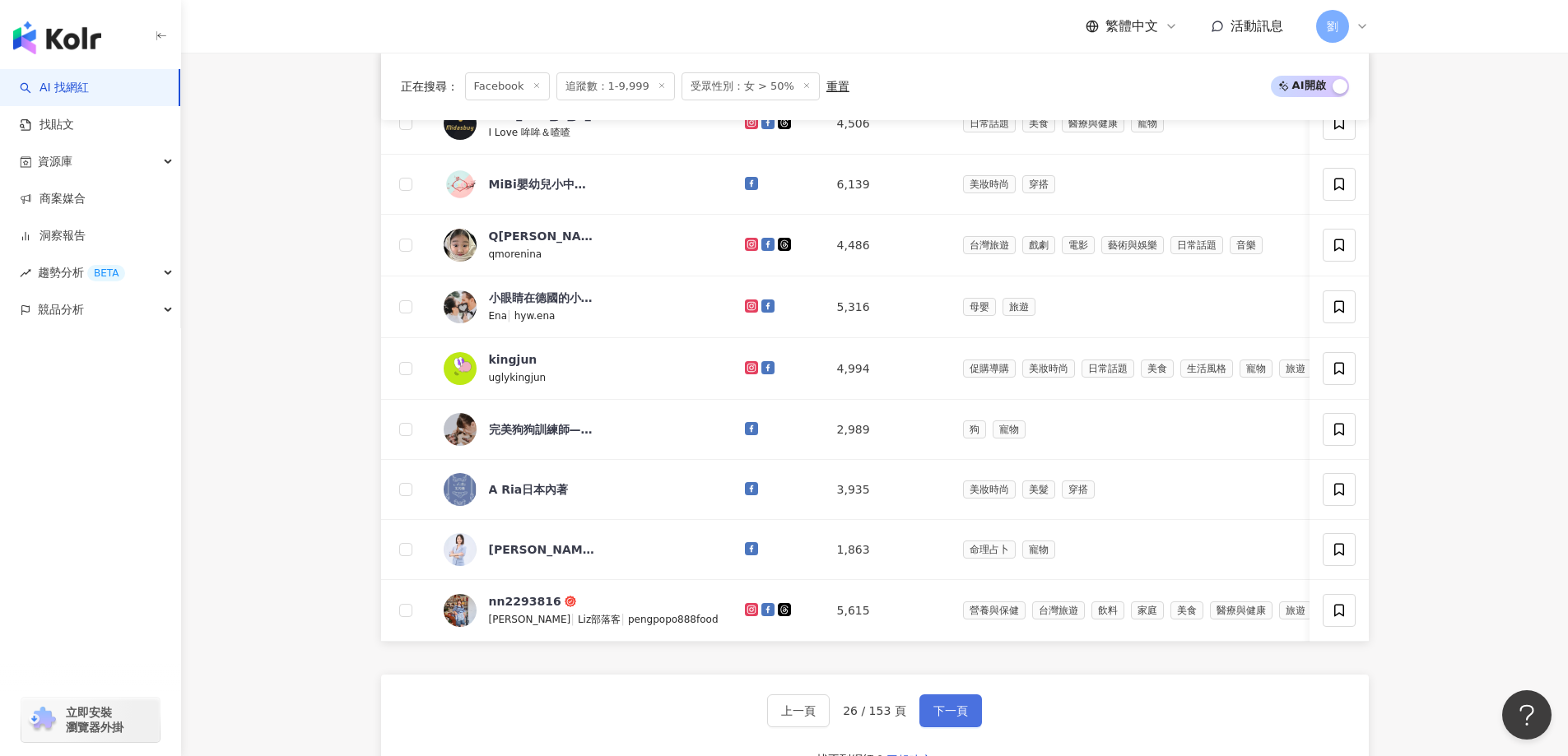
click at [923, 710] on button "下一頁" at bounding box center [951, 710] width 63 height 33
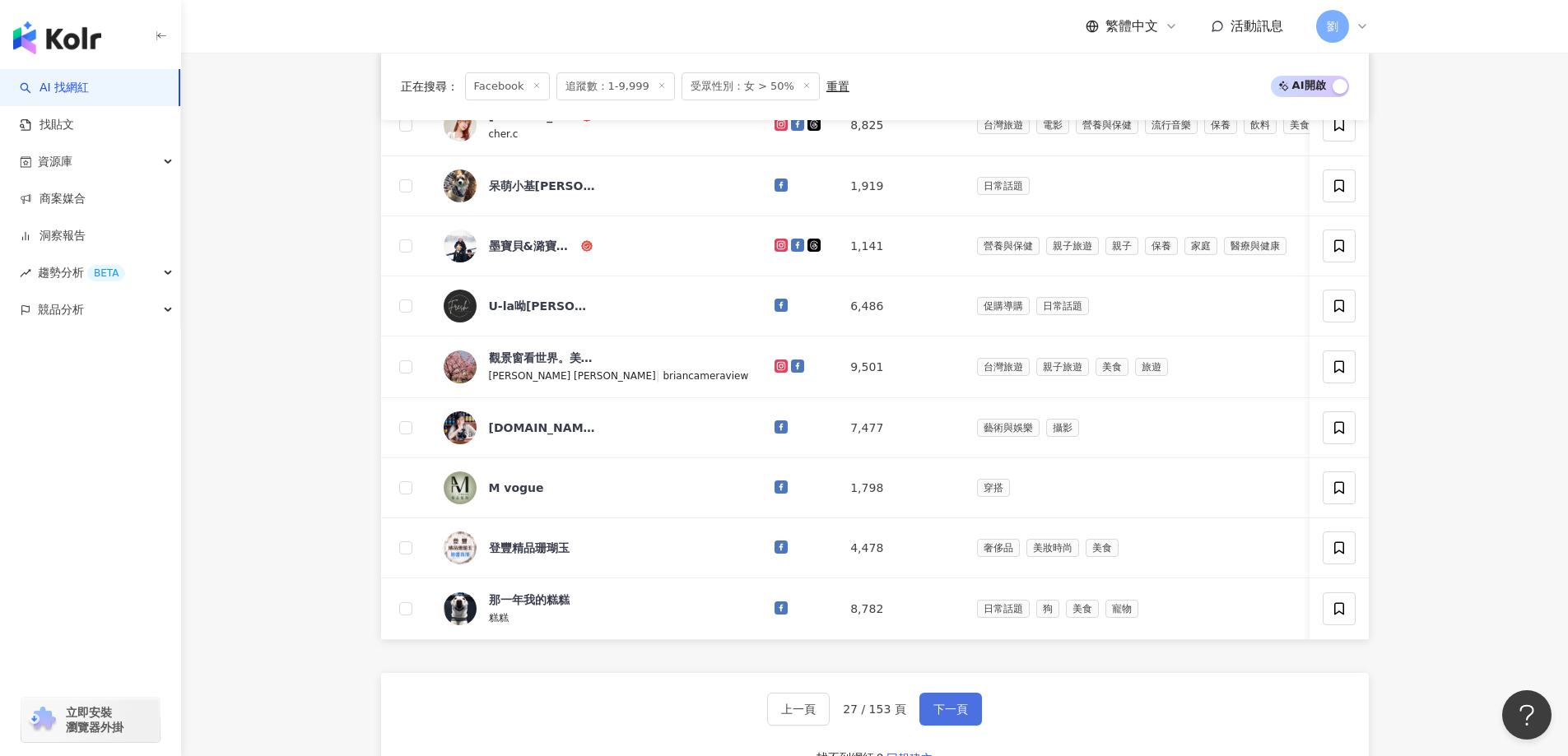
click at [968, 716] on button "下一頁" at bounding box center [951, 709] width 63 height 33
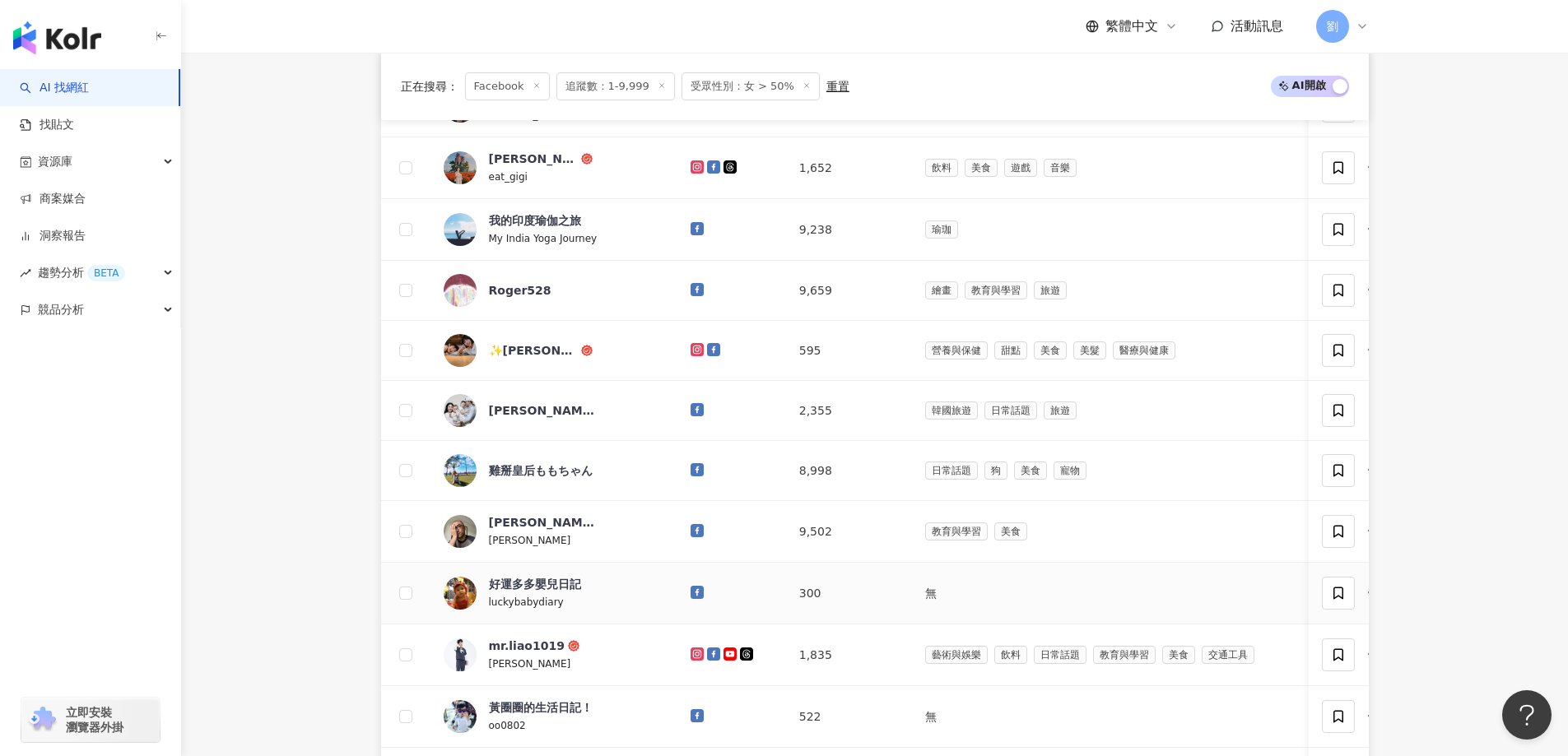
scroll to position [658, 0]
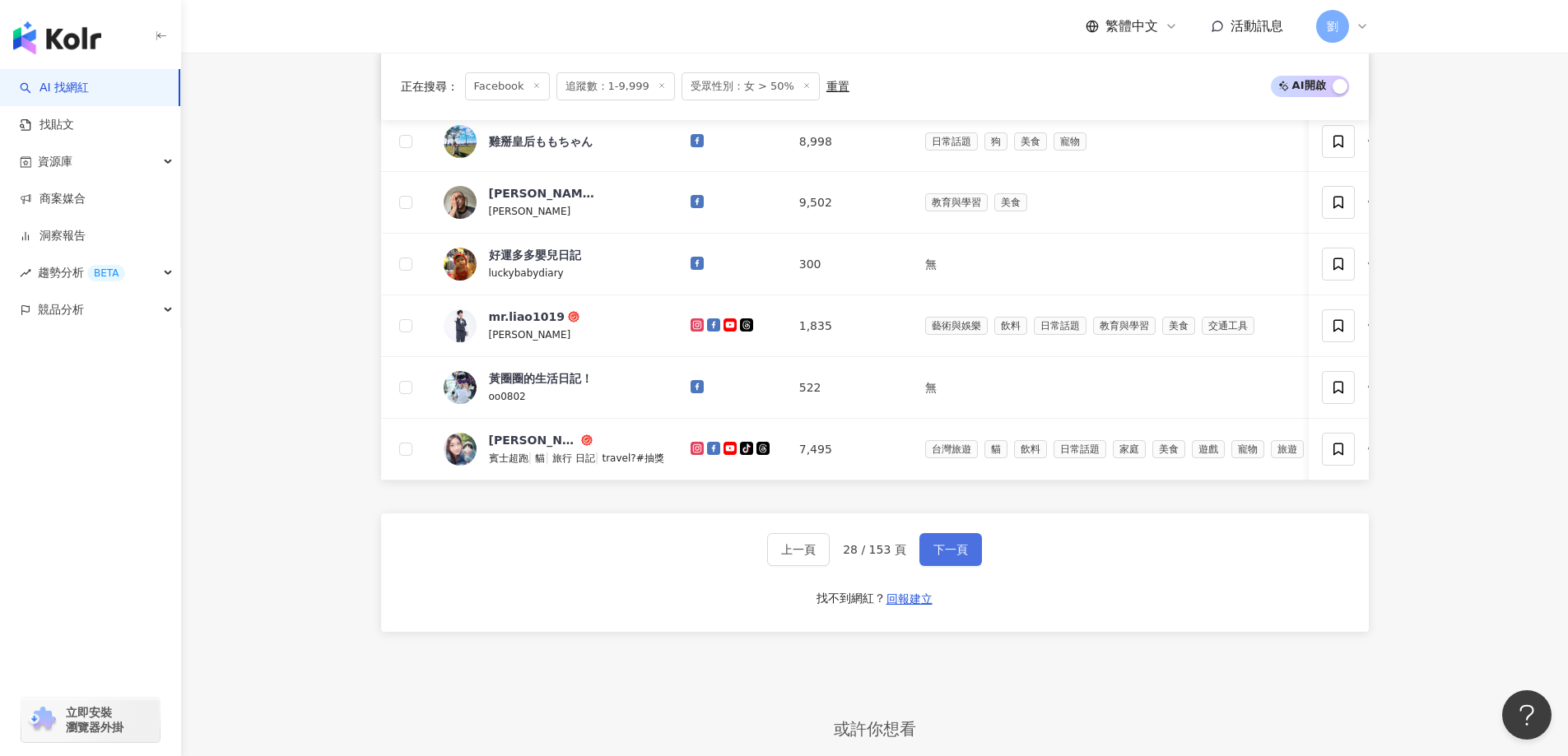
click at [943, 556] on span "下一頁" at bounding box center [950, 549] width 34 height 13
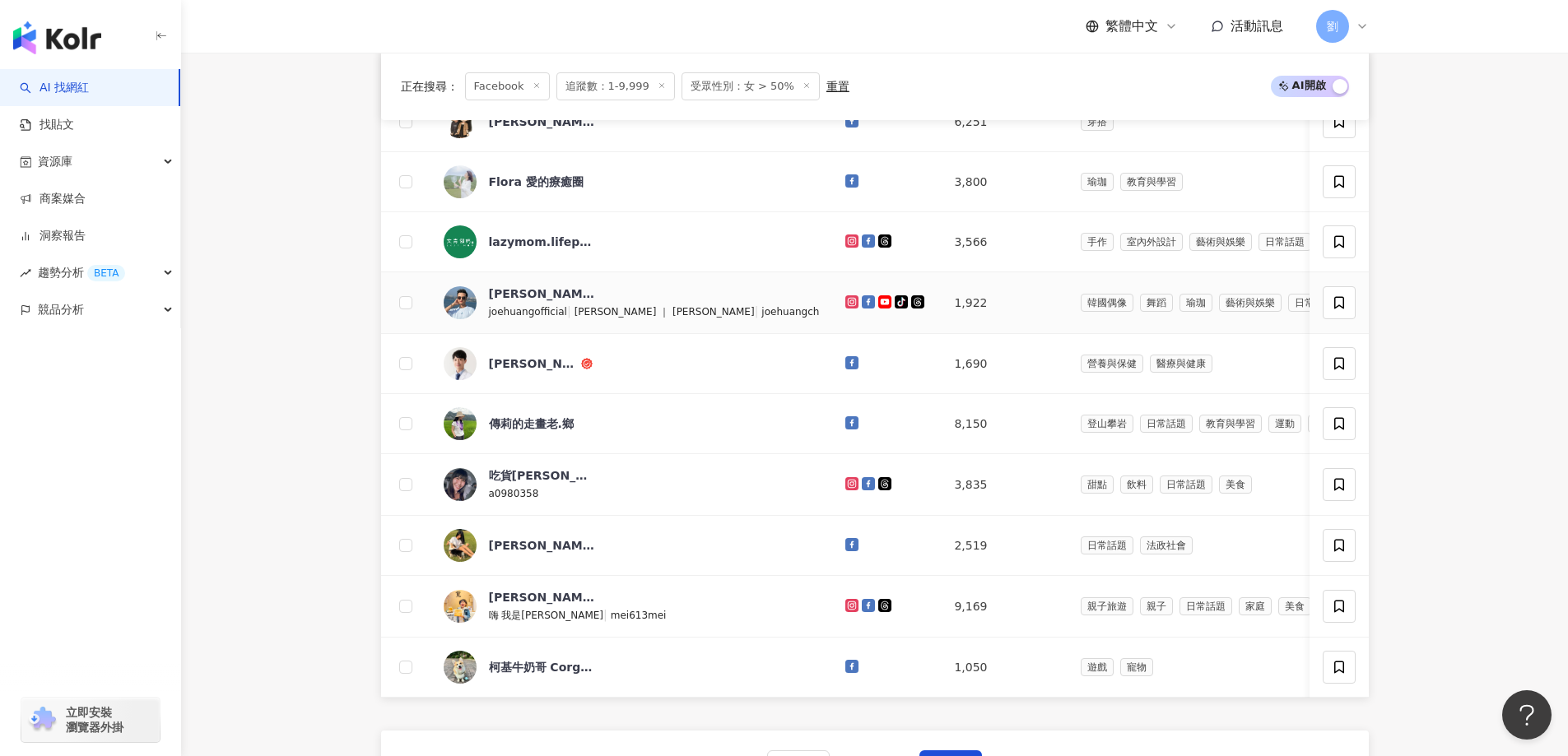
scroll to position [493, 0]
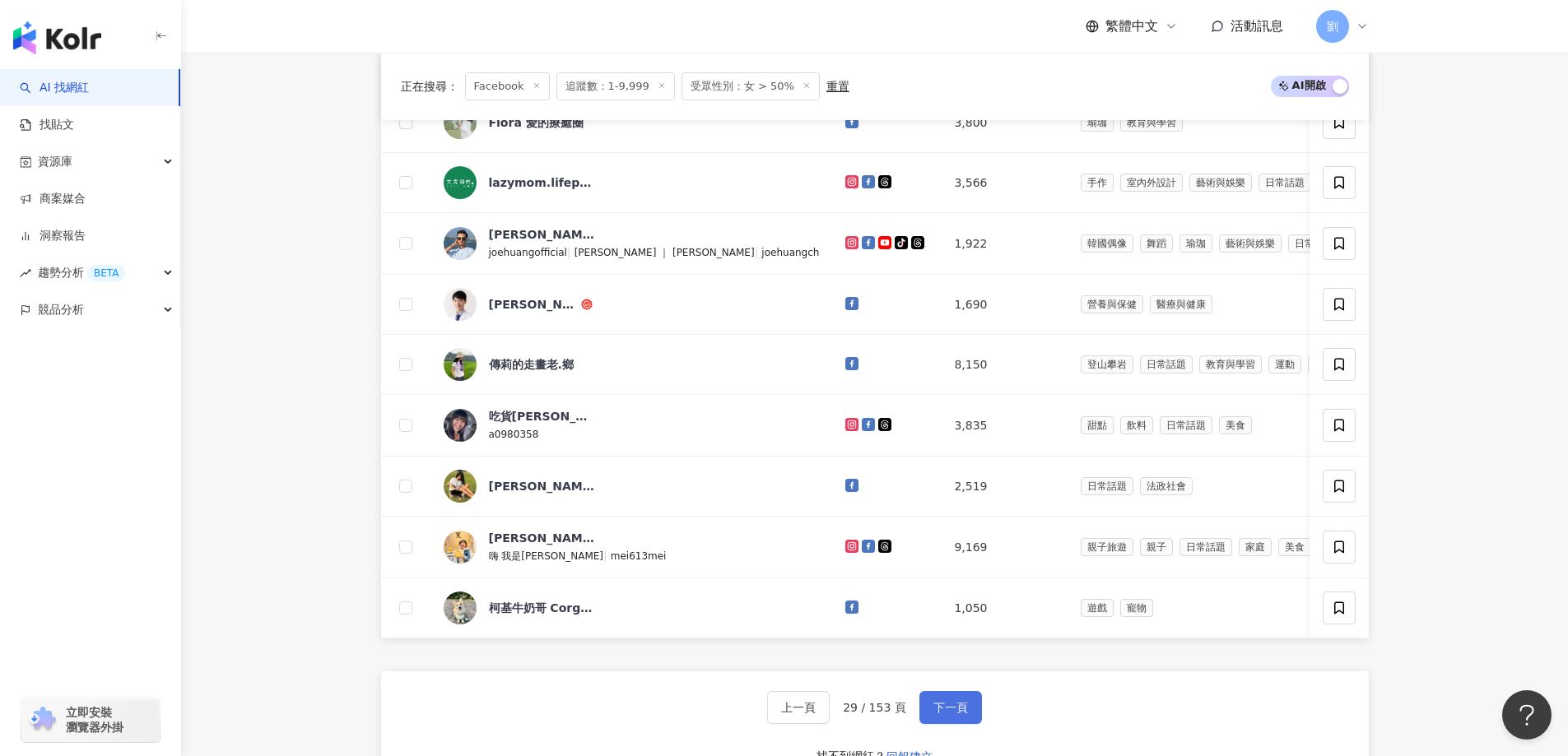
click at [938, 714] on span "下一頁" at bounding box center [950, 708] width 34 height 13
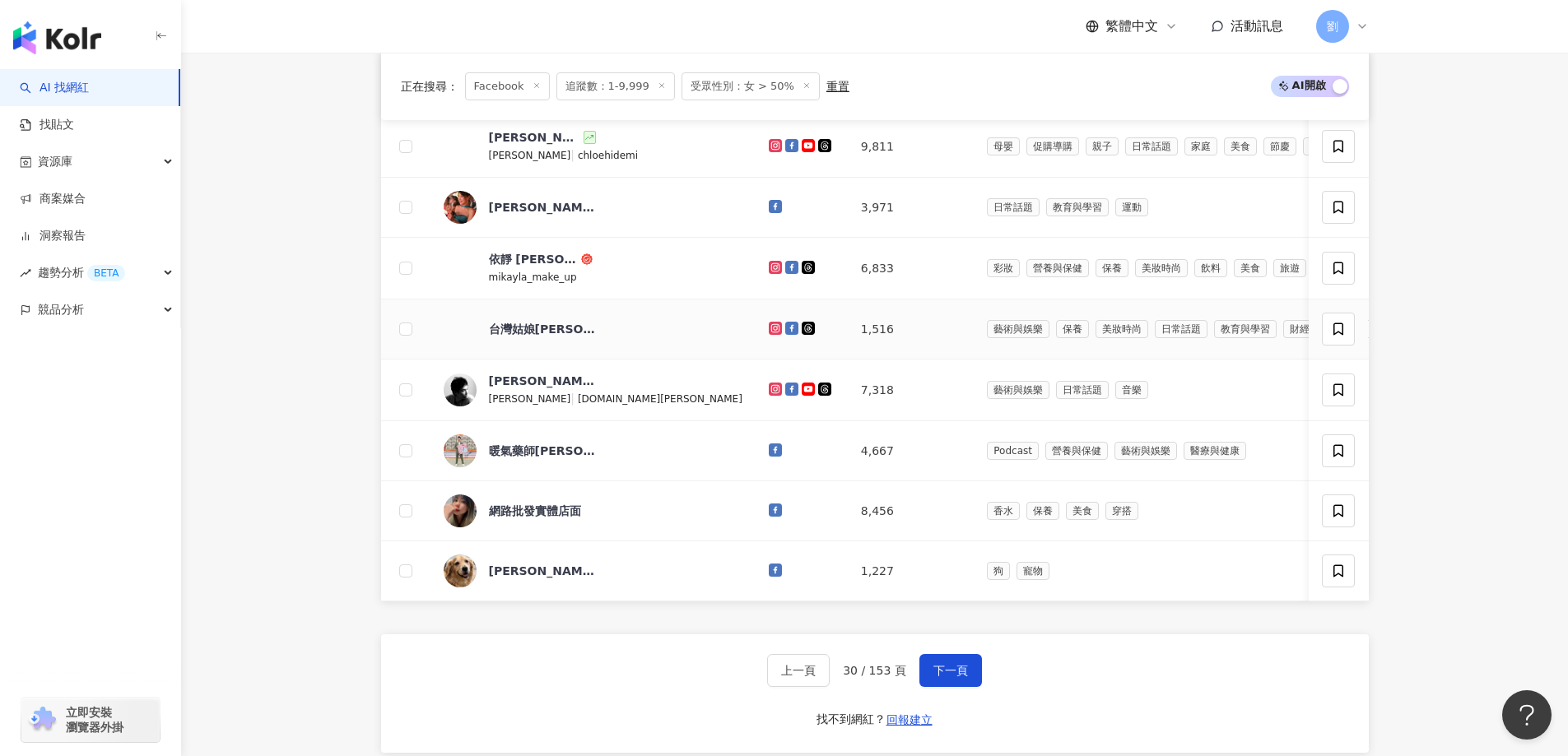
scroll to position [570, 0]
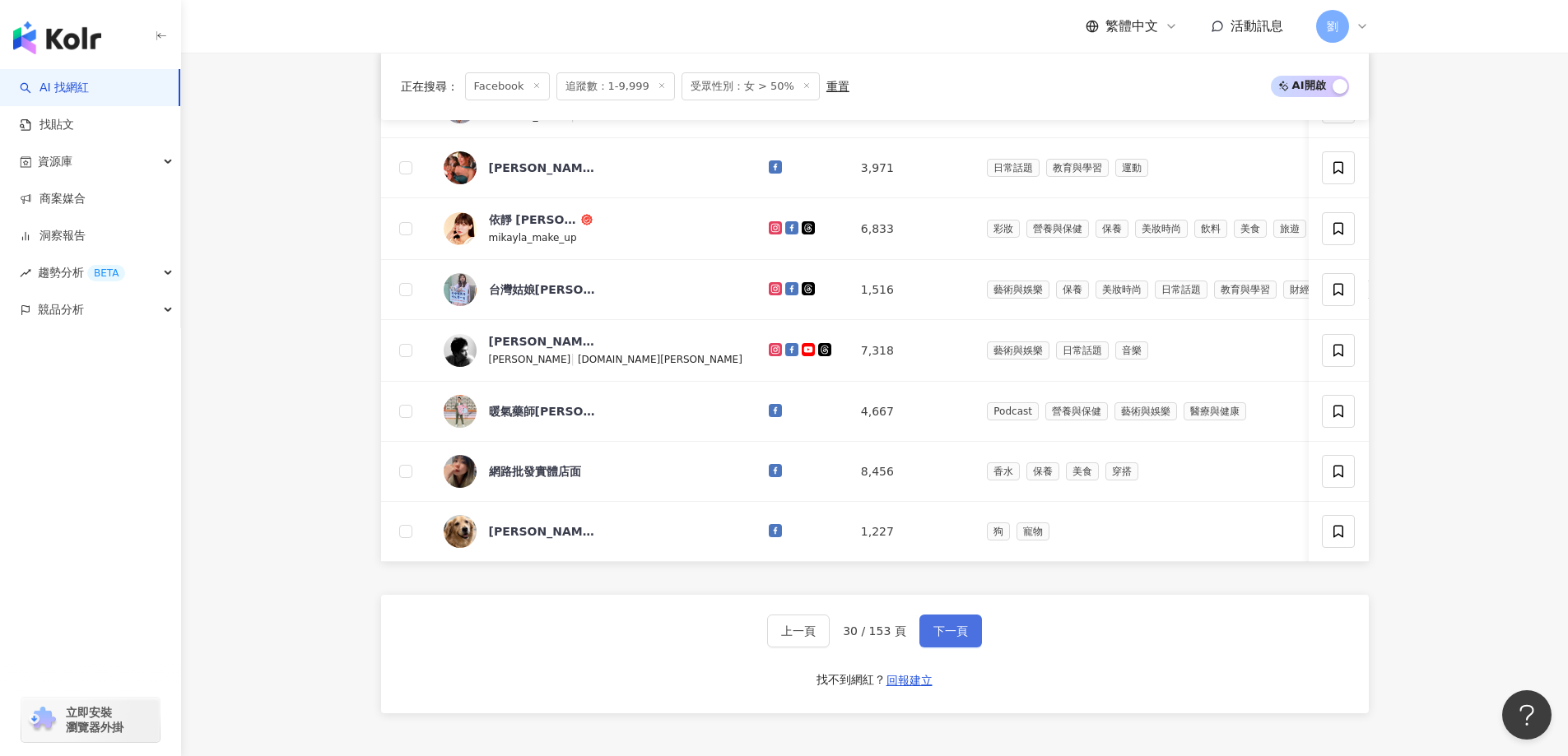
click at [945, 637] on span "下一頁" at bounding box center [950, 631] width 34 height 13
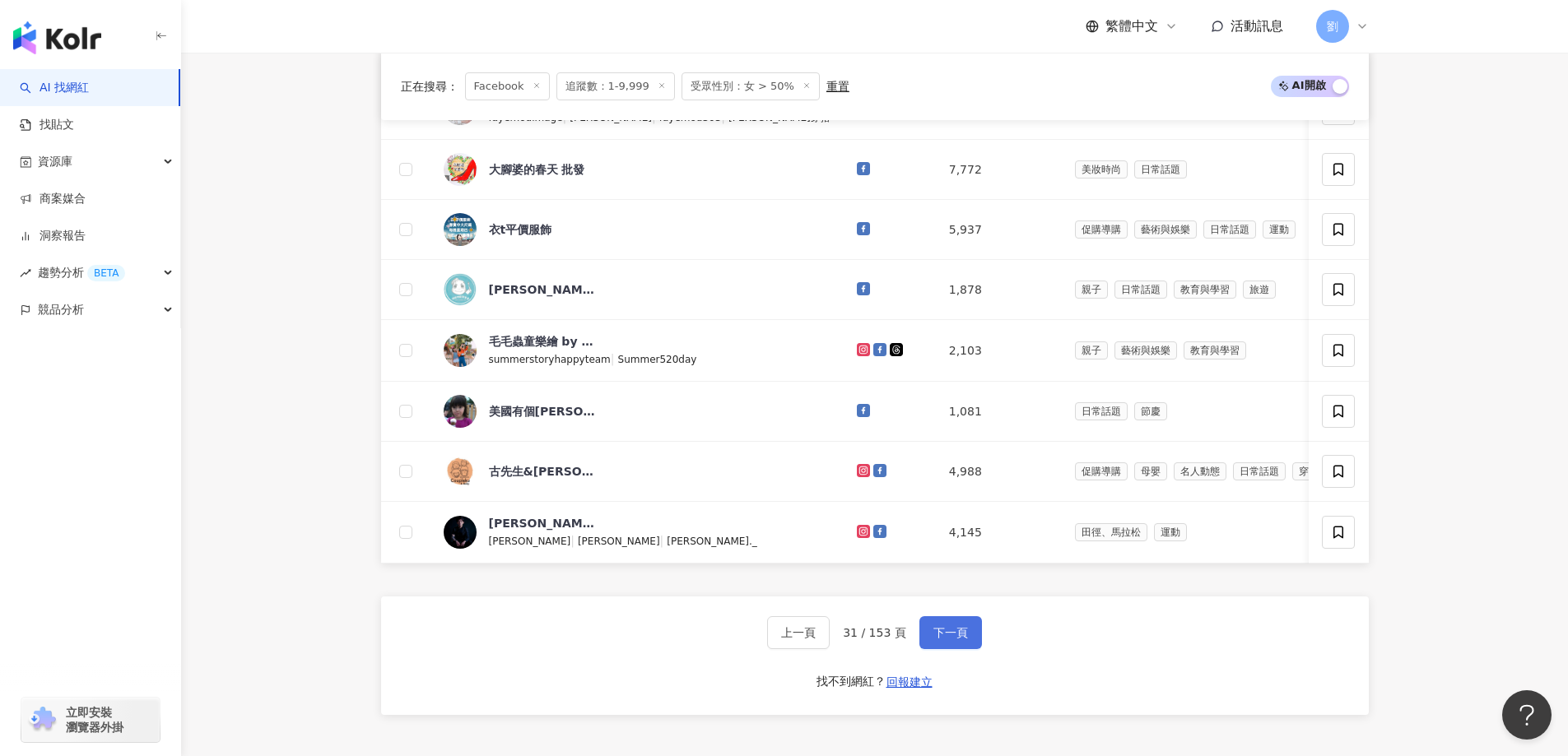
click at [927, 628] on button "下一頁" at bounding box center [951, 632] width 63 height 33
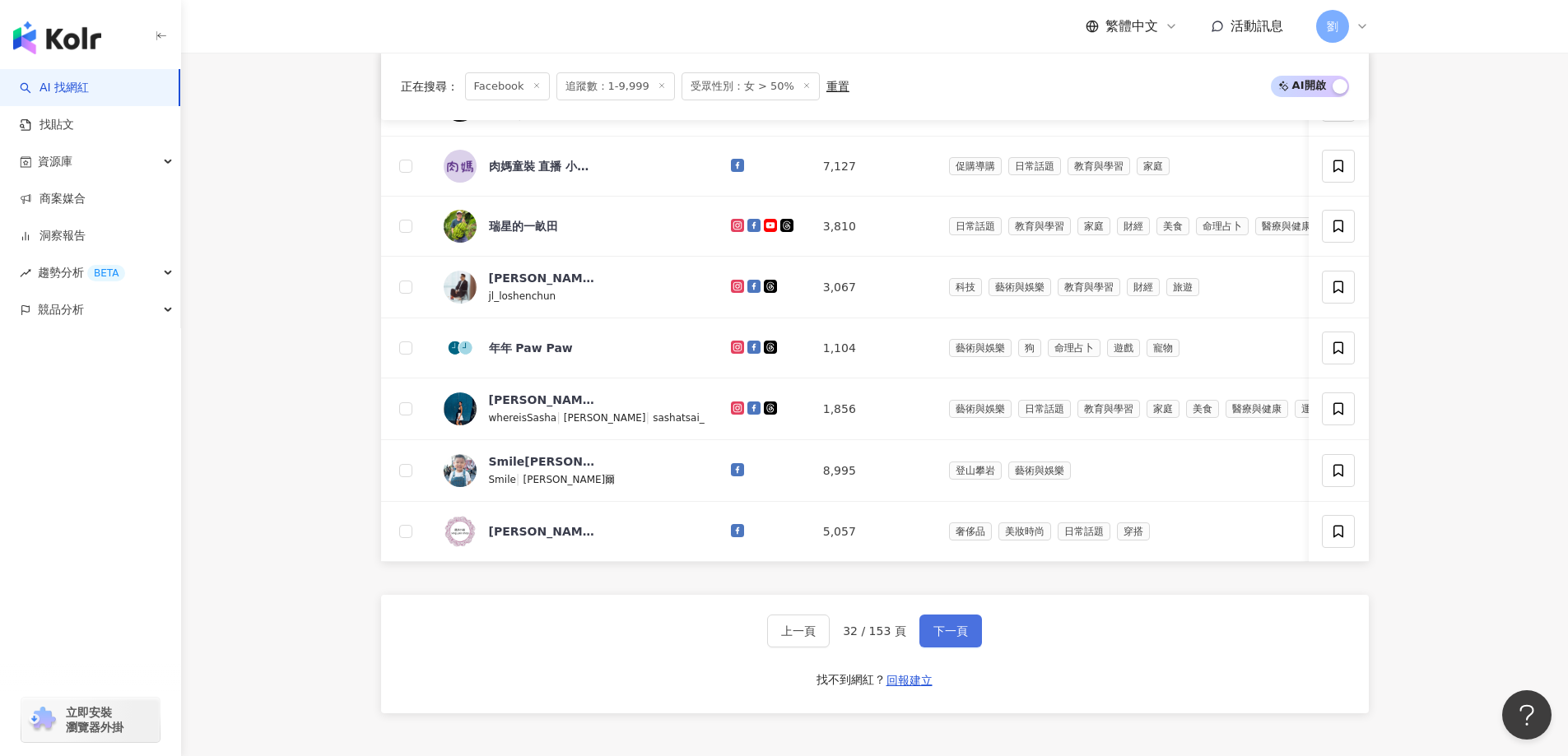
click at [964, 637] on button "下一頁" at bounding box center [951, 631] width 63 height 33
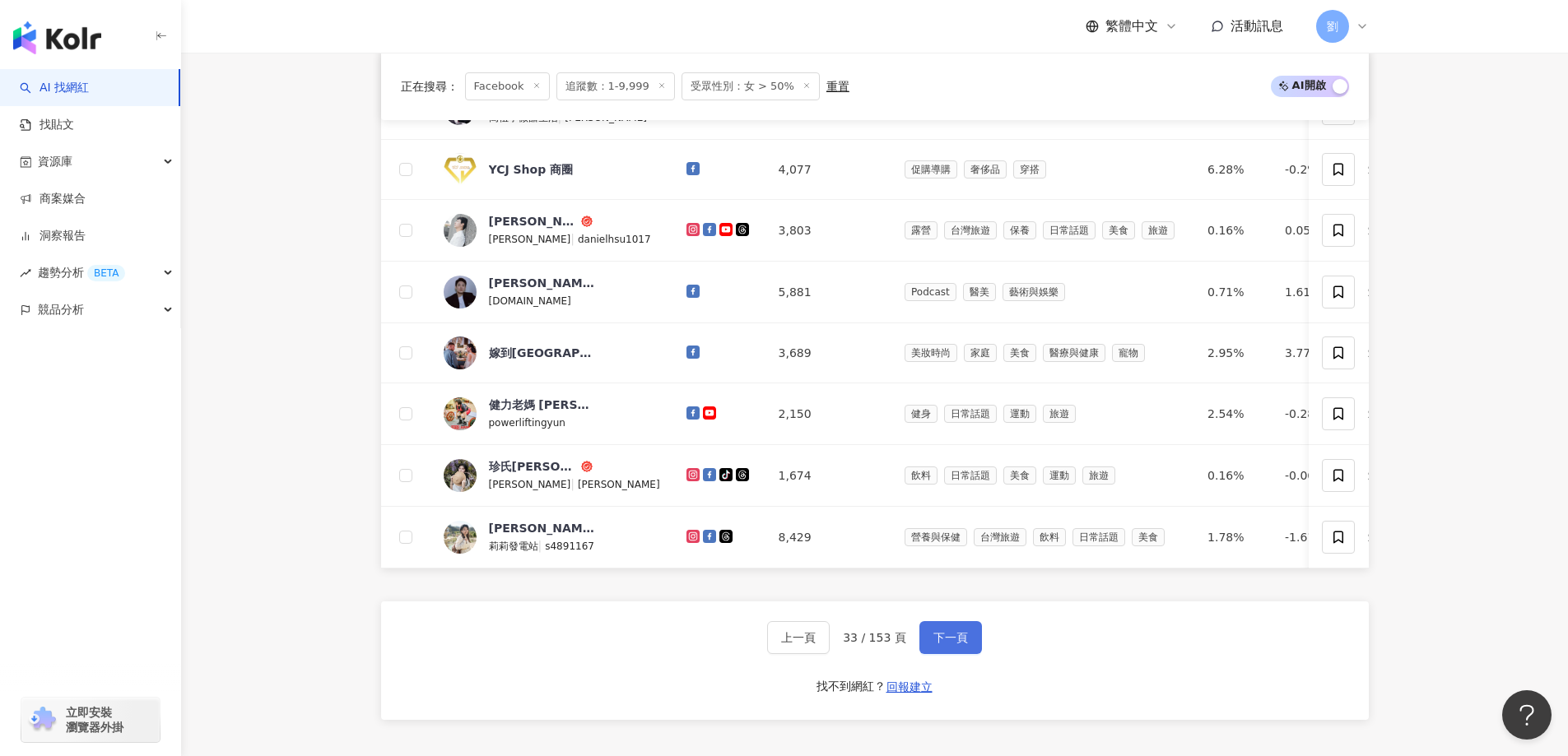
click at [941, 642] on span "下一頁" at bounding box center [950, 637] width 34 height 13
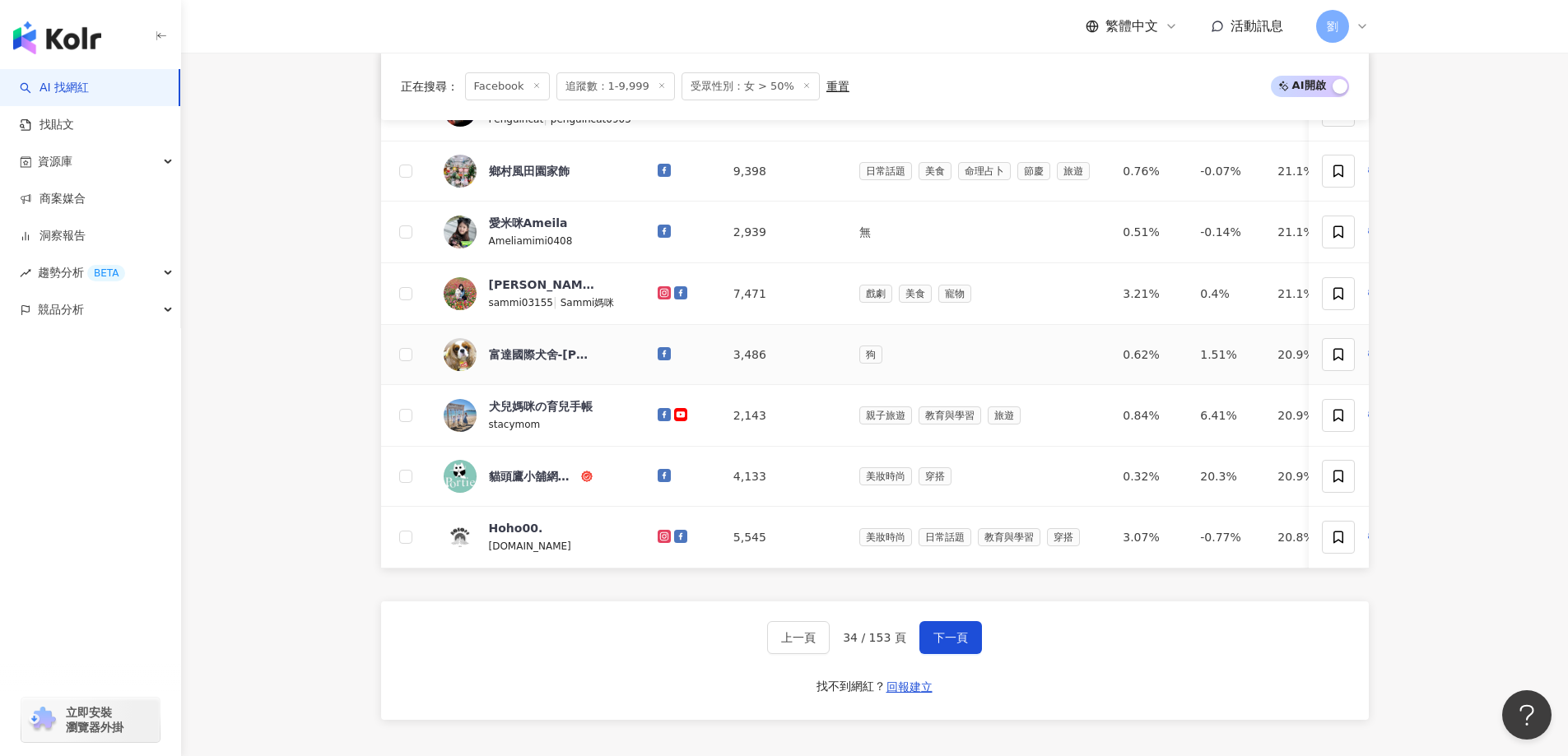
scroll to position [734, 0]
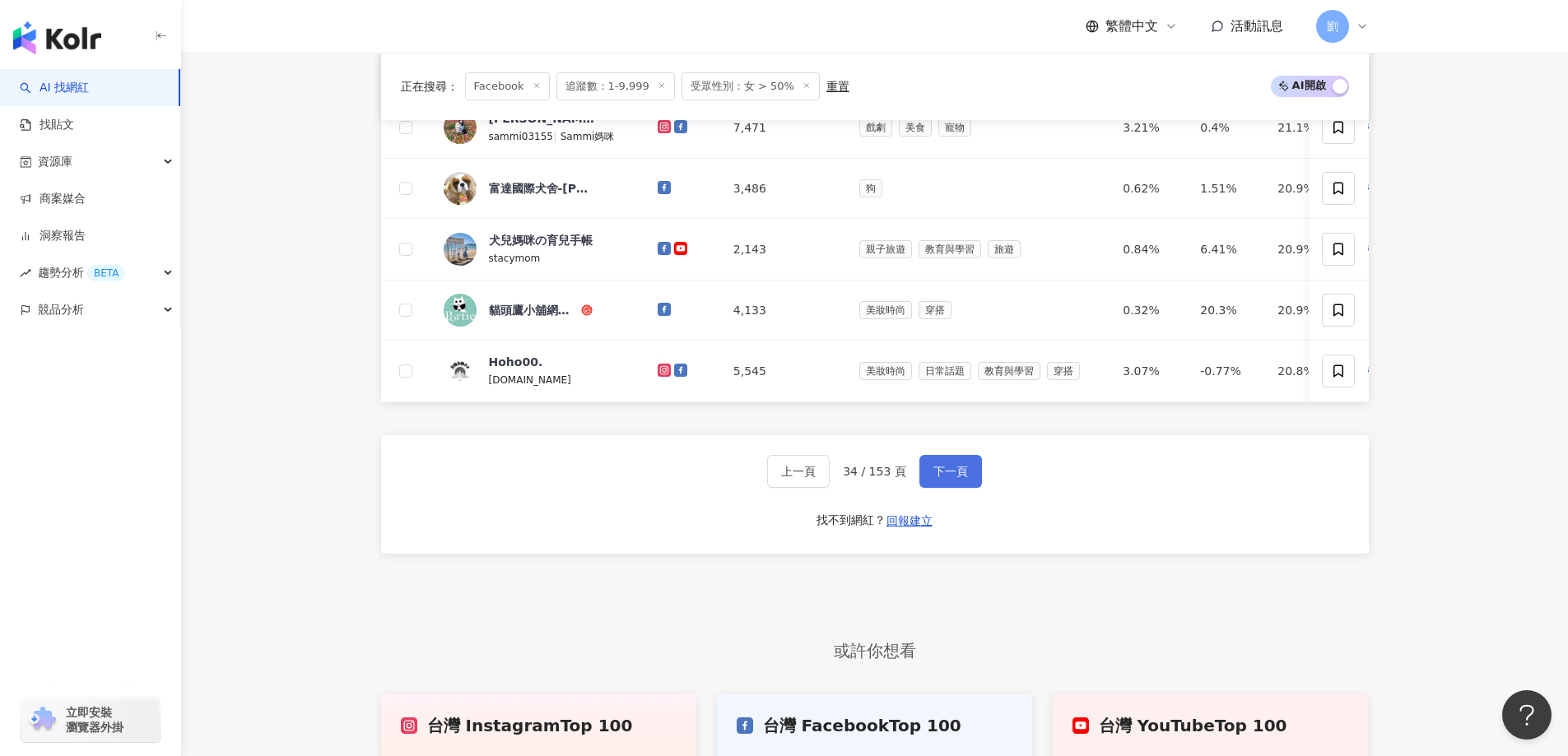
click at [933, 476] on span "下一頁" at bounding box center [950, 471] width 34 height 13
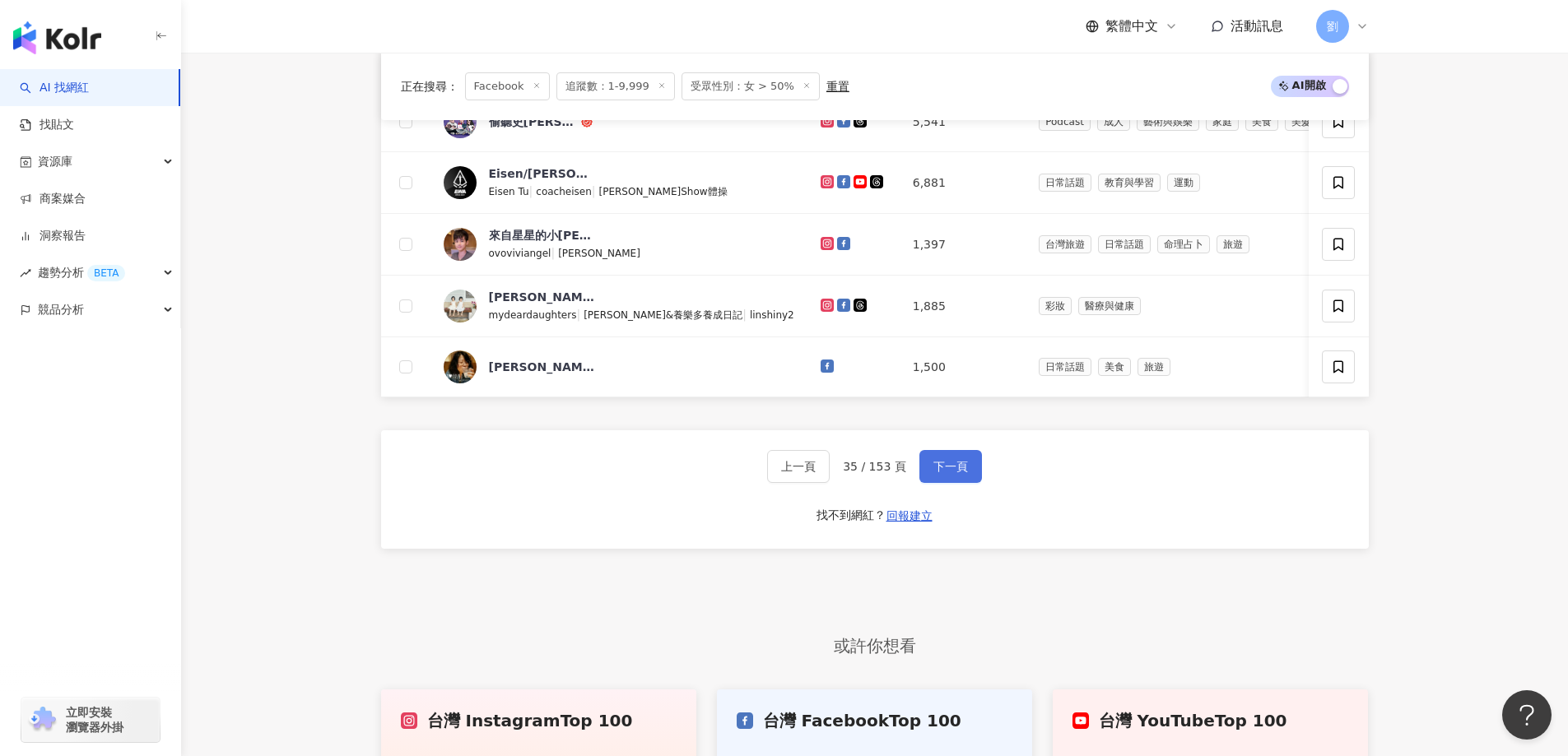
click at [937, 469] on button "下一頁" at bounding box center [951, 466] width 63 height 33
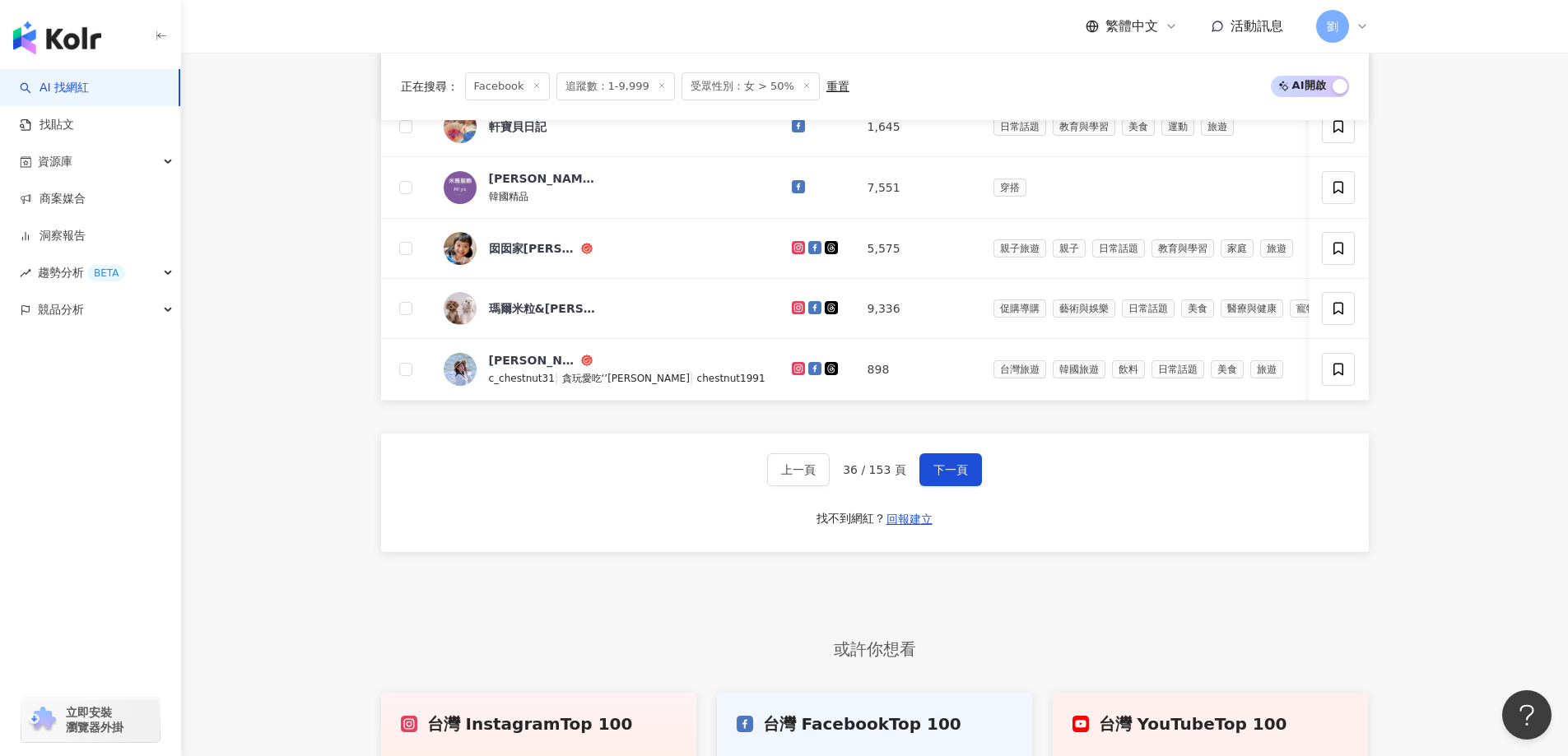
click at [964, 502] on div "上一頁 36 / 153 頁 下一頁 找不到網紅？ 回報建立" at bounding box center [874, 492] width 987 height 119
click at [963, 476] on span "下一頁" at bounding box center [950, 470] width 34 height 13
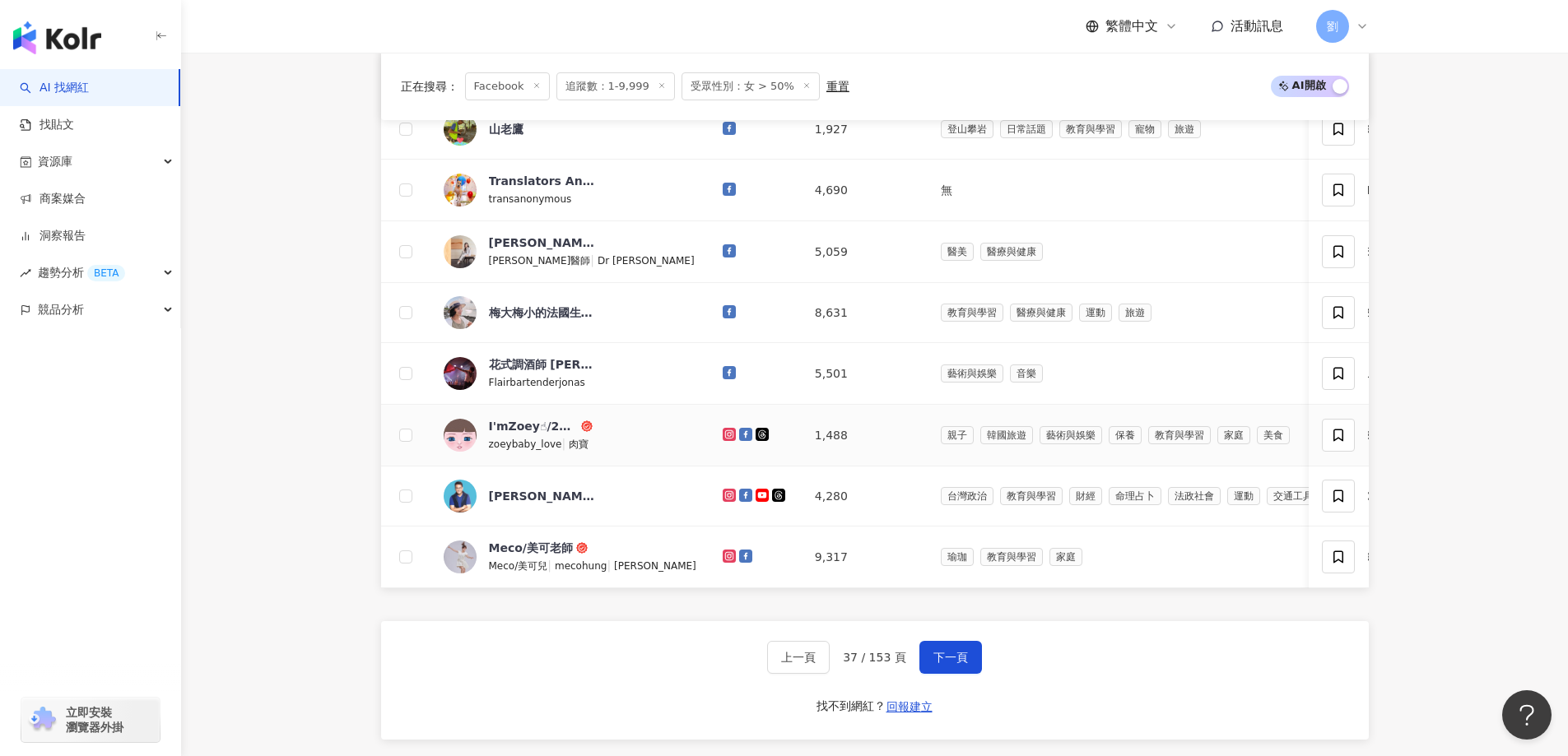
scroll to position [570, 0]
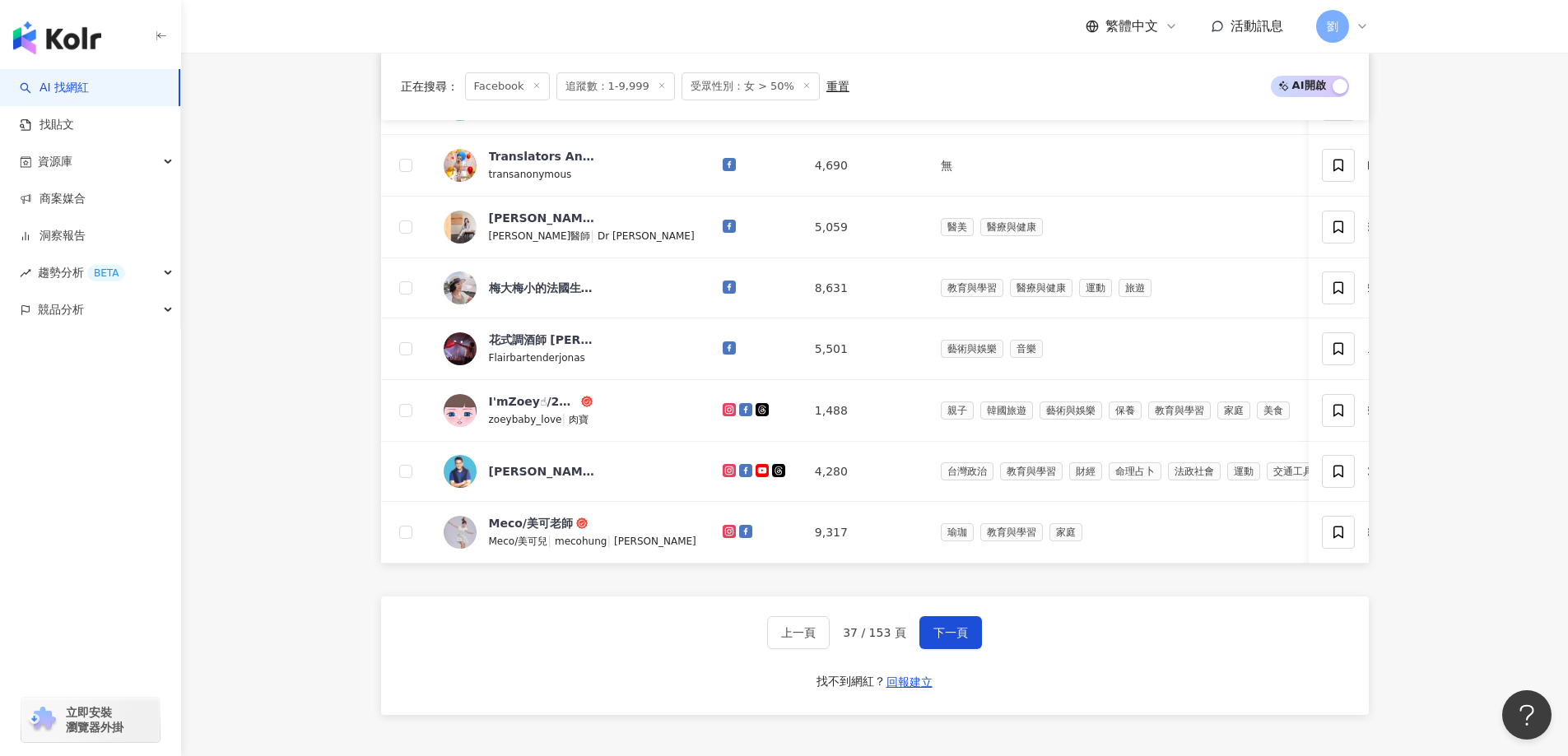
click at [944, 625] on div "上一頁 37 / 153 頁 下一頁 找不到網紅？ 回報建立" at bounding box center [874, 655] width 987 height 119
click at [944, 629] on button "下一頁" at bounding box center [951, 632] width 63 height 33
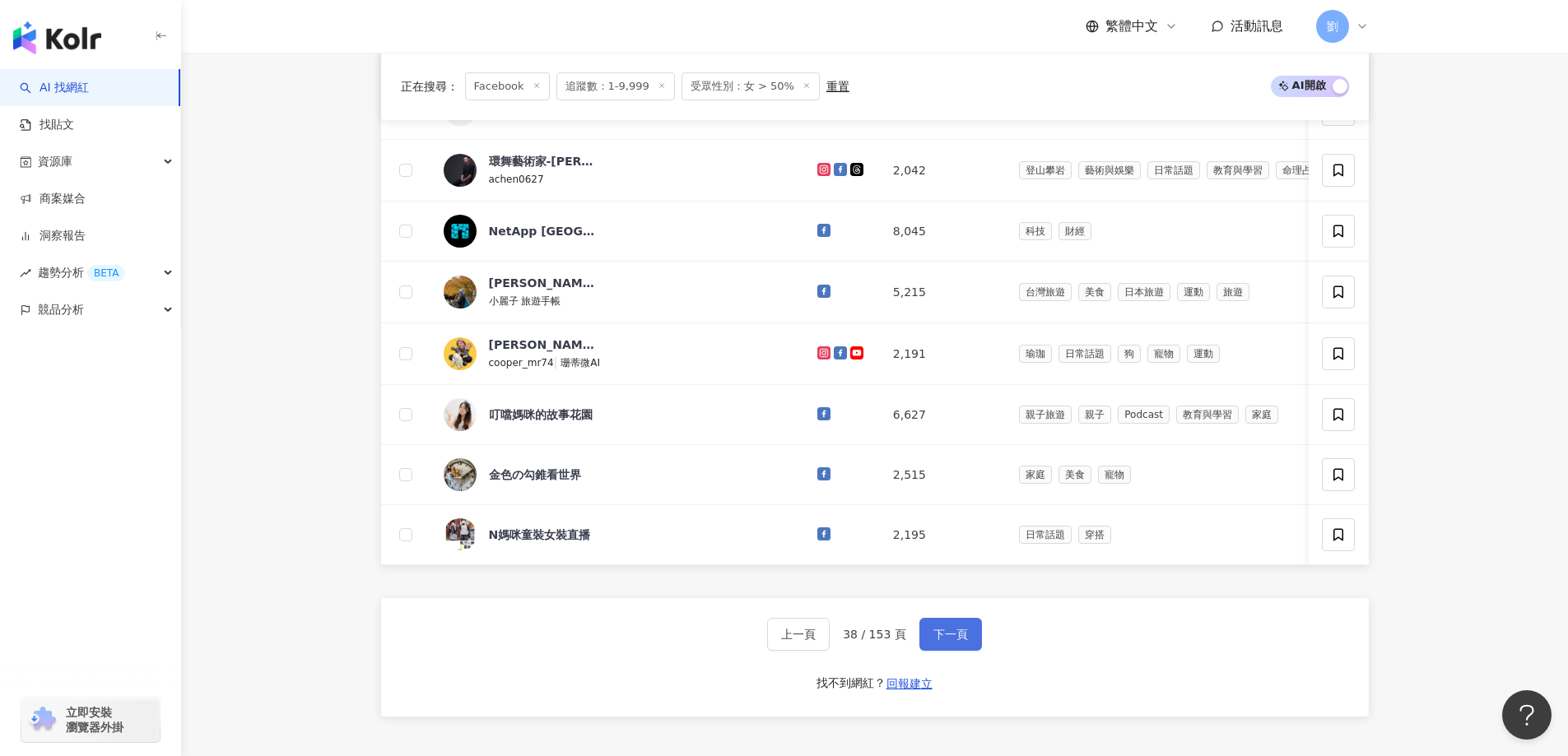
click at [920, 646] on button "下一頁" at bounding box center [951, 634] width 63 height 33
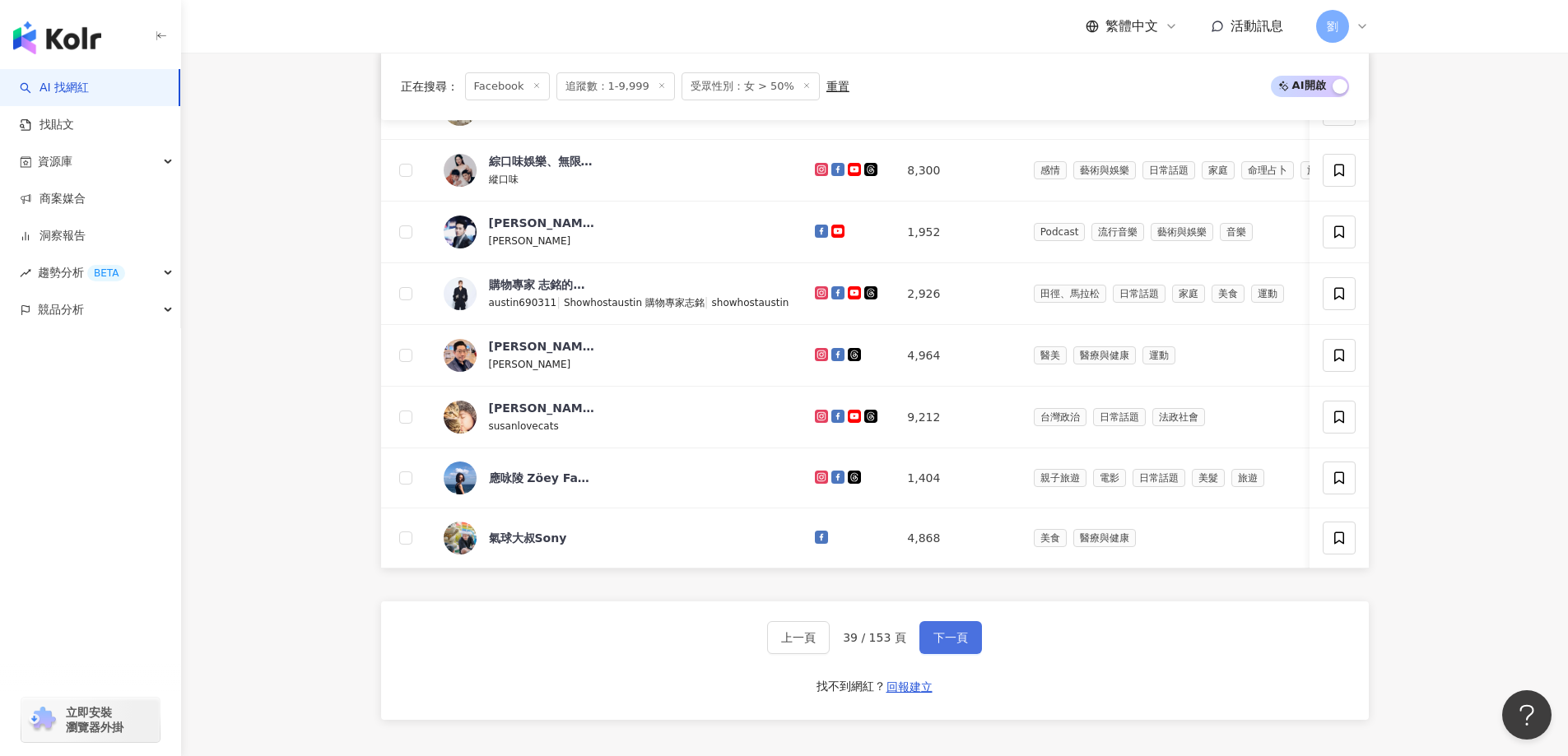
click at [972, 654] on button "下一頁" at bounding box center [951, 637] width 63 height 33
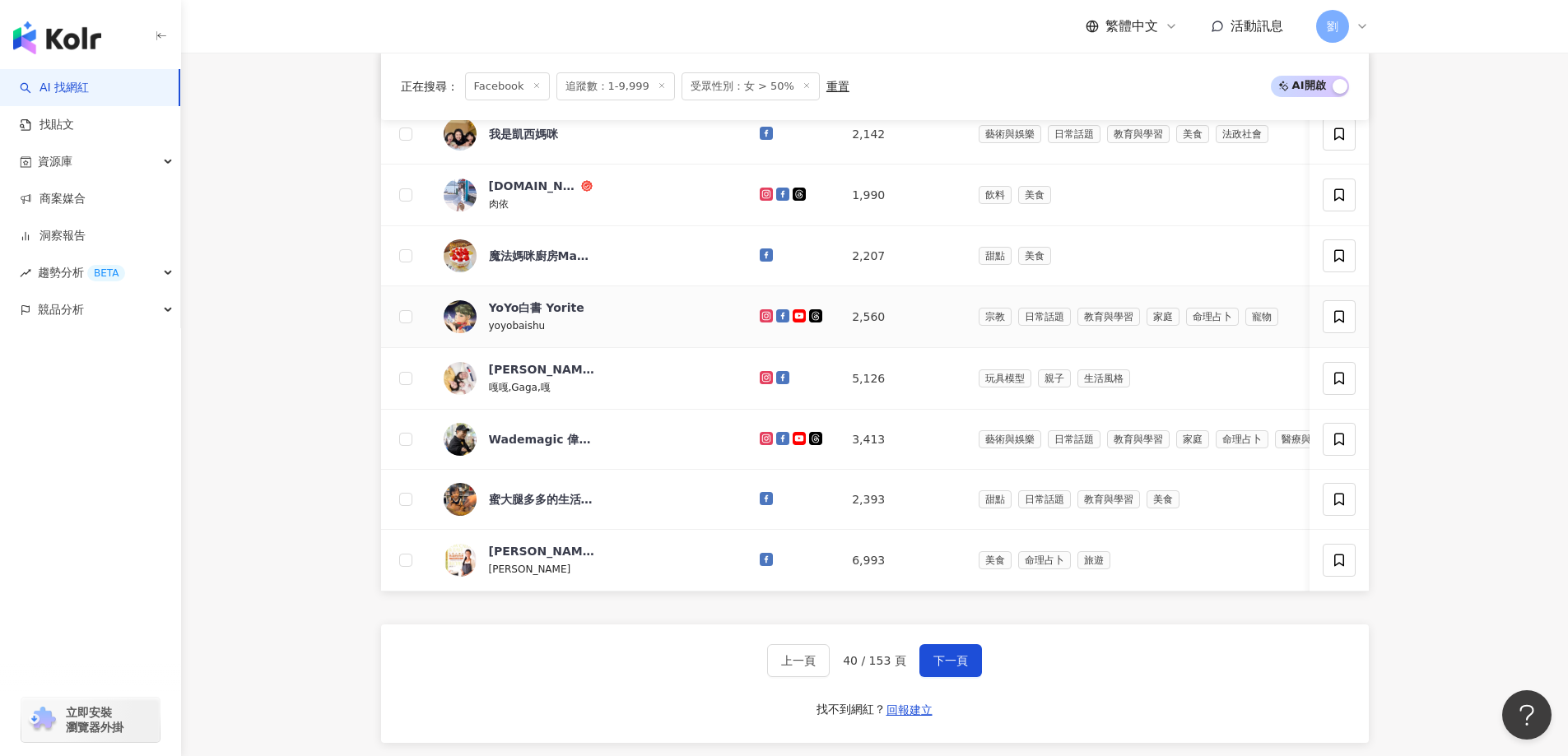
scroll to position [734, 0]
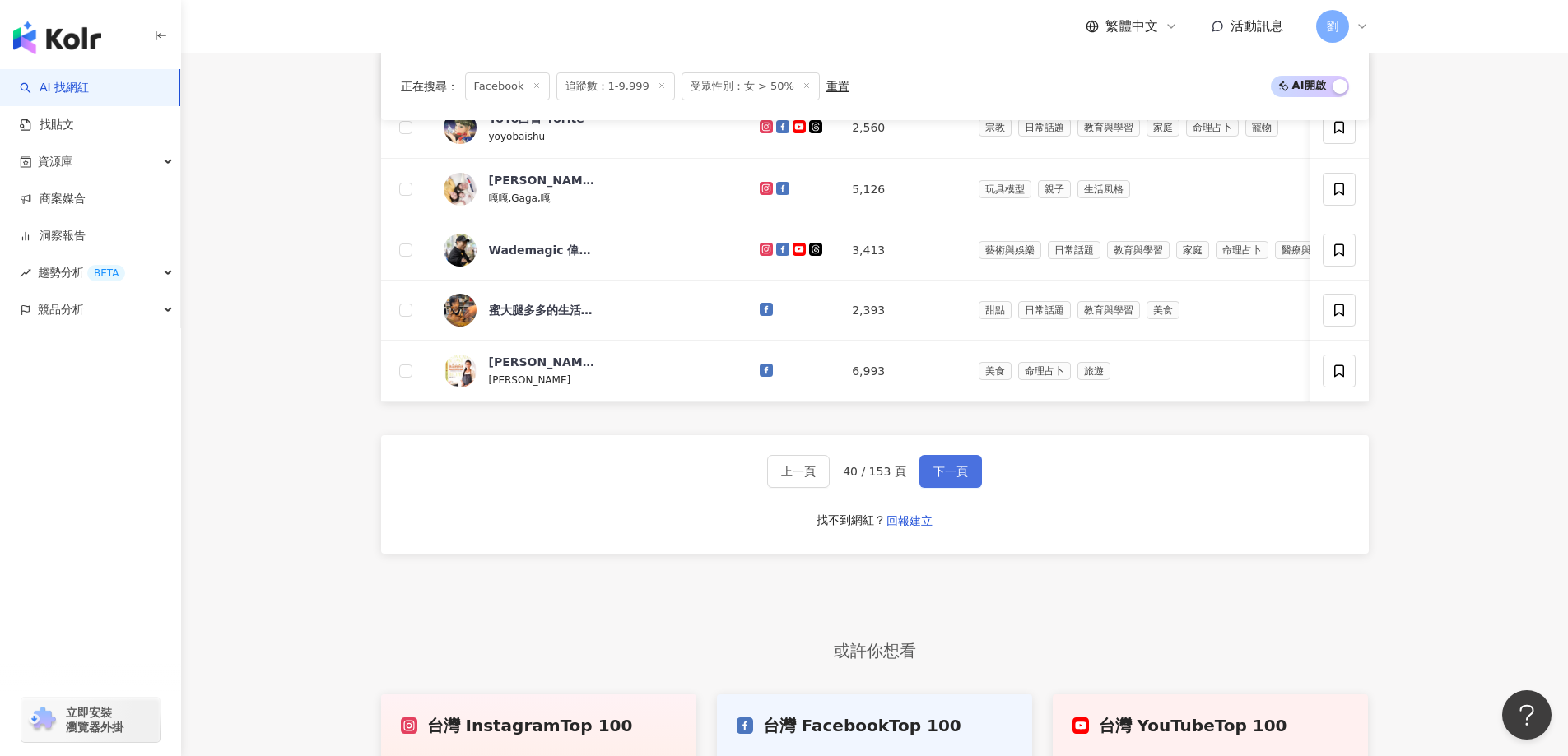
click at [920, 482] on button "下一頁" at bounding box center [951, 470] width 63 height 33
